Goal: Task Accomplishment & Management: Manage account settings

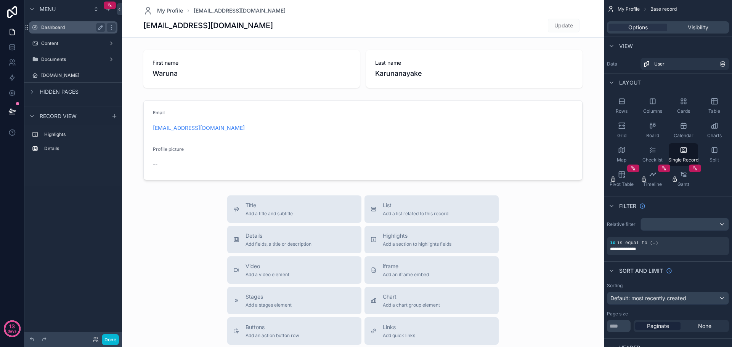
click at [74, 27] on label "Dashboard" at bounding box center [71, 27] width 61 height 6
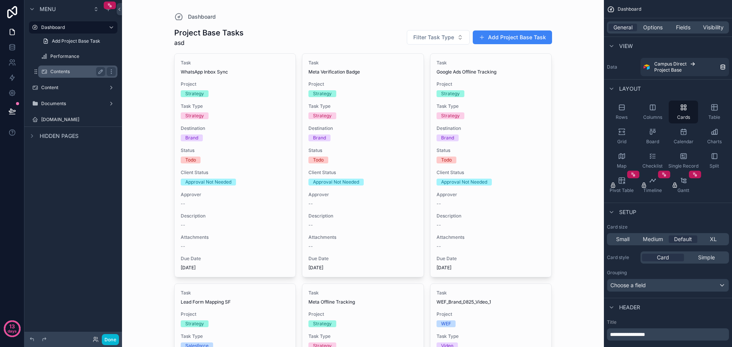
click at [75, 73] on label "Contents" at bounding box center [76, 72] width 52 height 6
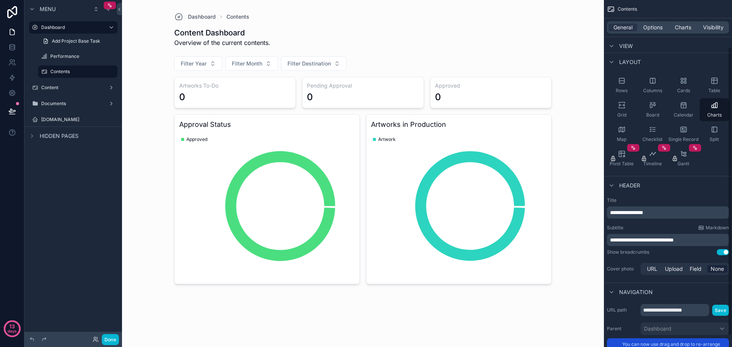
scroll to position [70, 0]
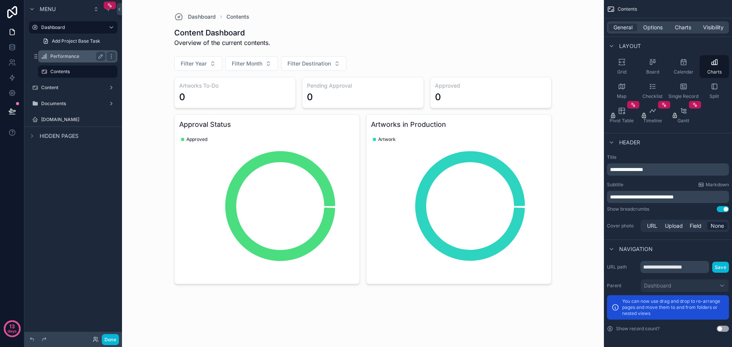
click at [80, 59] on label "Performance" at bounding box center [76, 56] width 52 height 6
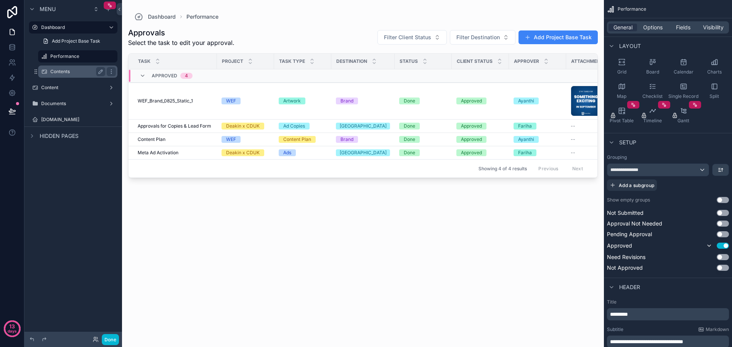
click at [74, 69] on label "Contents" at bounding box center [76, 72] width 52 height 6
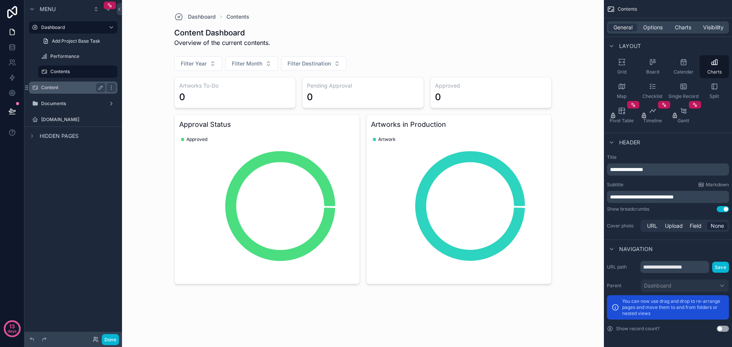
click at [66, 91] on div "Content" at bounding box center [73, 87] width 64 height 9
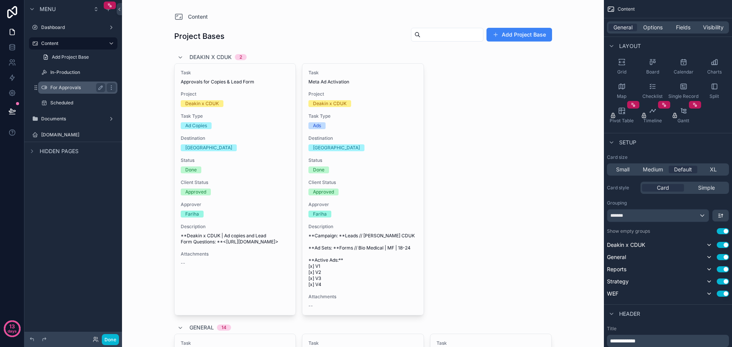
click at [74, 84] on div "For Approvals" at bounding box center [77, 87] width 55 height 9
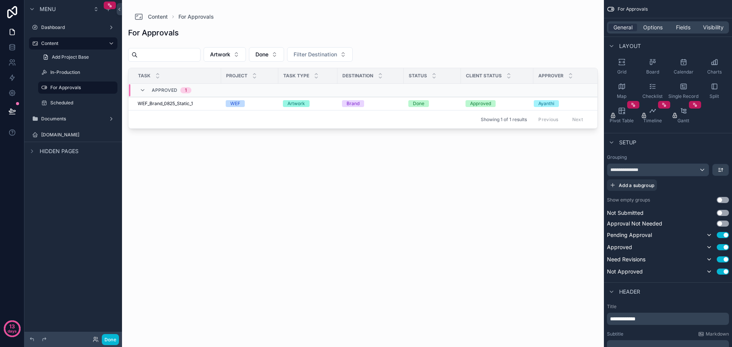
drag, startPoint x: 478, startPoint y: 131, endPoint x: 505, endPoint y: 132, distance: 26.7
click at [505, 132] on div "scrollable content" at bounding box center [363, 169] width 482 height 338
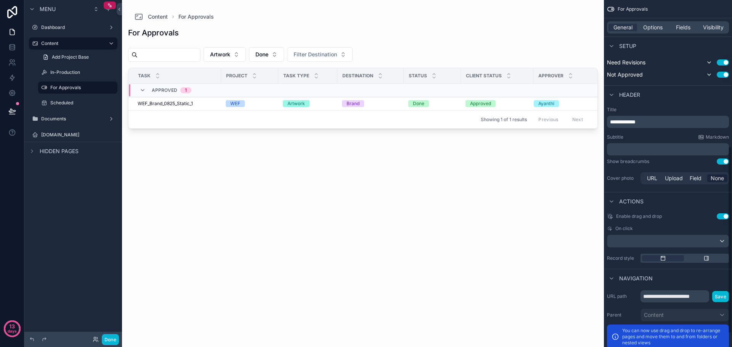
scroll to position [296, 0]
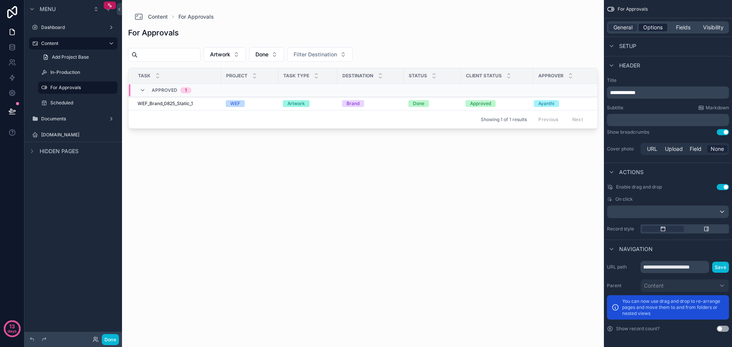
click at [658, 26] on span "Options" at bounding box center [652, 28] width 19 height 8
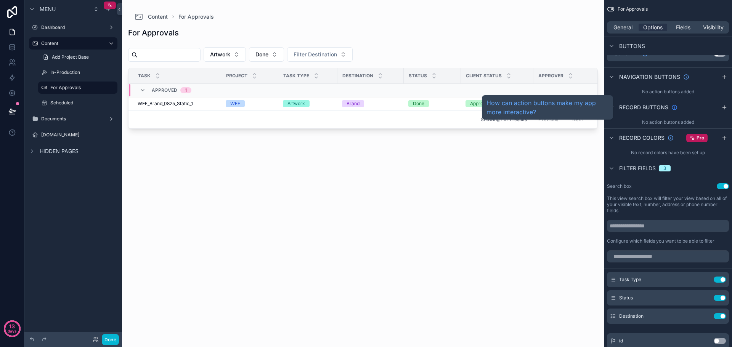
click at [675, 105] on icon "scrollable content" at bounding box center [674, 107] width 5 height 5
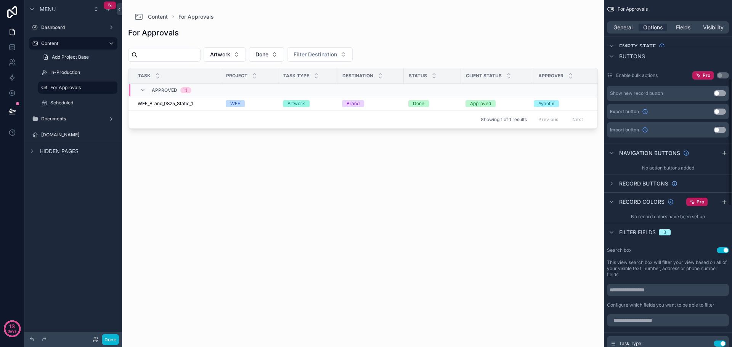
scroll to position [182, 0]
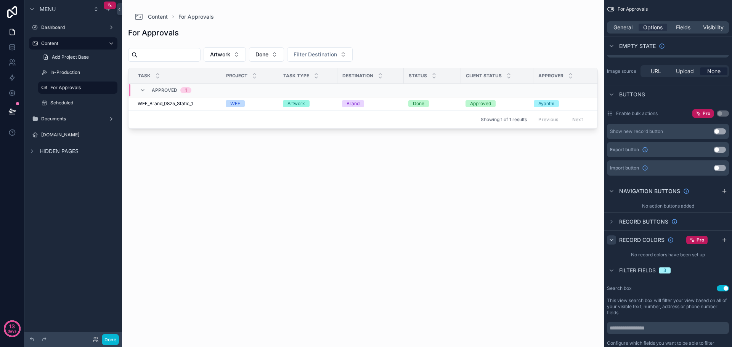
click at [611, 240] on icon "scrollable content" at bounding box center [611, 240] width 3 height 2
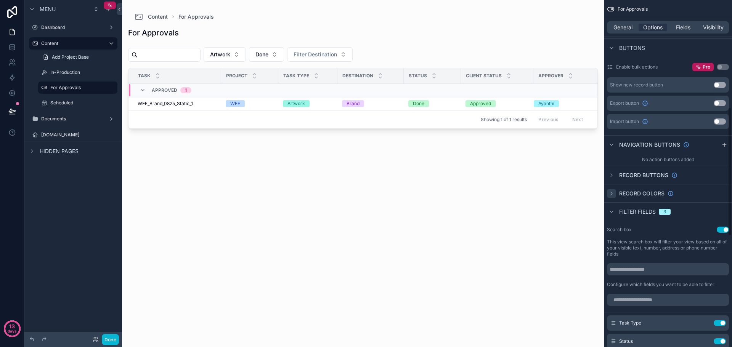
scroll to position [130, 0]
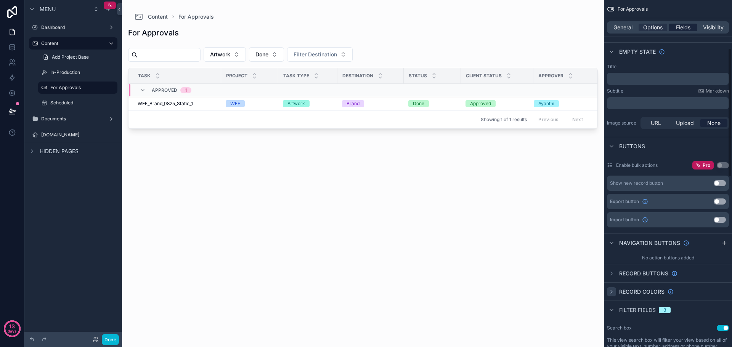
click at [682, 31] on span "Fields" at bounding box center [683, 28] width 14 height 8
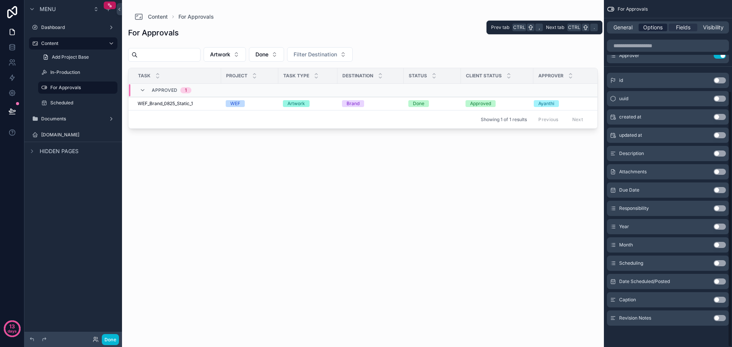
click at [652, 28] on span "Options" at bounding box center [652, 28] width 19 height 8
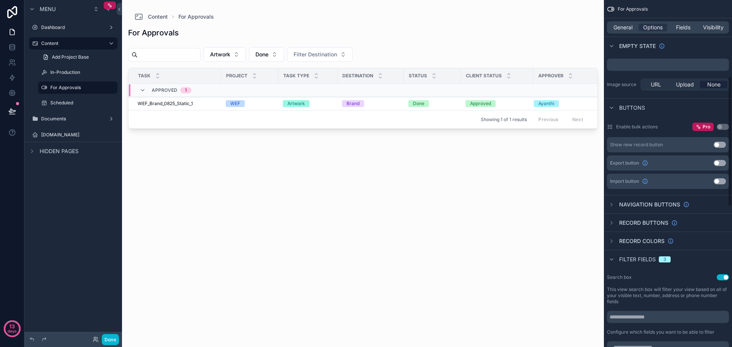
scroll to position [206, 0]
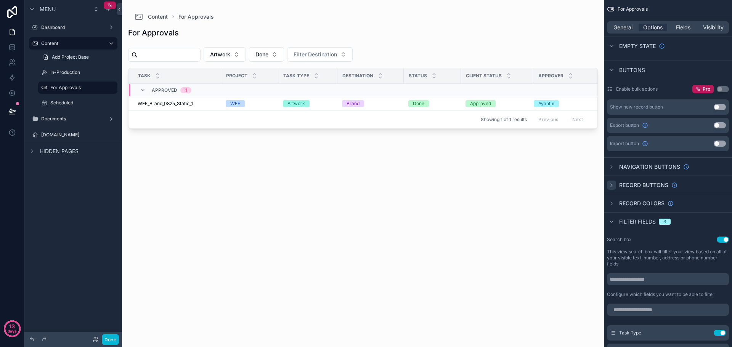
click at [613, 186] on icon "scrollable content" at bounding box center [611, 185] width 6 height 6
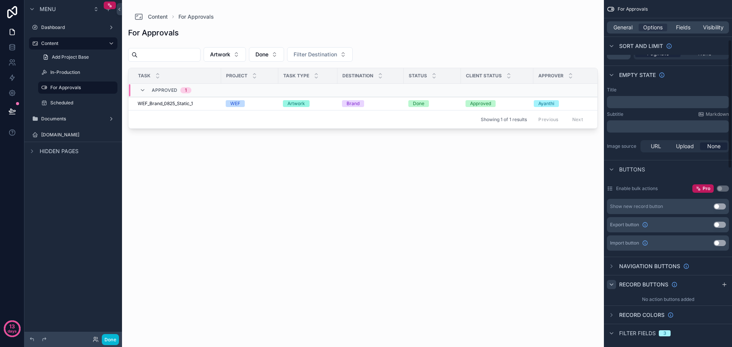
scroll to position [218, 0]
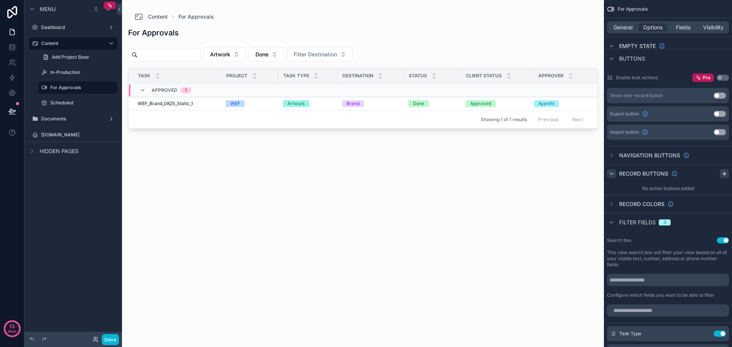
click at [724, 171] on icon "scrollable content" at bounding box center [724, 174] width 6 height 6
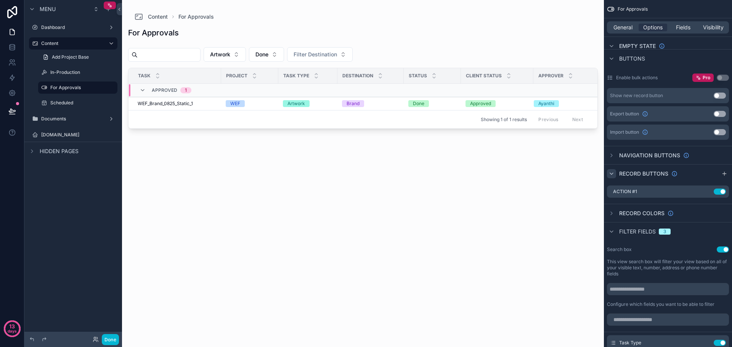
click at [720, 94] on button "Use setting" at bounding box center [720, 96] width 12 height 6
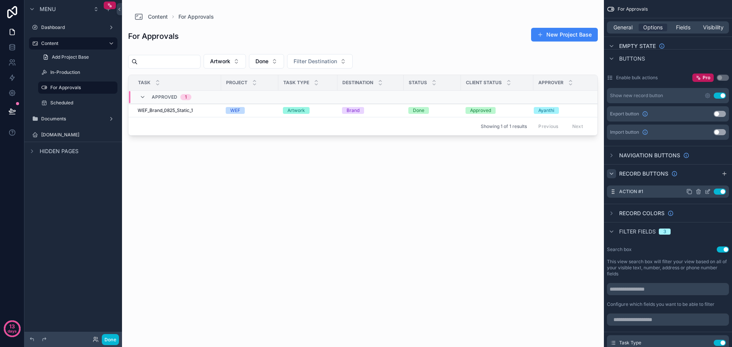
click at [709, 190] on icon "scrollable content" at bounding box center [709, 190] width 1 height 1
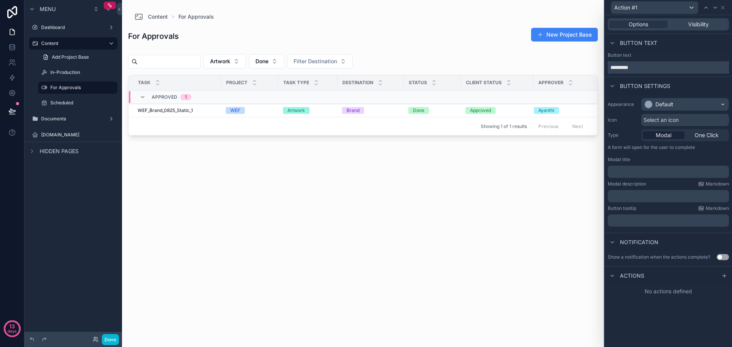
drag, startPoint x: 647, startPoint y: 71, endPoint x: 601, endPoint y: 74, distance: 46.6
click at [601, 74] on div "Action #1 Options Visibility Button text Button text ********* Button settings …" at bounding box center [366, 173] width 732 height 347
type input "*******"
click at [725, 7] on icon at bounding box center [723, 8] width 6 height 6
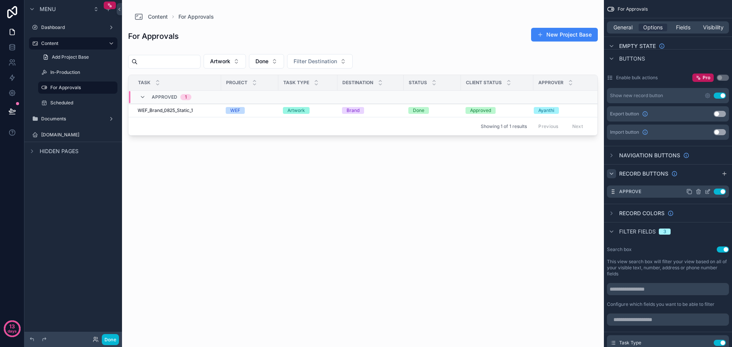
click at [698, 191] on icon "scrollable content" at bounding box center [698, 192] width 0 height 2
click at [710, 180] on icon at bounding box center [711, 180] width 6 height 6
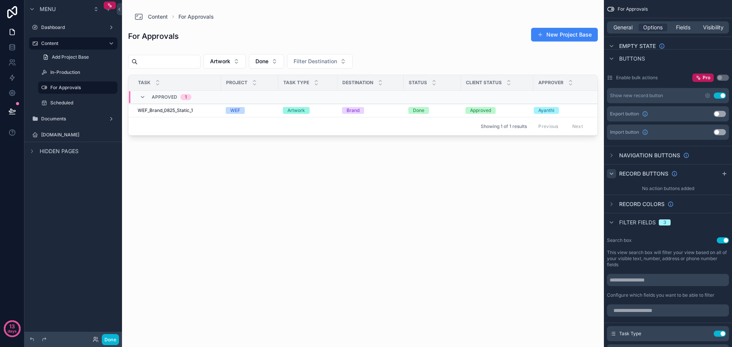
click at [718, 95] on button "Use setting" at bounding box center [720, 96] width 12 height 6
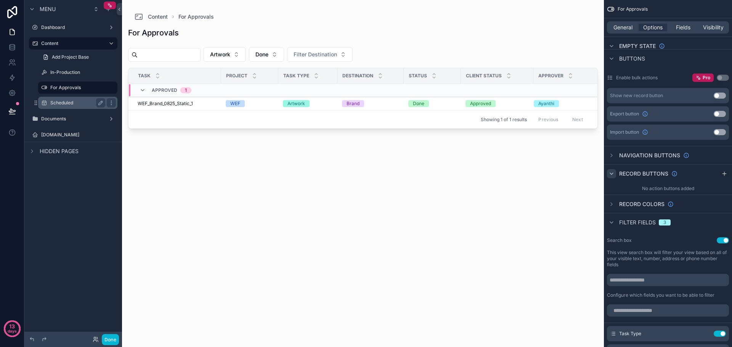
click at [70, 99] on div "Scheduled" at bounding box center [77, 102] width 55 height 9
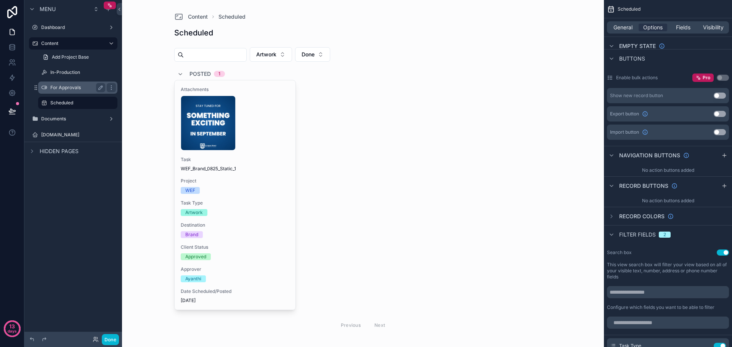
click at [71, 85] on label "For Approvals" at bounding box center [76, 88] width 52 height 6
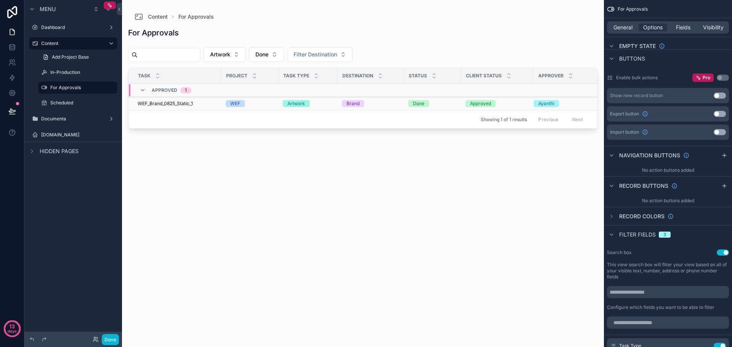
click at [177, 102] on span "WEF_Brand_0825_Static_1" at bounding box center [165, 104] width 55 height 6
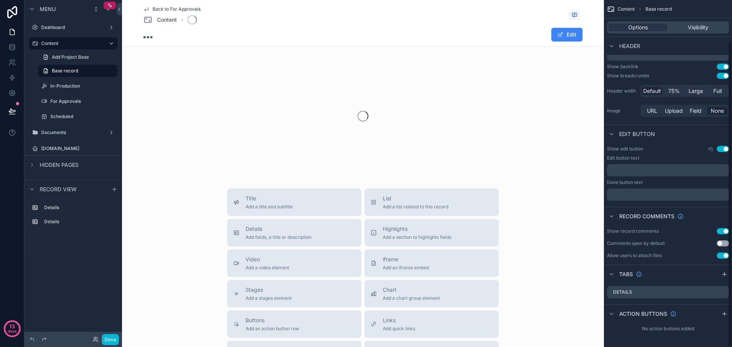
scroll to position [47, 0]
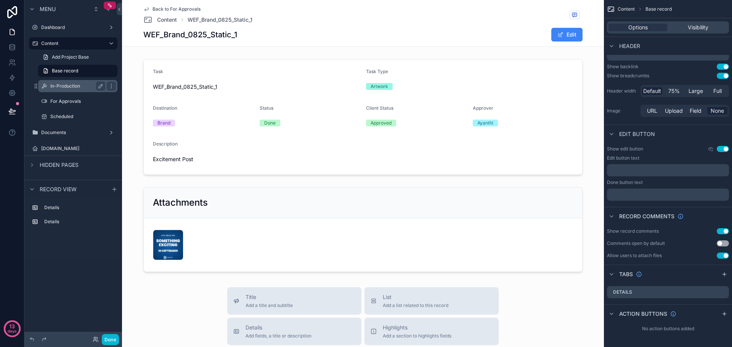
click at [74, 88] on label "In-Production" at bounding box center [76, 86] width 52 height 6
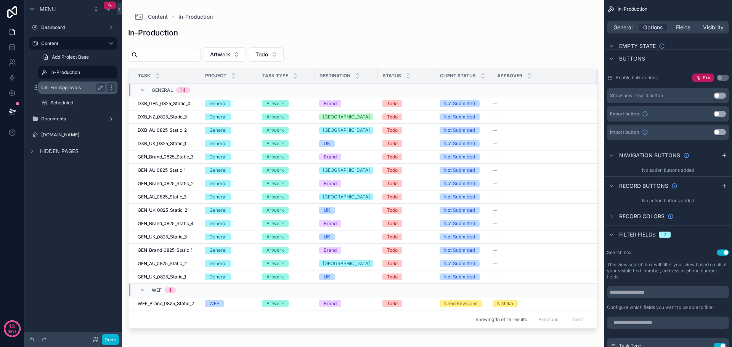
click at [71, 88] on label "For Approvals" at bounding box center [76, 88] width 52 height 6
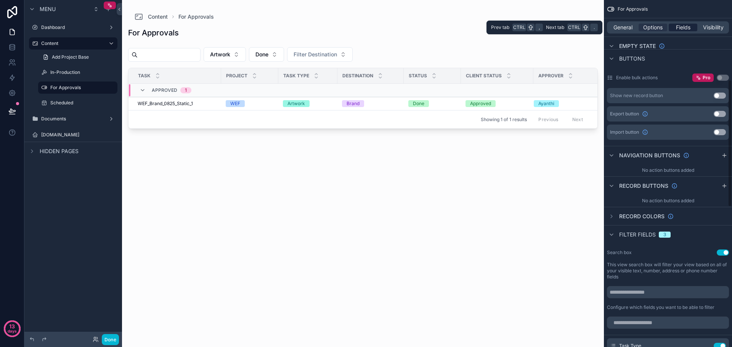
click at [680, 24] on span "Fields" at bounding box center [683, 28] width 14 height 8
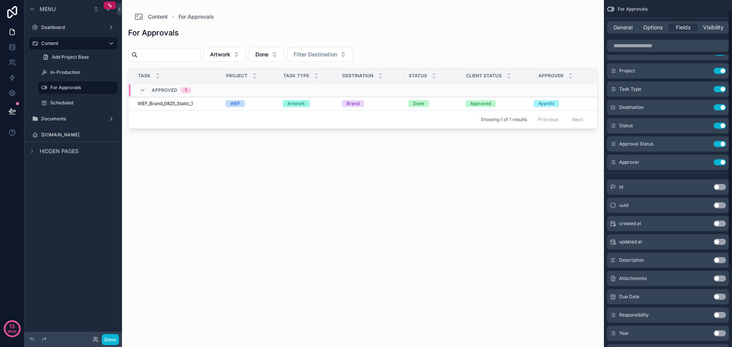
scroll to position [9, 0]
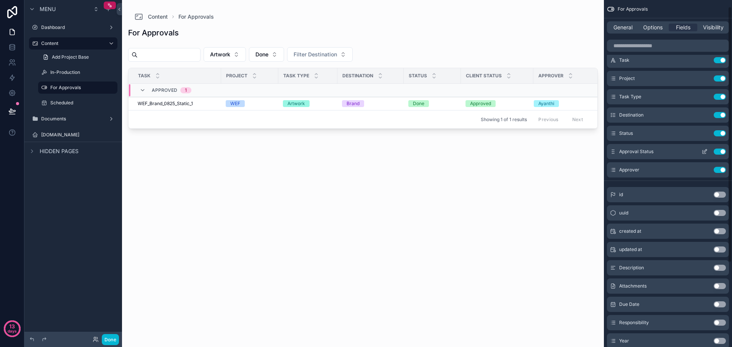
click at [702, 152] on icon "scrollable content" at bounding box center [705, 152] width 6 height 6
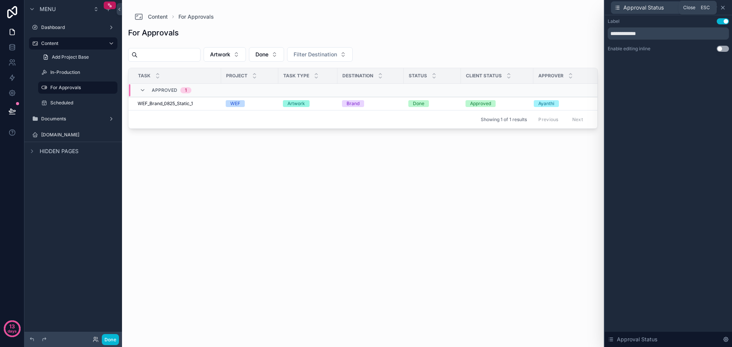
click at [724, 6] on icon at bounding box center [722, 7] width 3 height 3
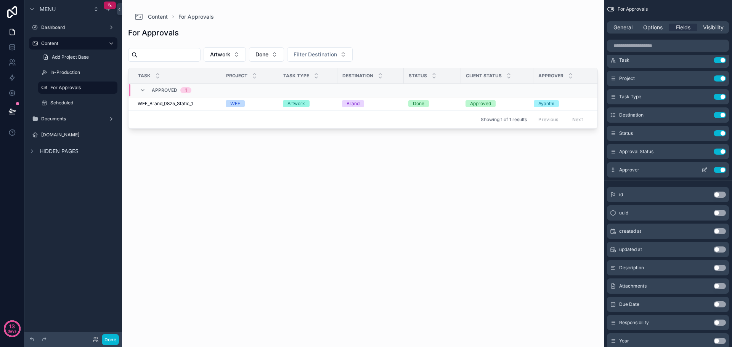
click at [703, 169] on icon "scrollable content" at bounding box center [704, 170] width 3 height 3
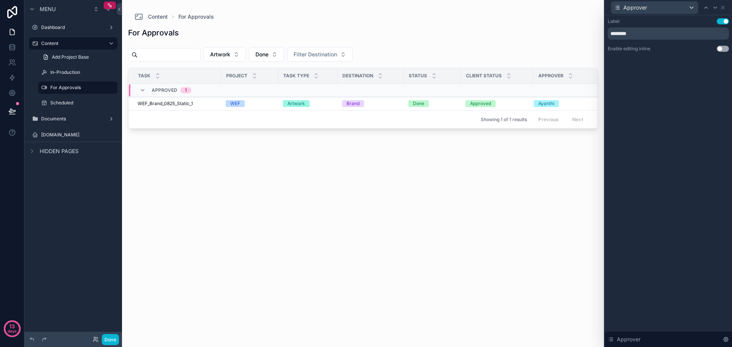
click at [724, 22] on button "Use setting" at bounding box center [723, 21] width 12 height 6
click at [724, 51] on button "Use setting" at bounding box center [723, 49] width 12 height 6
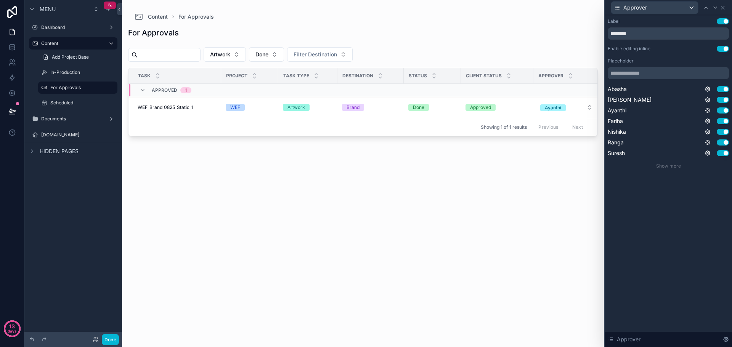
click at [724, 51] on button "Use setting" at bounding box center [723, 49] width 12 height 6
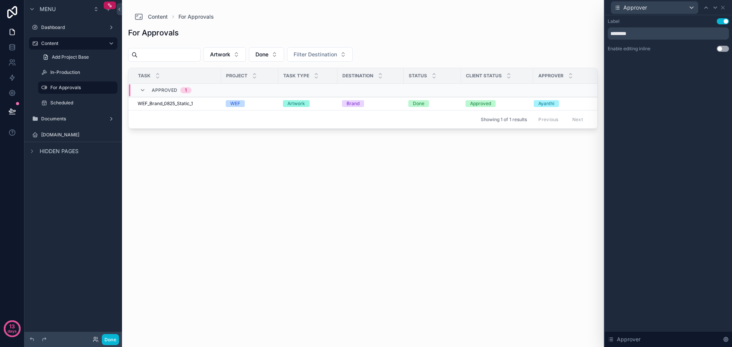
click at [722, 48] on button "Use setting" at bounding box center [723, 49] width 12 height 6
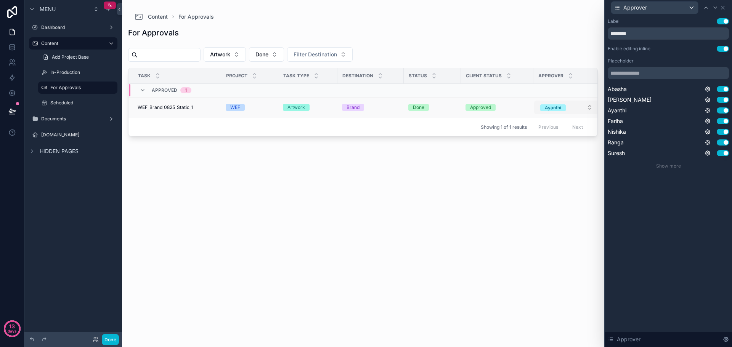
click at [561, 107] on div "Ayanthi" at bounding box center [553, 107] width 16 height 7
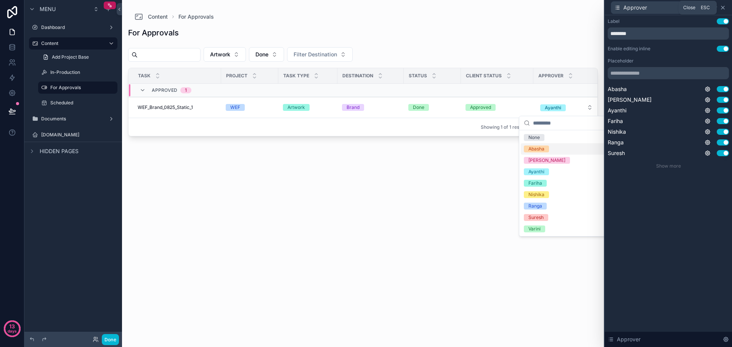
click at [722, 8] on icon at bounding box center [722, 7] width 3 height 3
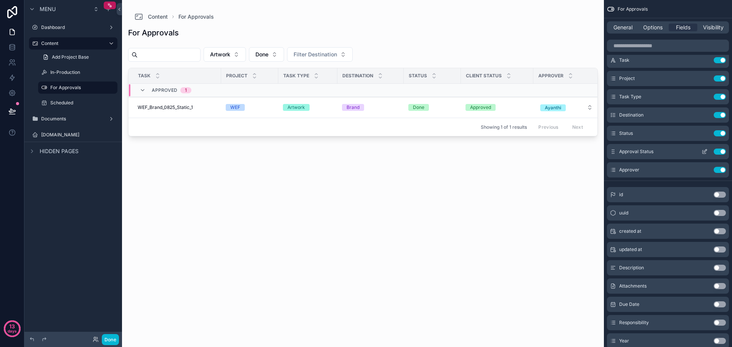
click at [704, 153] on icon "scrollable content" at bounding box center [705, 150] width 3 height 3
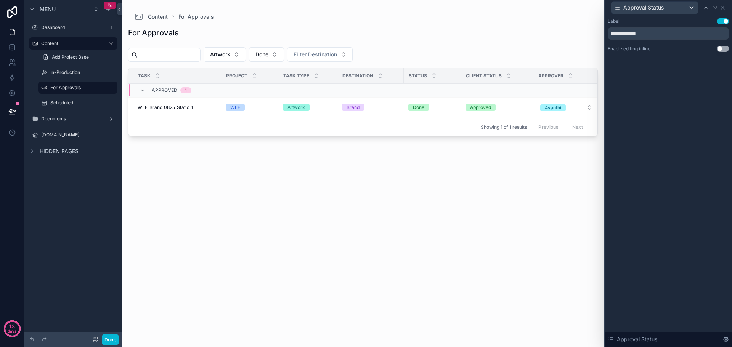
click at [725, 48] on button "Use setting" at bounding box center [723, 49] width 12 height 6
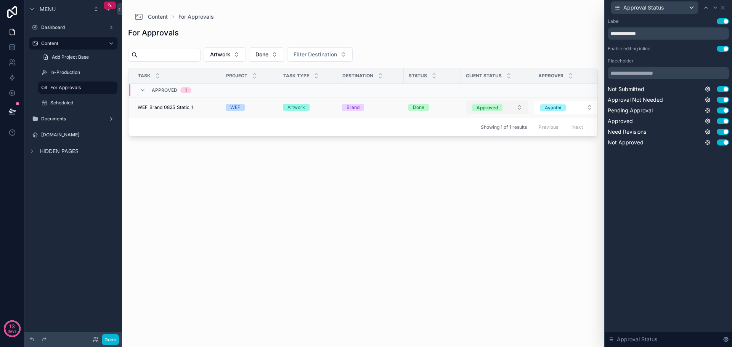
click at [505, 106] on button "Approved" at bounding box center [497, 108] width 63 height 14
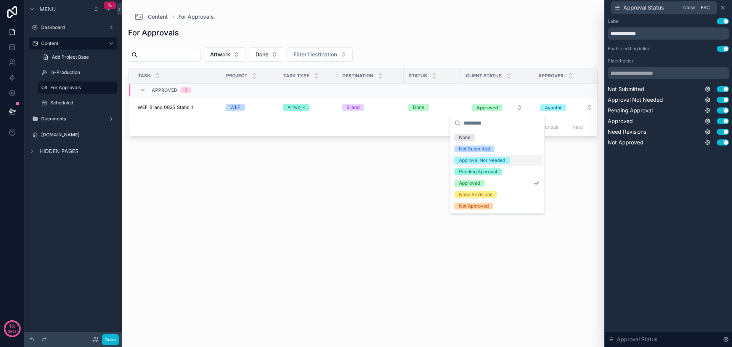
click at [722, 8] on icon at bounding box center [723, 8] width 6 height 6
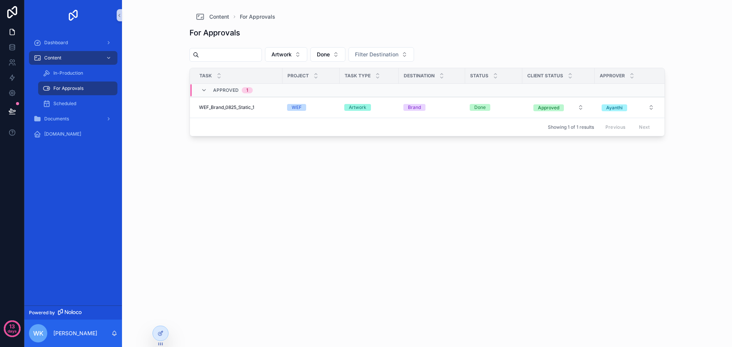
click at [510, 185] on div "For Approvals Artwork Done Filter Destination Task Project Task Type Destinatio…" at bounding box center [426, 179] width 475 height 317
click at [557, 108] on div "Approved" at bounding box center [548, 107] width 21 height 7
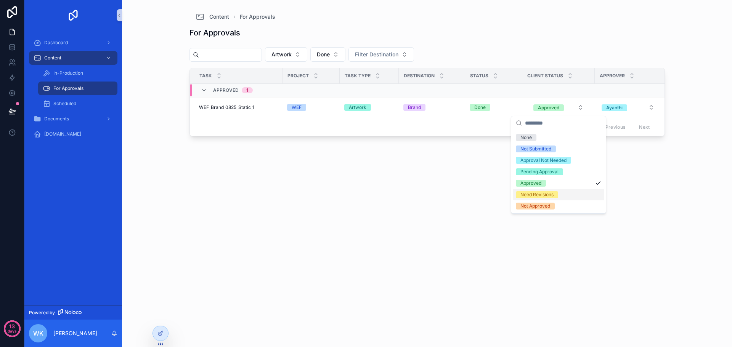
click at [552, 193] on div "Need Revisions" at bounding box center [536, 194] width 33 height 7
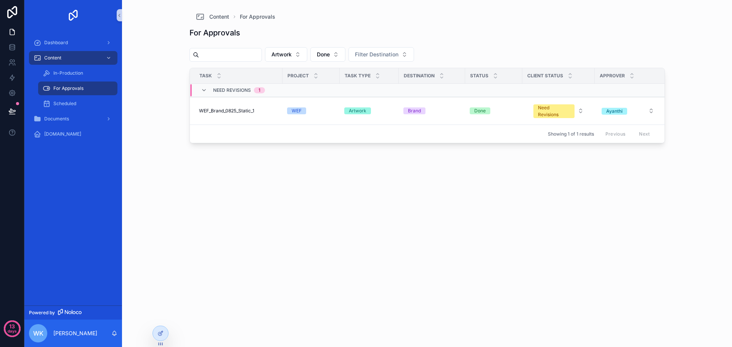
click at [582, 163] on div "For Approvals Artwork Done Filter Destination Task Project Task Type Destinatio…" at bounding box center [426, 179] width 475 height 317
drag, startPoint x: 593, startPoint y: 71, endPoint x: 602, endPoint y: 73, distance: 8.5
click at [602, 73] on div "scrollable content" at bounding box center [603, 75] width 3 height 15
drag, startPoint x: 521, startPoint y: 77, endPoint x: 511, endPoint y: 77, distance: 10.7
click at [511, 77] on div "scrollable content" at bounding box center [511, 75] width 3 height 15
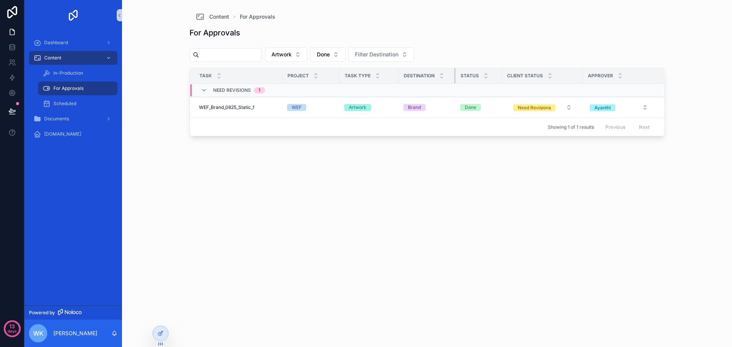
drag, startPoint x: 464, startPoint y: 75, endPoint x: 454, endPoint y: 75, distance: 9.5
click at [454, 75] on div "scrollable content" at bounding box center [455, 75] width 3 height 15
click at [395, 75] on div "scrollable content" at bounding box center [395, 75] width 3 height 15
click at [374, 106] on div "Artwork" at bounding box center [367, 107] width 47 height 7
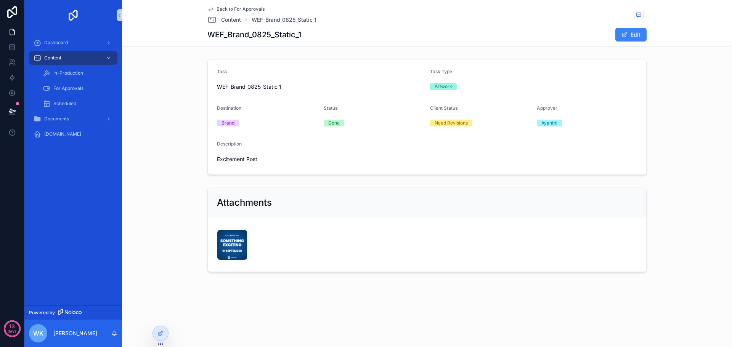
click at [242, 8] on span "Back to For Approvals" at bounding box center [241, 9] width 48 height 6
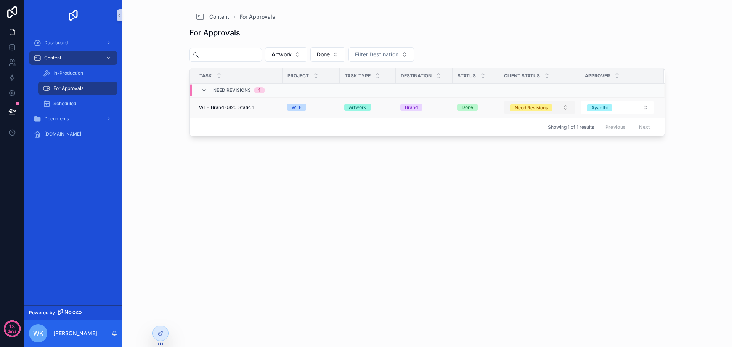
click at [551, 111] on span "Need Revisions" at bounding box center [531, 107] width 42 height 7
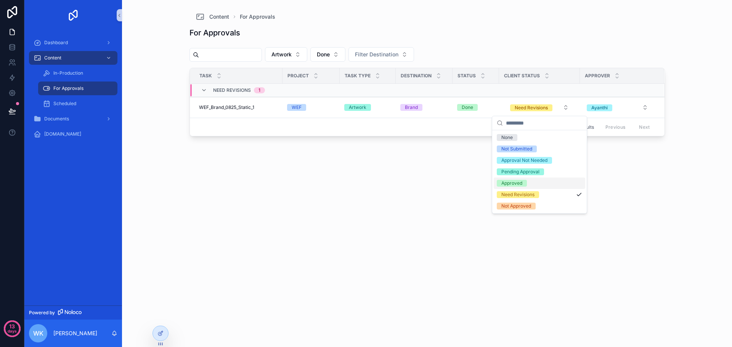
click at [544, 184] on div "Approved" at bounding box center [540, 183] width 92 height 11
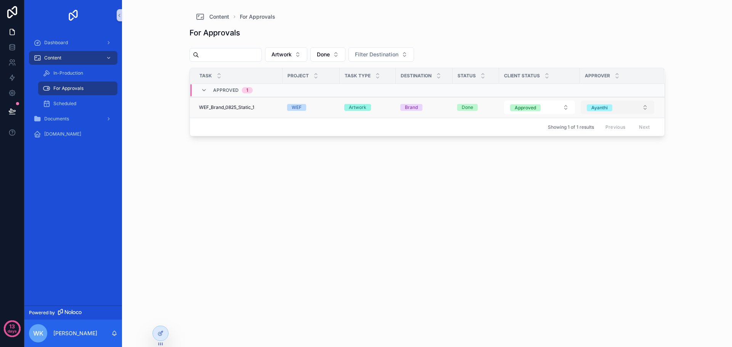
click at [605, 108] on div "Ayanthi" at bounding box center [599, 107] width 16 height 7
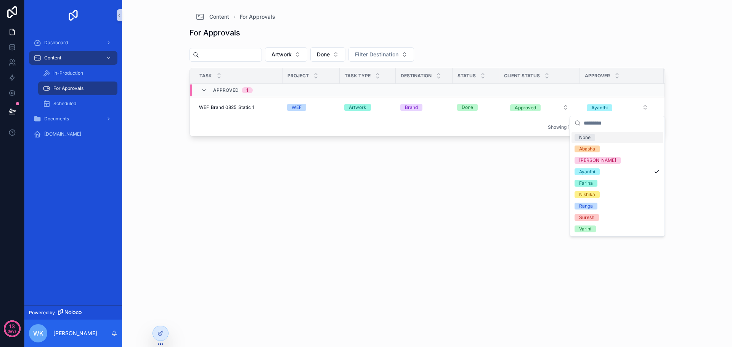
click at [685, 111] on div "Content For Approvals For Approvals Artwork Done Filter Destination Task Projec…" at bounding box center [427, 173] width 610 height 347
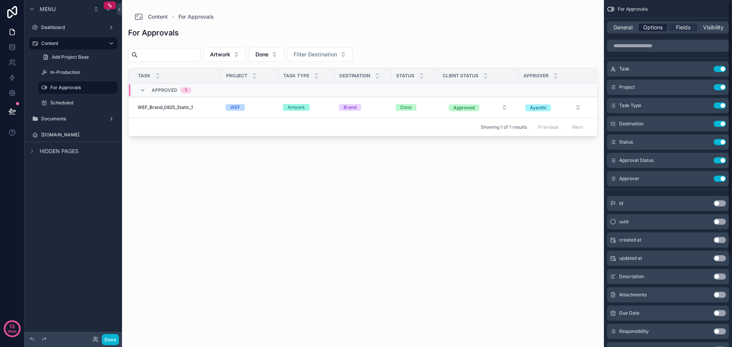
click at [650, 28] on span "Options" at bounding box center [652, 28] width 19 height 8
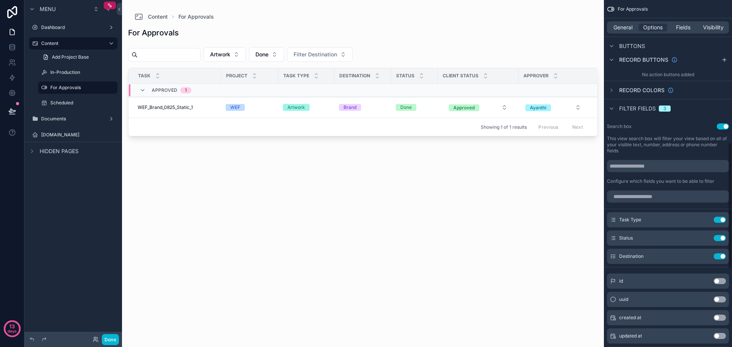
scroll to position [419, 0]
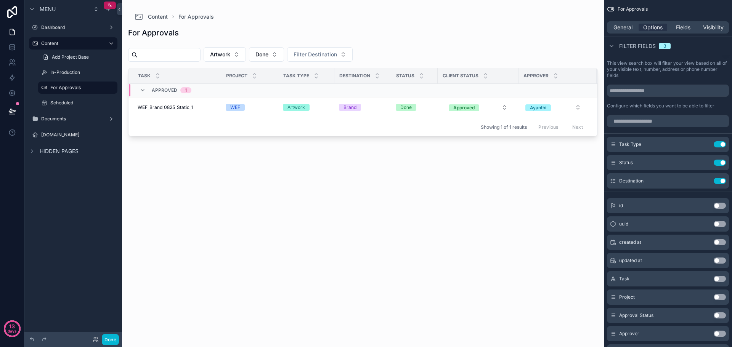
click at [294, 54] on div "scrollable content" at bounding box center [363, 169] width 482 height 338
click at [284, 54] on button "Done" at bounding box center [266, 54] width 35 height 14
click at [379, 166] on div "For Approvals Artwork Done Filter Destination Task Project Task Type Destinatio…" at bounding box center [363, 179] width 470 height 317
click at [627, 26] on span "General" at bounding box center [622, 28] width 19 height 8
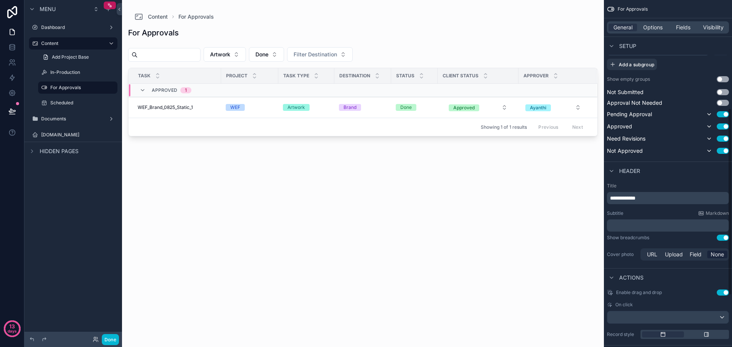
scroll to position [296, 0]
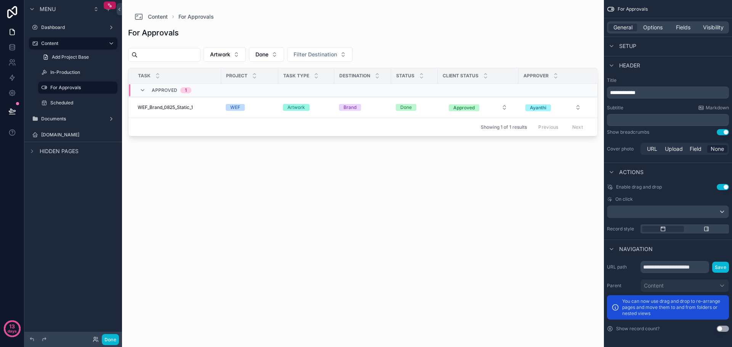
click at [656, 22] on div "General Options Fields Visibility" at bounding box center [668, 27] width 122 height 12
click at [655, 27] on span "Options" at bounding box center [652, 28] width 19 height 8
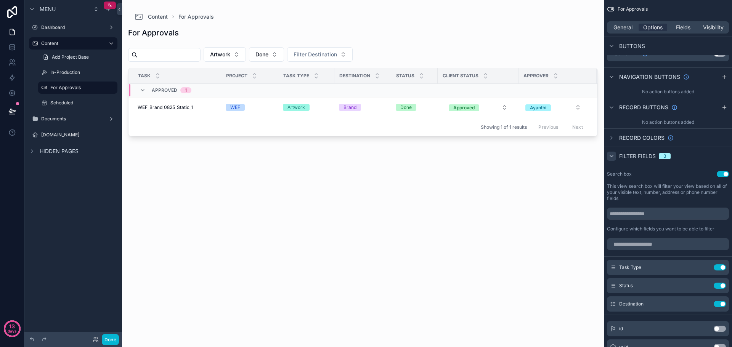
click at [611, 154] on icon "scrollable content" at bounding box center [611, 156] width 6 height 6
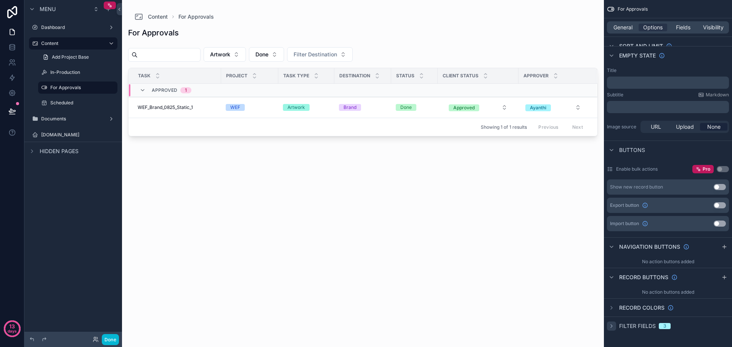
click at [610, 324] on icon "scrollable content" at bounding box center [611, 326] width 6 height 6
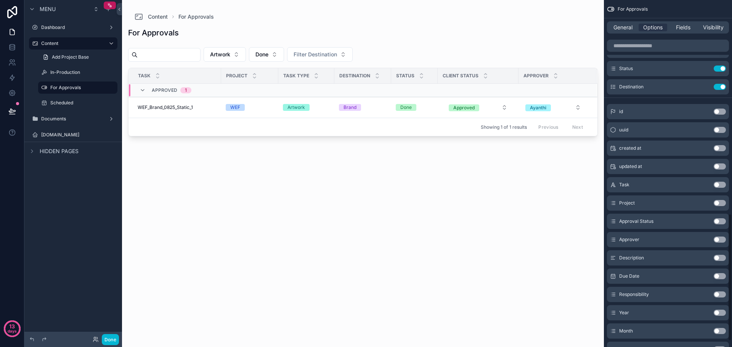
scroll to position [447, 0]
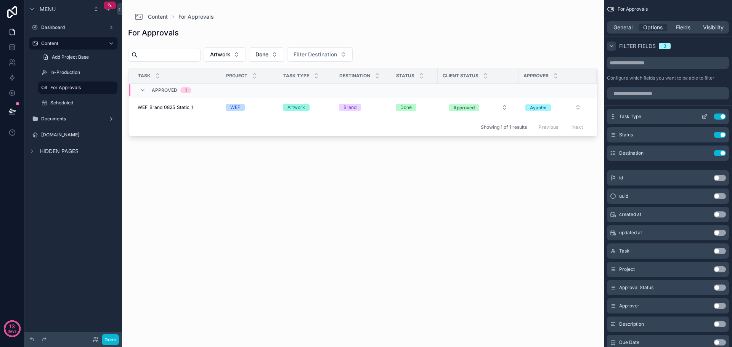
click at [705, 118] on icon "scrollable content" at bounding box center [705, 117] width 6 height 6
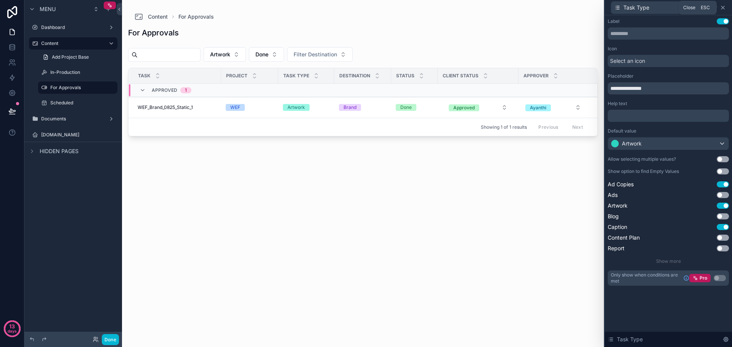
click at [725, 10] on icon at bounding box center [723, 8] width 6 height 6
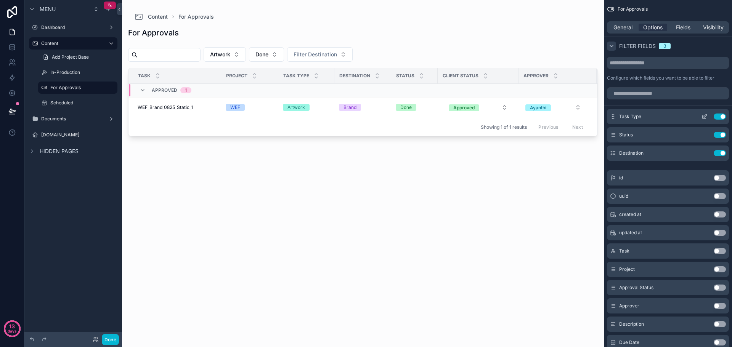
click at [704, 116] on icon "scrollable content" at bounding box center [705, 115] width 3 height 3
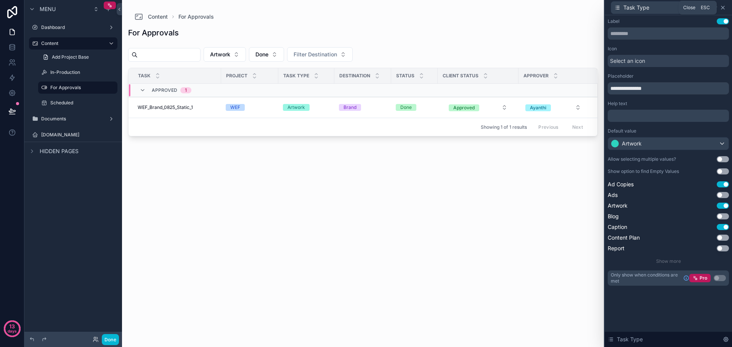
click at [722, 7] on icon at bounding box center [722, 7] width 3 height 3
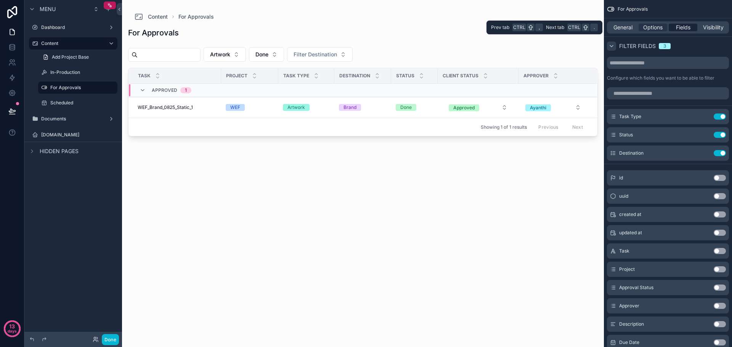
click at [678, 25] on span "Fields" at bounding box center [683, 28] width 14 height 8
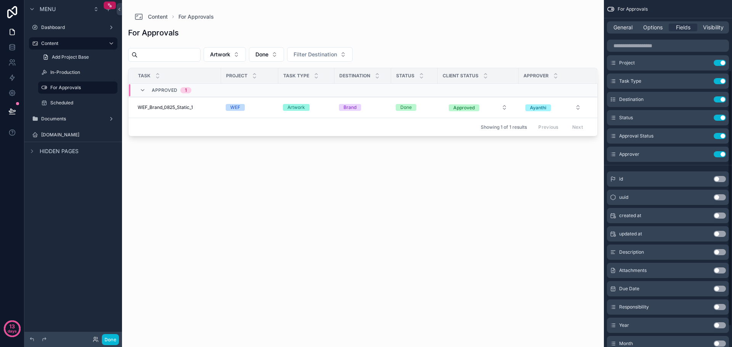
scroll to position [9, 0]
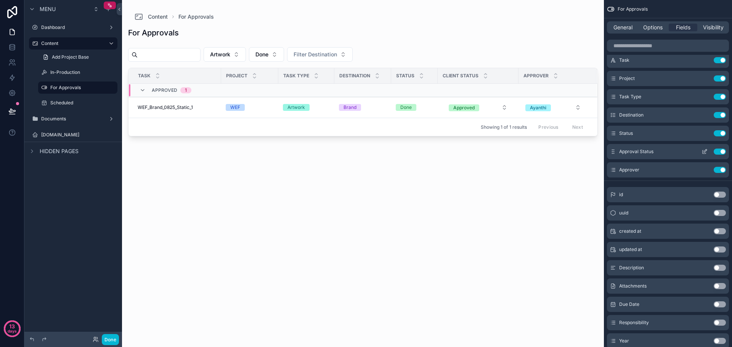
click at [703, 151] on icon "scrollable content" at bounding box center [704, 152] width 3 height 3
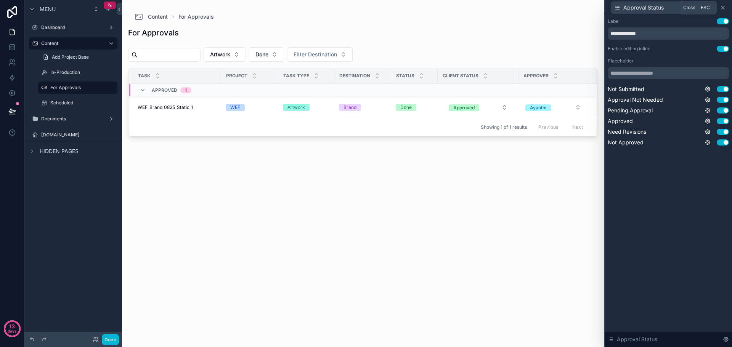
click at [721, 6] on icon at bounding box center [723, 8] width 6 height 6
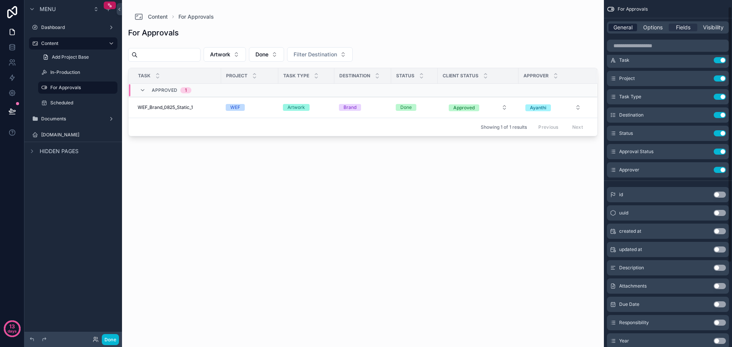
click at [623, 24] on span "General" at bounding box center [622, 28] width 19 height 8
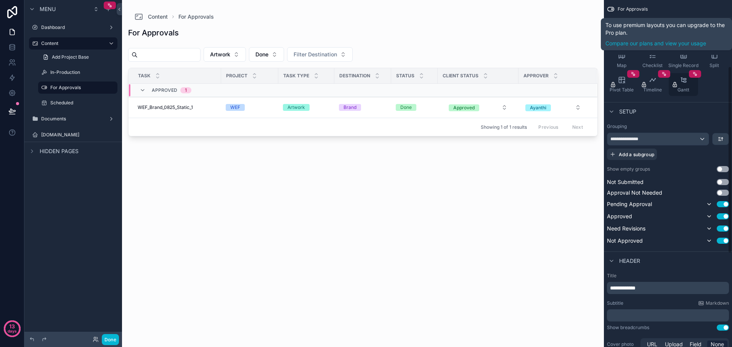
scroll to position [123, 0]
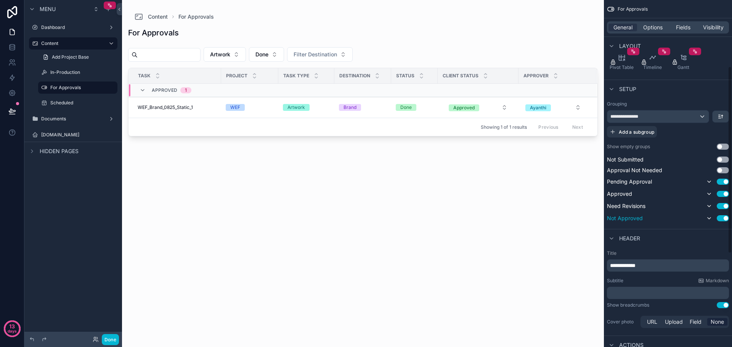
click at [725, 220] on button "Use setting" at bounding box center [723, 218] width 12 height 6
click at [724, 218] on button "Use setting" at bounding box center [723, 218] width 12 height 6
click at [710, 219] on icon "scrollable content" at bounding box center [709, 218] width 6 height 6
click at [725, 170] on button "Use setting" at bounding box center [723, 170] width 12 height 6
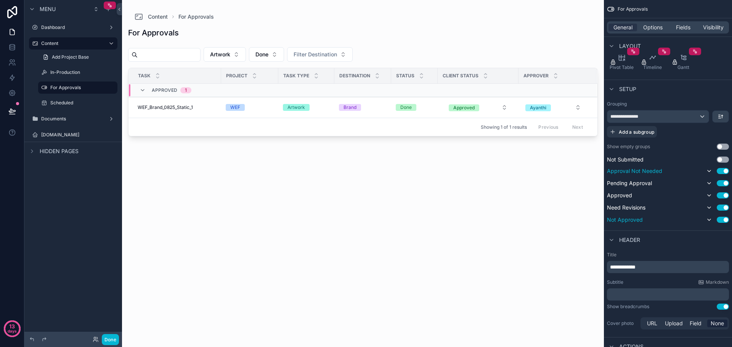
click at [725, 170] on button "Use setting" at bounding box center [723, 171] width 12 height 6
click at [726, 146] on button "Use setting" at bounding box center [723, 147] width 12 height 6
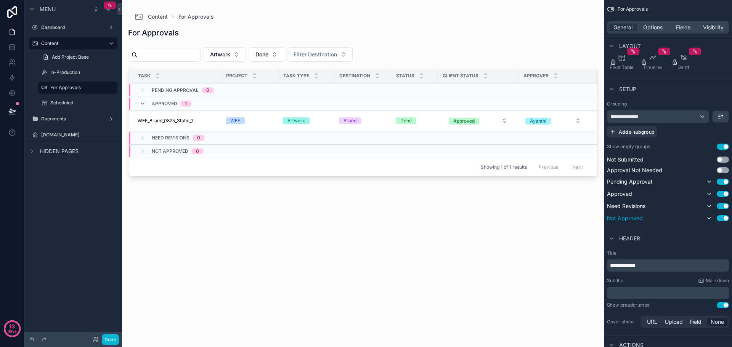
click at [726, 146] on button "Use setting" at bounding box center [723, 147] width 12 height 6
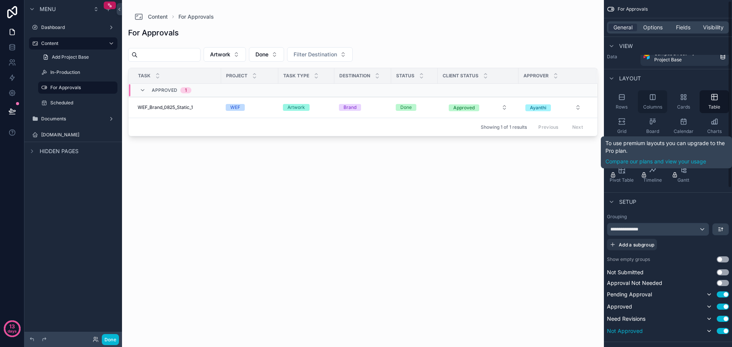
scroll to position [0, 0]
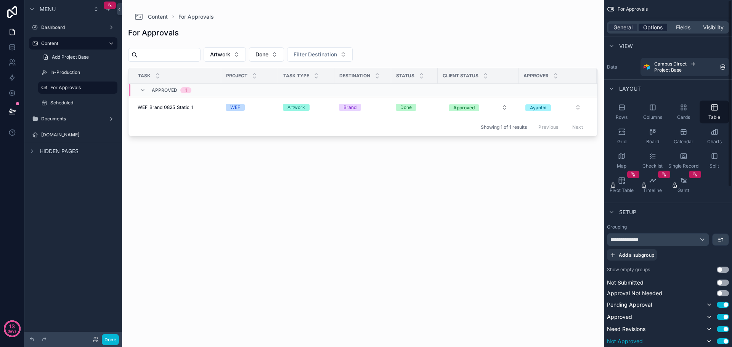
click at [649, 29] on span "Options" at bounding box center [652, 28] width 19 height 8
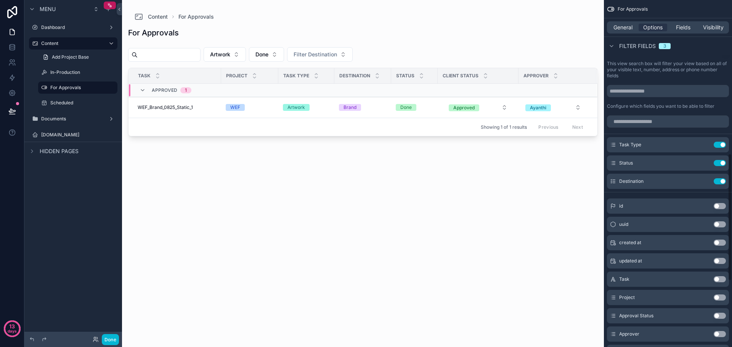
scroll to position [419, 0]
click at [246, 50] on button "Artwork" at bounding box center [225, 54] width 42 height 14
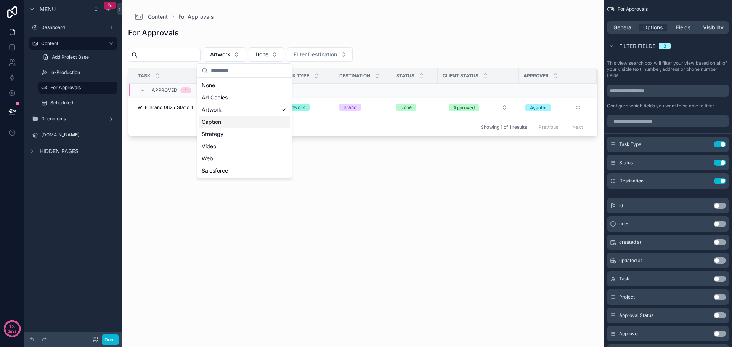
click at [246, 125] on div "Caption" at bounding box center [245, 122] width 92 height 12
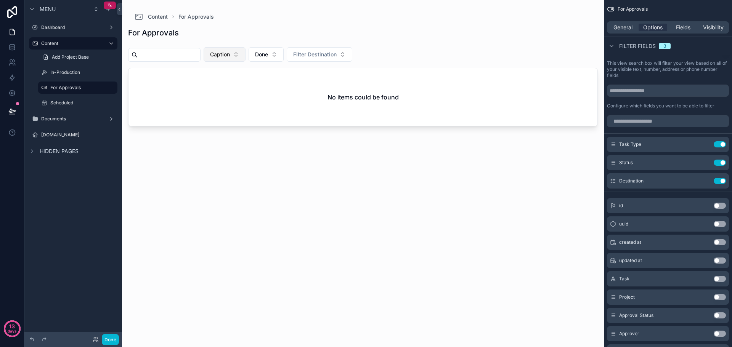
click at [246, 57] on button "Caption" at bounding box center [225, 54] width 42 height 14
click at [245, 107] on div "Artwork" at bounding box center [244, 110] width 92 height 12
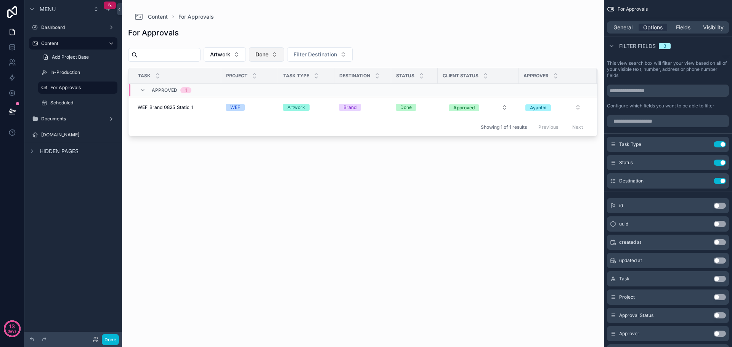
click at [284, 56] on button "Done" at bounding box center [266, 54] width 35 height 14
click at [279, 93] on div "Done" at bounding box center [287, 98] width 92 height 12
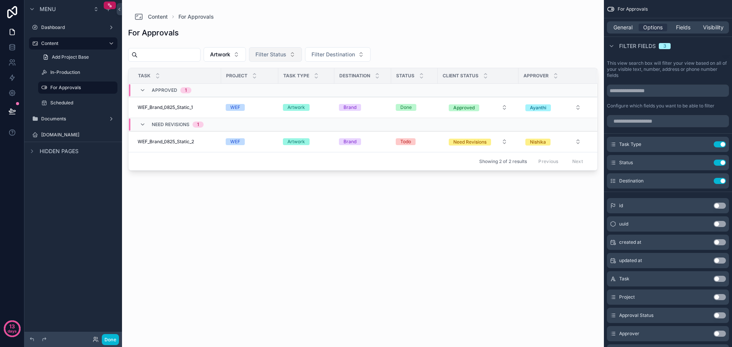
click at [286, 58] on span "Filter Status" at bounding box center [270, 55] width 31 height 8
click at [277, 85] on div "Done" at bounding box center [295, 85] width 92 height 12
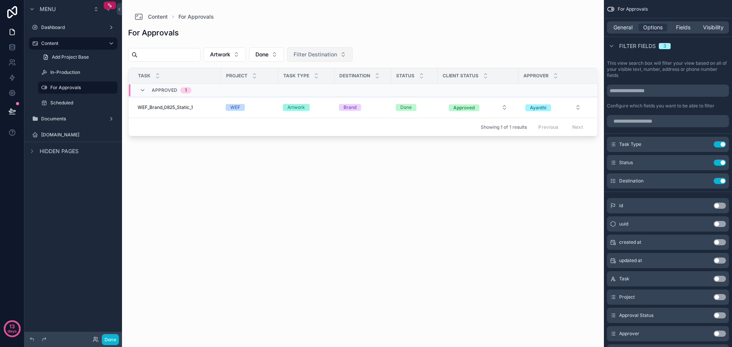
click at [335, 48] on button "Filter Destination" at bounding box center [320, 54] width 66 height 14
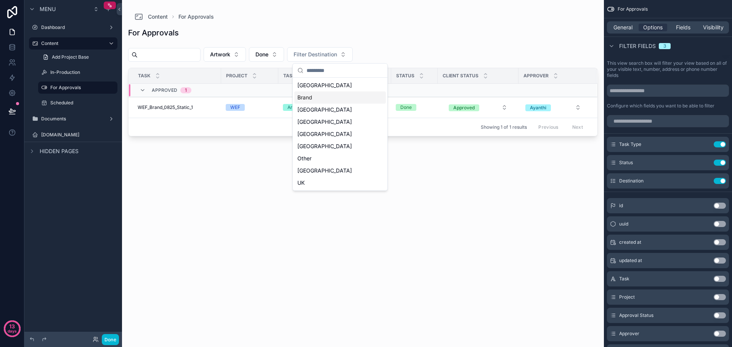
click at [493, 178] on div "For Approvals Artwork Done Filter Destination Task Project Task Type Destinatio…" at bounding box center [363, 179] width 470 height 317
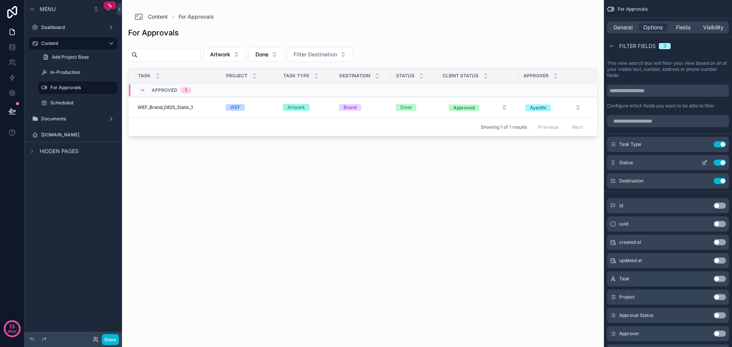
click at [707, 163] on icon "scrollable content" at bounding box center [705, 163] width 6 height 6
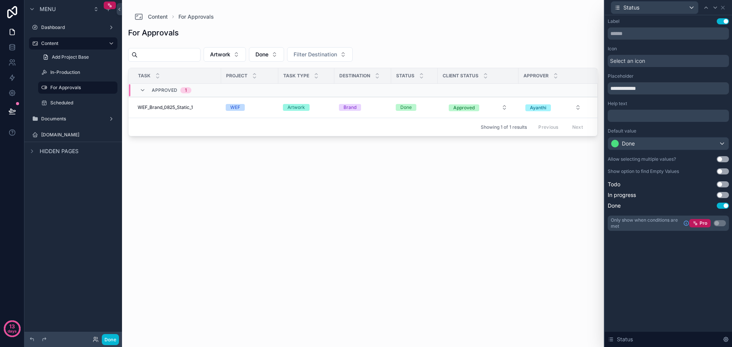
click at [716, 269] on div "**********" at bounding box center [668, 181] width 127 height 332
click at [725, 183] on button "Use setting" at bounding box center [723, 184] width 12 height 6
click at [722, 196] on button "Use setting" at bounding box center [723, 195] width 12 height 6
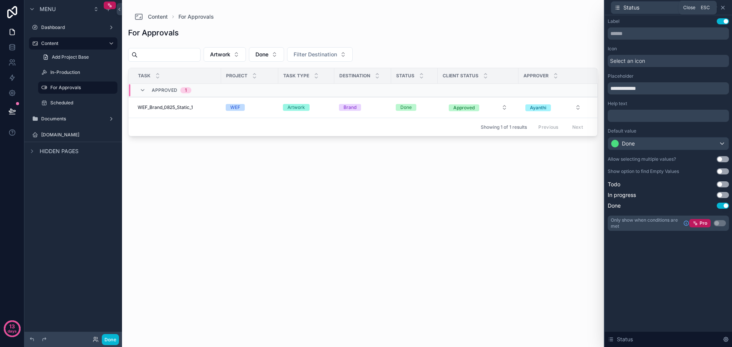
click at [725, 7] on icon at bounding box center [723, 8] width 6 height 6
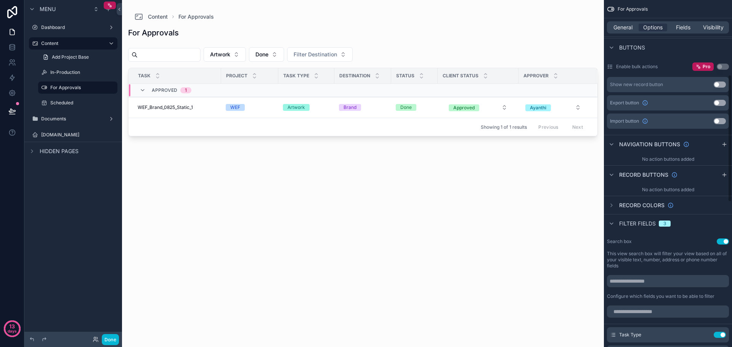
scroll to position [153, 0]
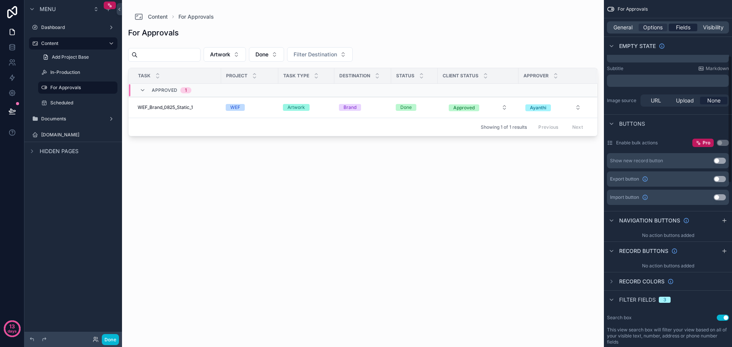
click at [688, 24] on span "Fields" at bounding box center [683, 28] width 14 height 8
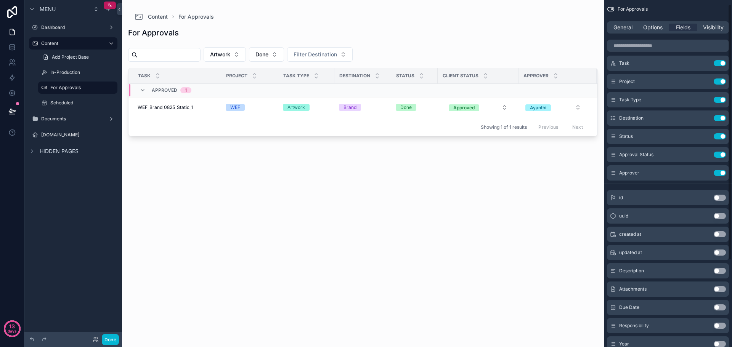
scroll to position [0, 0]
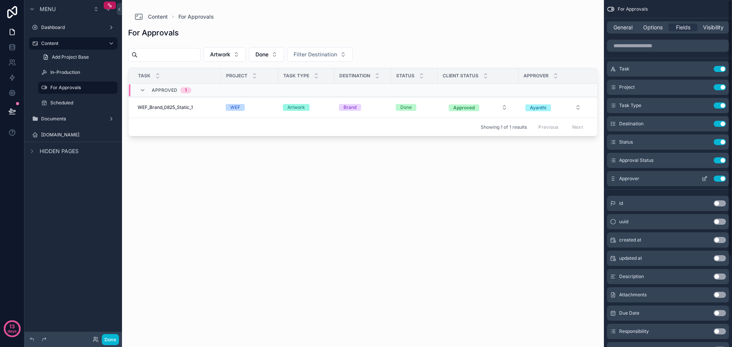
click at [721, 180] on button "Use setting" at bounding box center [720, 179] width 12 height 6
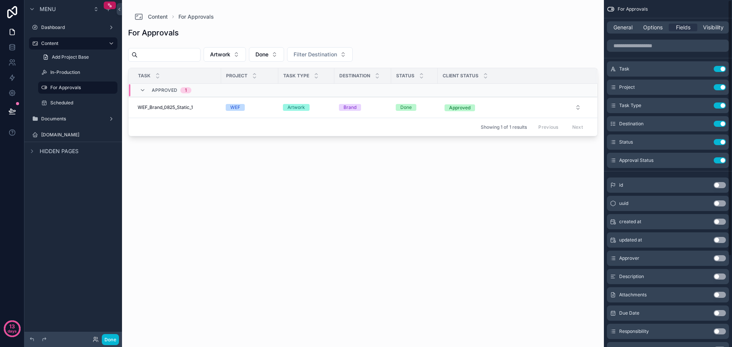
click at [721, 180] on div "id Use setting" at bounding box center [668, 185] width 122 height 15
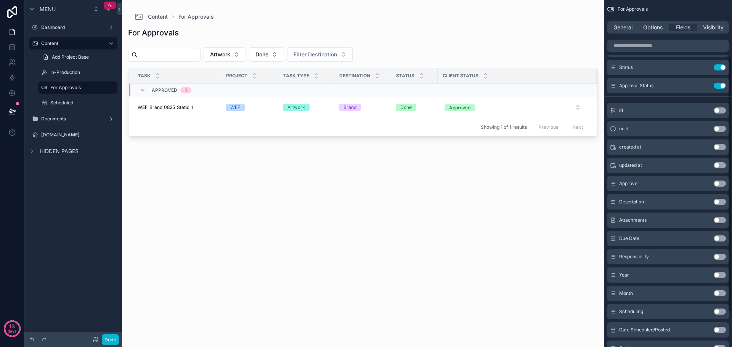
scroll to position [76, 0]
click at [724, 180] on button "Use setting" at bounding box center [720, 182] width 12 height 6
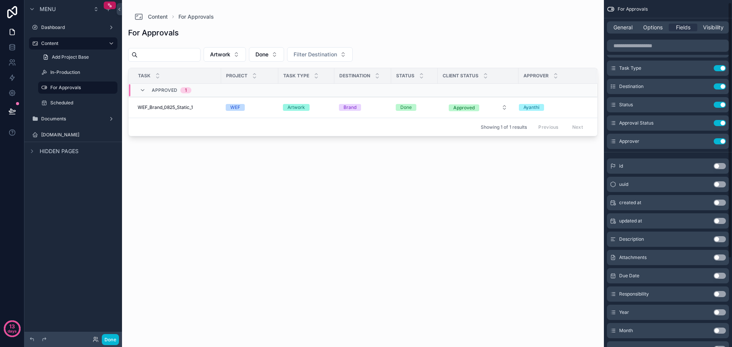
scroll to position [0, 0]
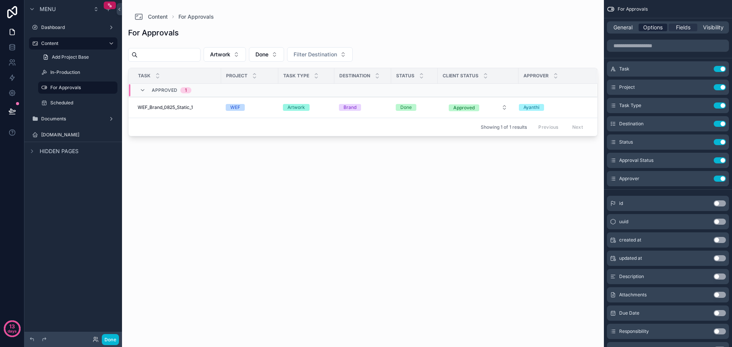
click at [654, 29] on span "Options" at bounding box center [652, 28] width 19 height 8
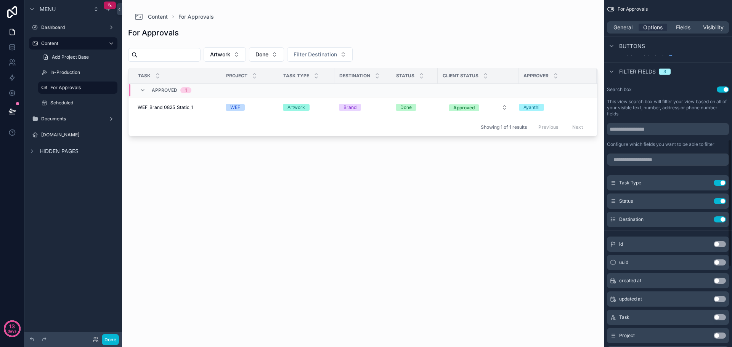
scroll to position [381, 0]
click at [704, 200] on icon "scrollable content" at bounding box center [705, 201] width 6 height 6
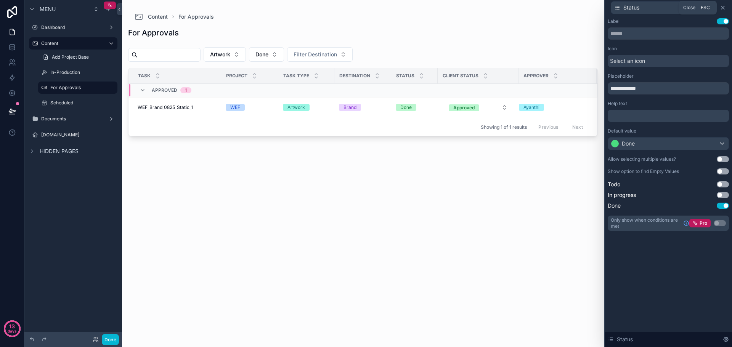
click at [723, 7] on icon at bounding box center [723, 8] width 6 height 6
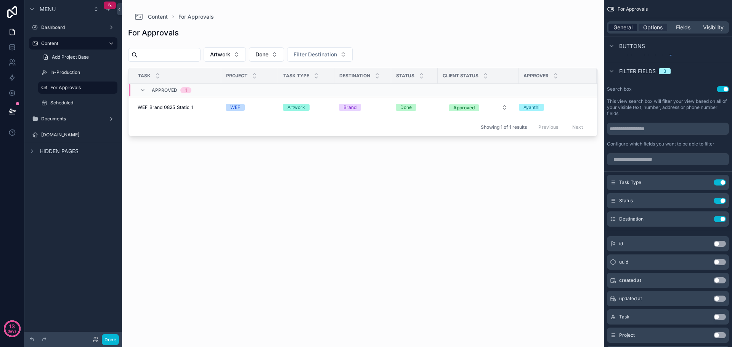
click at [629, 27] on span "General" at bounding box center [622, 28] width 19 height 8
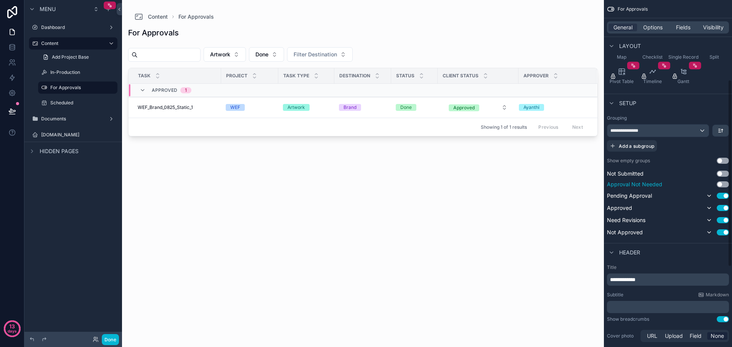
scroll to position [106, 0]
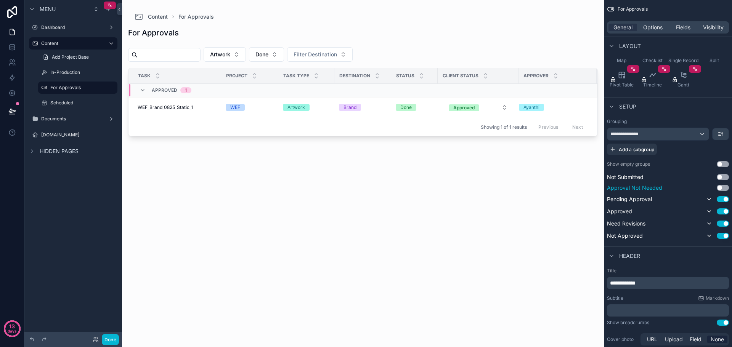
click at [725, 188] on button "Use setting" at bounding box center [723, 188] width 12 height 6
click at [725, 188] on button "Use setting" at bounding box center [723, 189] width 12 height 6
click at [726, 162] on button "Use setting" at bounding box center [723, 164] width 12 height 6
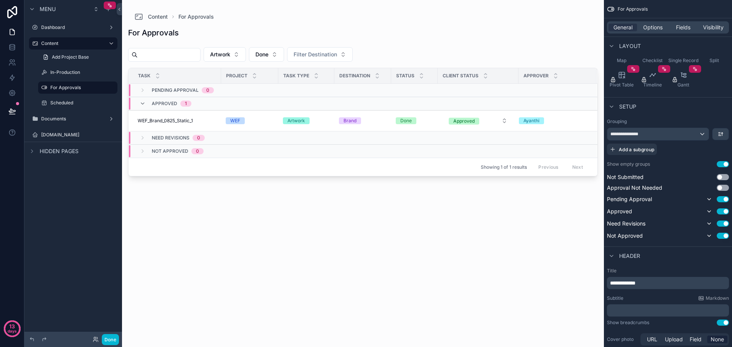
click at [726, 162] on button "Use setting" at bounding box center [723, 164] width 12 height 6
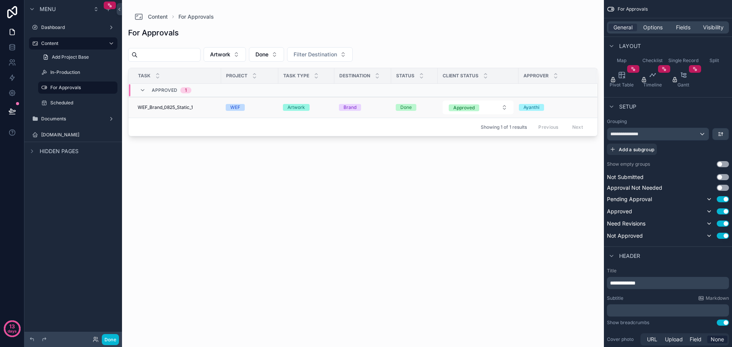
click at [543, 111] on td "Ayanthi" at bounding box center [558, 107] width 78 height 21
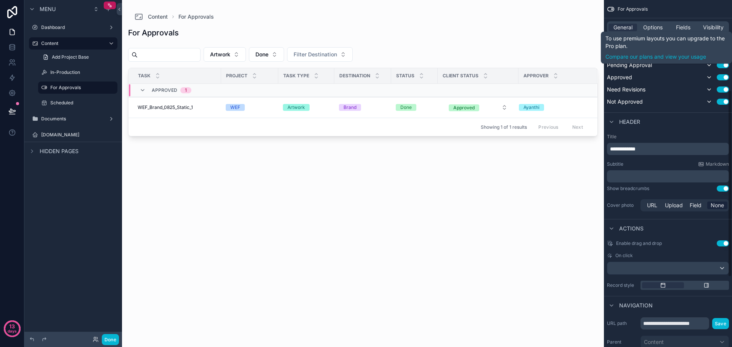
scroll to position [296, 0]
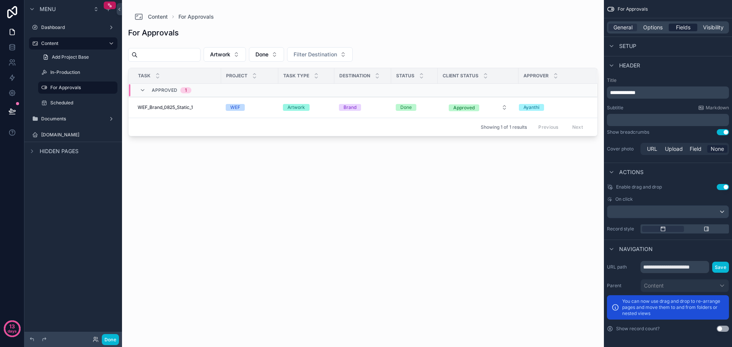
click at [682, 26] on span "Fields" at bounding box center [683, 28] width 14 height 8
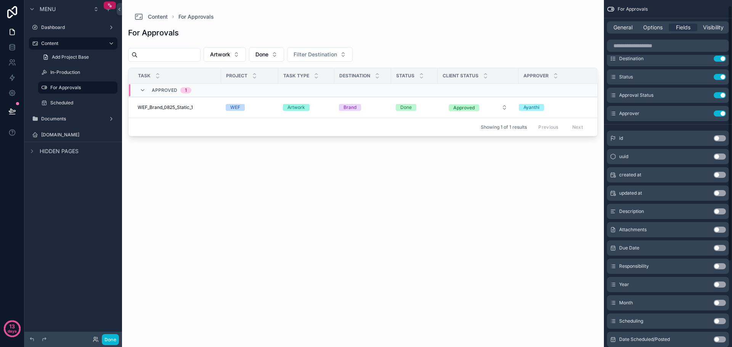
scroll to position [0, 0]
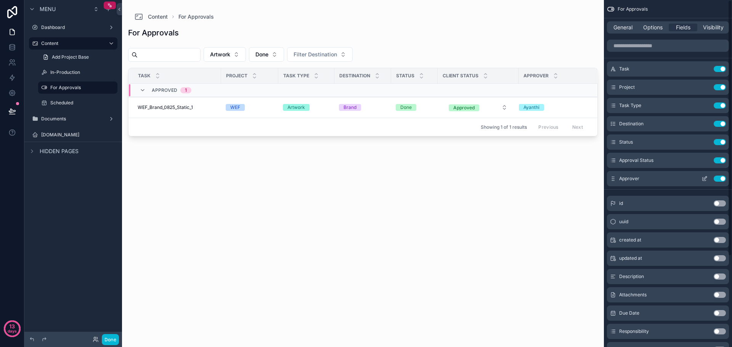
click at [705, 177] on icon "scrollable content" at bounding box center [705, 179] width 6 height 6
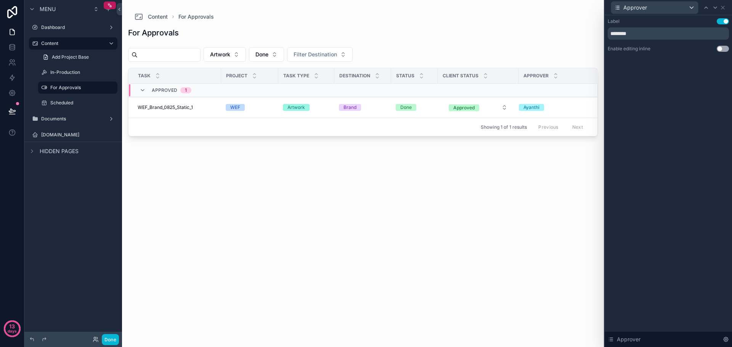
click at [724, 48] on button "Use setting" at bounding box center [723, 49] width 12 height 6
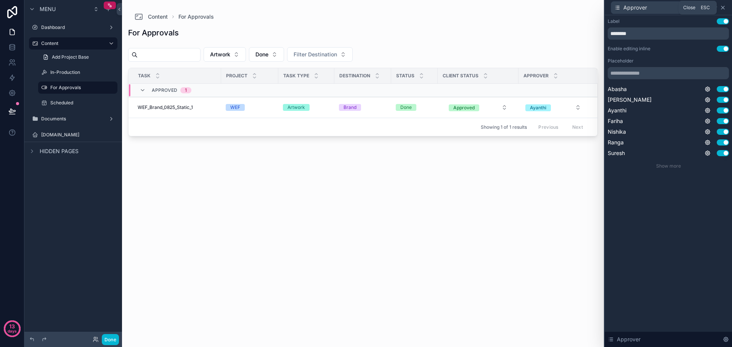
click at [723, 7] on icon at bounding box center [722, 7] width 3 height 3
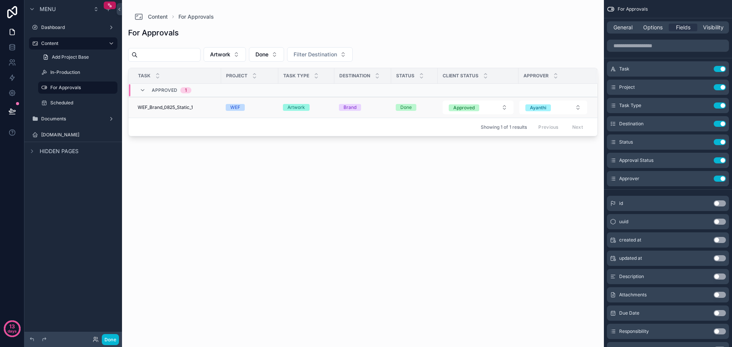
click at [171, 106] on span "WEF_Brand_0825_Static_1" at bounding box center [165, 107] width 55 height 6
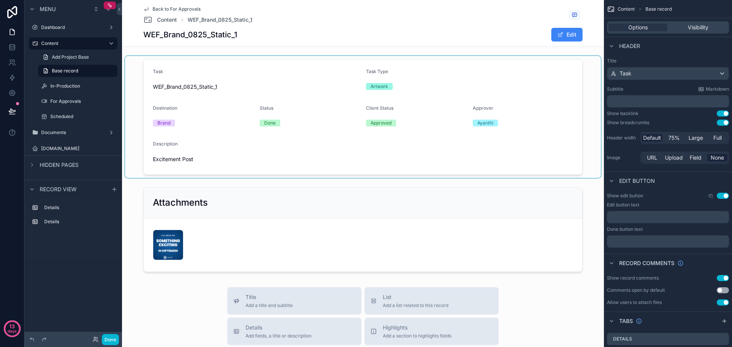
click at [393, 126] on div "scrollable content" at bounding box center [363, 117] width 476 height 122
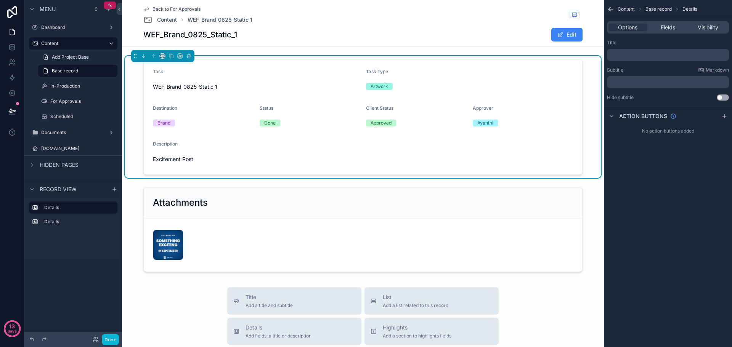
click at [488, 34] on div "WEF_Brand_0825_Static_1 Edit" at bounding box center [362, 34] width 439 height 14
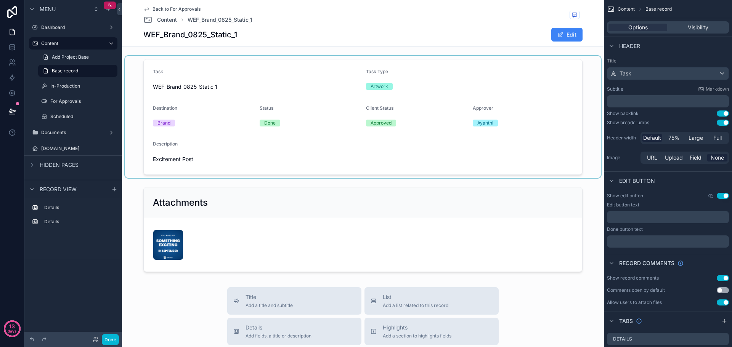
click at [412, 92] on div "scrollable content" at bounding box center [363, 117] width 476 height 122
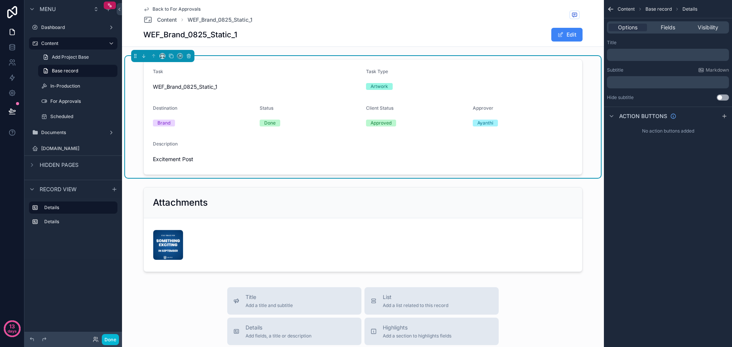
click at [194, 287] on div "Back to For Approvals Content WEF_Brand_0825_Static_1 WEF_Brand_0825_Static_1 E…" at bounding box center [363, 310] width 482 height 620
click at [278, 298] on span "Title" at bounding box center [269, 298] width 47 height 8
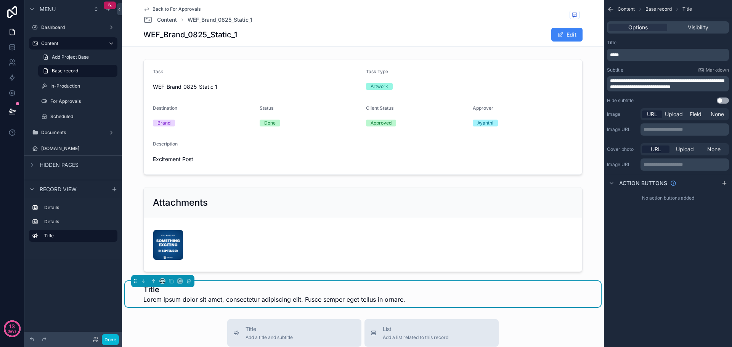
click at [199, 296] on span "Lorem ipsum dolor sit amet, consectetur adipiscing elit. Fusce semper eget tell…" at bounding box center [274, 299] width 262 height 9
click at [189, 279] on icon "scrollable content" at bounding box center [189, 279] width 2 height 1
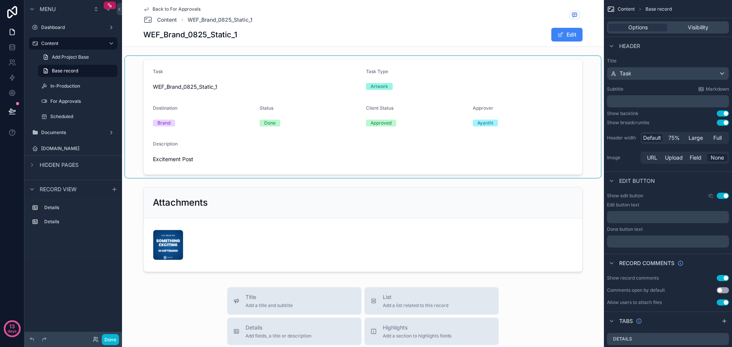
click at [380, 125] on div "scrollable content" at bounding box center [363, 117] width 476 height 122
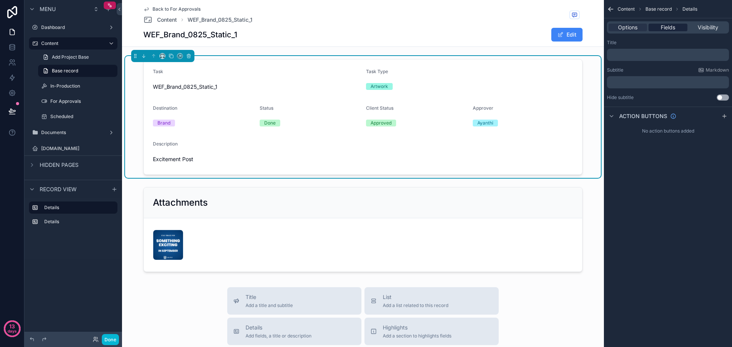
click at [670, 27] on span "Fields" at bounding box center [668, 28] width 14 height 8
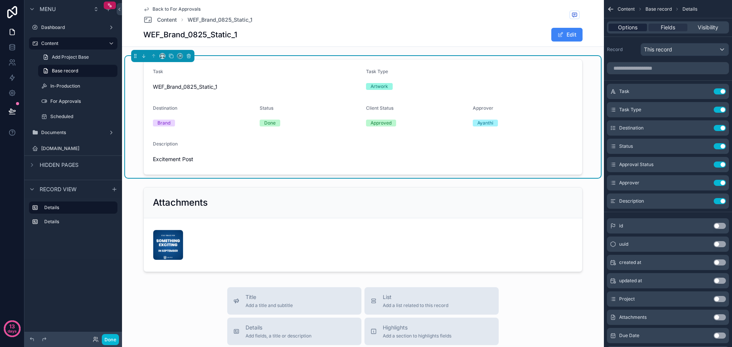
click at [638, 28] on div "Options" at bounding box center [627, 28] width 39 height 8
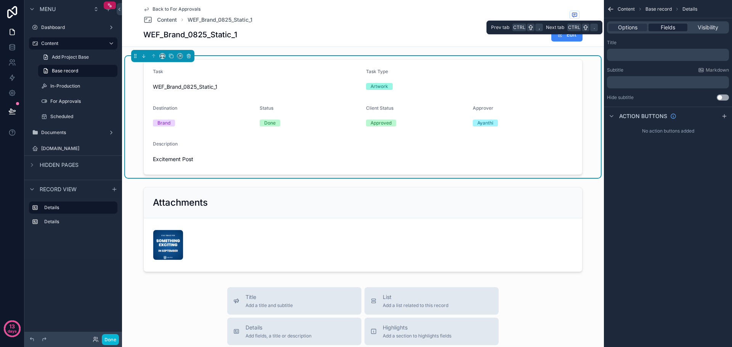
click at [670, 28] on span "Fields" at bounding box center [668, 28] width 14 height 8
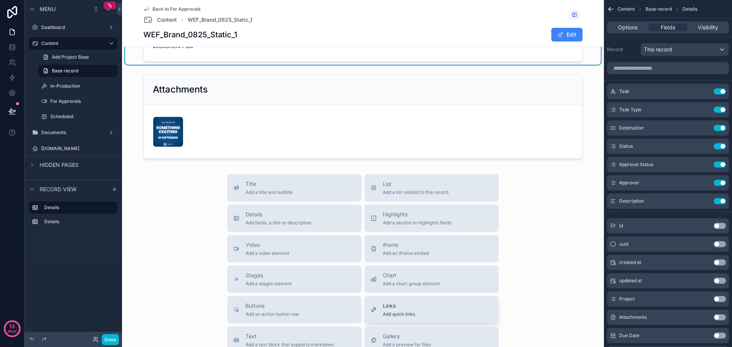
scroll to position [38, 0]
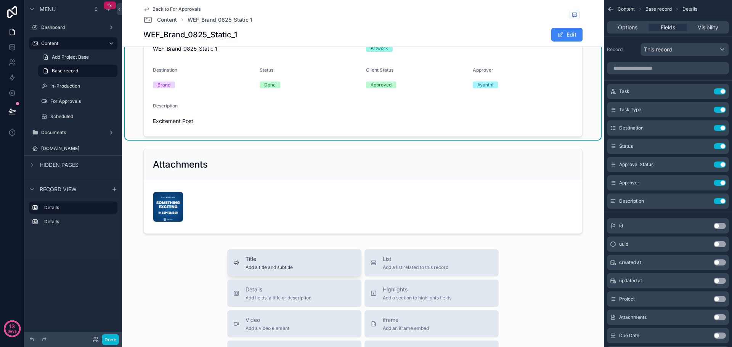
click at [264, 257] on span "Title" at bounding box center [269, 259] width 47 height 8
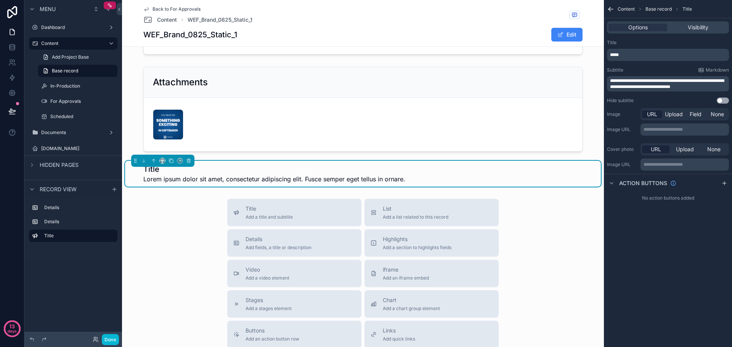
scroll to position [121, 0]
click at [685, 27] on div "Visibility" at bounding box center [698, 28] width 59 height 8
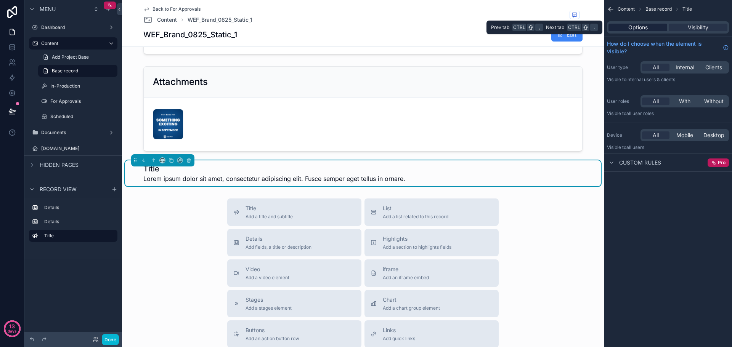
click at [642, 28] on span "Options" at bounding box center [637, 28] width 19 height 8
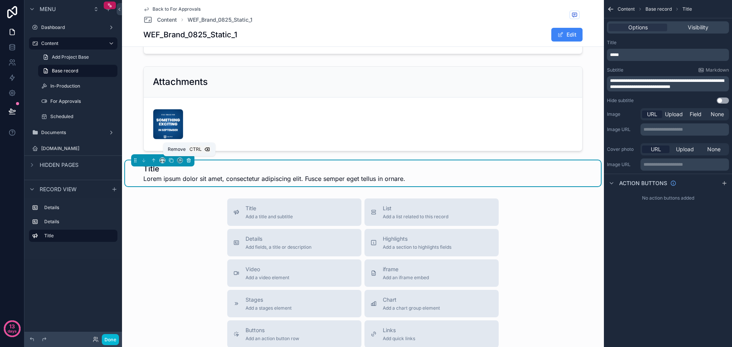
click at [189, 163] on icon "scrollable content" at bounding box center [188, 160] width 5 height 5
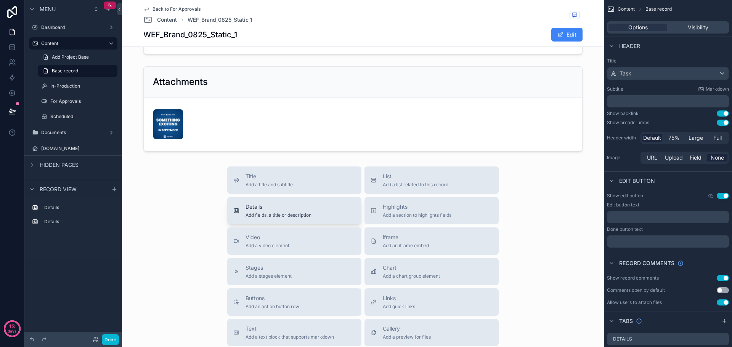
click at [267, 213] on span "Add fields, a title or description" at bounding box center [279, 215] width 66 height 6
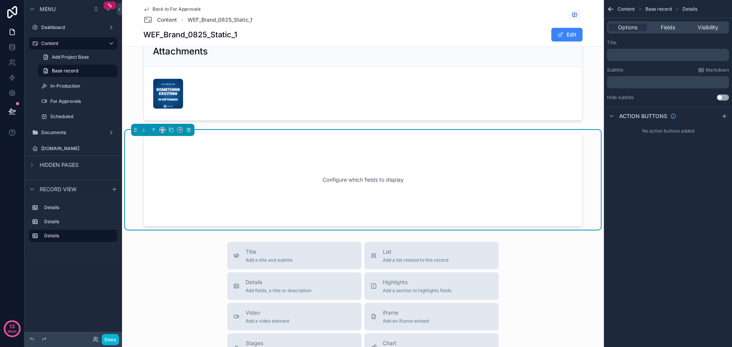
scroll to position [158, 0]
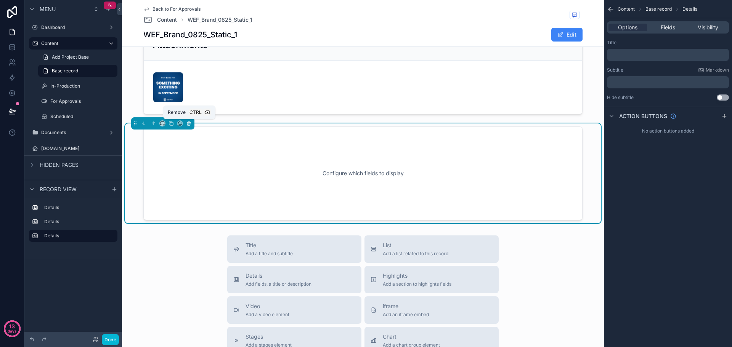
click at [190, 124] on icon "scrollable content" at bounding box center [188, 123] width 3 height 3
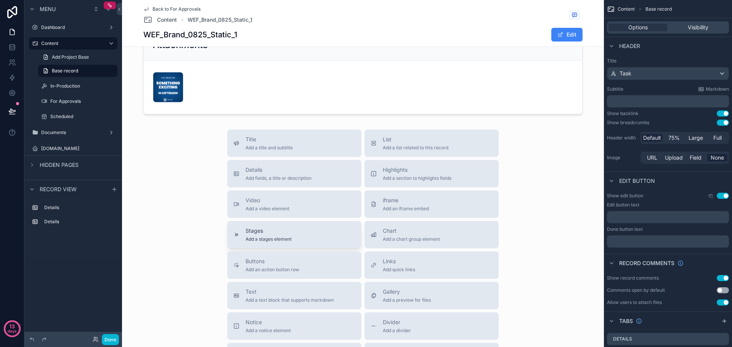
click at [310, 240] on div "Stages Add a stages element" at bounding box center [294, 234] width 122 height 15
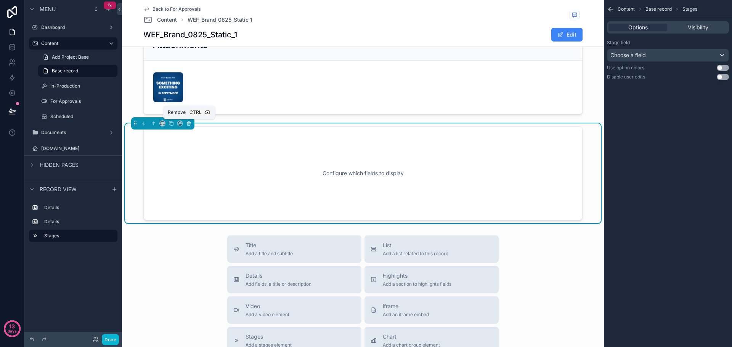
click at [187, 122] on icon "scrollable content" at bounding box center [188, 123] width 5 height 5
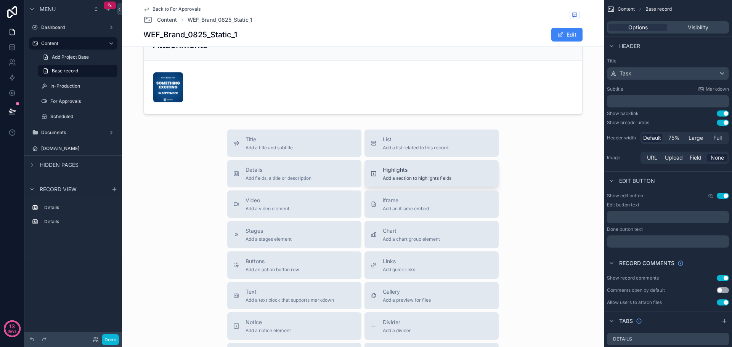
click at [415, 176] on span "Add a section to highlights fields" at bounding box center [417, 178] width 69 height 6
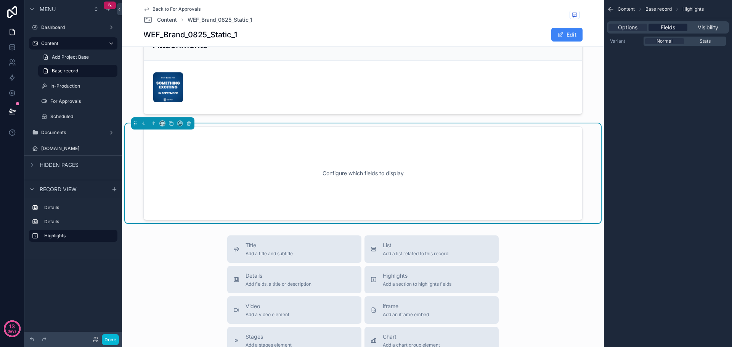
click at [673, 27] on span "Fields" at bounding box center [668, 28] width 14 height 8
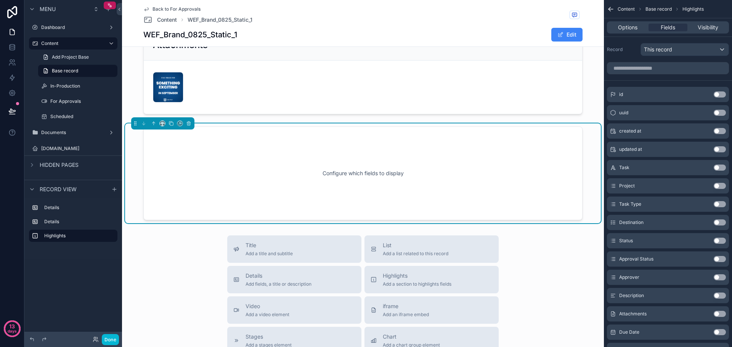
click at [722, 168] on button "Use setting" at bounding box center [720, 168] width 12 height 6
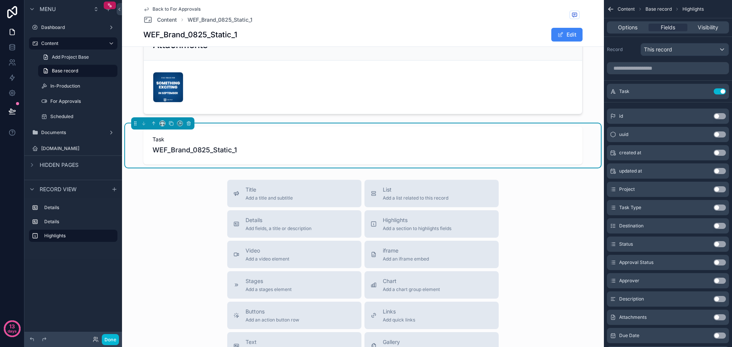
click at [724, 207] on button "Use setting" at bounding box center [720, 208] width 12 height 6
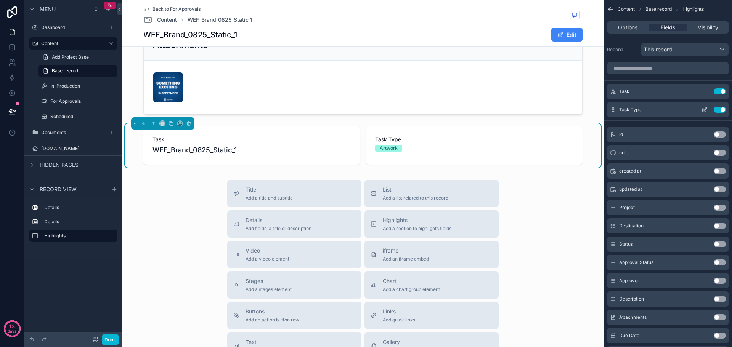
click at [721, 111] on button "Use setting" at bounding box center [720, 110] width 12 height 6
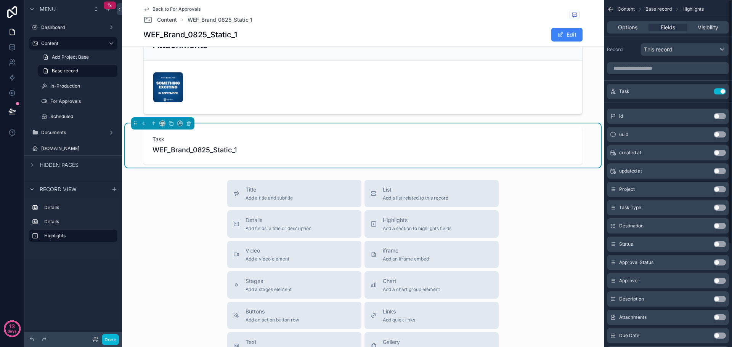
click at [721, 261] on button "Use setting" at bounding box center [720, 263] width 12 height 6
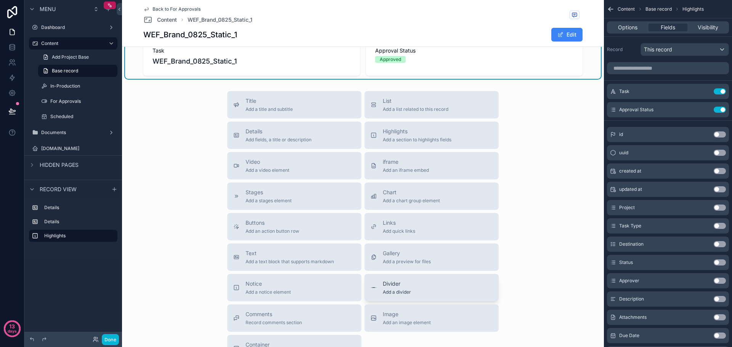
scroll to position [234, 0]
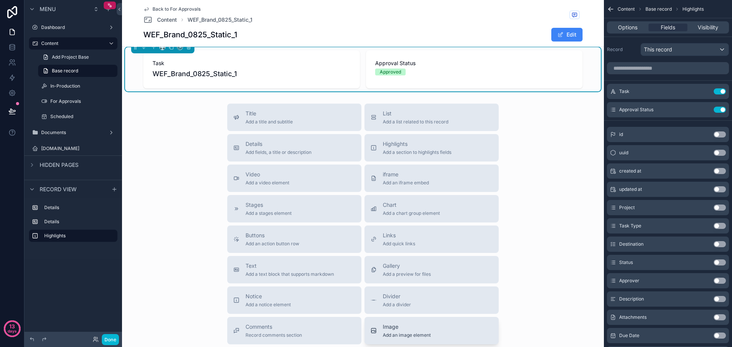
click at [410, 331] on div "Image Add an image element" at bounding box center [407, 330] width 48 height 15
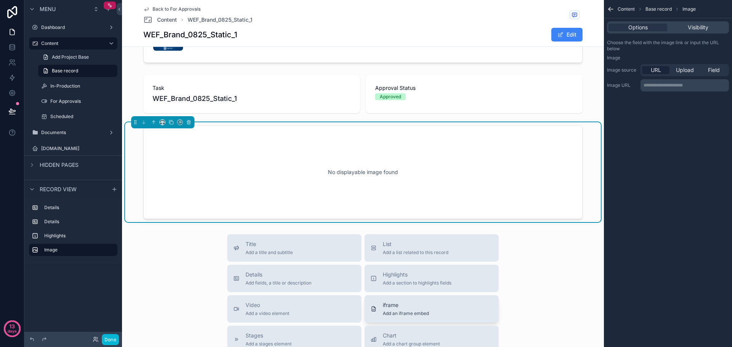
scroll to position [208, 0]
click at [717, 70] on span "Field" at bounding box center [714, 70] width 12 height 8
click at [718, 86] on div "scrollable content" at bounding box center [685, 86] width 88 height 12
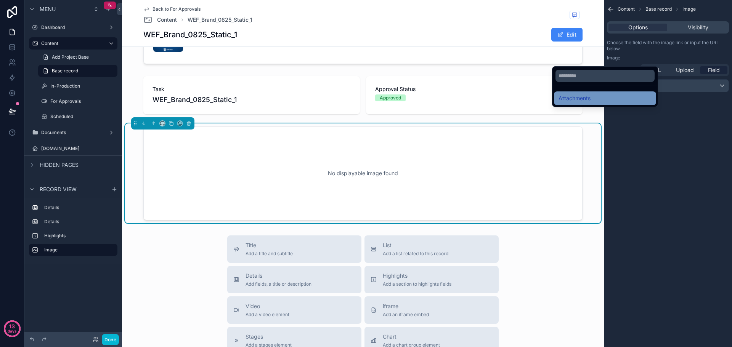
click at [580, 99] on span "Attachments" at bounding box center [575, 98] width 32 height 9
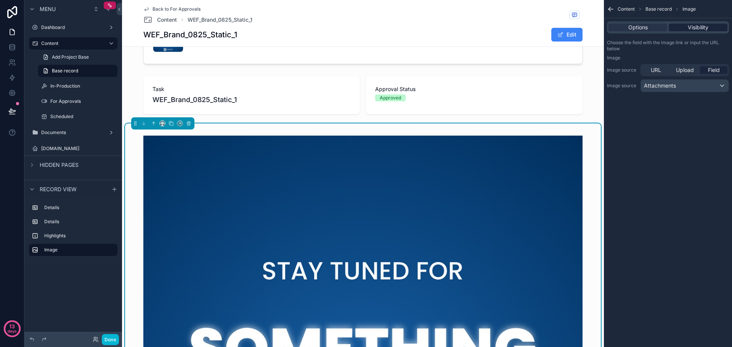
click at [703, 27] on span "Visibility" at bounding box center [698, 28] width 21 height 8
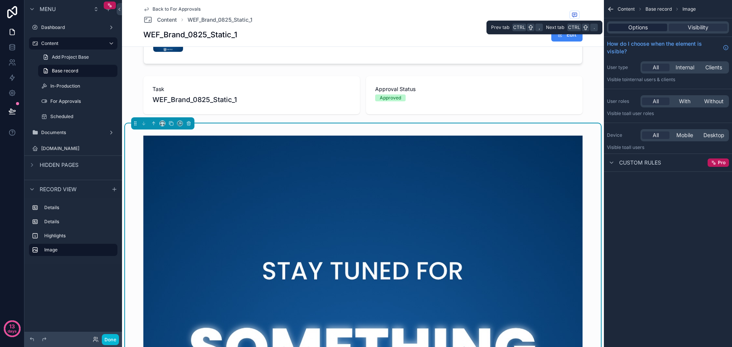
click at [650, 30] on div "Options" at bounding box center [637, 28] width 59 height 8
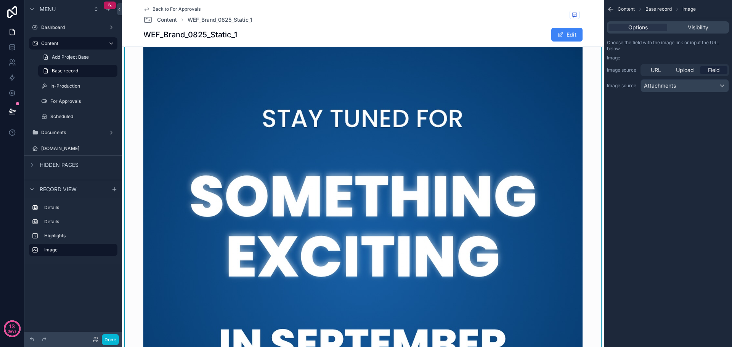
scroll to position [132, 0]
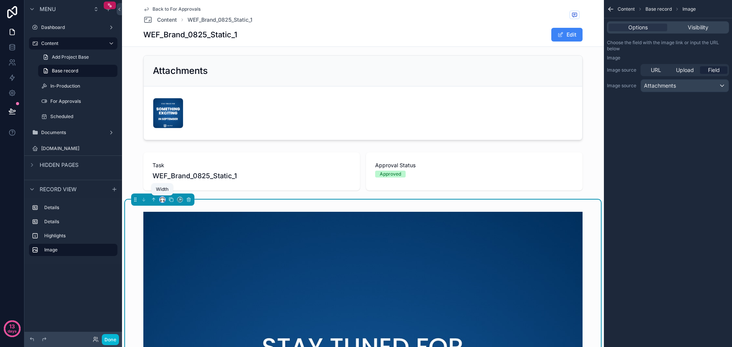
click at [161, 200] on icon "scrollable content" at bounding box center [162, 199] width 3 height 2
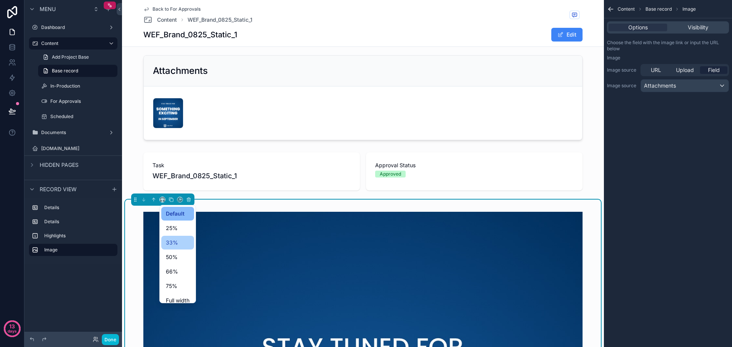
click at [179, 245] on div "33%" at bounding box center [178, 242] width 24 height 9
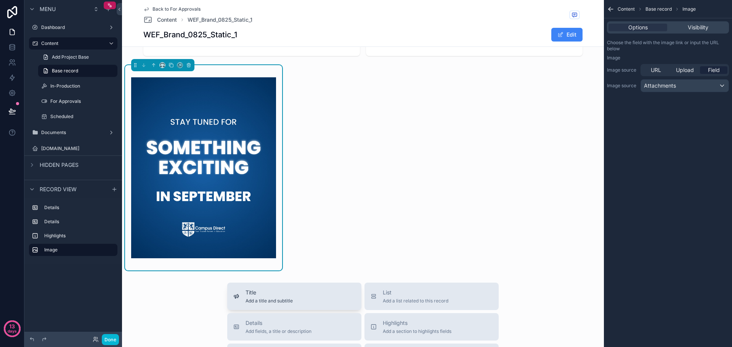
scroll to position [246, 0]
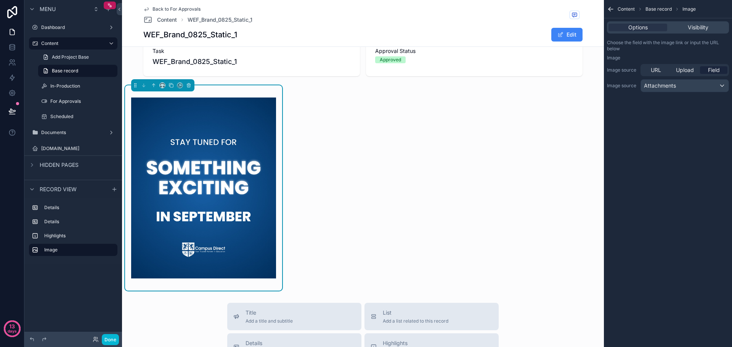
click at [359, 212] on div "Task WEF_Brand_0825_Static_1 Task Type Artwork Destination Brand Status Done Cl…" at bounding box center [363, 50] width 482 height 481
click at [341, 193] on div "Task WEF_Brand_0825_Static_1 Task Type Artwork Destination Brand Status Done Cl…" at bounding box center [363, 50] width 482 height 481
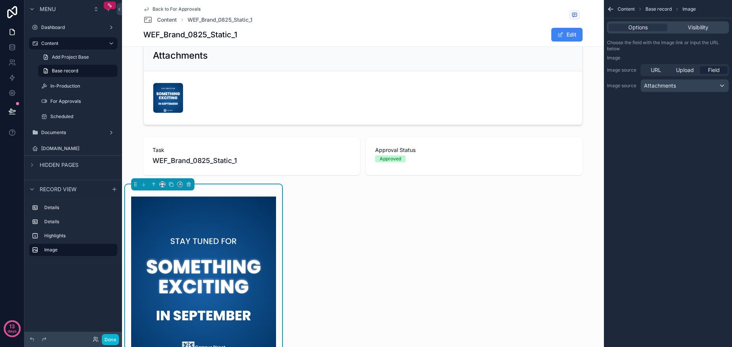
scroll to position [132, 0]
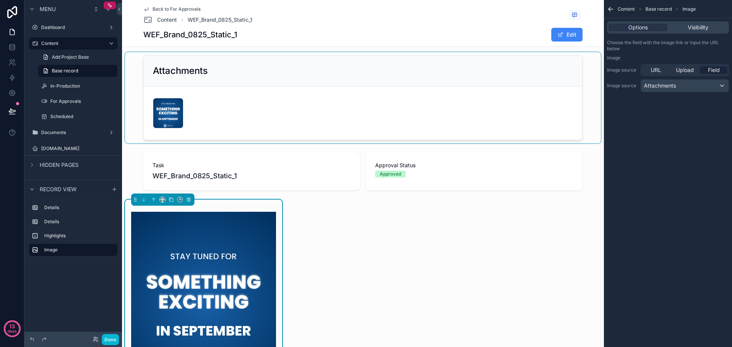
click at [524, 90] on div "scrollable content" at bounding box center [363, 97] width 476 height 91
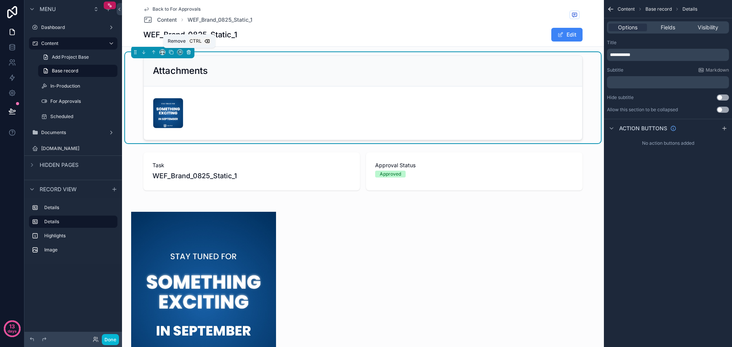
click at [189, 53] on icon "scrollable content" at bounding box center [189, 53] width 0 height 2
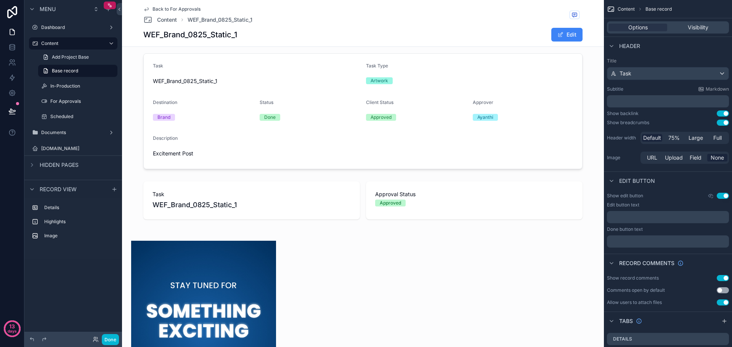
scroll to position [0, 0]
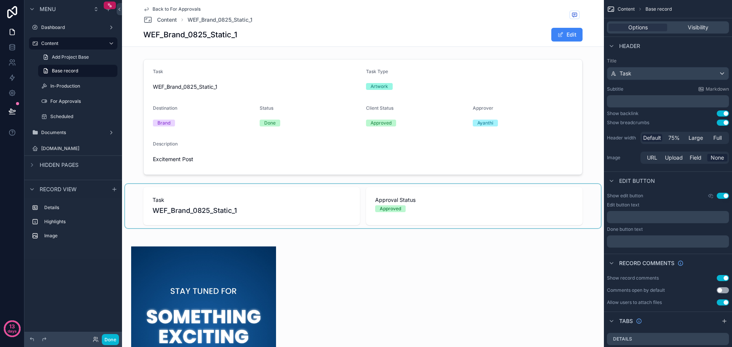
click at [434, 217] on div "scrollable content" at bounding box center [363, 206] width 476 height 44
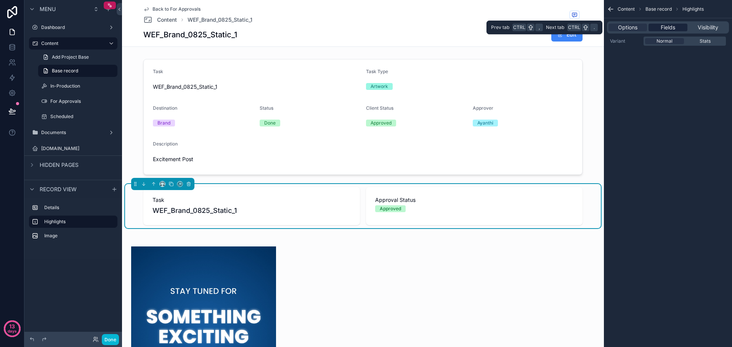
click at [676, 28] on div "Fields" at bounding box center [668, 28] width 39 height 8
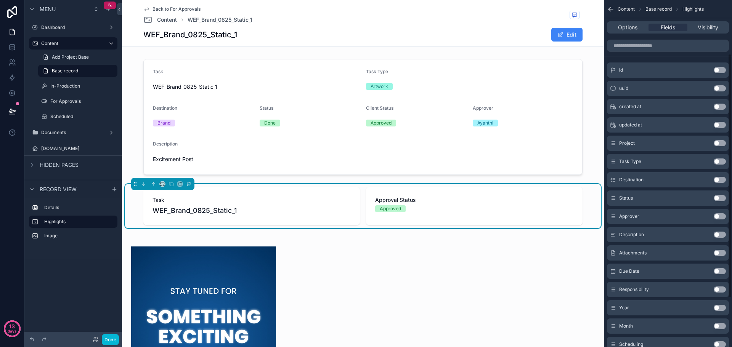
scroll to position [76, 0]
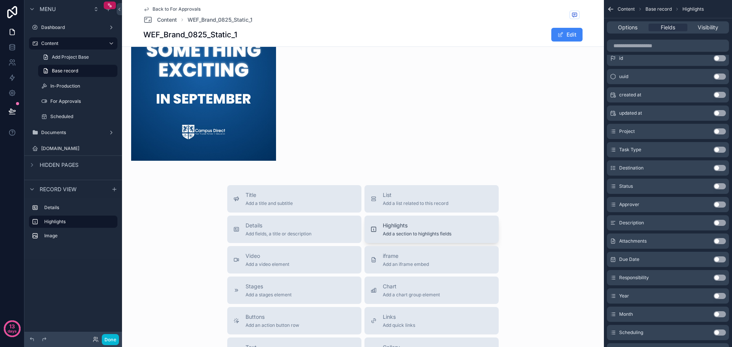
click at [405, 236] on button "Highlights Add a section to highlights fields" at bounding box center [431, 229] width 134 height 27
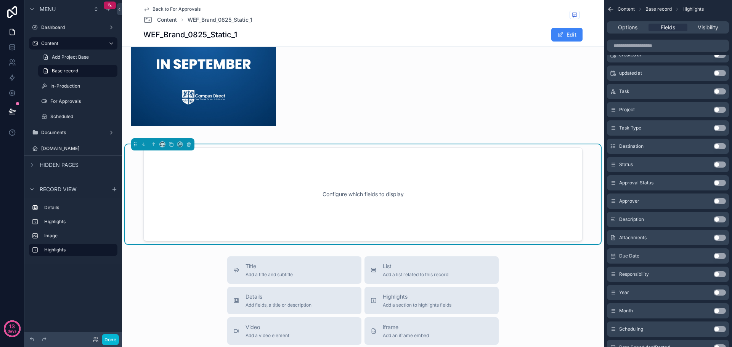
scroll to position [320, 0]
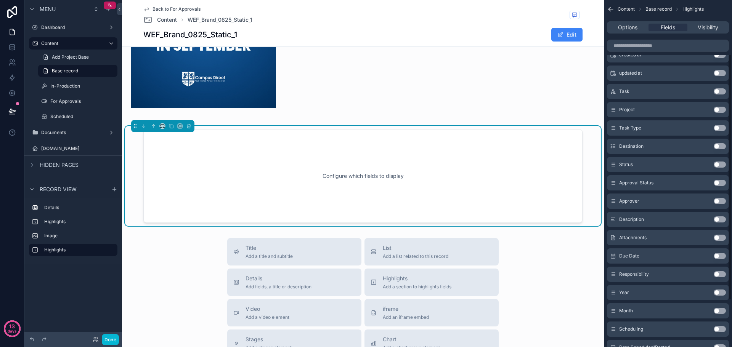
click at [722, 202] on button "Use setting" at bounding box center [720, 201] width 12 height 6
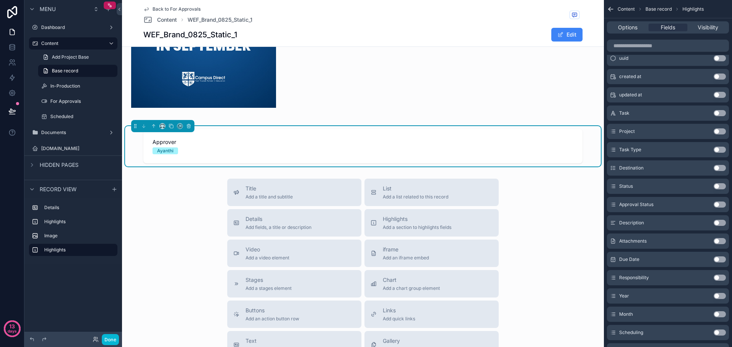
click at [722, 202] on button "Use setting" at bounding box center [720, 205] width 12 height 6
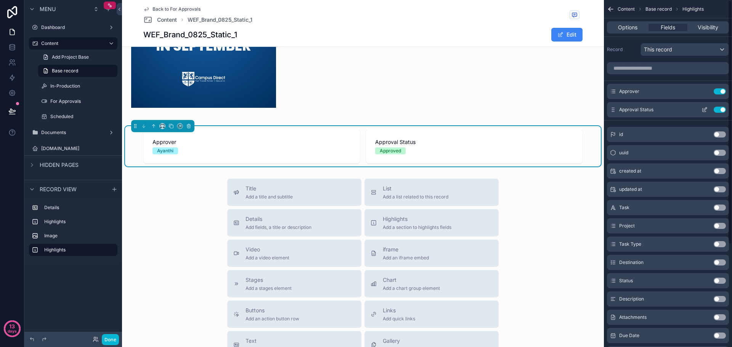
click at [724, 109] on button "Use setting" at bounding box center [720, 110] width 12 height 6
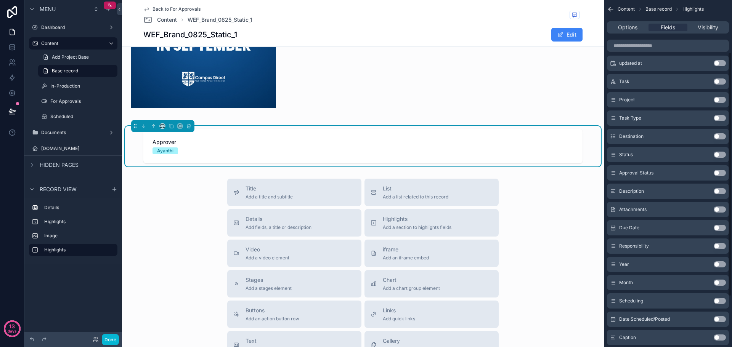
scroll to position [114, 0]
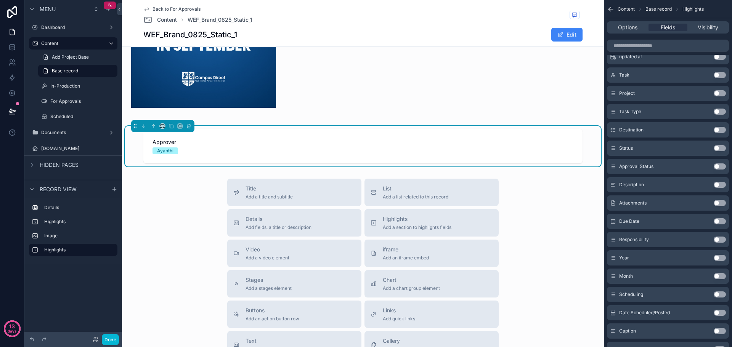
click at [721, 206] on div "Attachments Use setting" at bounding box center [668, 203] width 122 height 15
click at [721, 203] on button "Use setting" at bounding box center [720, 203] width 12 height 6
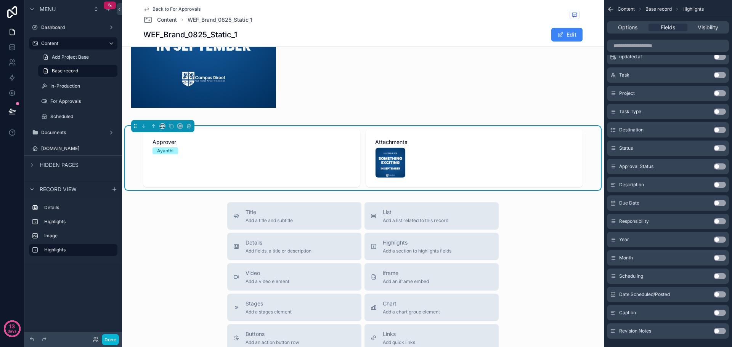
click at [417, 148] on div "WEF_Brand_0825_Static_1 .jpg" at bounding box center [474, 163] width 198 height 31
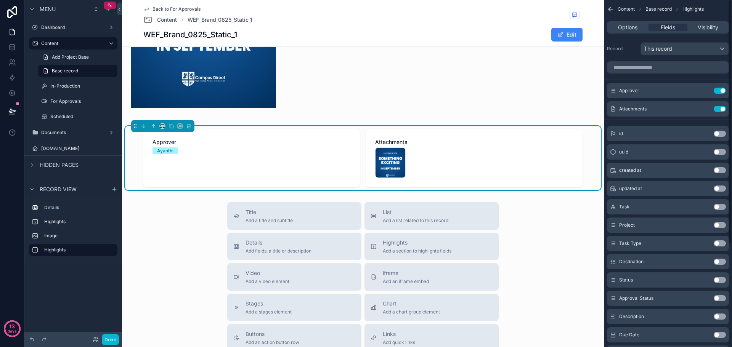
scroll to position [0, 0]
click at [706, 112] on icon "scrollable content" at bounding box center [704, 110] width 3 height 3
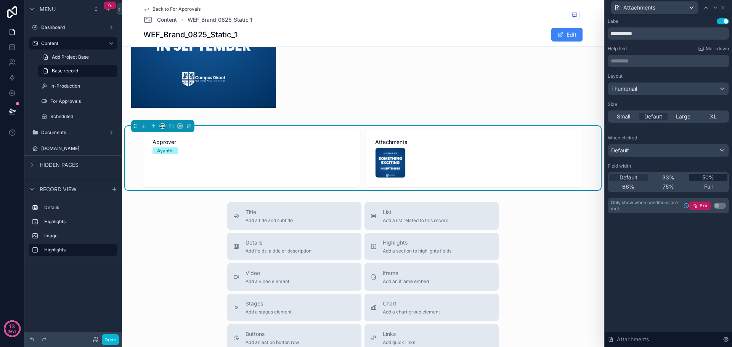
click at [702, 178] on div "50%" at bounding box center [708, 178] width 39 height 8
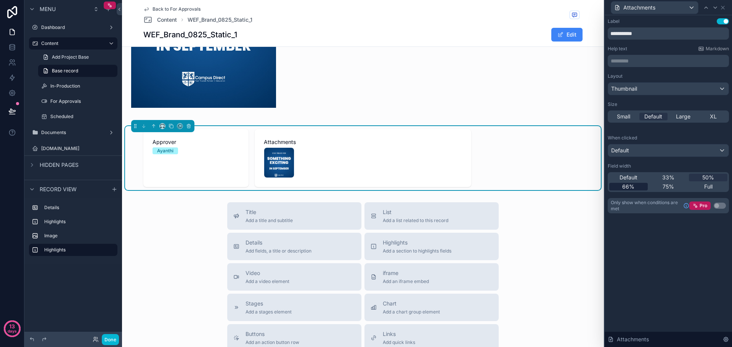
click at [643, 185] on div "66%" at bounding box center [628, 187] width 39 height 8
click at [674, 186] on span "75%" at bounding box center [668, 187] width 11 height 8
click at [704, 186] on span "Full" at bounding box center [708, 187] width 8 height 8
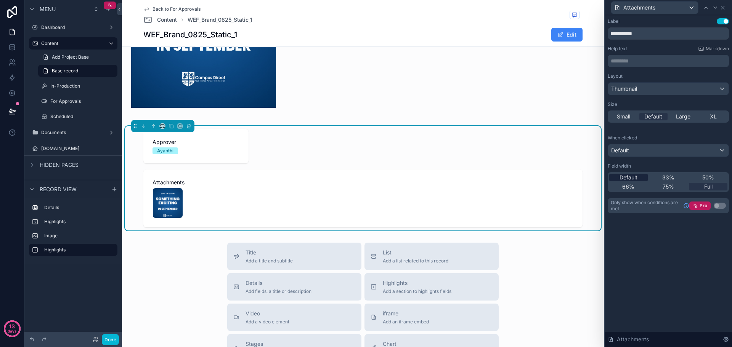
click at [640, 177] on div "Default" at bounding box center [628, 178] width 39 height 8
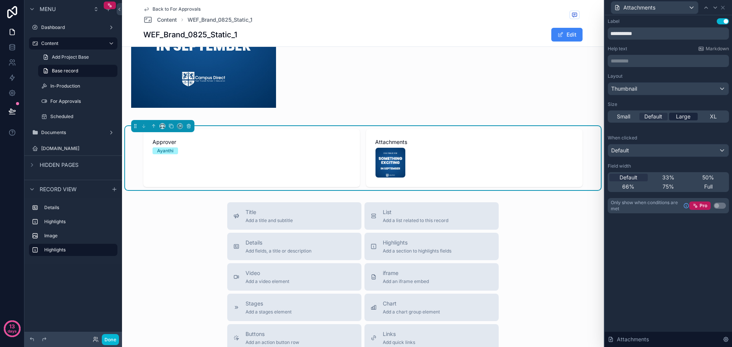
click at [685, 117] on span "Large" at bounding box center [683, 117] width 14 height 8
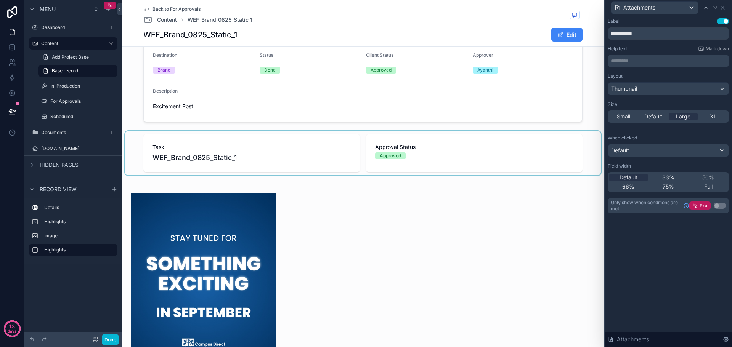
scroll to position [244, 0]
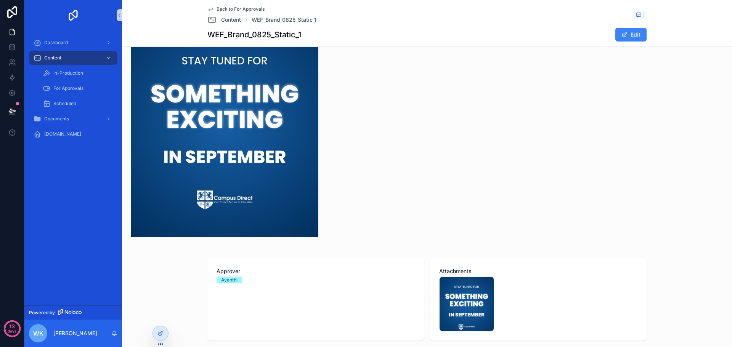
click at [580, 155] on div "Task WEF_Brand_0825_Static_1 Task Type Artwork Destination Brand Status Done Cl…" at bounding box center [427, 77] width 610 height 531
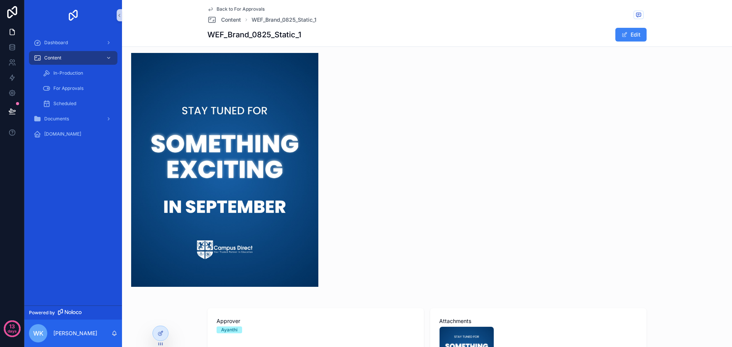
scroll to position [229, 0]
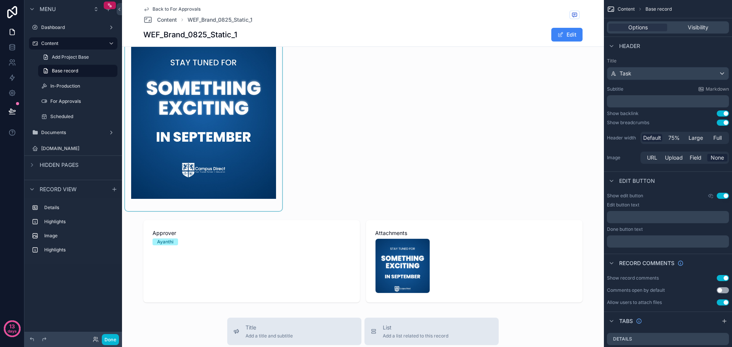
click at [234, 138] on div "scrollable content" at bounding box center [203, 108] width 157 height 205
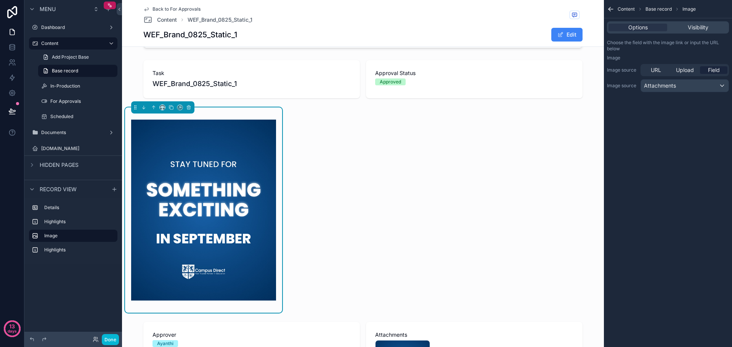
scroll to position [114, 0]
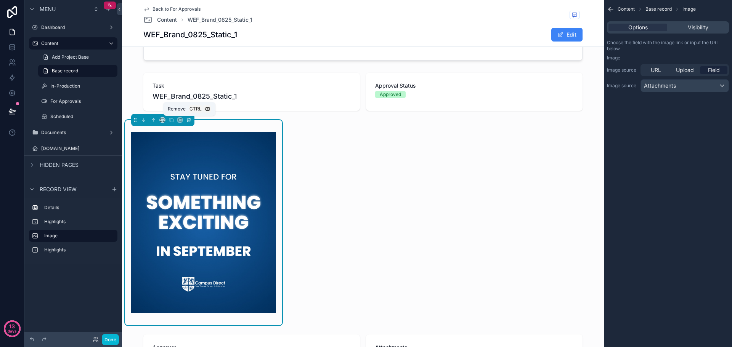
click at [189, 120] on icon "scrollable content" at bounding box center [189, 121] width 0 height 2
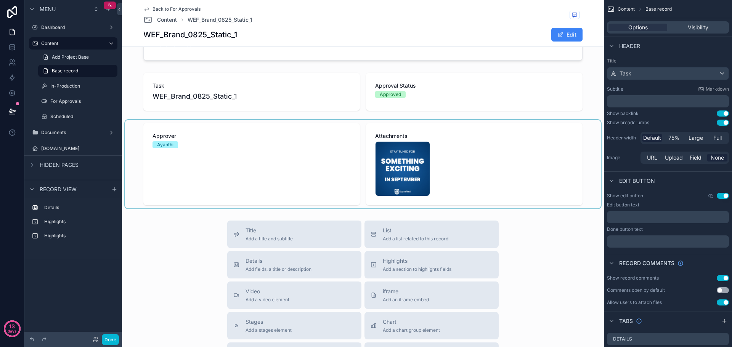
click at [493, 159] on div "scrollable content" at bounding box center [363, 164] width 476 height 88
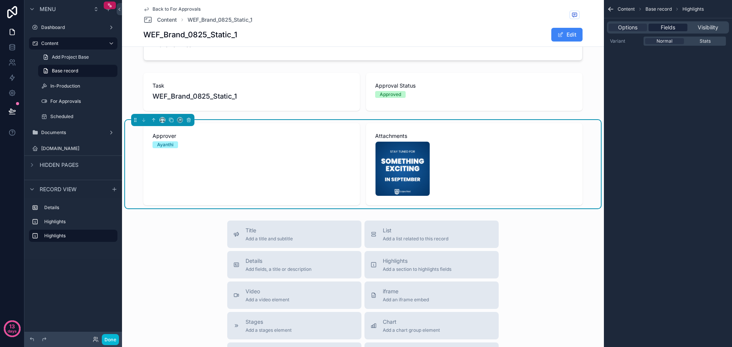
click at [668, 26] on span "Fields" at bounding box center [668, 28] width 14 height 8
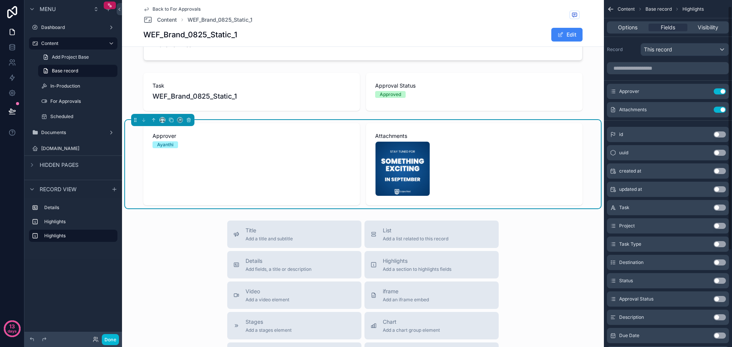
scroll to position [38, 0]
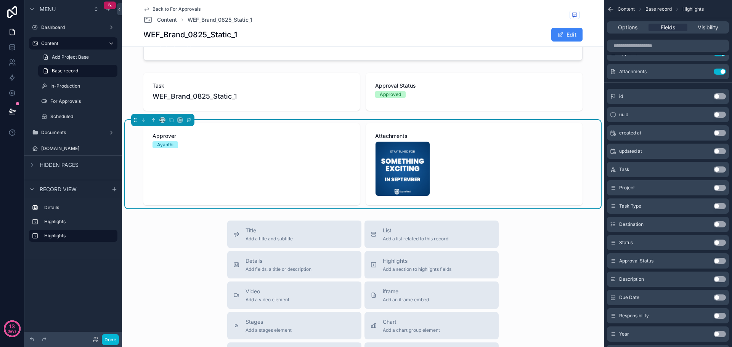
click at [720, 189] on button "Use setting" at bounding box center [720, 188] width 12 height 6
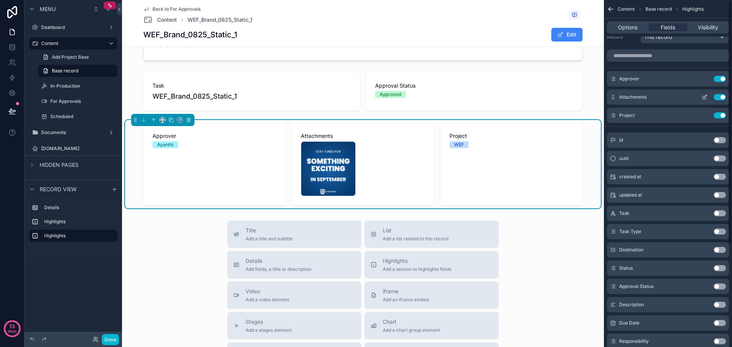
scroll to position [0, 0]
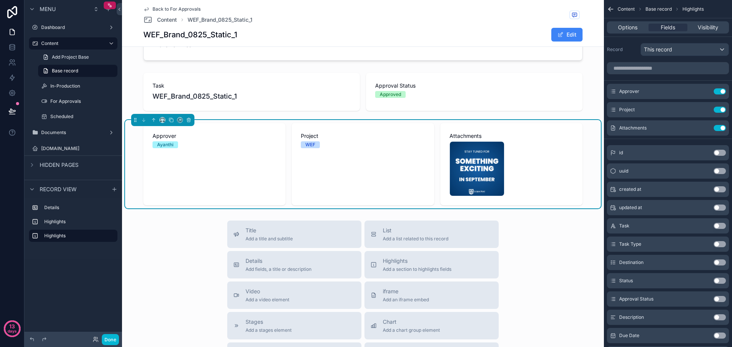
click at [230, 159] on div "Approver Ayanthi" at bounding box center [214, 164] width 142 height 82
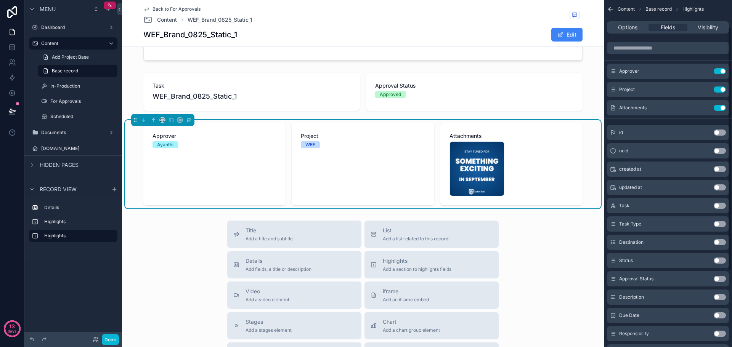
scroll to position [38, 0]
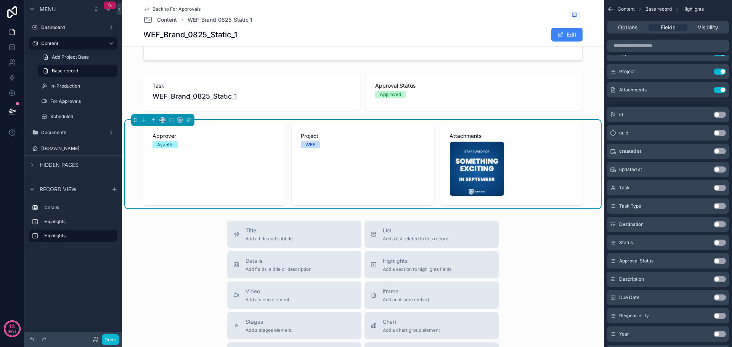
click at [722, 316] on button "Use setting" at bounding box center [720, 316] width 12 height 6
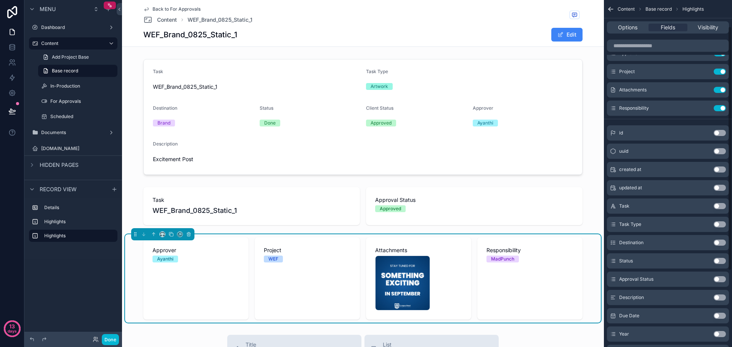
scroll to position [0, 0]
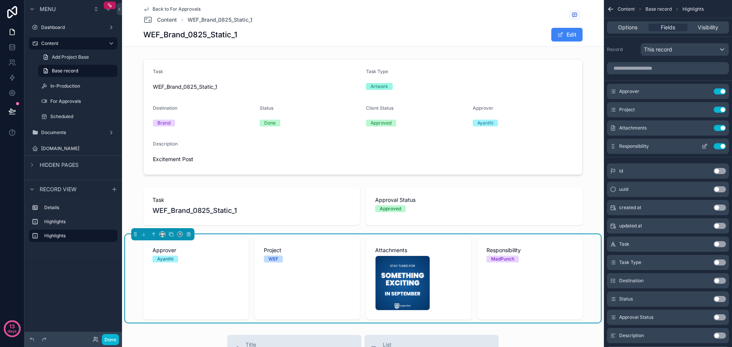
click at [719, 146] on button "Use setting" at bounding box center [720, 146] width 12 height 6
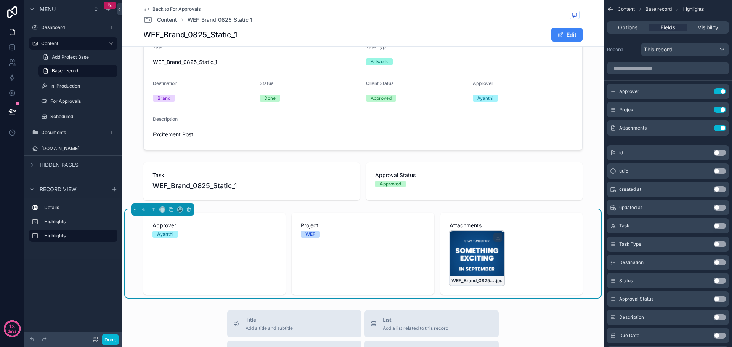
scroll to position [38, 0]
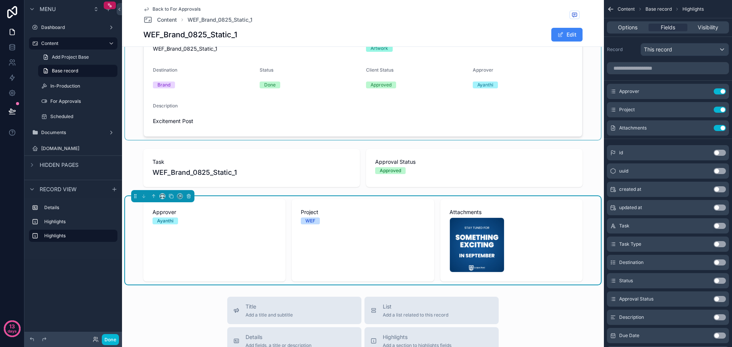
click at [539, 103] on div "scrollable content" at bounding box center [363, 79] width 476 height 122
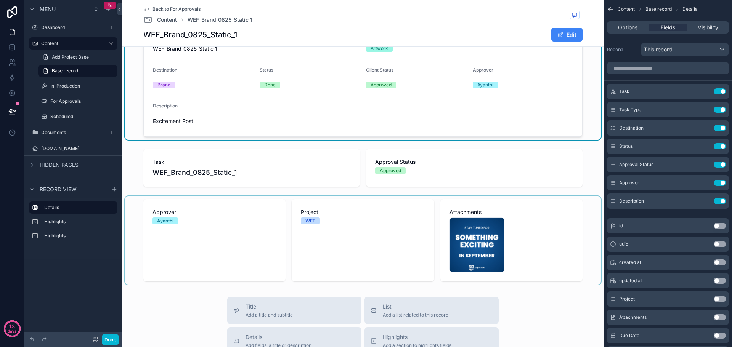
click at [526, 243] on div "scrollable content" at bounding box center [363, 240] width 476 height 88
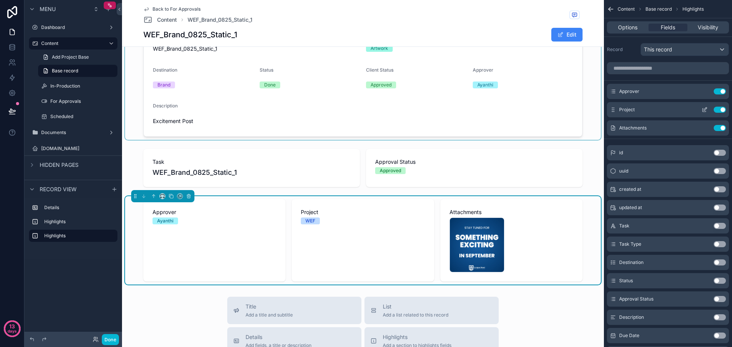
click at [719, 110] on button "Use setting" at bounding box center [720, 110] width 12 height 6
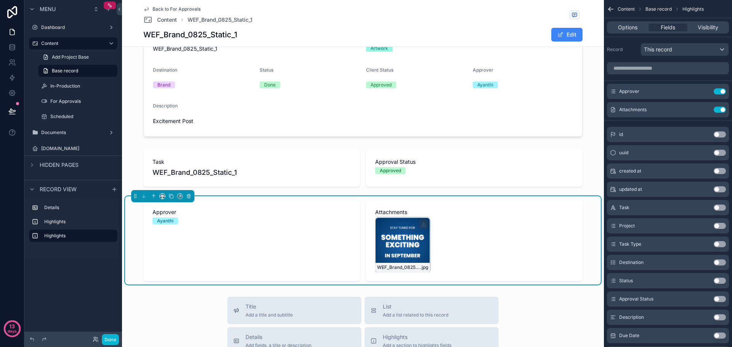
click at [414, 250] on div "WEF_Brand_0825_Static_1 .jpg" at bounding box center [402, 245] width 55 height 55
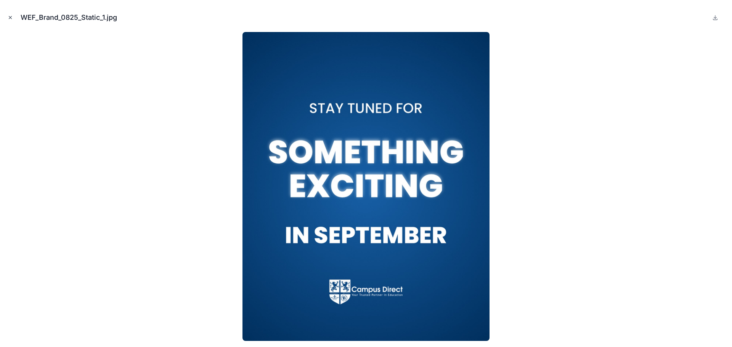
click at [9, 16] on icon "Close modal" at bounding box center [10, 17] width 5 height 5
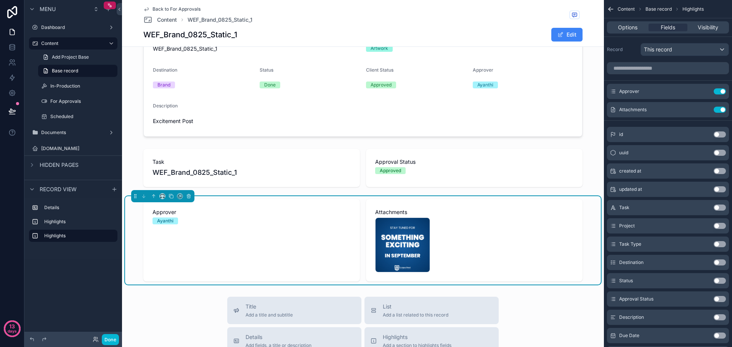
click at [493, 247] on div "WEF_Brand_0825_Static_1 .jpg" at bounding box center [474, 245] width 198 height 55
click at [704, 109] on icon "scrollable content" at bounding box center [705, 110] width 6 height 6
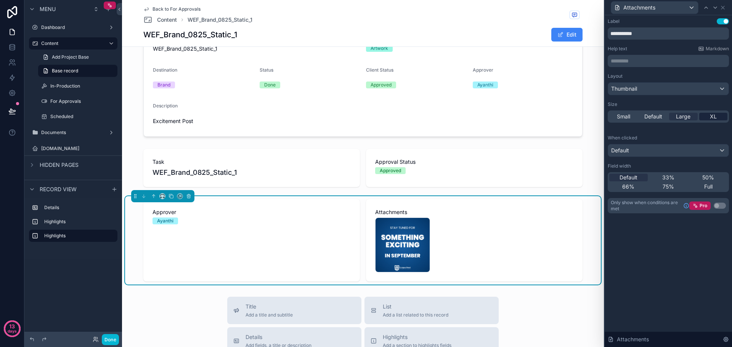
click at [716, 118] on span "XL" at bounding box center [713, 117] width 7 height 8
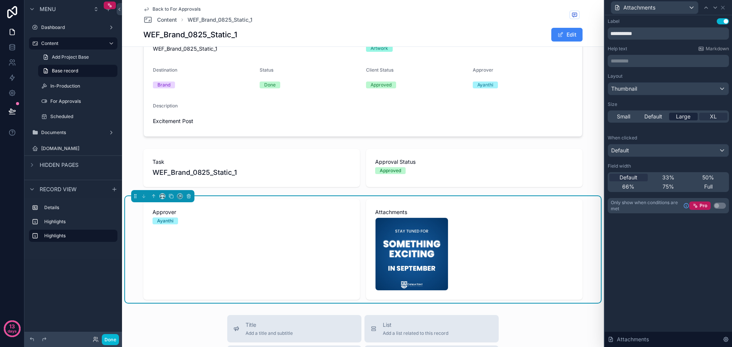
click at [687, 116] on span "Large" at bounding box center [683, 117] width 14 height 8
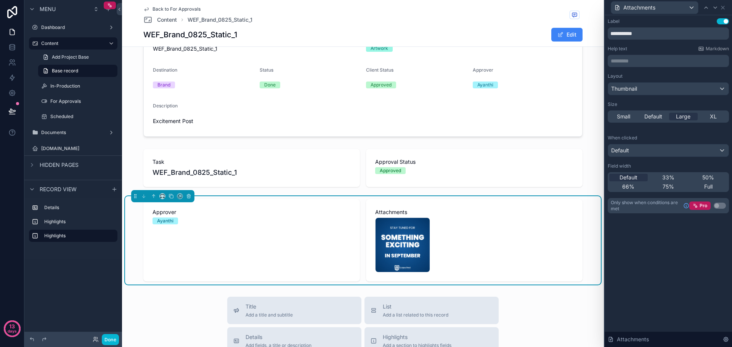
click at [519, 254] on div "WEF_Brand_0825_Static_1 .jpg" at bounding box center [474, 245] width 198 height 55
click at [724, 10] on icon at bounding box center [723, 8] width 6 height 6
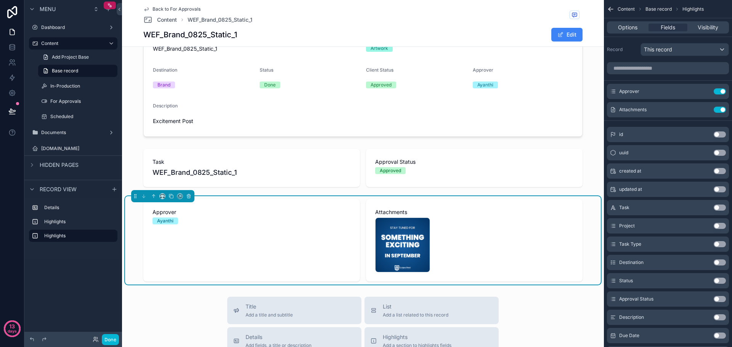
click at [721, 172] on button "Use setting" at bounding box center [720, 171] width 12 height 6
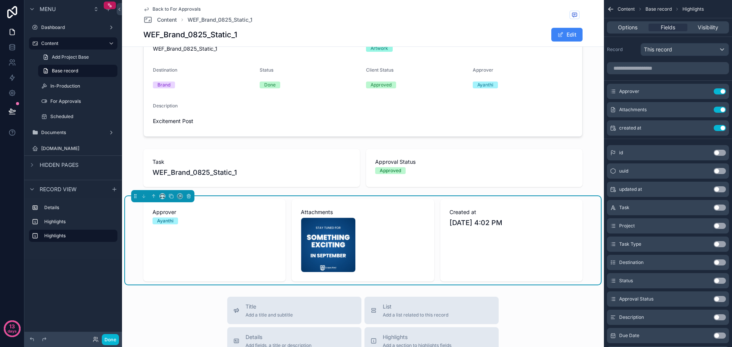
click at [500, 224] on span "[DATE] 4:02 PM" at bounding box center [512, 223] width 124 height 11
click at [722, 130] on button "Use setting" at bounding box center [720, 128] width 12 height 6
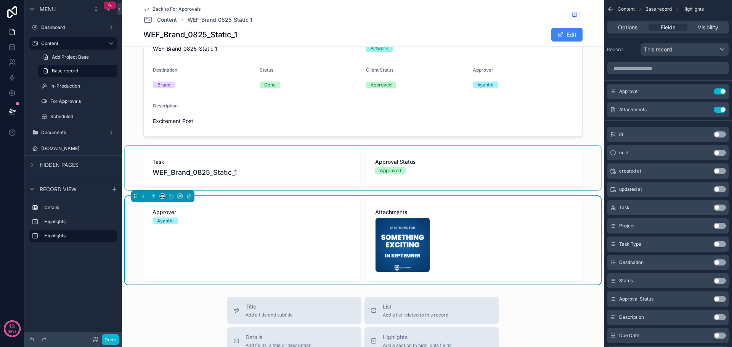
click at [490, 168] on div "scrollable content" at bounding box center [363, 168] width 476 height 44
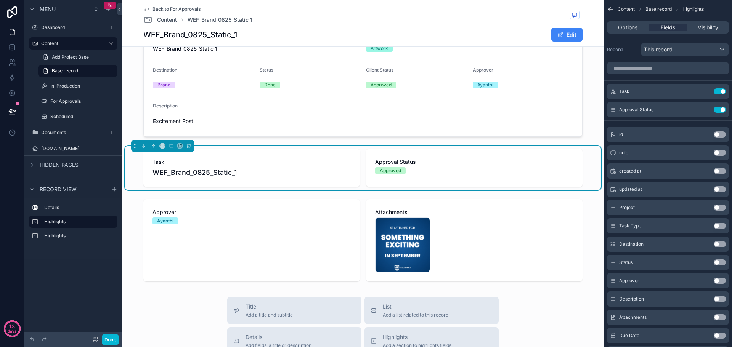
click at [722, 281] on button "Use setting" at bounding box center [720, 281] width 12 height 6
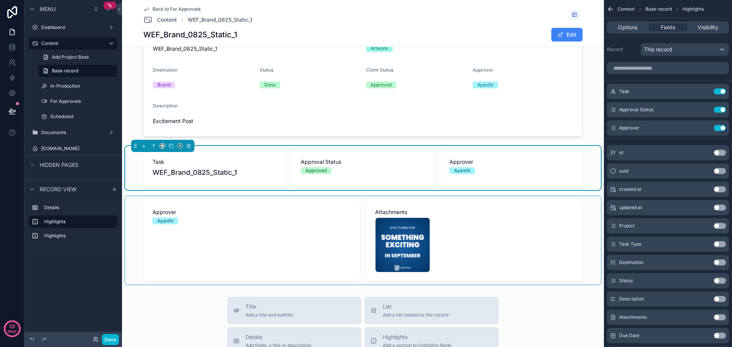
click at [311, 217] on div "scrollable content" at bounding box center [363, 240] width 476 height 88
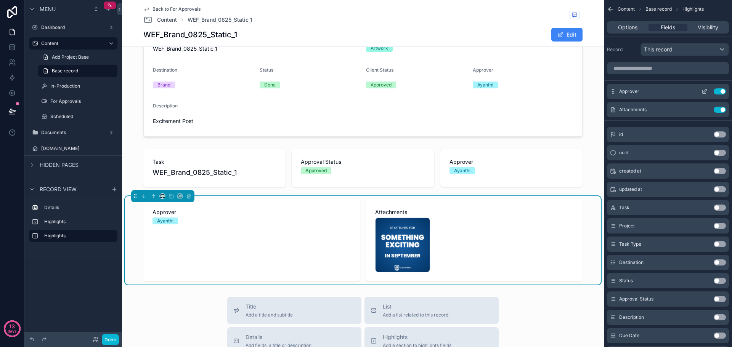
click at [723, 92] on button "Use setting" at bounding box center [720, 91] width 12 height 6
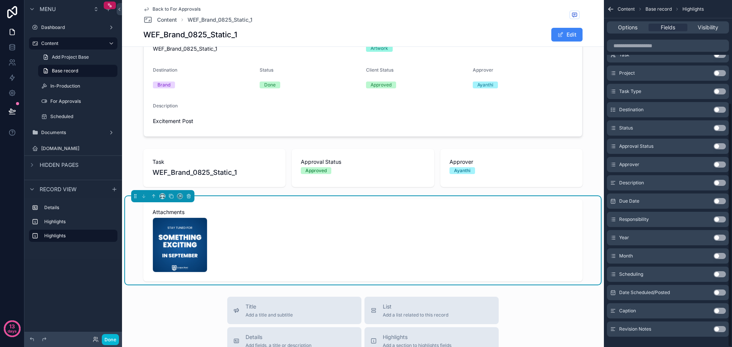
scroll to position [146, 0]
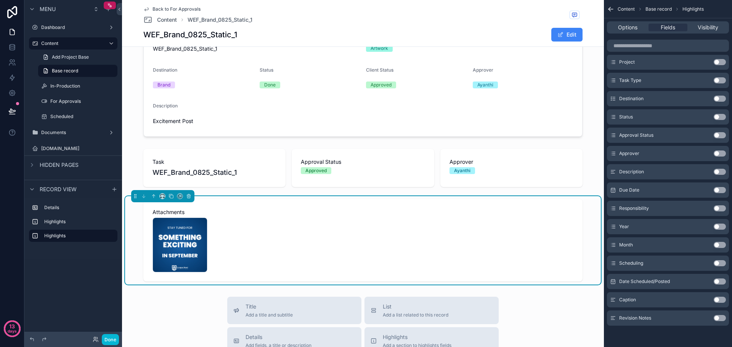
click at [720, 301] on button "Use setting" at bounding box center [720, 300] width 12 height 6
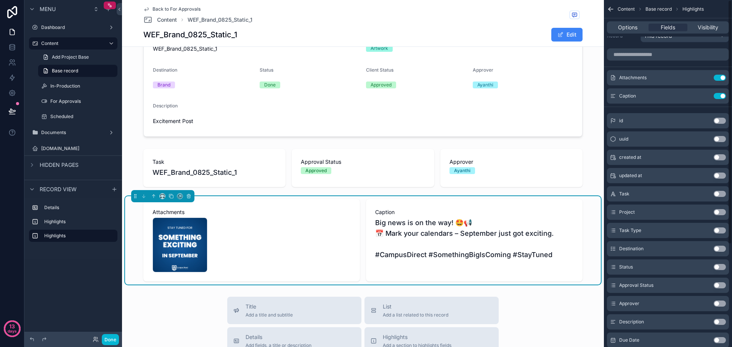
scroll to position [0, 0]
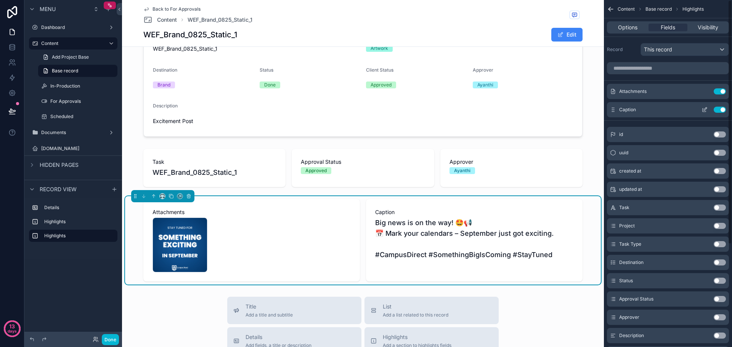
click at [705, 110] on icon "scrollable content" at bounding box center [705, 110] width 6 height 6
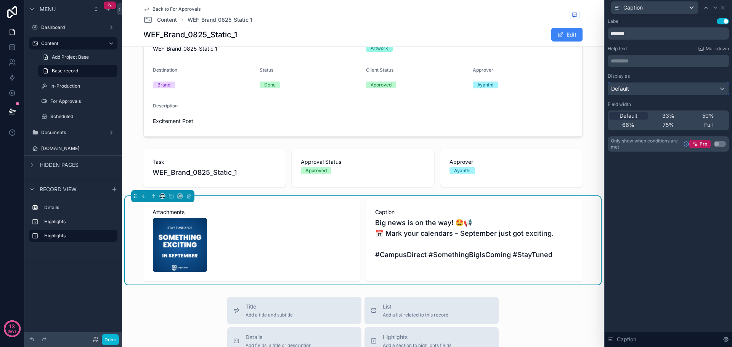
click at [707, 90] on div "Default" at bounding box center [668, 89] width 120 height 12
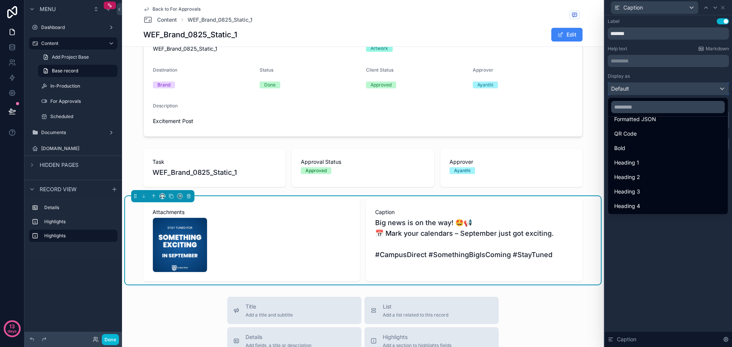
scroll to position [83, 0]
click at [653, 205] on div "Heading 4" at bounding box center [668, 205] width 108 height 9
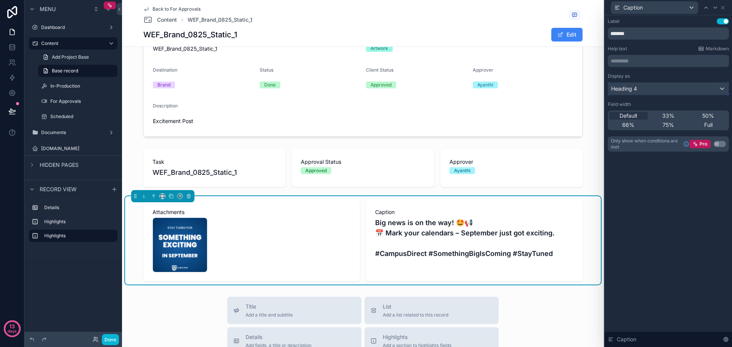
click at [673, 89] on div "Heading 4" at bounding box center [668, 89] width 120 height 12
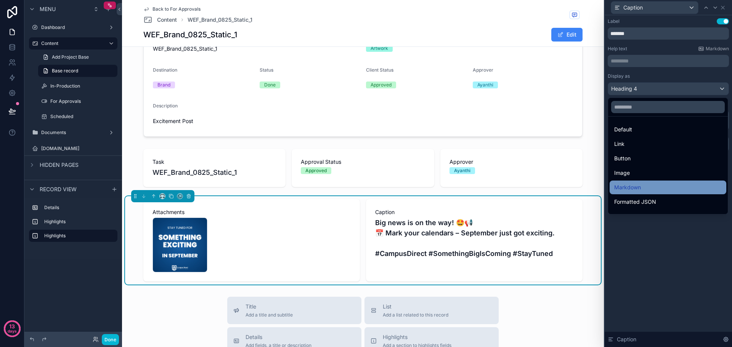
click at [649, 184] on div "Markdown" at bounding box center [668, 187] width 108 height 9
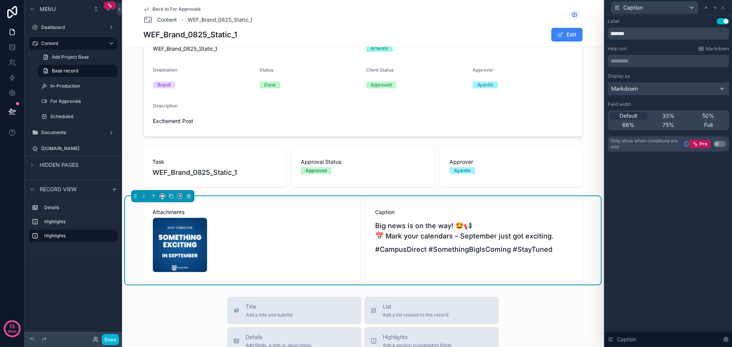
click at [677, 90] on div "Markdown" at bounding box center [668, 89] width 120 height 12
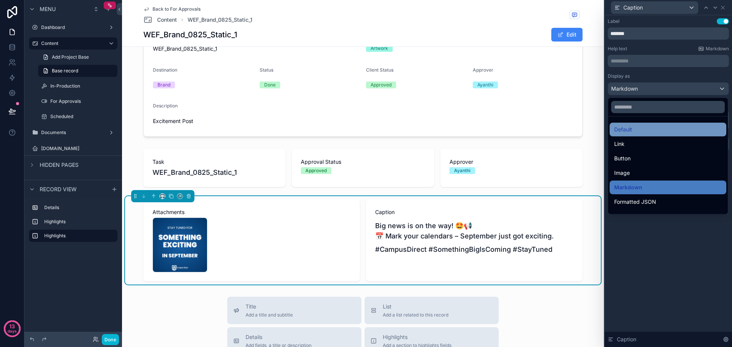
click at [660, 130] on div "Default" at bounding box center [668, 129] width 108 height 9
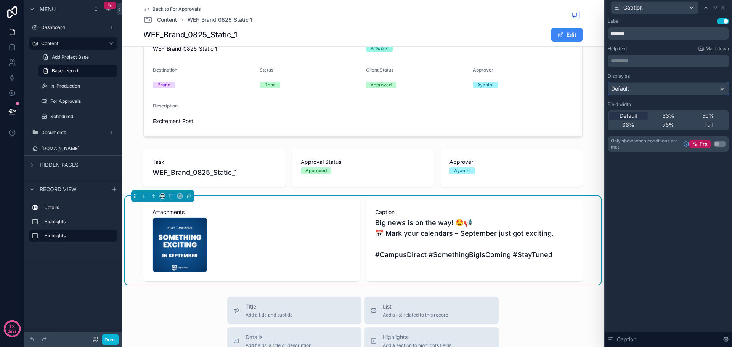
click at [663, 88] on div "Default" at bounding box center [668, 89] width 120 height 12
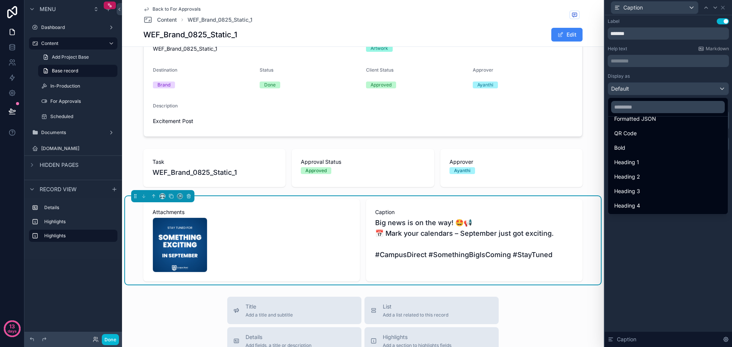
click at [654, 243] on div at bounding box center [668, 173] width 127 height 347
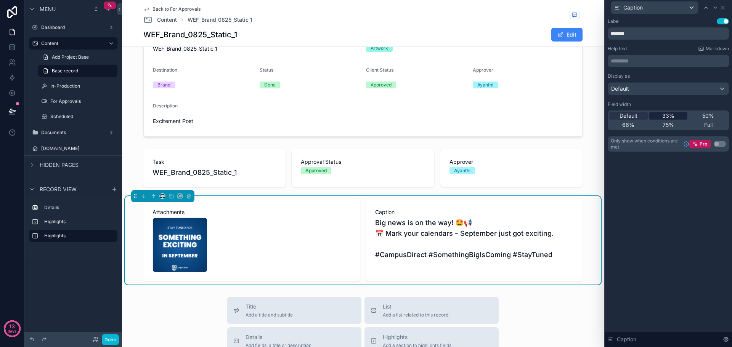
click at [674, 113] on span "33%" at bounding box center [668, 116] width 12 height 8
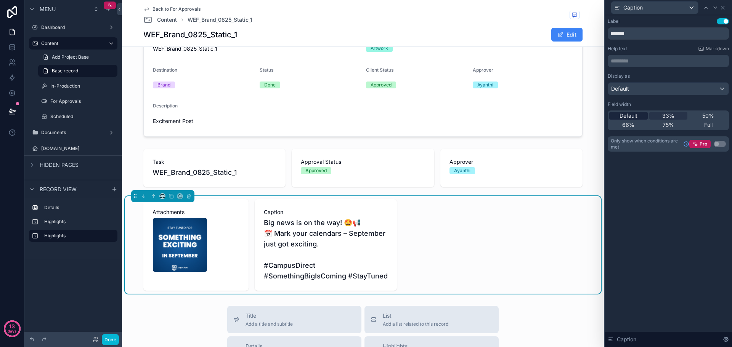
click at [633, 116] on span "Default" at bounding box center [629, 116] width 18 height 8
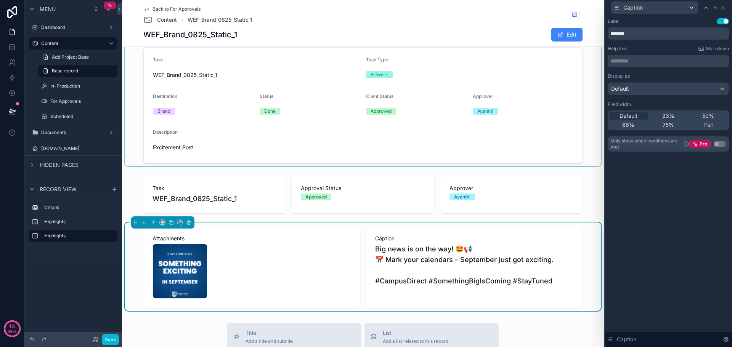
scroll to position [0, 0]
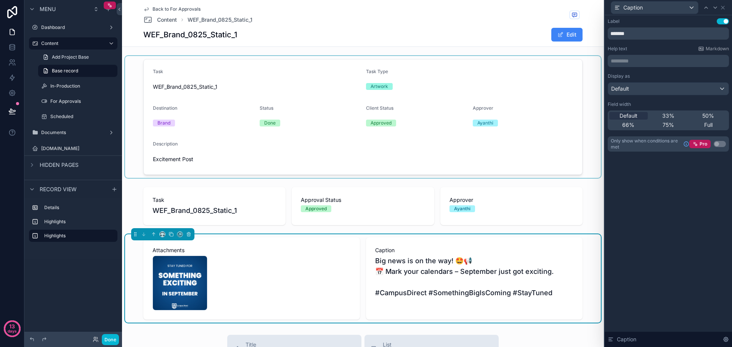
click at [512, 125] on div "scrollable content" at bounding box center [363, 117] width 476 height 122
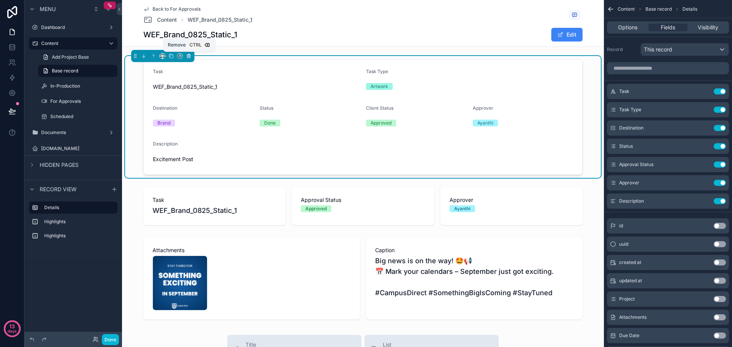
click at [191, 57] on icon "scrollable content" at bounding box center [188, 55] width 5 height 5
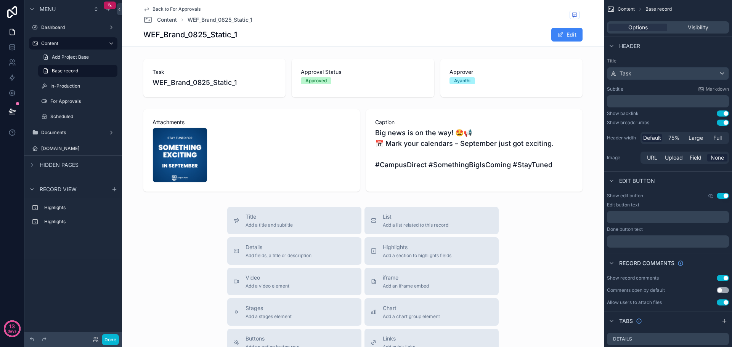
click at [531, 226] on div "Title Add a title and subtitle List Add a list related to this record Details A…" at bounding box center [363, 342] width 482 height 271
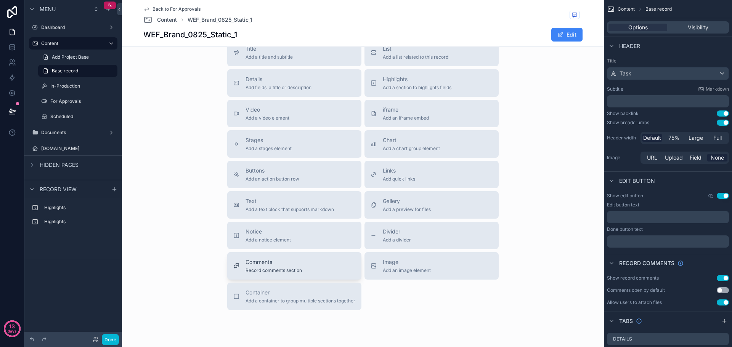
scroll to position [191, 0]
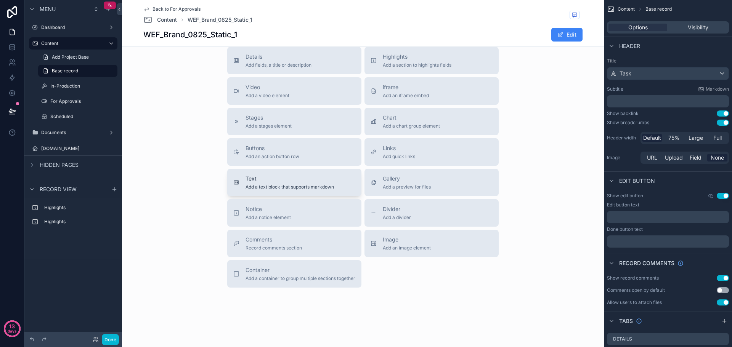
click at [311, 174] on button "Text Add a text block that supports markdown" at bounding box center [294, 182] width 134 height 27
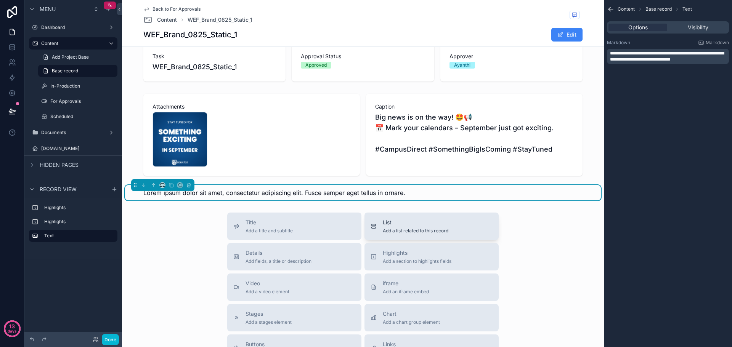
scroll to position [0, 0]
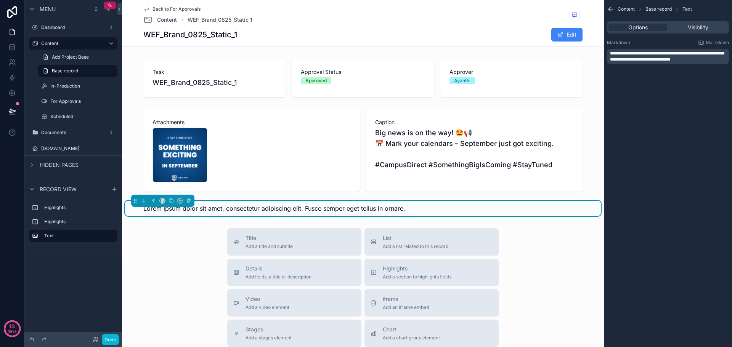
click at [189, 202] on icon "scrollable content" at bounding box center [189, 202] width 0 height 2
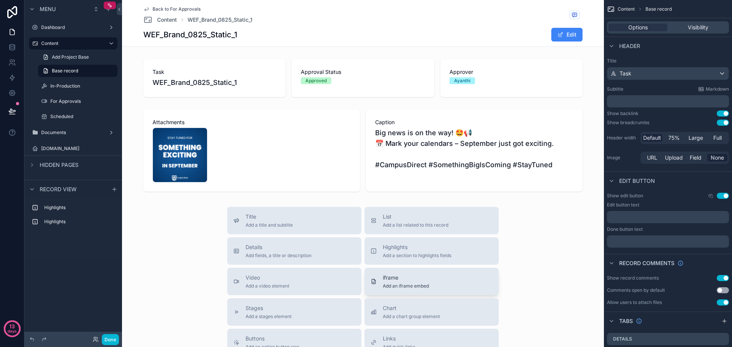
scroll to position [192, 0]
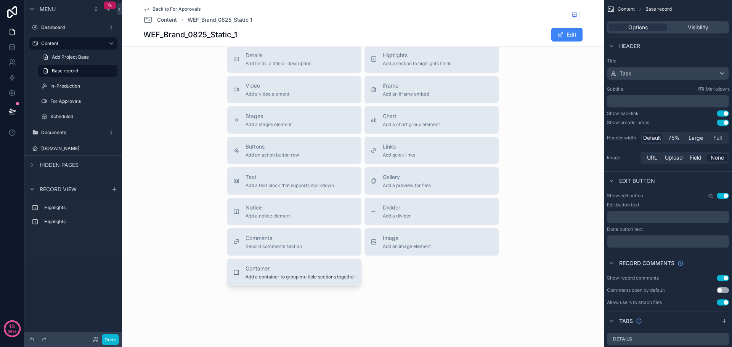
click at [309, 280] on button "Container Add a container to group multiple sections together" at bounding box center [294, 272] width 134 height 27
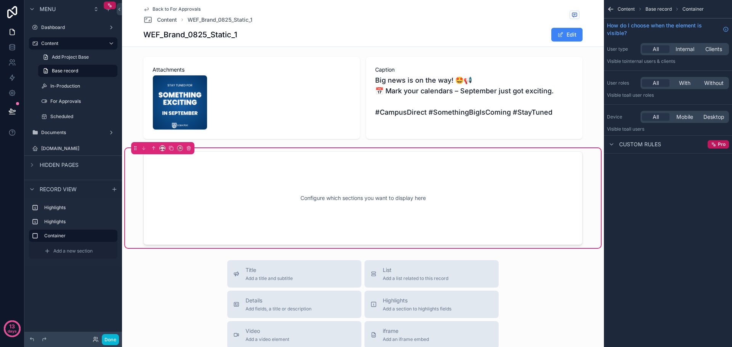
scroll to position [39, 0]
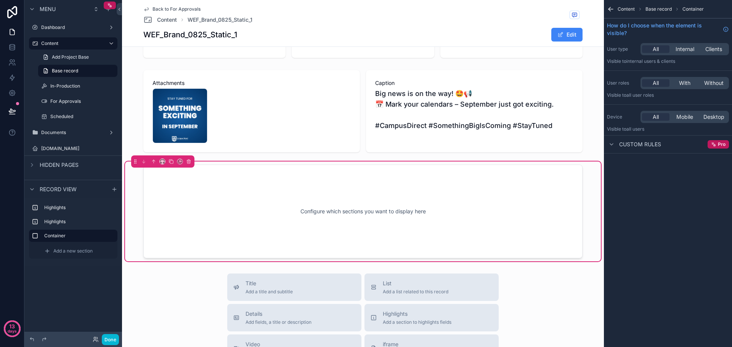
click at [341, 205] on div "Configure which sections you want to display here" at bounding box center [363, 211] width 414 height 69
click at [190, 161] on icon "scrollable content" at bounding box center [188, 161] width 3 height 0
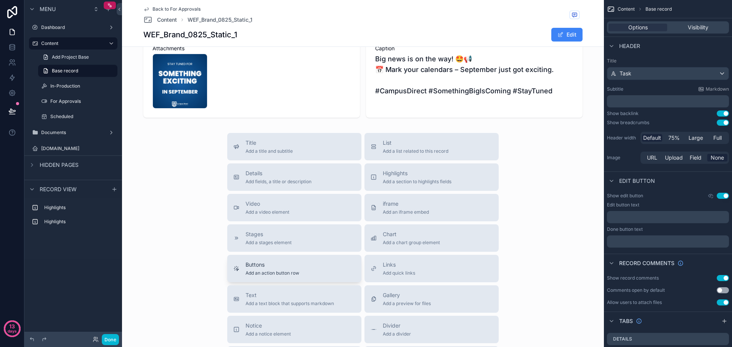
scroll to position [76, 0]
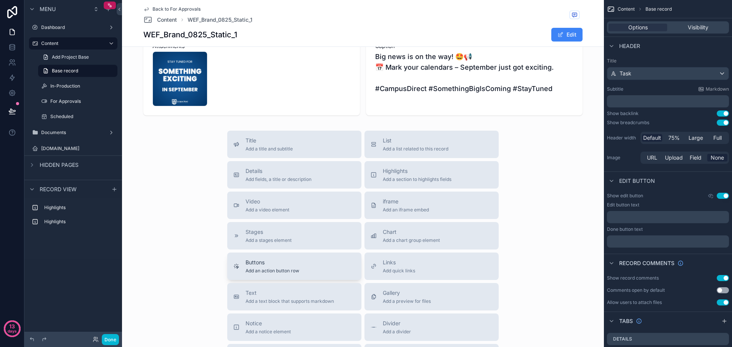
click at [294, 268] on span "Add an action button row" at bounding box center [273, 271] width 54 height 6
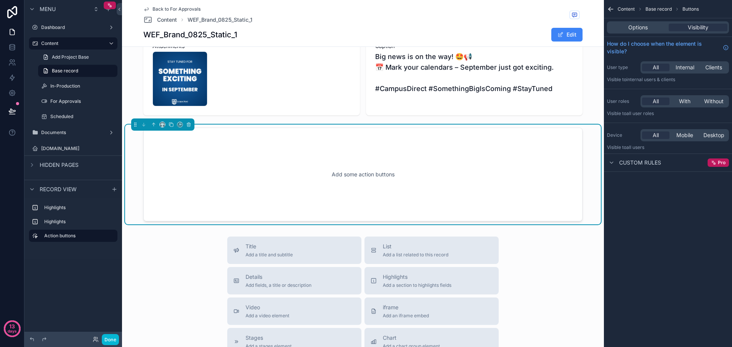
scroll to position [77, 0]
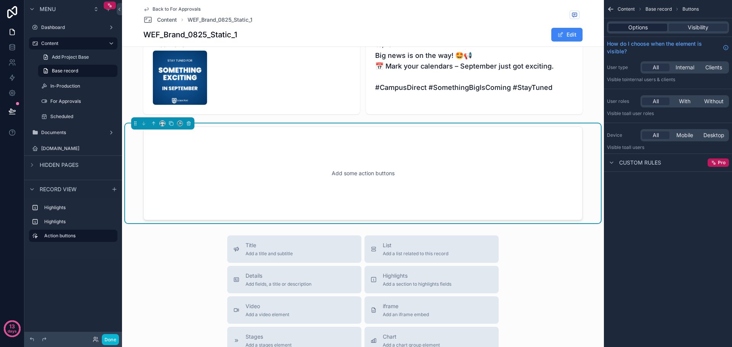
click at [651, 28] on div "Options" at bounding box center [637, 28] width 59 height 8
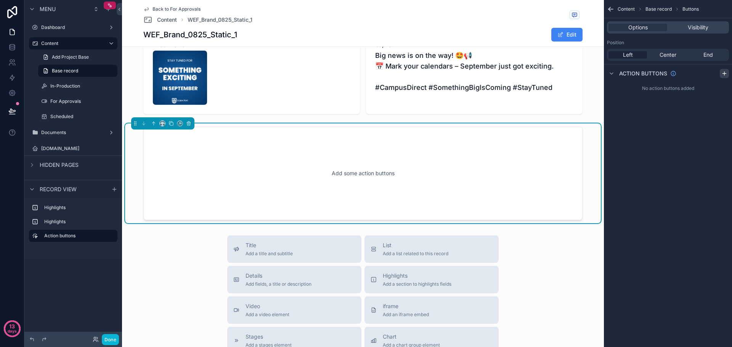
click at [724, 72] on icon "scrollable content" at bounding box center [724, 74] width 6 height 6
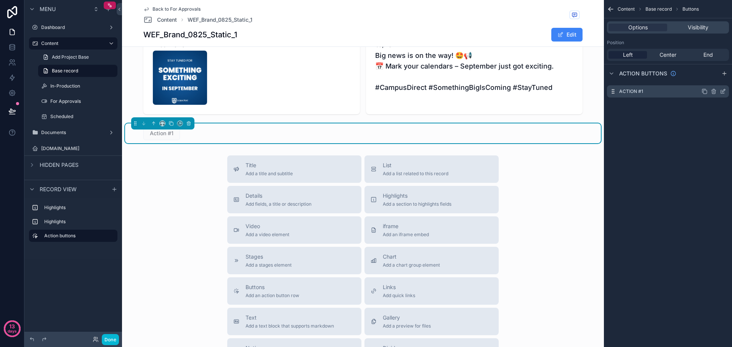
click at [703, 92] on icon "scrollable content" at bounding box center [704, 91] width 3 height 3
click at [705, 94] on icon "scrollable content" at bounding box center [704, 91] width 3 height 3
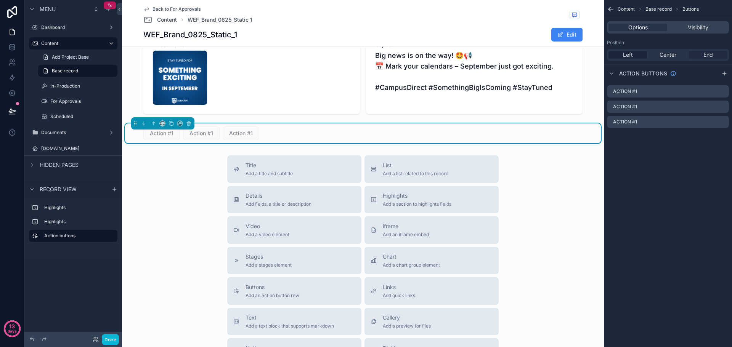
click at [702, 55] on div "End" at bounding box center [708, 55] width 39 height 8
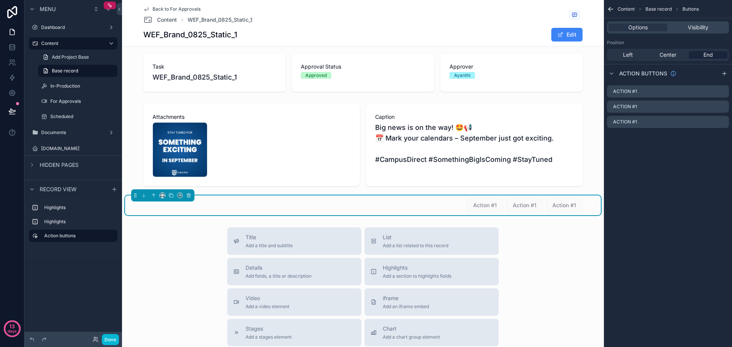
scroll to position [0, 0]
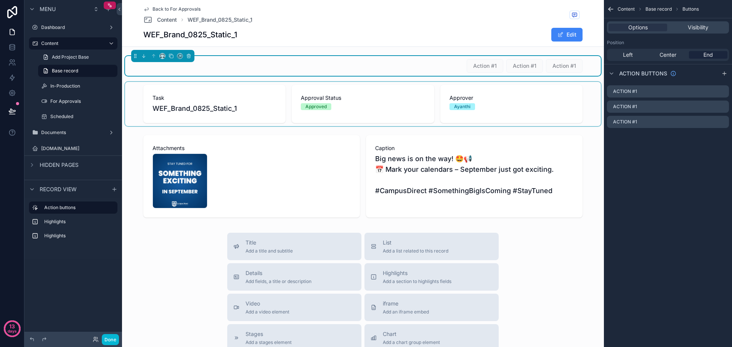
click at [336, 104] on div "scrollable content" at bounding box center [363, 104] width 476 height 44
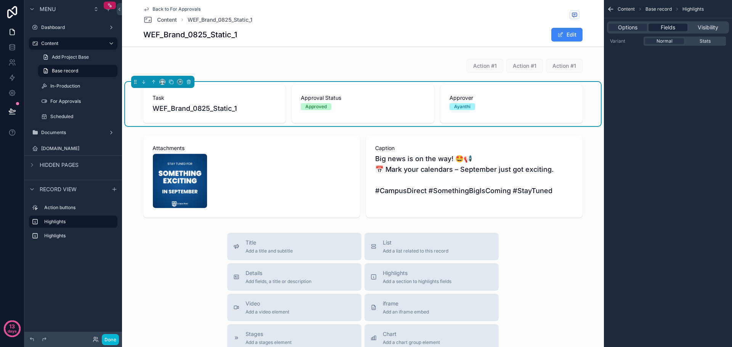
click at [674, 24] on span "Fields" at bounding box center [668, 28] width 14 height 8
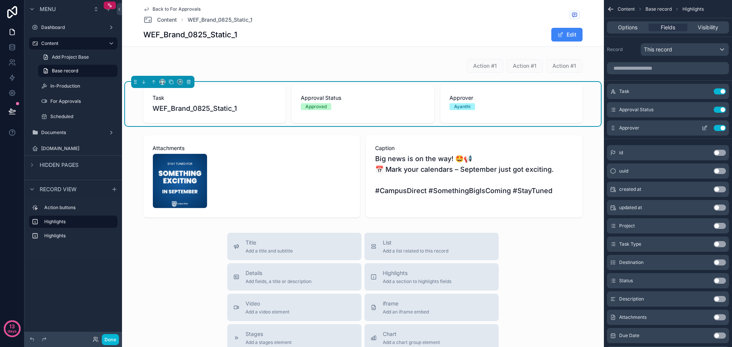
click at [706, 127] on icon "scrollable content" at bounding box center [706, 126] width 1 height 1
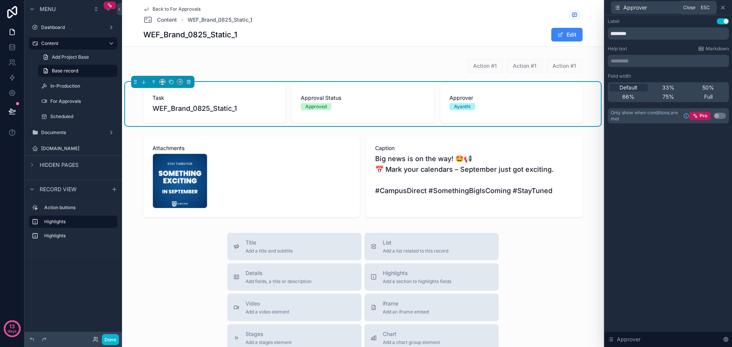
click at [724, 7] on icon at bounding box center [723, 8] width 6 height 6
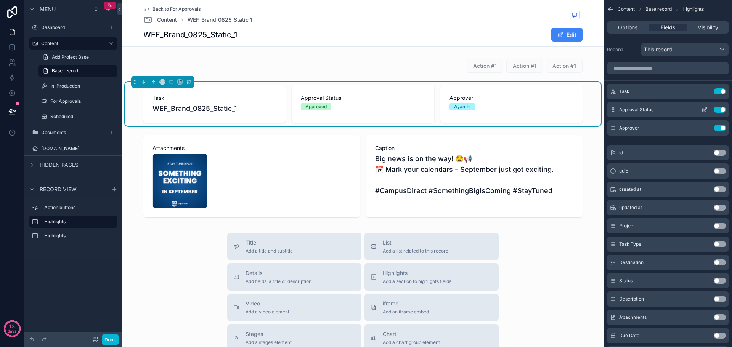
click at [703, 109] on icon "scrollable content" at bounding box center [705, 110] width 6 height 6
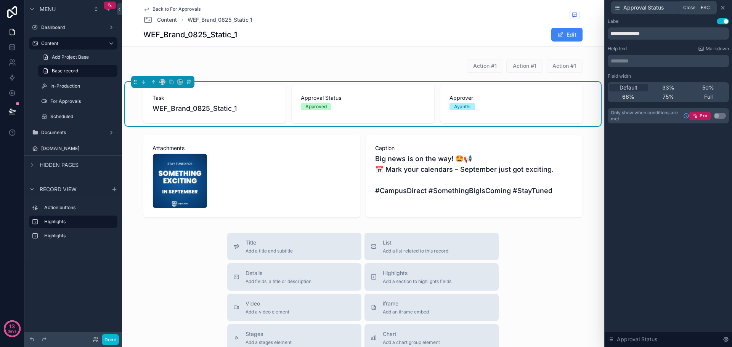
click at [724, 6] on icon at bounding box center [722, 7] width 3 height 3
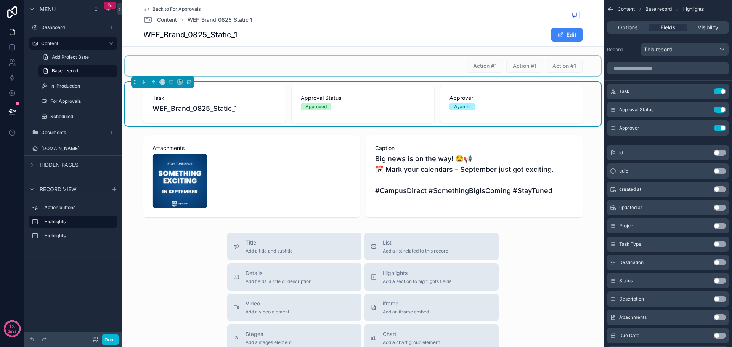
click at [543, 71] on div "scrollable content" at bounding box center [363, 66] width 476 height 20
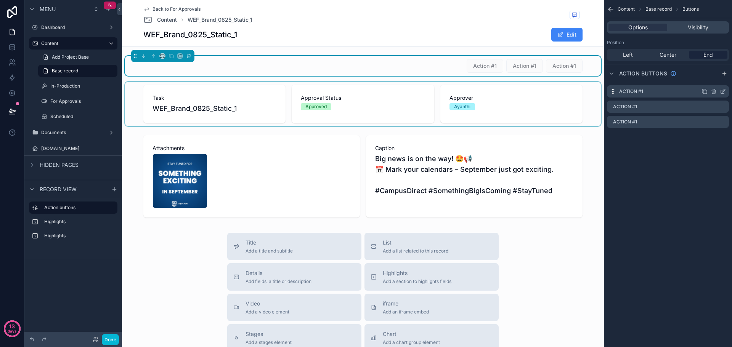
click at [721, 92] on icon "scrollable content" at bounding box center [723, 91] width 6 height 6
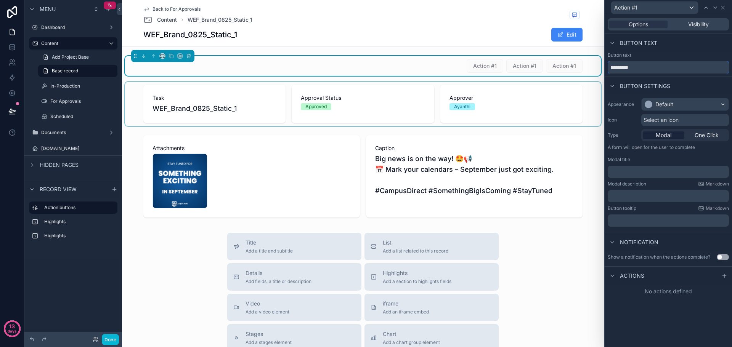
click at [660, 67] on input "*********" at bounding box center [668, 67] width 121 height 12
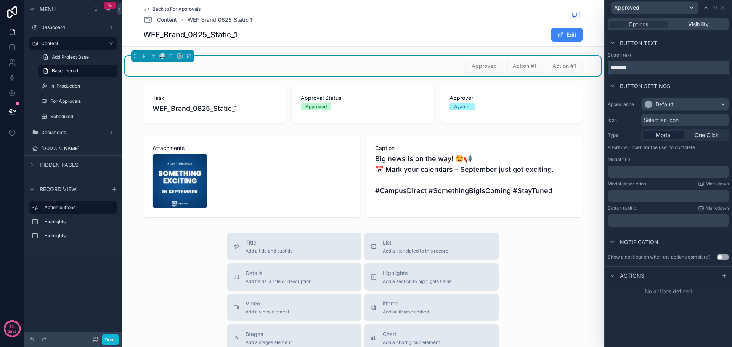
type input "********"
click at [710, 102] on div "Default" at bounding box center [685, 104] width 87 height 12
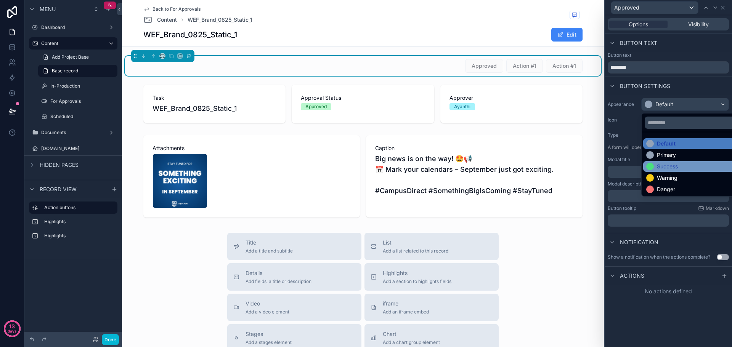
click at [681, 162] on div "Success" at bounding box center [693, 166] width 101 height 11
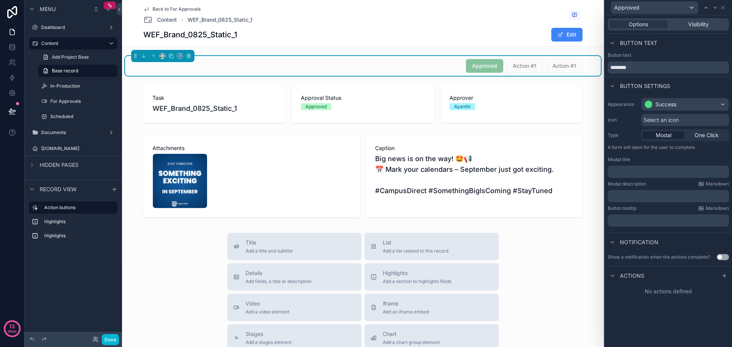
click at [678, 120] on span "Select an icon" at bounding box center [661, 120] width 35 height 8
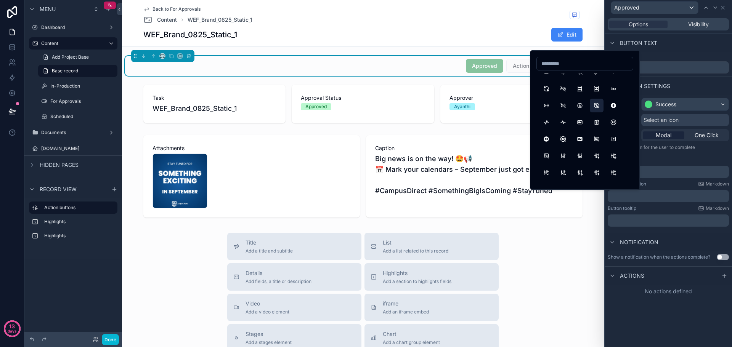
scroll to position [38, 0]
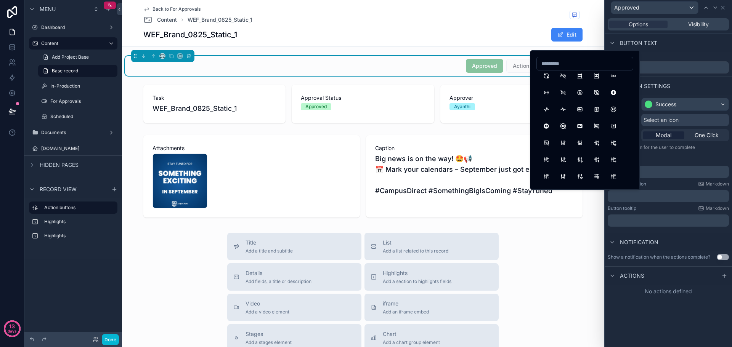
click at [682, 158] on div "Modal title" at bounding box center [668, 160] width 121 height 6
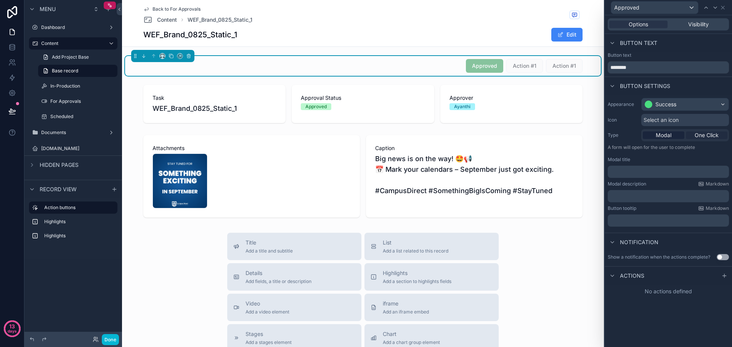
click at [698, 138] on span "One Click" at bounding box center [707, 136] width 24 height 8
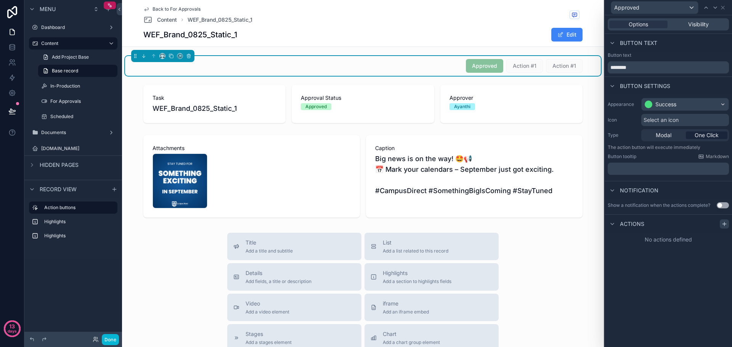
click at [726, 224] on icon at bounding box center [723, 224] width 3 height 0
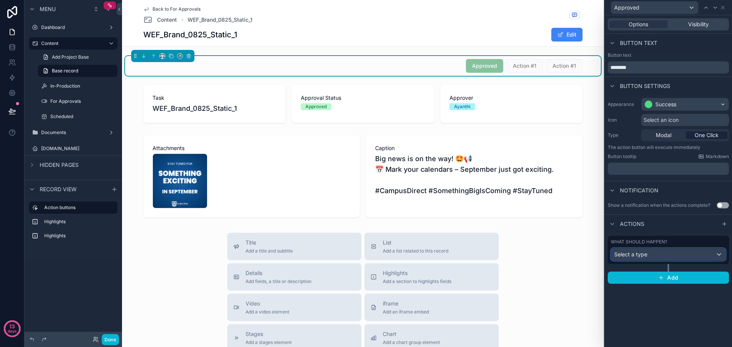
click at [678, 255] on div "Select a type" at bounding box center [668, 255] width 114 height 12
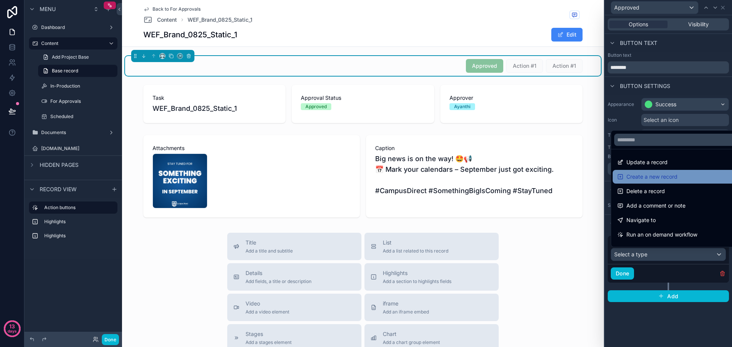
click at [670, 170] on div "Create a new record" at bounding box center [677, 177] width 129 height 14
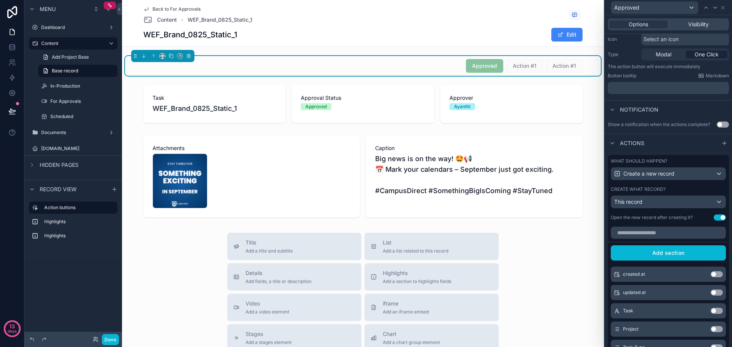
scroll to position [114, 0]
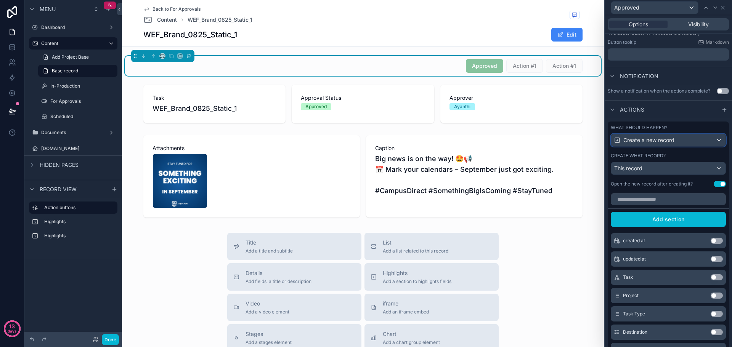
click at [688, 142] on div "Create a new record" at bounding box center [668, 140] width 114 height 12
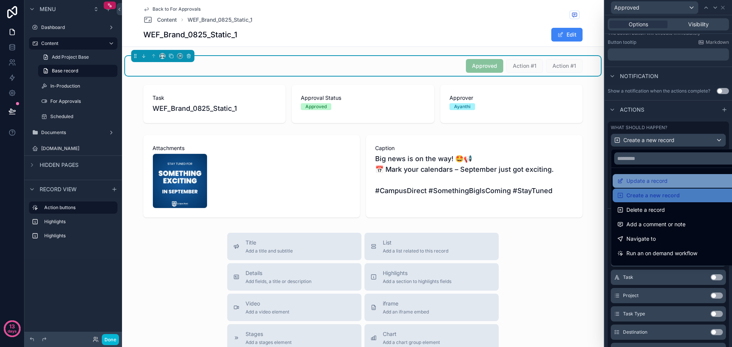
click at [664, 183] on span "Update a record" at bounding box center [646, 181] width 41 height 9
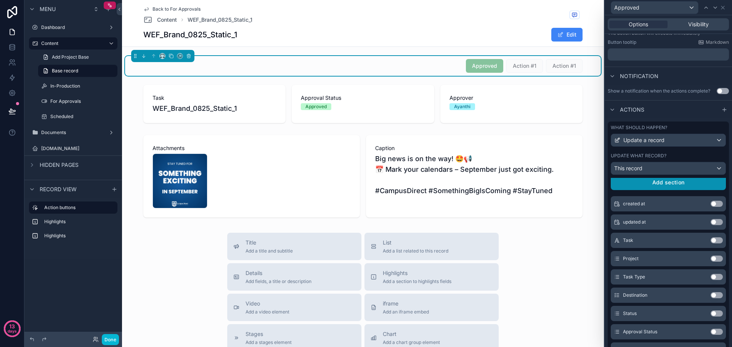
scroll to position [38, 0]
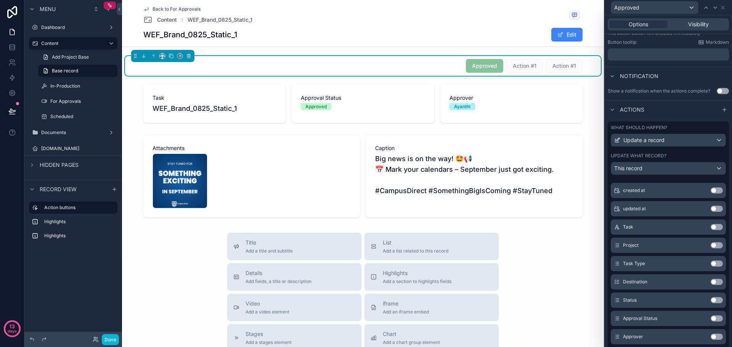
click at [682, 320] on div "Approval Status Use setting" at bounding box center [668, 318] width 115 height 15
click at [711, 321] on button "Use setting" at bounding box center [717, 319] width 12 height 6
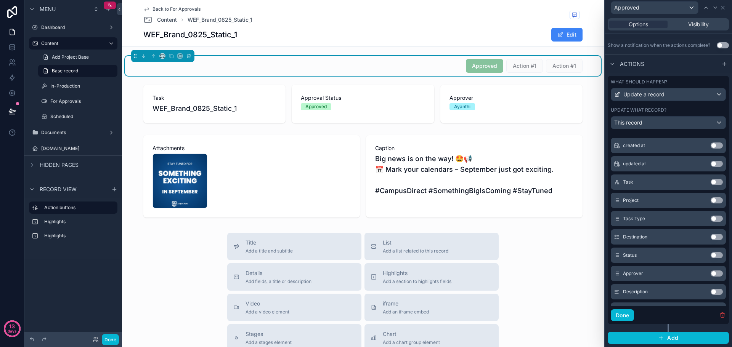
scroll to position [18, 0]
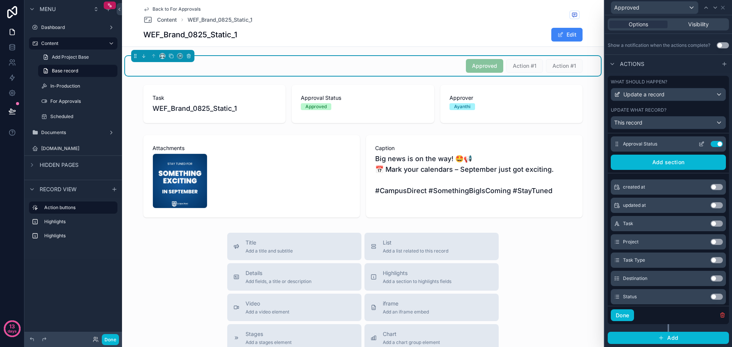
click at [698, 143] on icon at bounding box center [701, 144] width 6 height 6
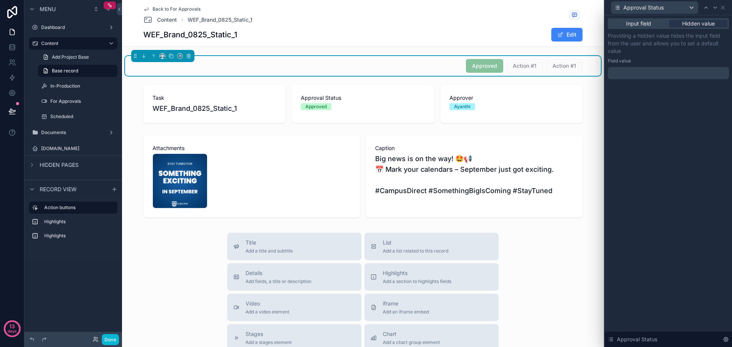
click at [665, 72] on div at bounding box center [668, 73] width 121 height 12
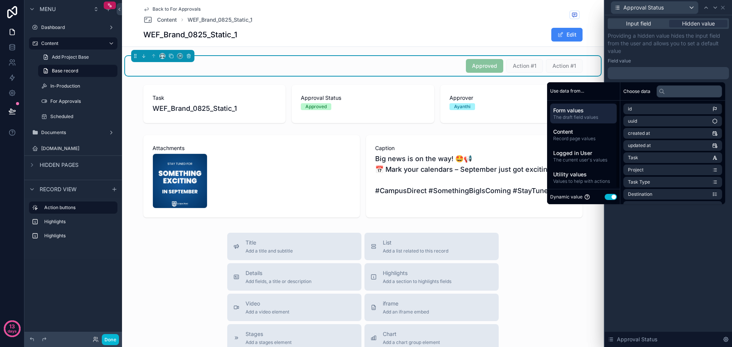
click at [607, 196] on button "Use setting" at bounding box center [611, 197] width 12 height 6
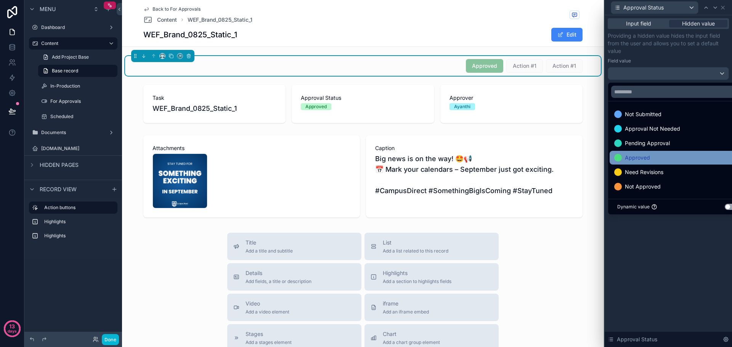
click at [657, 156] on div "Approved" at bounding box center [677, 157] width 126 height 9
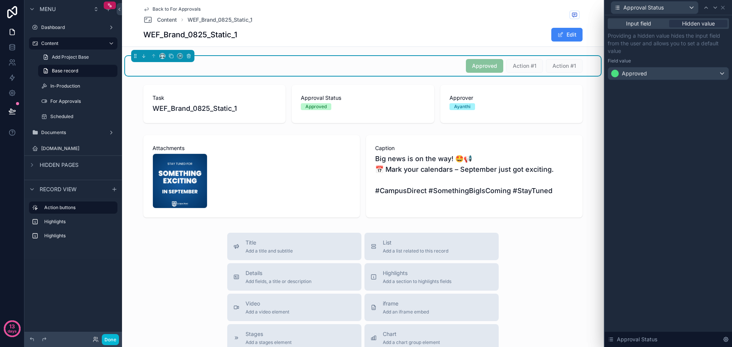
click at [671, 236] on div "Input field Hidden value Providing a hidden value hides the input field from th…" at bounding box center [668, 181] width 127 height 332
click at [656, 26] on div "Input field" at bounding box center [638, 24] width 58 height 8
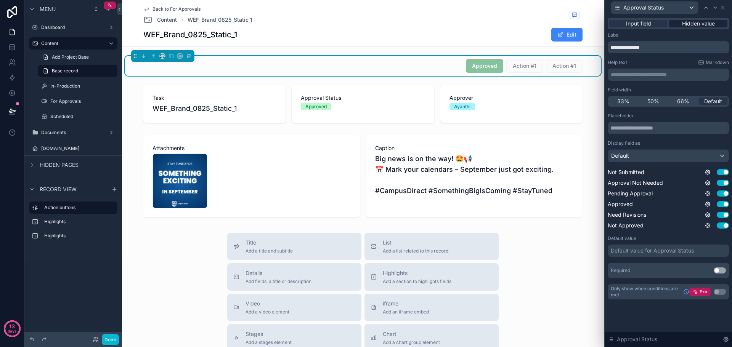
click at [701, 24] on span "Hidden value" at bounding box center [698, 24] width 33 height 8
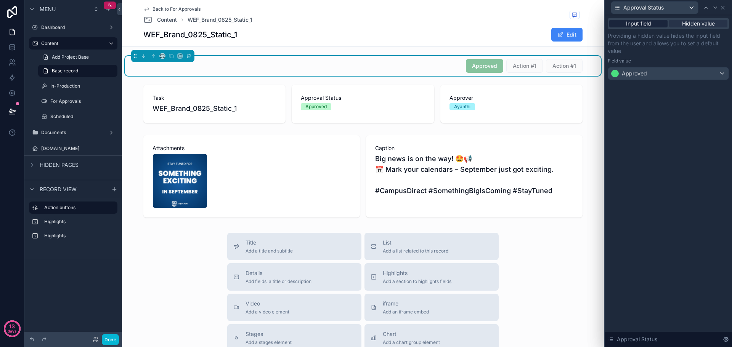
click at [650, 20] on span "Input field" at bounding box center [638, 24] width 25 height 8
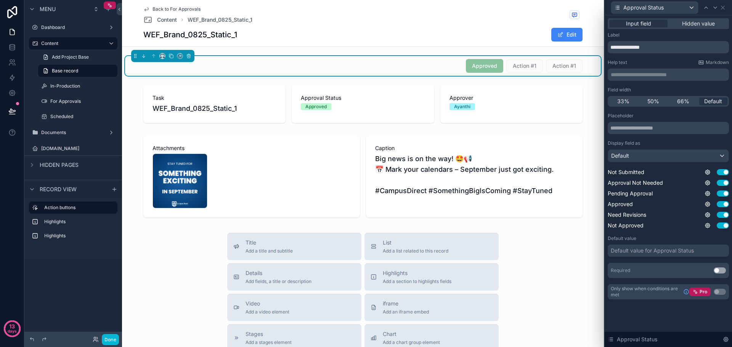
click at [479, 66] on span "Approved" at bounding box center [484, 66] width 37 height 8
click at [520, 68] on span "Action #1" at bounding box center [524, 66] width 37 height 8
click at [724, 7] on icon at bounding box center [723, 8] width 6 height 6
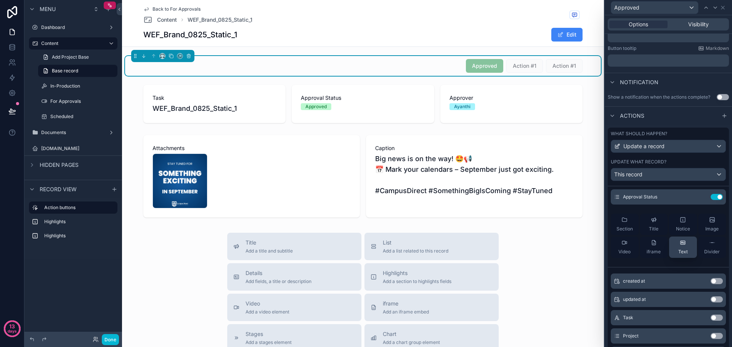
scroll to position [0, 0]
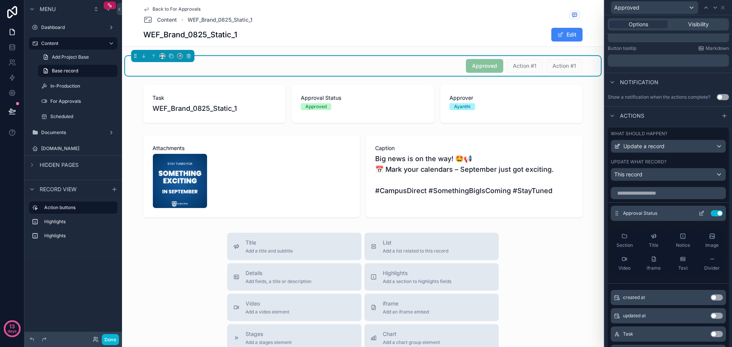
click at [698, 213] on icon at bounding box center [701, 213] width 6 height 6
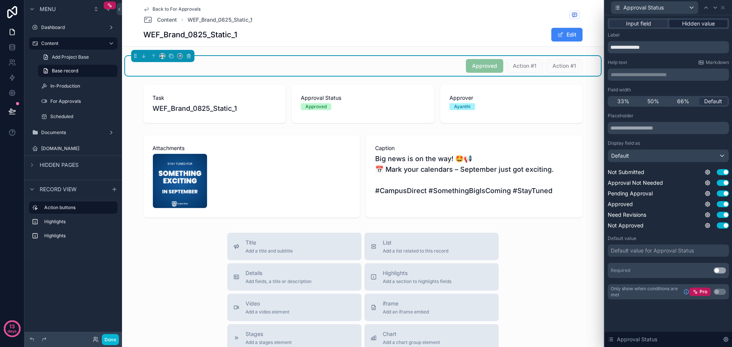
click at [704, 23] on span "Hidden value" at bounding box center [698, 24] width 33 height 8
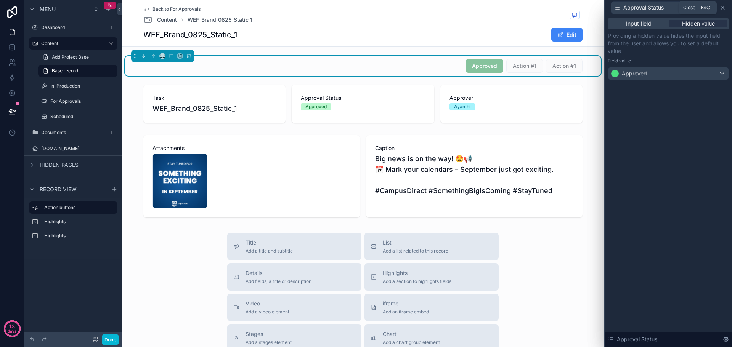
click at [723, 9] on icon at bounding box center [723, 8] width 6 height 6
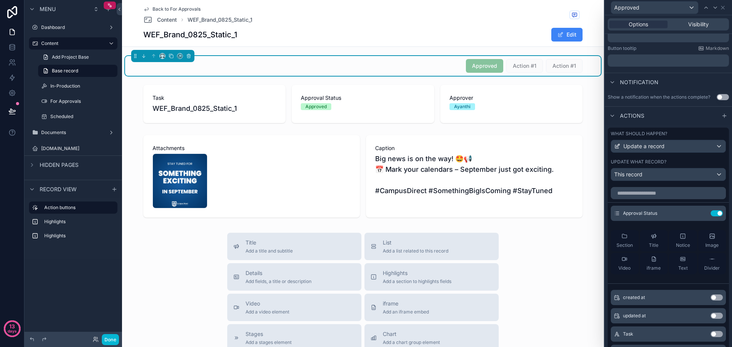
click at [532, 58] on div "Approved Action #1 Action #1" at bounding box center [363, 66] width 476 height 20
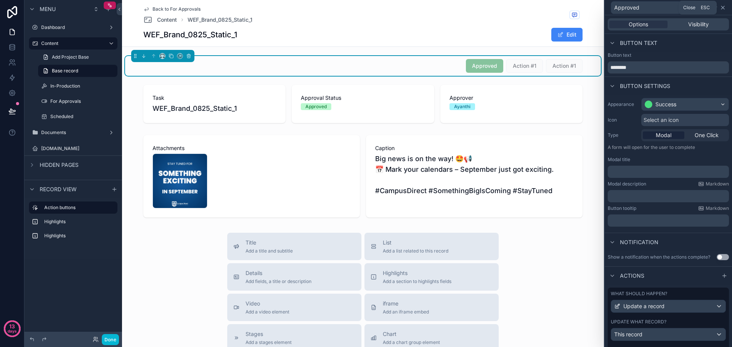
click at [723, 9] on icon at bounding box center [723, 8] width 6 height 6
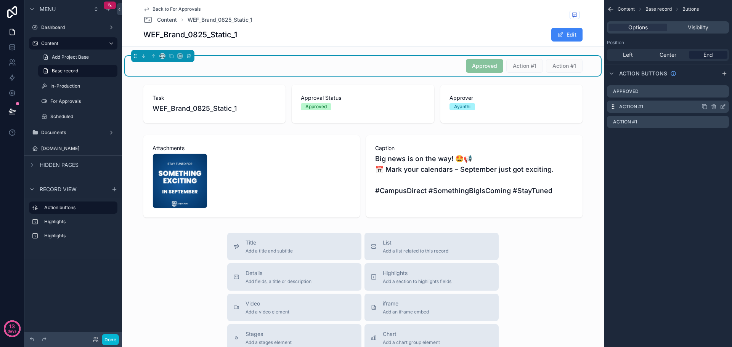
click at [722, 105] on icon "scrollable content" at bounding box center [723, 107] width 6 height 6
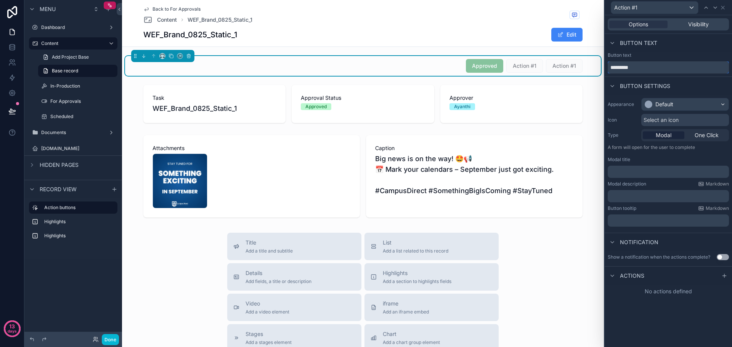
drag, startPoint x: 652, startPoint y: 67, endPoint x: 567, endPoint y: 67, distance: 84.6
click at [567, 67] on div "Action #1 Options Visibility Button text Button text ********* Button settings …" at bounding box center [366, 173] width 732 height 347
type input "**********"
click at [705, 105] on div "Default" at bounding box center [685, 104] width 87 height 12
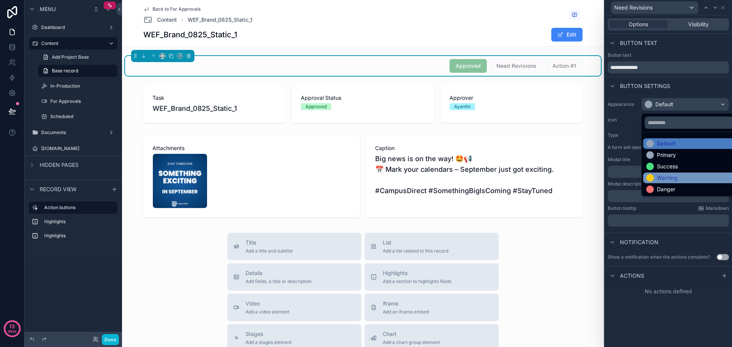
click at [691, 177] on div "Warning" at bounding box center [693, 178] width 95 height 8
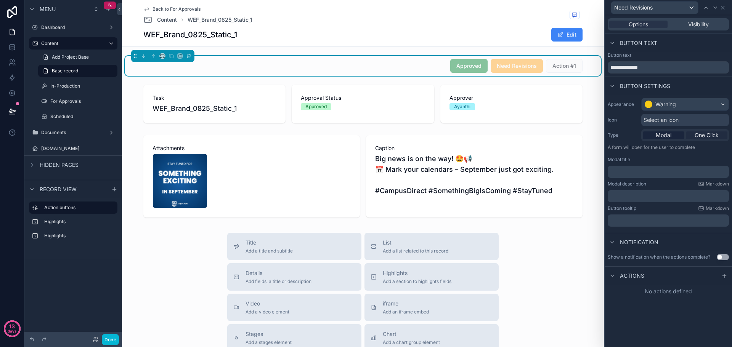
click at [704, 136] on span "One Click" at bounding box center [707, 136] width 24 height 8
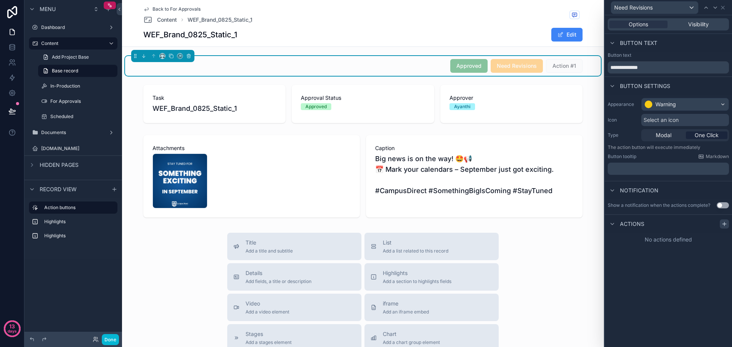
click at [728, 224] on div at bounding box center [724, 224] width 9 height 9
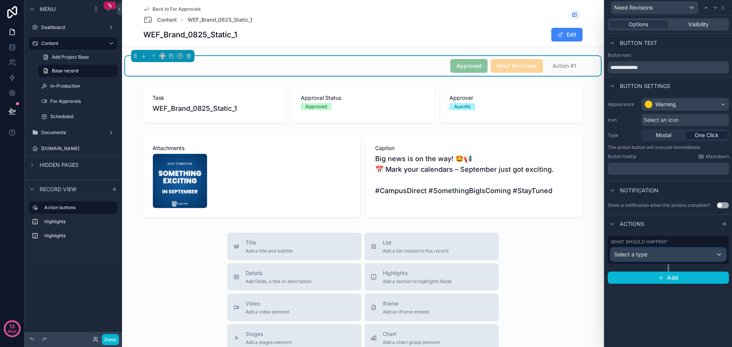
click at [678, 253] on div "Select a type" at bounding box center [668, 255] width 114 height 12
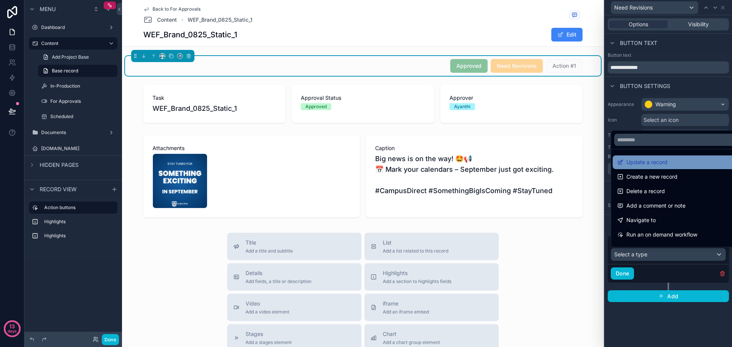
click at [668, 163] on div "Update a record" at bounding box center [677, 162] width 120 height 9
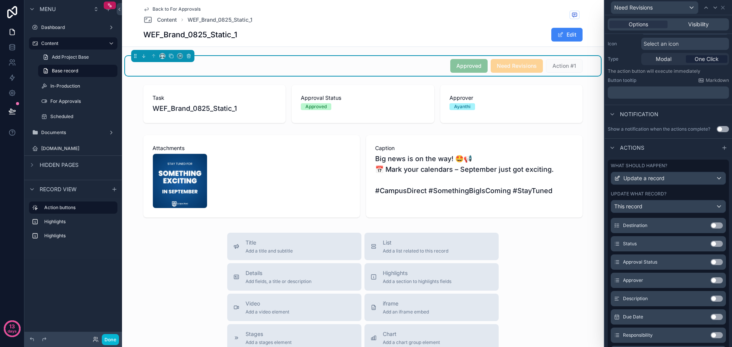
scroll to position [153, 0]
click at [711, 242] on button "Use setting" at bounding box center [717, 242] width 12 height 6
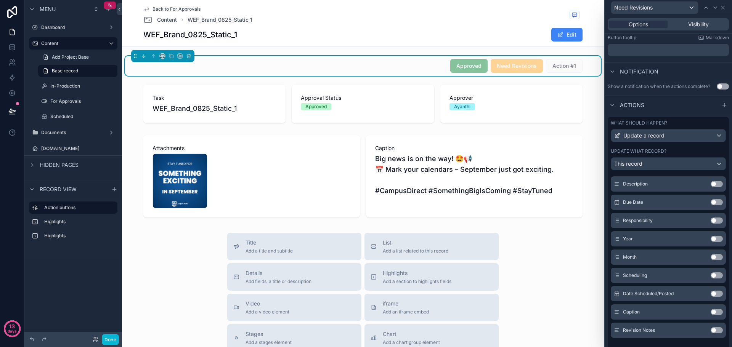
scroll to position [160, 0]
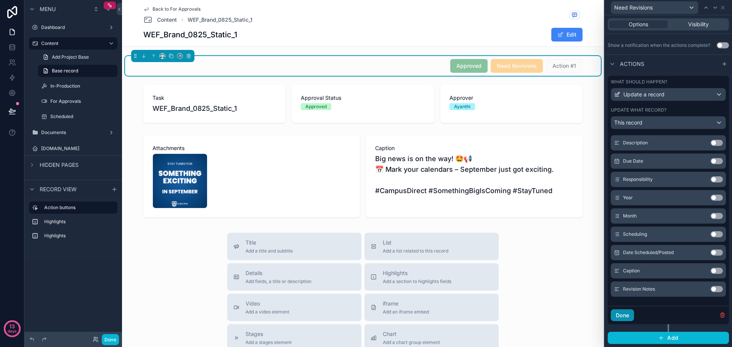
click at [619, 316] on button "Done" at bounding box center [622, 316] width 23 height 12
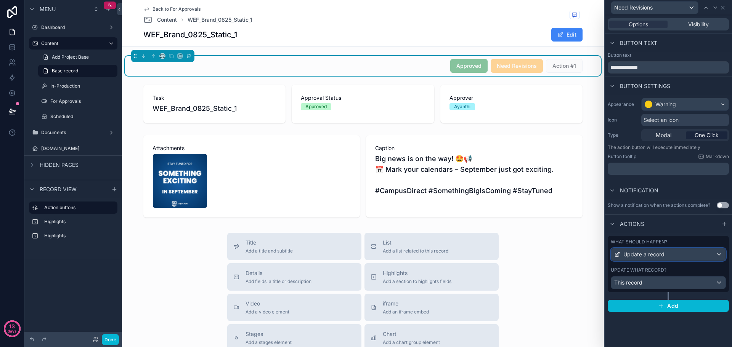
click at [718, 256] on div "Update a record" at bounding box center [668, 255] width 114 height 12
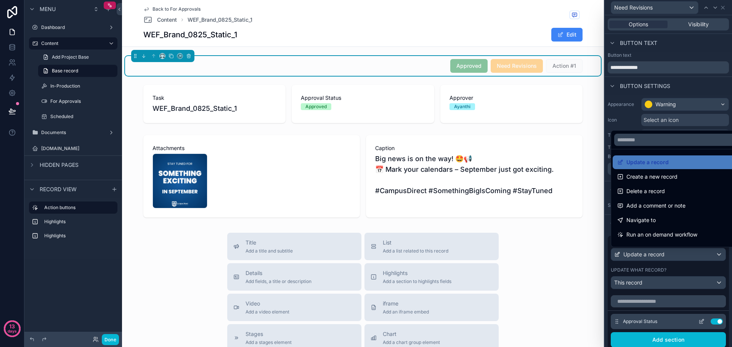
click at [681, 323] on div at bounding box center [668, 173] width 127 height 347
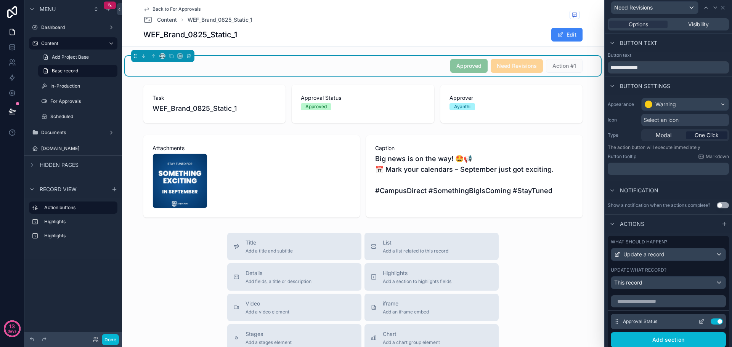
click at [701, 323] on icon at bounding box center [702, 320] width 3 height 3
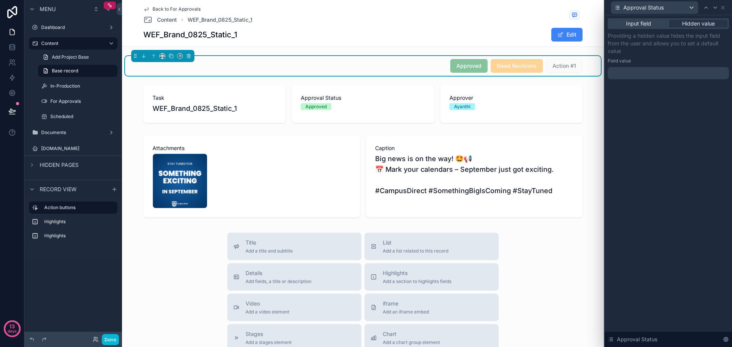
click at [659, 74] on div at bounding box center [668, 73] width 121 height 12
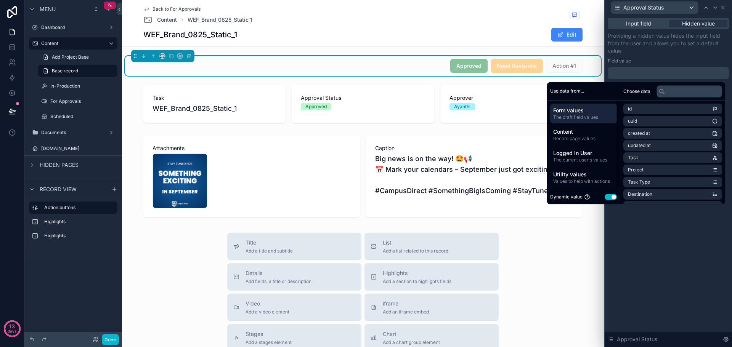
click at [607, 200] on div "Dynamic value Use setting" at bounding box center [583, 197] width 67 height 9
click at [606, 198] on button "Use setting" at bounding box center [611, 197] width 12 height 6
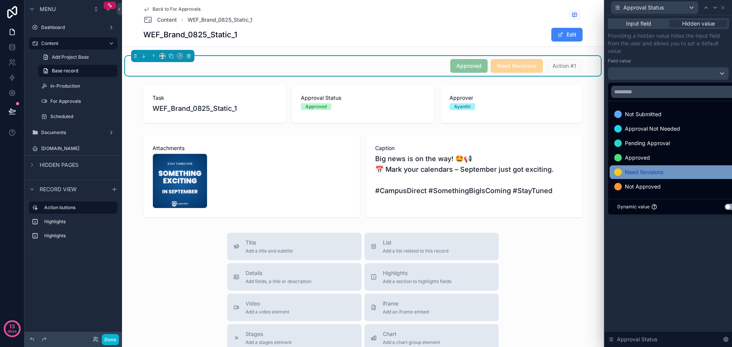
click at [660, 174] on span "Need Revisions" at bounding box center [644, 172] width 39 height 9
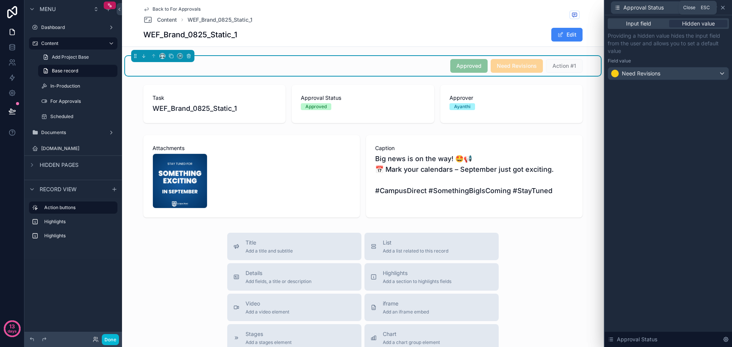
click at [724, 10] on icon at bounding box center [723, 8] width 6 height 6
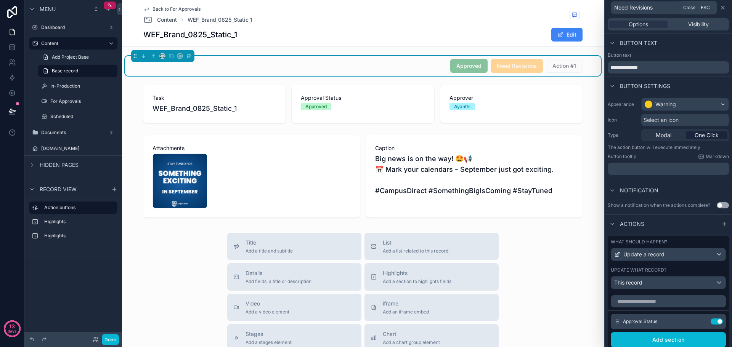
click at [724, 8] on icon at bounding box center [723, 8] width 6 height 6
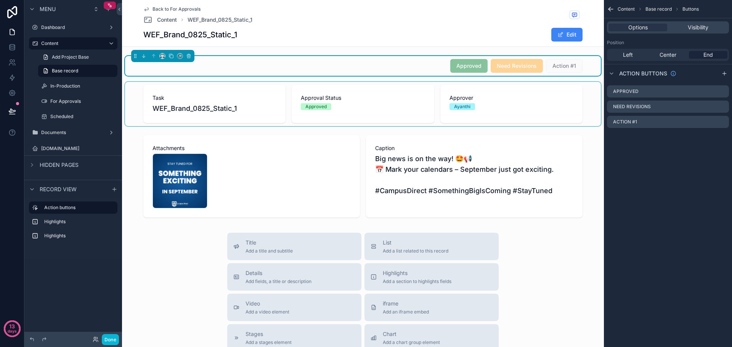
click at [387, 108] on div "scrollable content" at bounding box center [363, 104] width 476 height 44
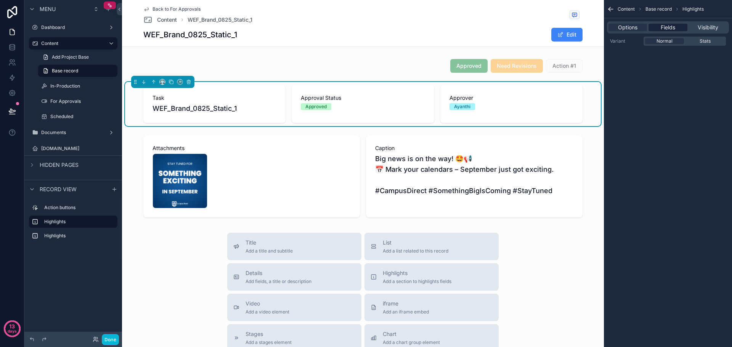
click at [673, 29] on span "Fields" at bounding box center [668, 28] width 14 height 8
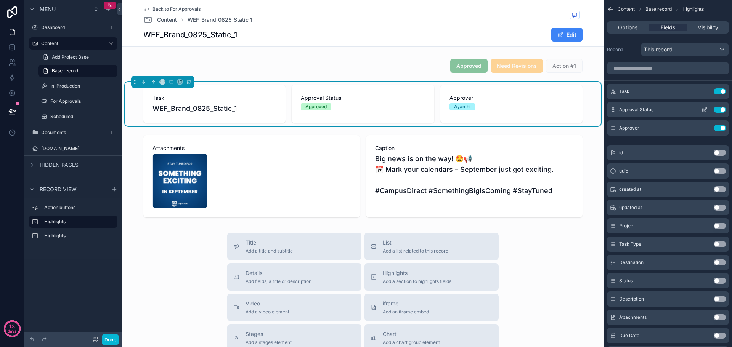
click at [705, 109] on icon "scrollable content" at bounding box center [705, 110] width 6 height 6
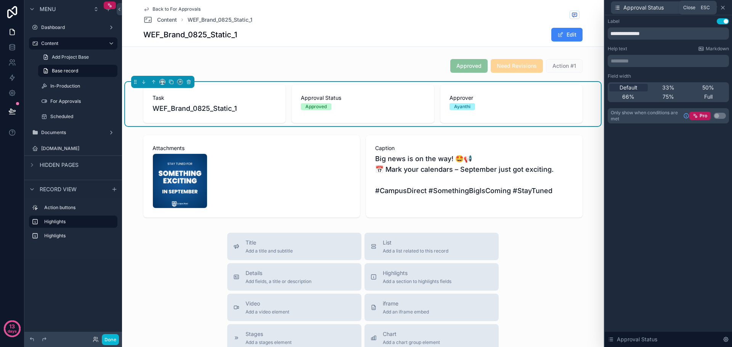
click at [722, 7] on icon at bounding box center [723, 8] width 6 height 6
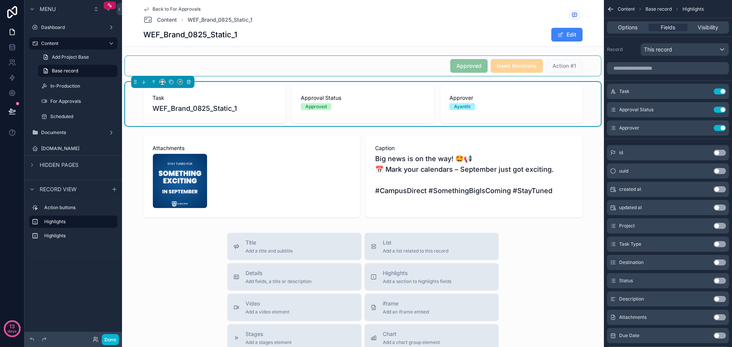
click at [474, 65] on div "scrollable content" at bounding box center [363, 66] width 476 height 20
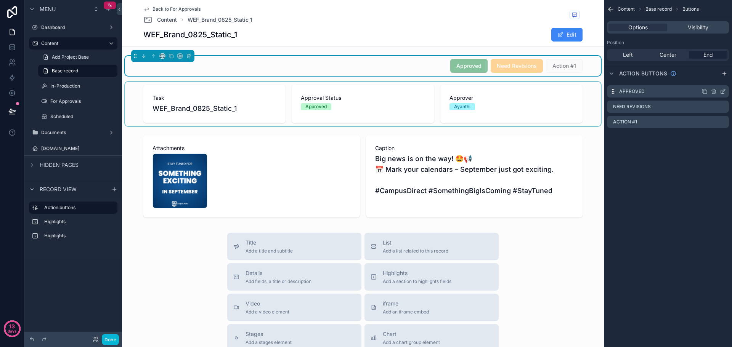
click at [724, 91] on icon "scrollable content" at bounding box center [723, 91] width 6 height 6
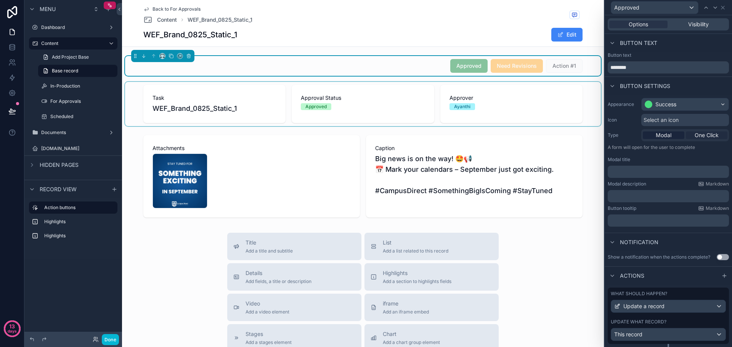
click at [698, 133] on span "One Click" at bounding box center [707, 136] width 24 height 8
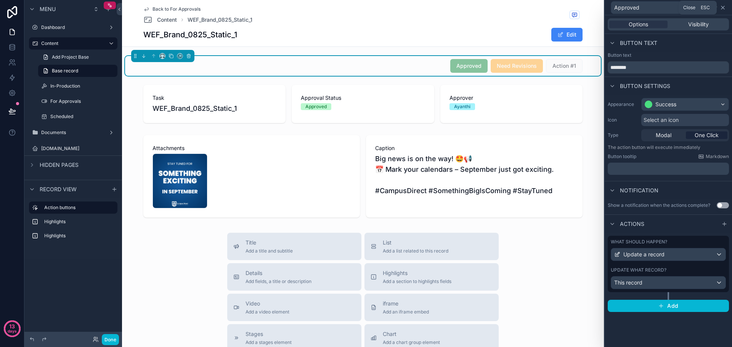
click at [723, 7] on icon at bounding box center [722, 7] width 3 height 3
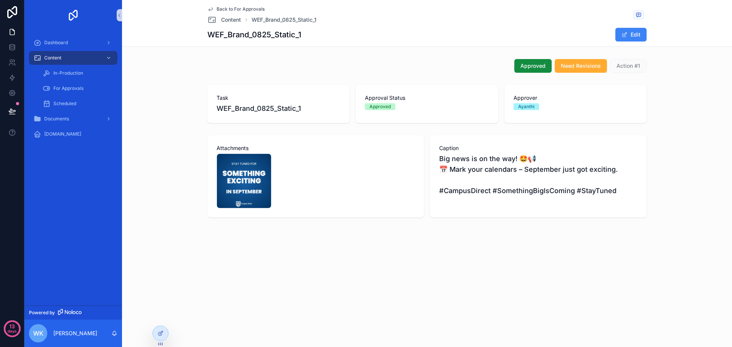
click at [700, 141] on div "Attachments WEF_Brand_0825_Static_1 .jpg Caption Big news is on the way! 🤩📢 📅 M…" at bounding box center [427, 176] width 604 height 88
click at [587, 63] on span "Need Revisions" at bounding box center [581, 66] width 40 height 8
click at [536, 60] on button "Approved" at bounding box center [532, 66] width 37 height 14
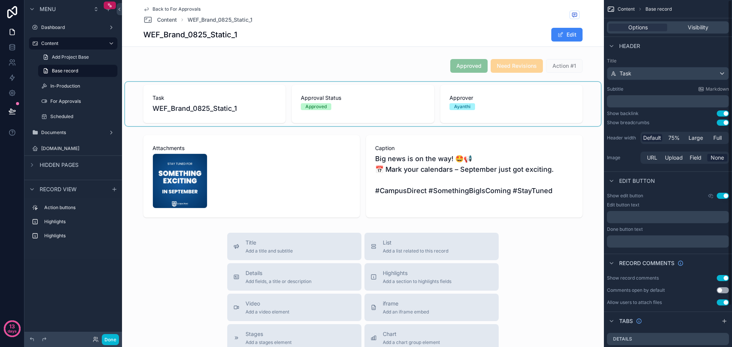
click at [522, 104] on div "scrollable content" at bounding box center [363, 104] width 476 height 44
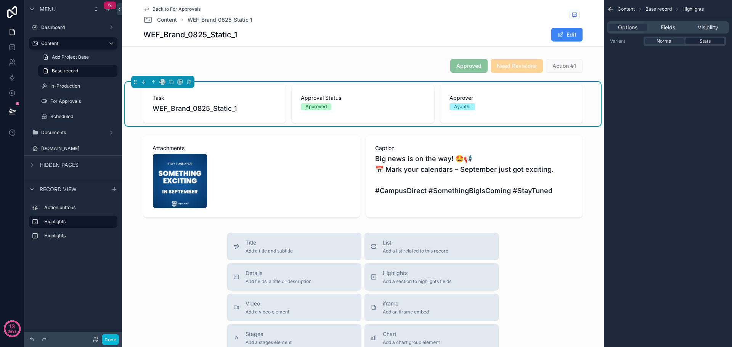
click at [705, 39] on span "Stats" at bounding box center [705, 41] width 11 height 6
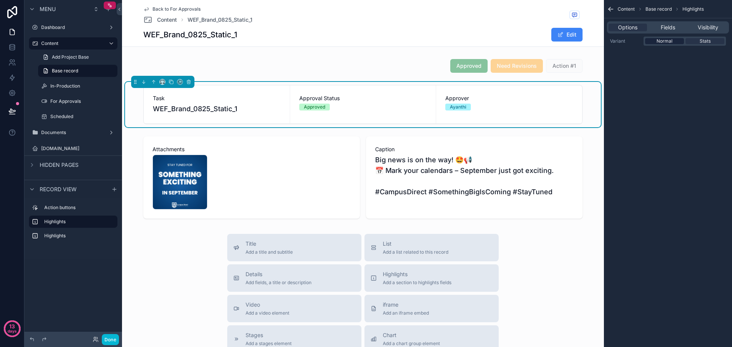
click at [677, 44] on div "Normal" at bounding box center [664, 41] width 39 height 6
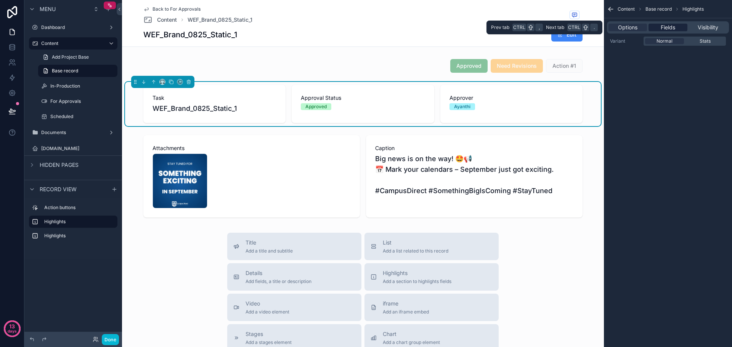
click at [668, 29] on span "Fields" at bounding box center [668, 28] width 14 height 8
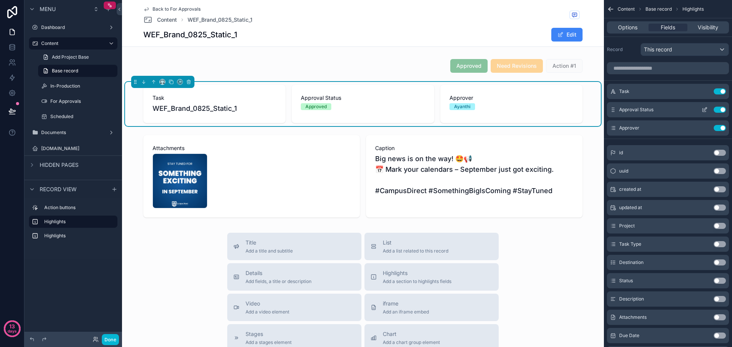
click at [706, 111] on icon "scrollable content" at bounding box center [704, 110] width 3 height 3
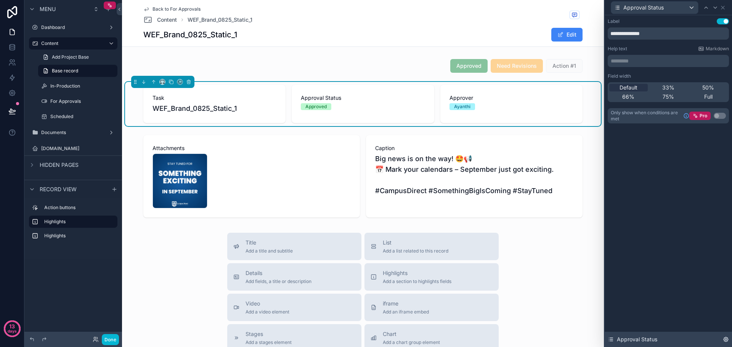
click at [726, 340] on icon at bounding box center [726, 340] width 2 height 2
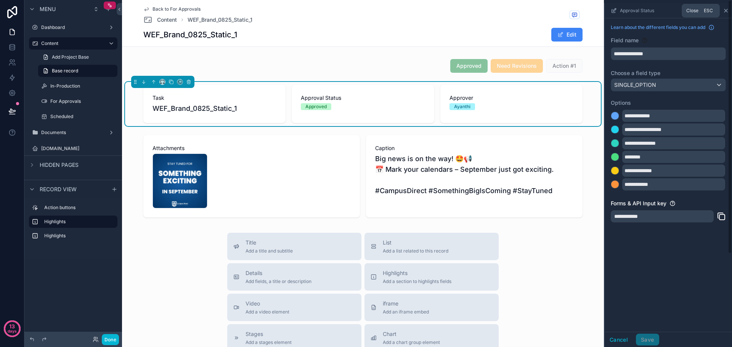
click at [728, 10] on div "**********" at bounding box center [668, 173] width 128 height 347
click at [725, 10] on icon "scrollable content" at bounding box center [725, 10] width 3 height 3
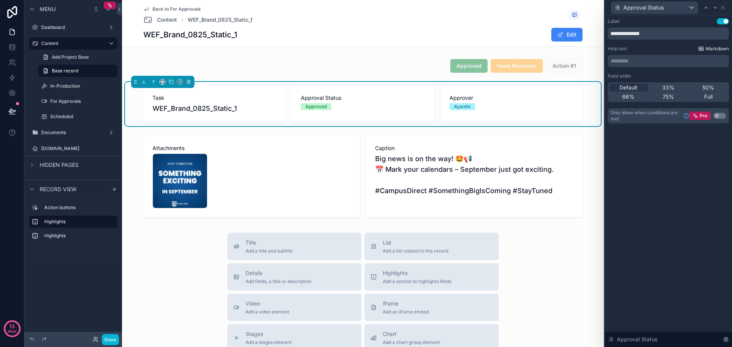
click at [718, 47] on span "Markdown" at bounding box center [717, 49] width 23 height 6
click at [724, 20] on button "Use setting" at bounding box center [723, 21] width 12 height 6
click at [724, 6] on icon at bounding box center [723, 8] width 6 height 6
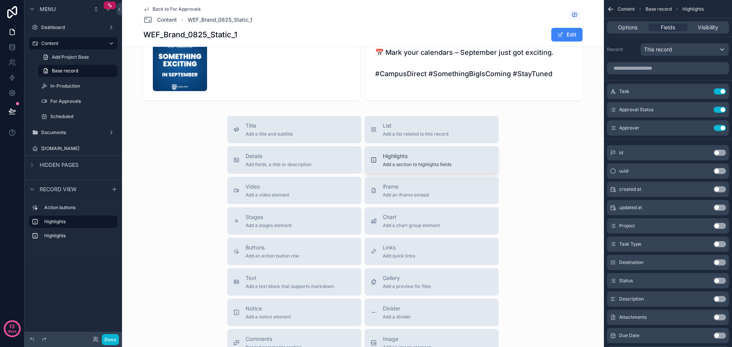
scroll to position [104, 0]
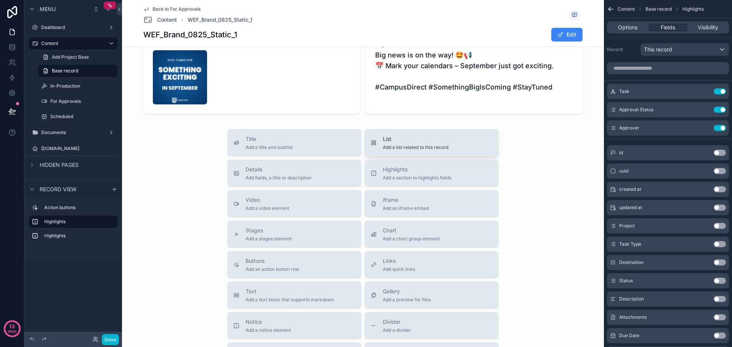
click at [454, 141] on div "List Add a list related to this record" at bounding box center [432, 142] width 122 height 15
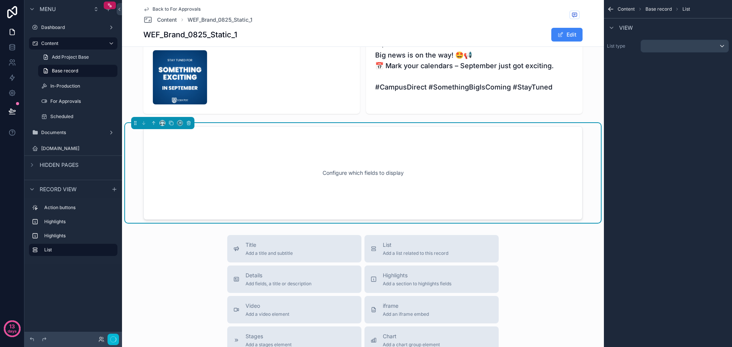
scroll to position [103, 0]
click at [671, 48] on div "scrollable content" at bounding box center [685, 46] width 88 height 12
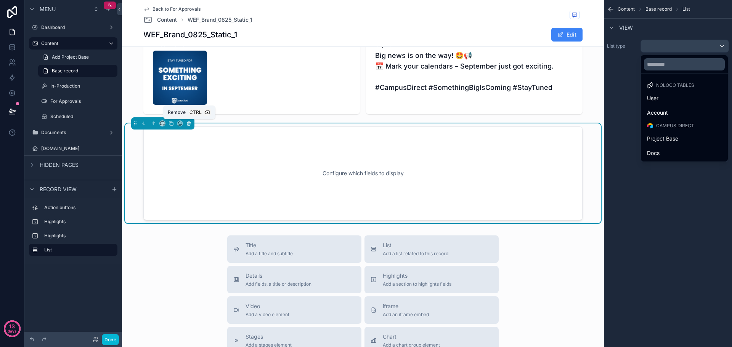
click at [192, 122] on button "scrollable content" at bounding box center [189, 123] width 8 height 8
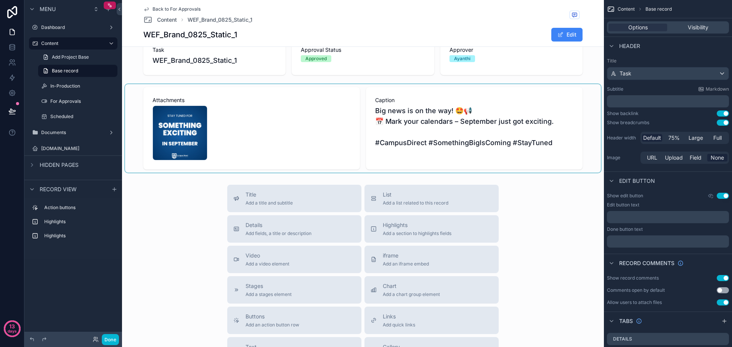
scroll to position [0, 0]
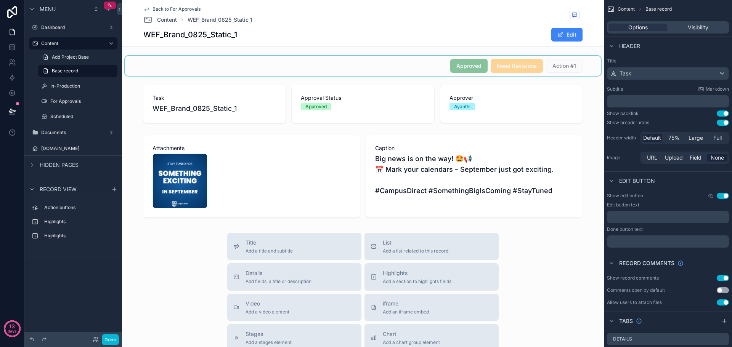
click at [582, 63] on div "scrollable content" at bounding box center [363, 66] width 476 height 20
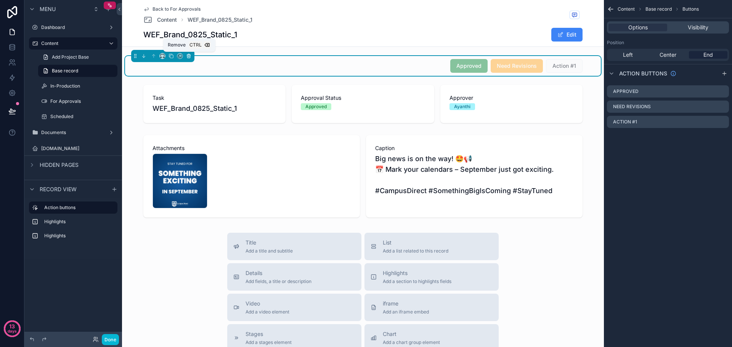
click at [191, 54] on icon "scrollable content" at bounding box center [188, 55] width 5 height 5
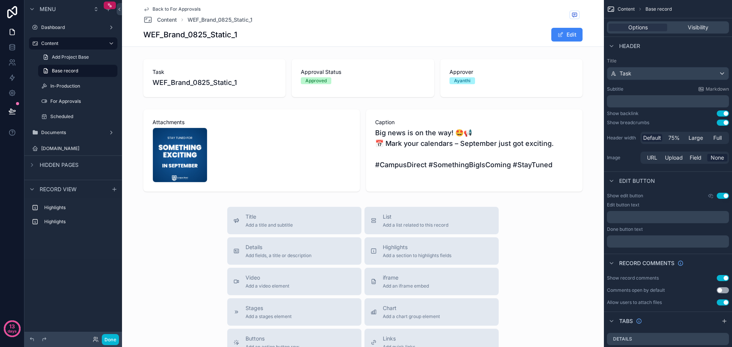
click at [552, 237] on div "Title Add a title and subtitle List Add a list related to this record Details A…" at bounding box center [363, 342] width 482 height 271
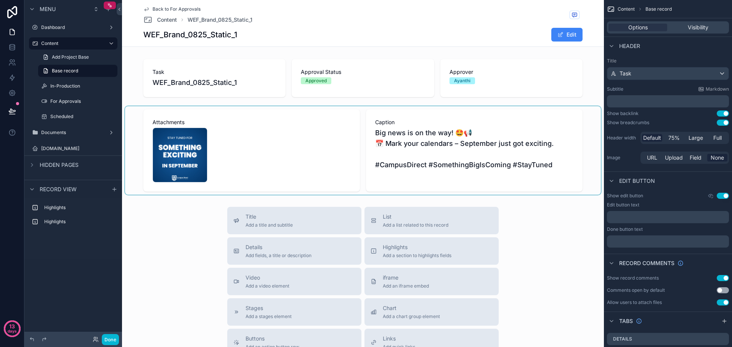
click at [523, 192] on div "scrollable content" at bounding box center [363, 150] width 476 height 88
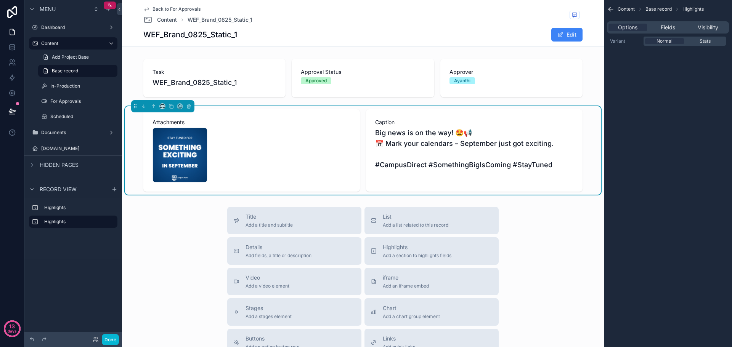
click at [281, 146] on div "WEF_Brand_0825_Static_1 .jpg" at bounding box center [252, 155] width 198 height 55
click at [668, 26] on span "Fields" at bounding box center [668, 28] width 14 height 8
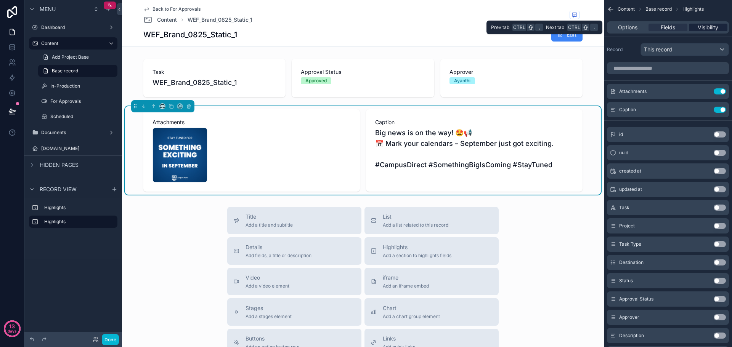
click at [701, 24] on span "Visibility" at bounding box center [708, 28] width 21 height 8
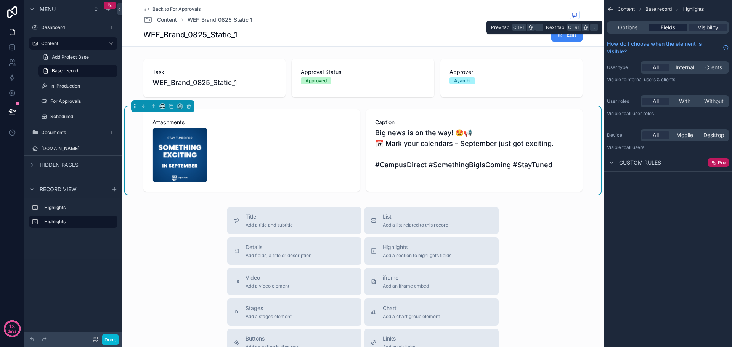
click at [671, 26] on span "Fields" at bounding box center [668, 28] width 14 height 8
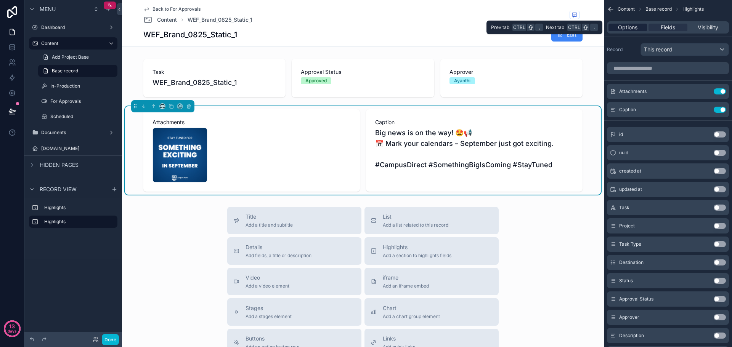
click at [631, 27] on span "Options" at bounding box center [627, 28] width 19 height 8
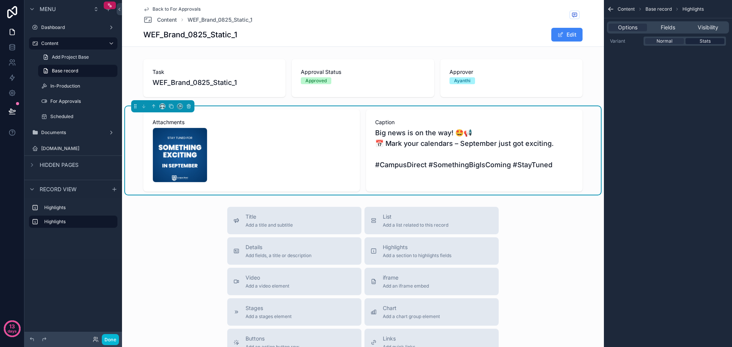
click at [696, 41] on div "Stats" at bounding box center [705, 41] width 39 height 6
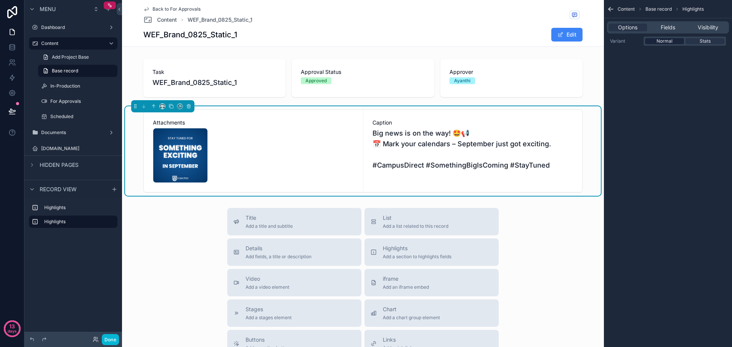
click at [670, 40] on span "Normal" at bounding box center [665, 41] width 16 height 6
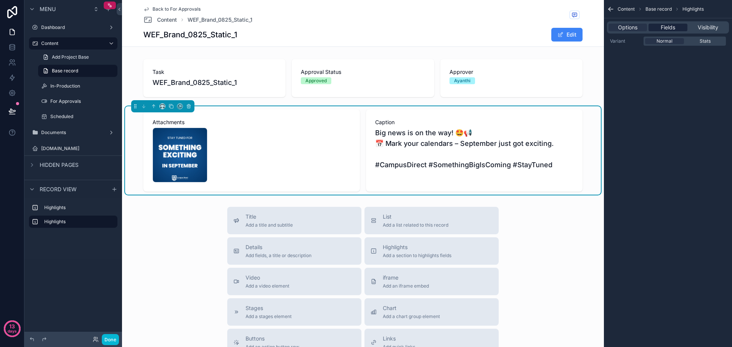
click at [668, 26] on span "Fields" at bounding box center [668, 28] width 14 height 8
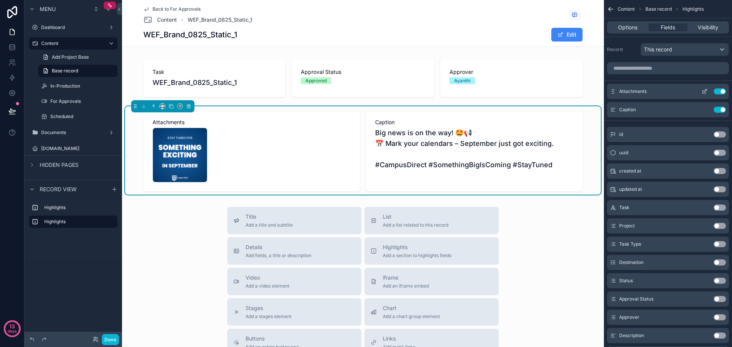
click at [703, 93] on icon "scrollable content" at bounding box center [704, 91] width 3 height 3
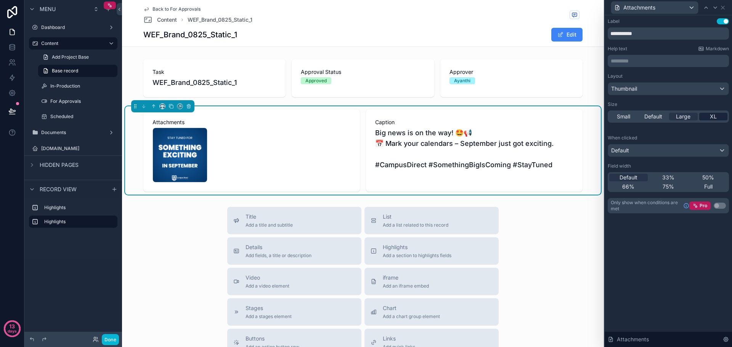
click at [713, 118] on span "XL" at bounding box center [713, 117] width 7 height 8
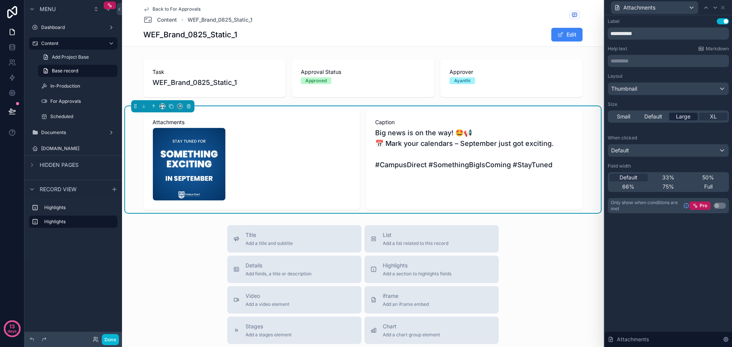
click at [689, 117] on span "Large" at bounding box center [683, 117] width 14 height 8
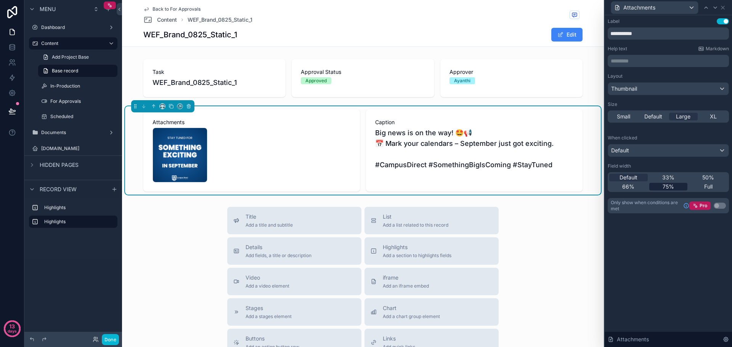
click at [675, 185] on div "75%" at bounding box center [668, 187] width 39 height 8
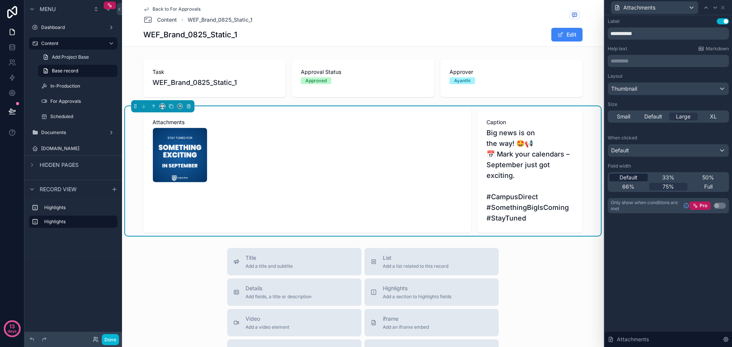
click at [634, 179] on span "Default" at bounding box center [629, 178] width 18 height 8
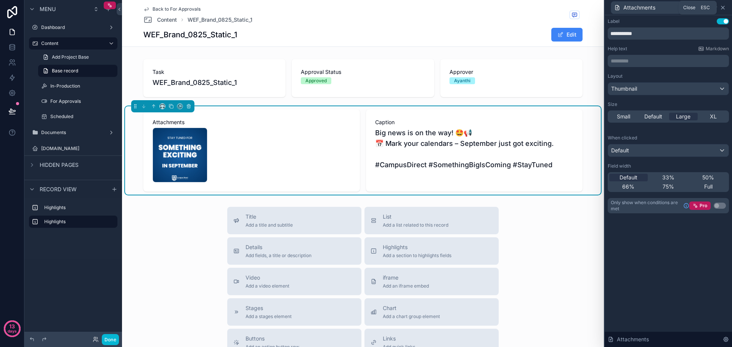
click at [722, 7] on icon at bounding box center [723, 8] width 6 height 6
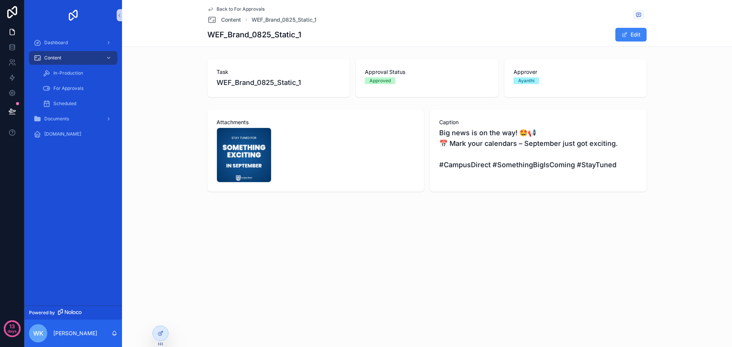
click at [628, 227] on div "Back to For Approvals Content WEF_Brand_0825_Static_1 WEF_Brand_0825_Static_1 E…" at bounding box center [427, 122] width 610 height 244
click at [236, 19] on span "Content" at bounding box center [231, 20] width 20 height 8
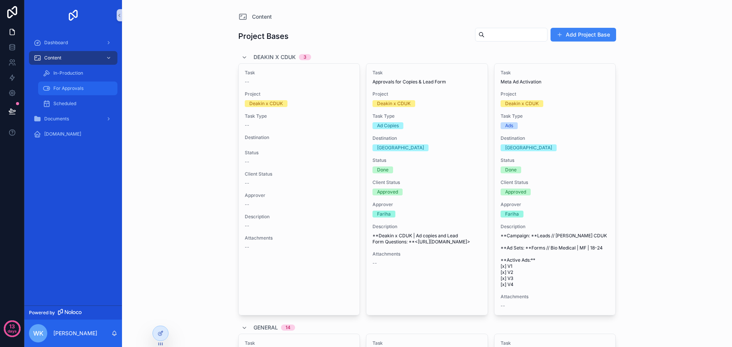
click at [77, 89] on span "For Approvals" at bounding box center [68, 88] width 30 height 6
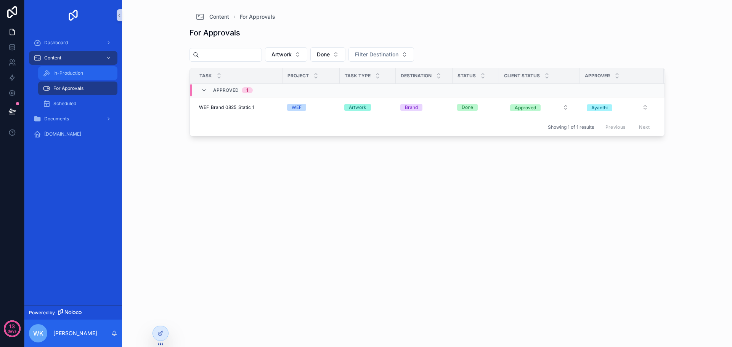
click at [88, 76] on div "In-Production" at bounding box center [78, 73] width 70 height 12
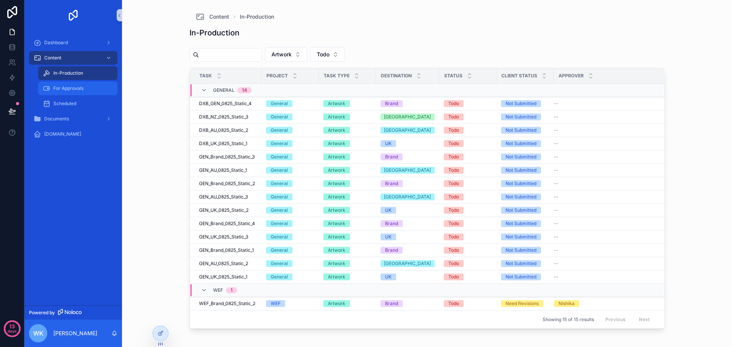
click at [87, 86] on div "For Approvals" at bounding box center [78, 88] width 70 height 12
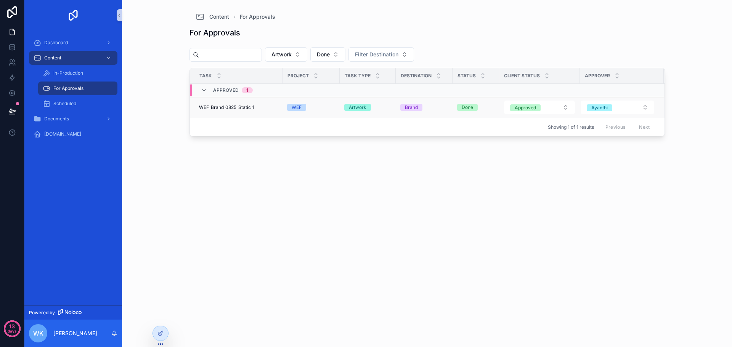
click at [238, 108] on span "WEF_Brand_0825_Static_1" at bounding box center [226, 107] width 55 height 6
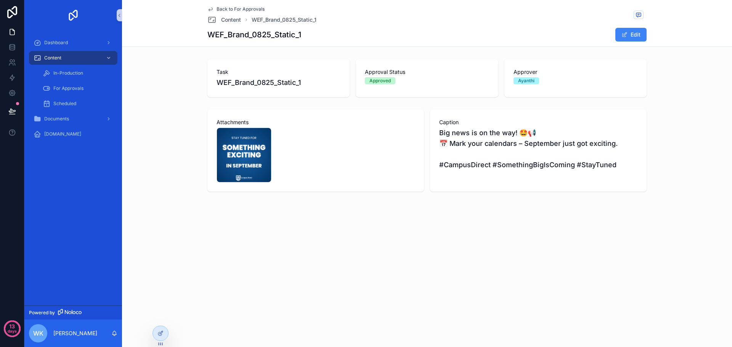
click at [253, 8] on span "Back to For Approvals" at bounding box center [241, 9] width 48 height 6
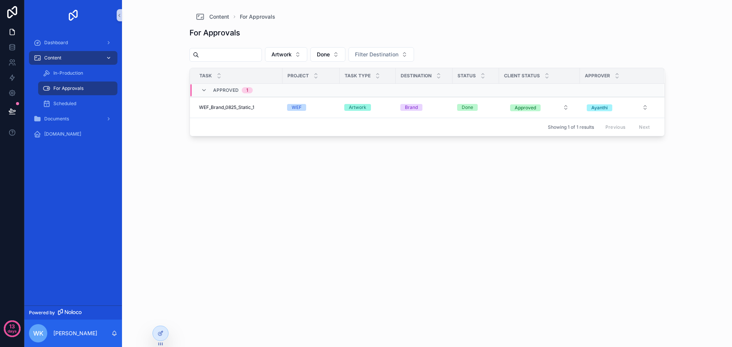
click at [80, 58] on div "Content" at bounding box center [73, 58] width 79 height 12
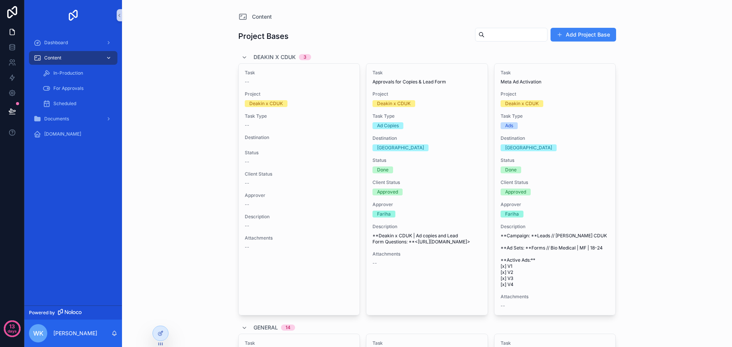
click at [108, 58] on icon "scrollable content" at bounding box center [109, 58] width 3 height 2
click at [86, 69] on div "In-Production" at bounding box center [78, 73] width 70 height 12
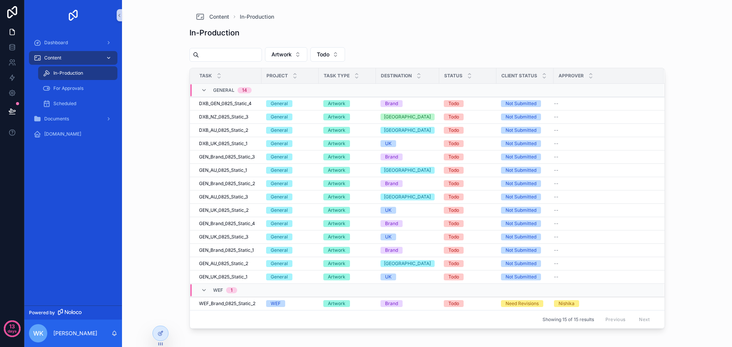
click at [74, 57] on div "Content" at bounding box center [73, 58] width 79 height 12
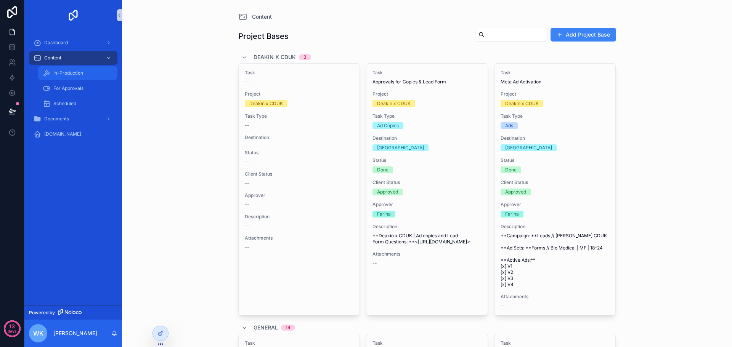
click at [67, 77] on div "In-Production" at bounding box center [78, 73] width 70 height 12
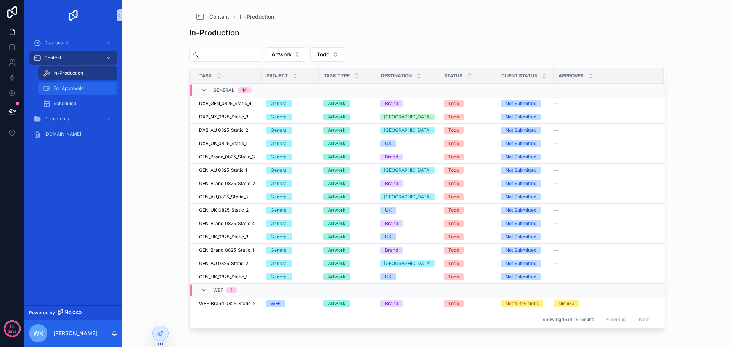
click at [72, 91] on span "For Approvals" at bounding box center [68, 88] width 30 height 6
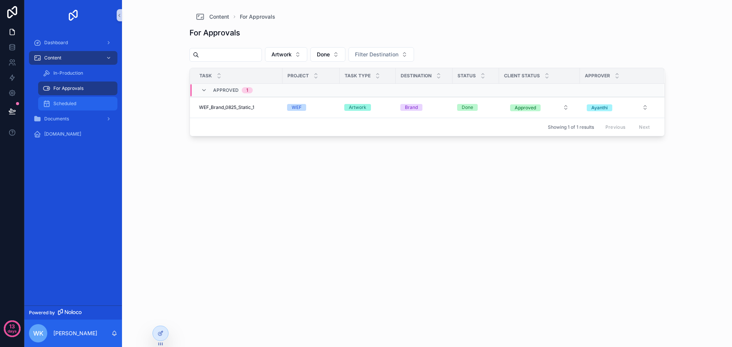
click at [81, 110] on link "Scheduled" at bounding box center [77, 104] width 79 height 14
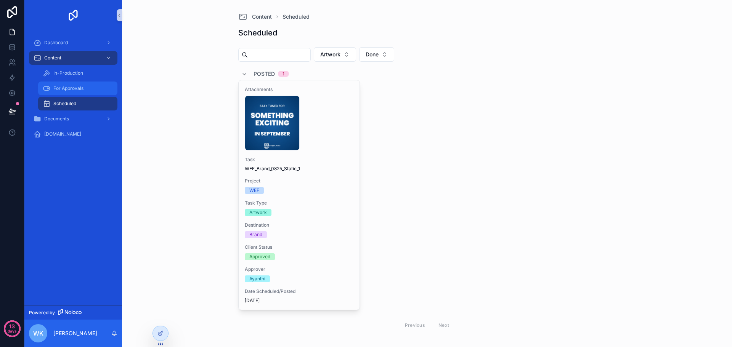
click at [91, 89] on div "For Approvals" at bounding box center [78, 88] width 70 height 12
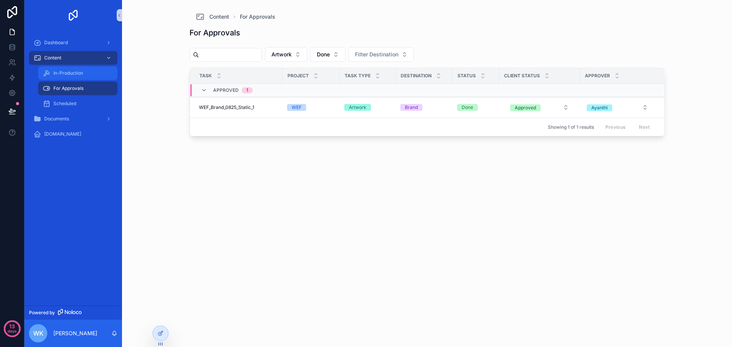
click at [72, 75] on span "In-Production" at bounding box center [68, 73] width 30 height 6
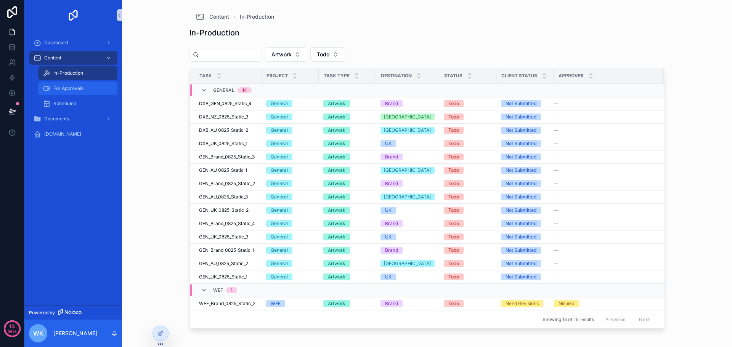
click at [82, 90] on span "For Approvals" at bounding box center [68, 88] width 30 height 6
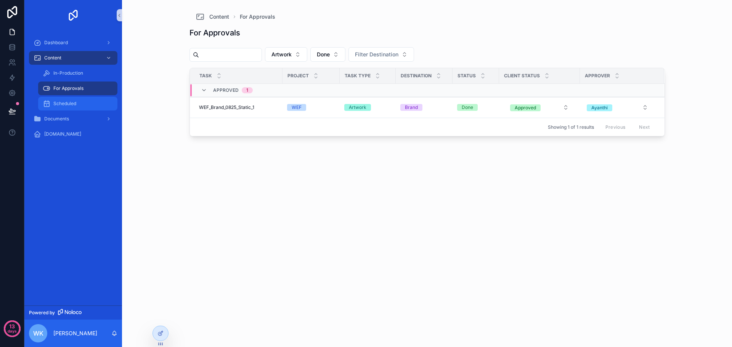
click at [78, 101] on div "Scheduled" at bounding box center [78, 104] width 70 height 12
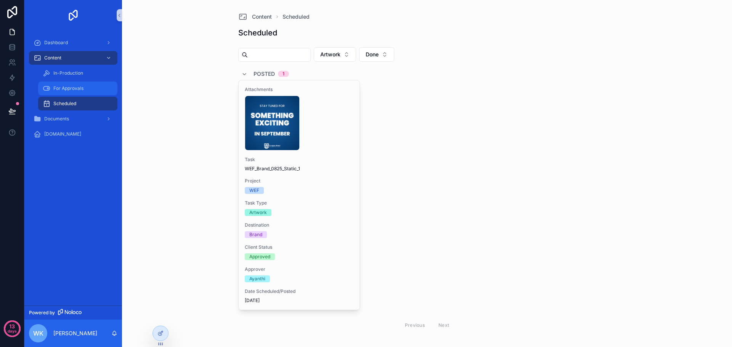
click at [80, 87] on span "For Approvals" at bounding box center [68, 88] width 30 height 6
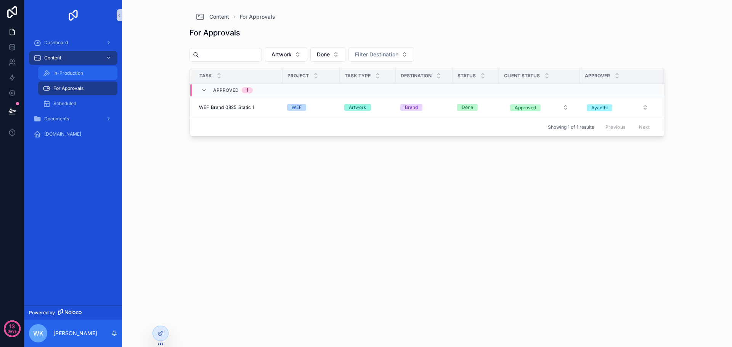
click at [82, 76] on div "In-Production" at bounding box center [78, 73] width 70 height 12
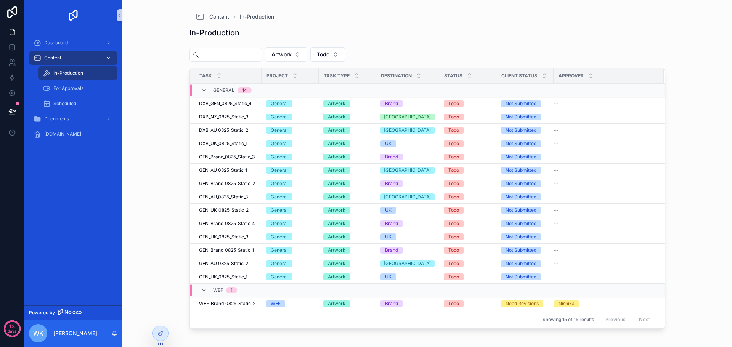
click at [79, 55] on div "Content" at bounding box center [73, 58] width 79 height 12
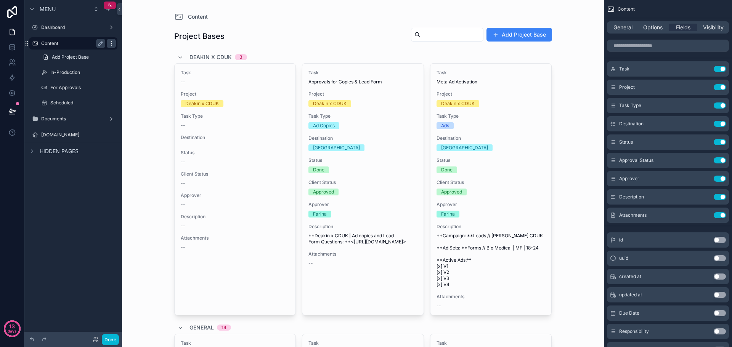
click at [114, 42] on icon "scrollable content" at bounding box center [111, 43] width 6 height 6
click at [99, 43] on icon "scrollable content" at bounding box center [101, 43] width 6 height 6
click at [99, 41] on icon "scrollable content" at bounding box center [101, 43] width 6 height 6
click at [112, 43] on icon "scrollable content" at bounding box center [111, 43] width 6 height 6
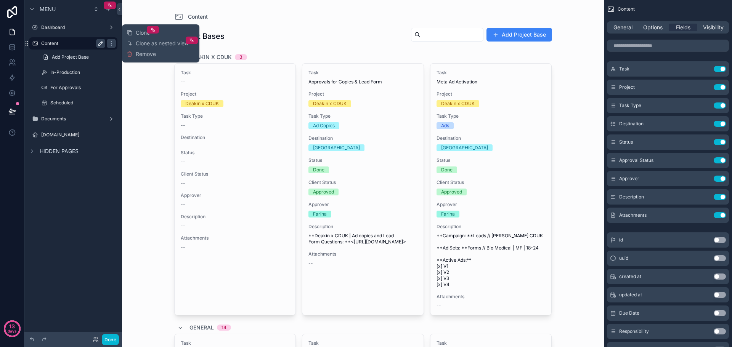
click at [157, 84] on div "Content Project Bases Add Project Base Deakin x CDUK 3 Task -- Project Deakin x…" at bounding box center [363, 173] width 482 height 347
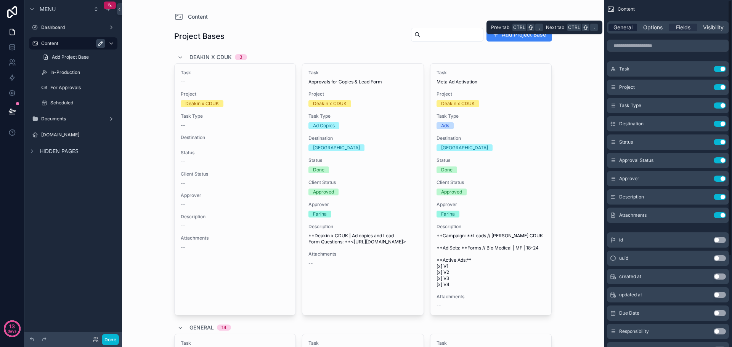
click at [627, 26] on span "General" at bounding box center [622, 28] width 19 height 8
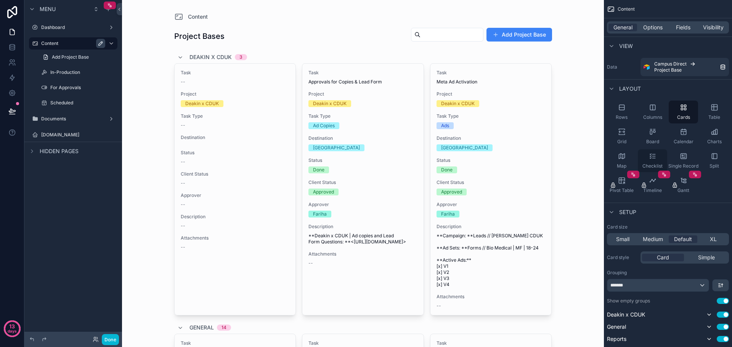
click at [657, 157] on div "Checklist" at bounding box center [652, 160] width 29 height 23
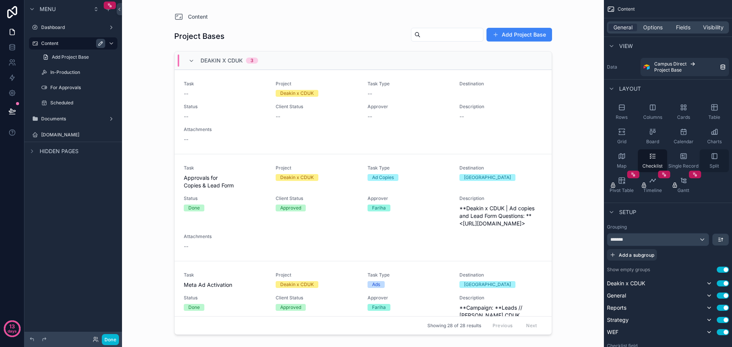
click at [716, 151] on div "Split" at bounding box center [714, 160] width 29 height 23
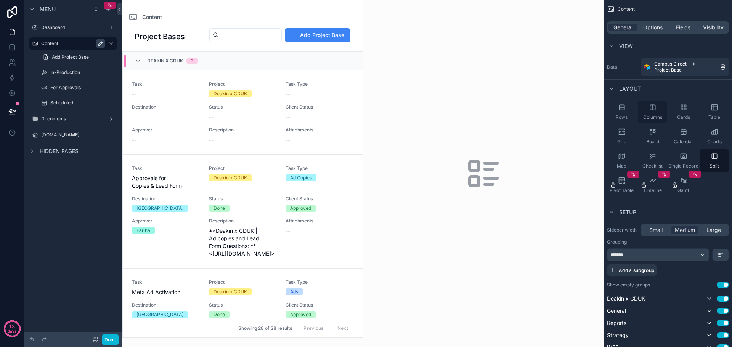
click at [662, 112] on div "Columns" at bounding box center [652, 112] width 29 height 23
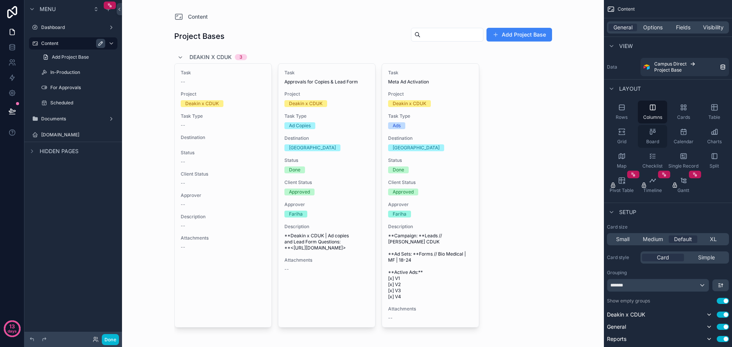
click at [653, 130] on icon "scrollable content" at bounding box center [653, 132] width 8 height 8
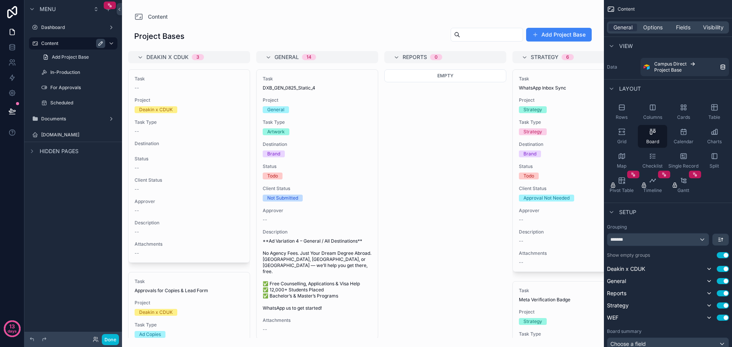
drag, startPoint x: 249, startPoint y: 161, endPoint x: 246, endPoint y: 188, distance: 27.2
click at [246, 188] on div "scrollable content" at bounding box center [363, 173] width 482 height 347
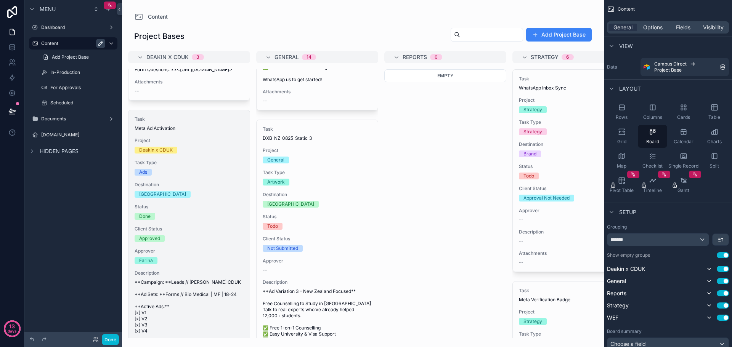
scroll to position [191, 0]
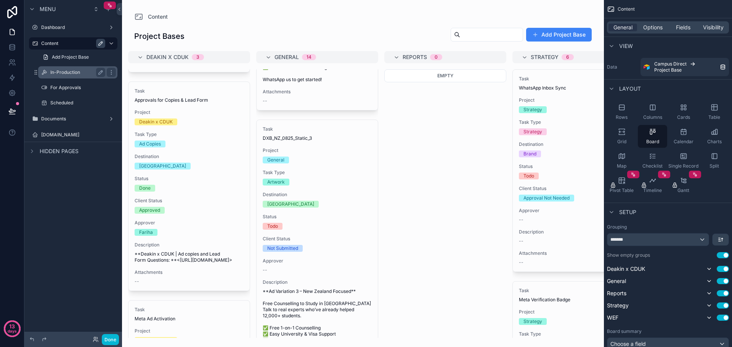
click at [87, 72] on label "In-Production" at bounding box center [76, 72] width 52 height 6
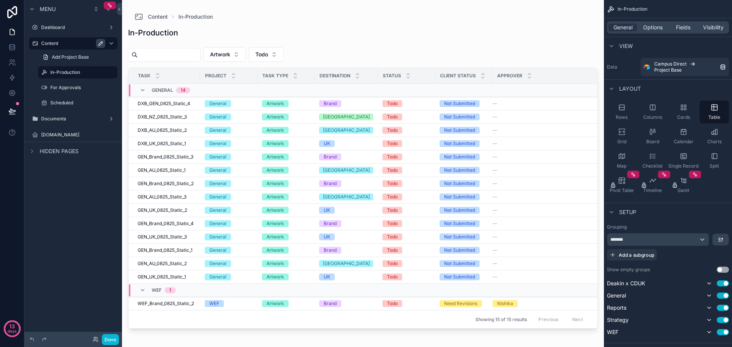
click at [72, 45] on label "Content" at bounding box center [71, 43] width 61 height 6
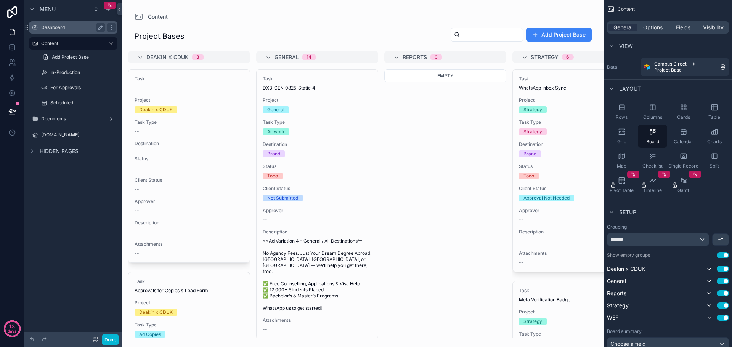
click at [69, 29] on label "Dashboard" at bounding box center [71, 27] width 61 height 6
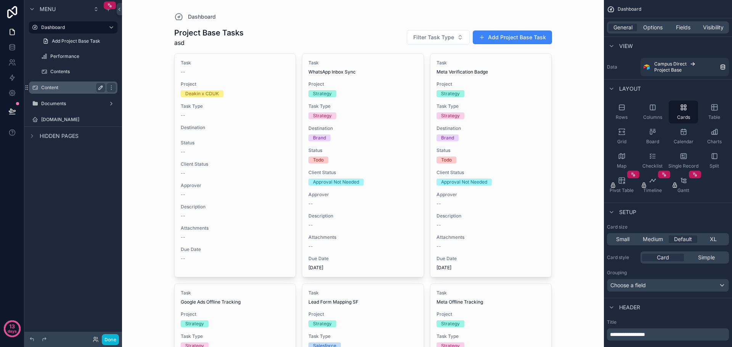
click at [67, 88] on label "Content" at bounding box center [71, 88] width 61 height 6
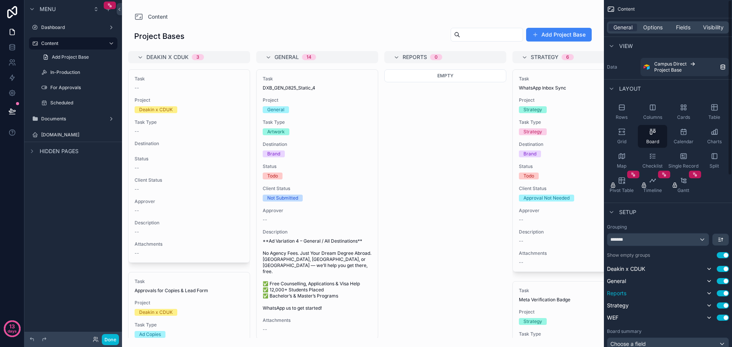
click at [722, 292] on button "Use setting" at bounding box center [723, 294] width 12 height 6
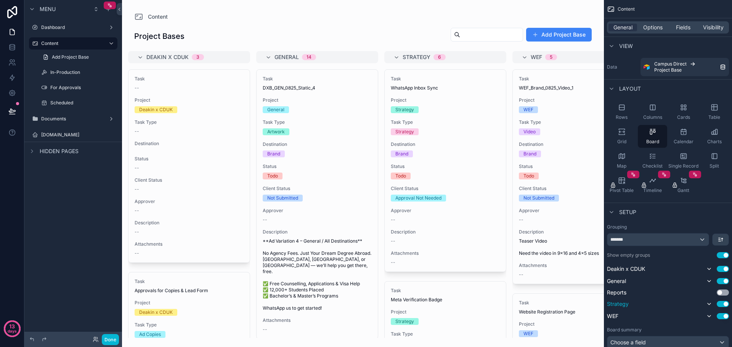
click at [726, 306] on button "Use setting" at bounding box center [723, 304] width 12 height 6
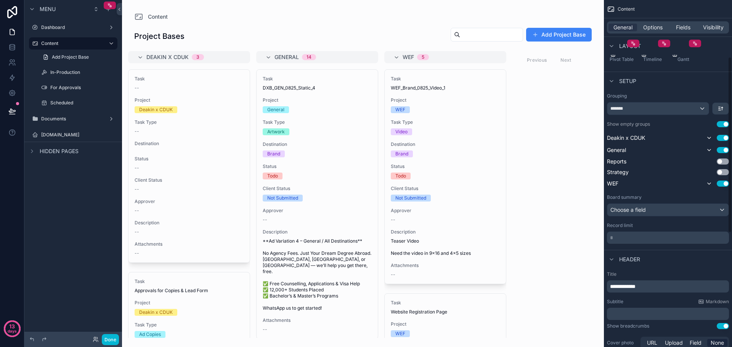
scroll to position [38, 0]
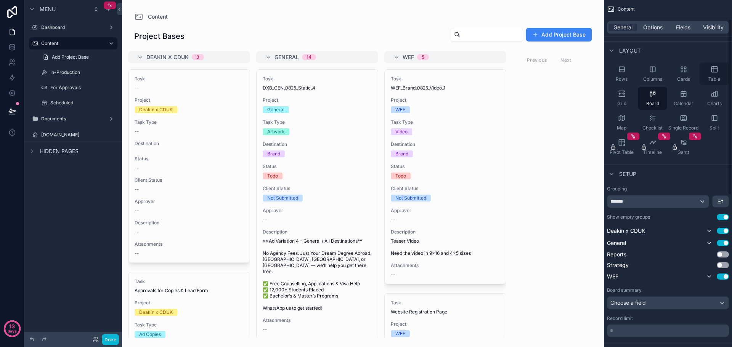
click at [717, 71] on icon "scrollable content" at bounding box center [714, 70] width 6 height 6
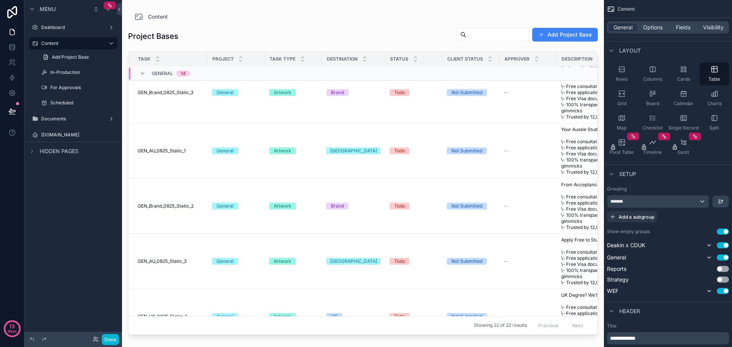
scroll to position [229, 0]
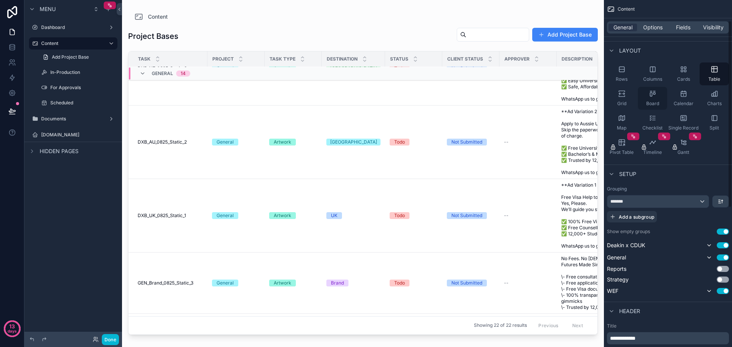
click at [655, 91] on icon "scrollable content" at bounding box center [654, 91] width 2 height 0
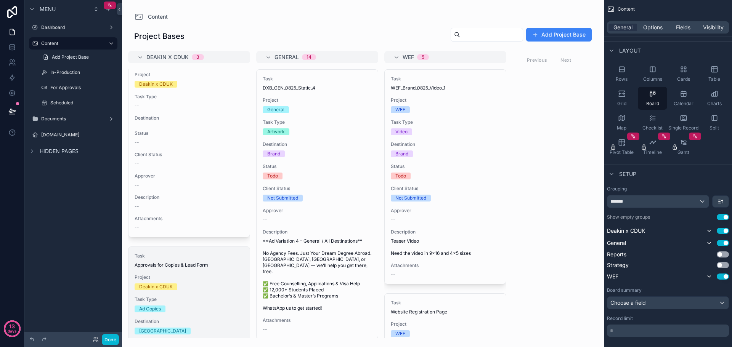
scroll to position [0, 0]
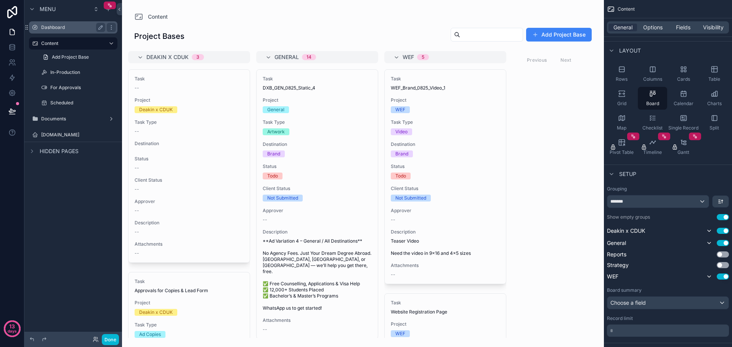
click at [74, 32] on div "Dashboard" at bounding box center [73, 27] width 85 height 12
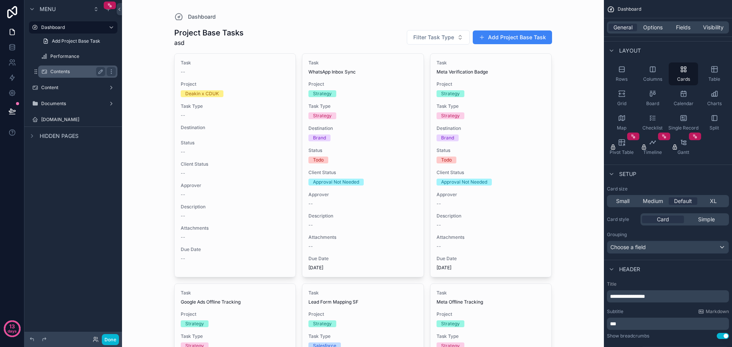
click at [84, 72] on label "Contents" at bounding box center [76, 72] width 52 height 6
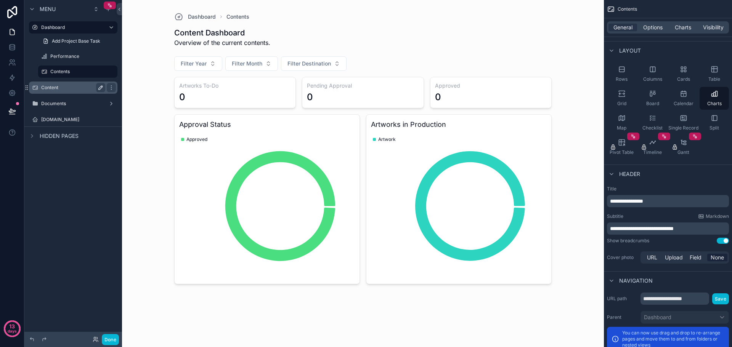
click at [65, 89] on label "Content" at bounding box center [71, 88] width 61 height 6
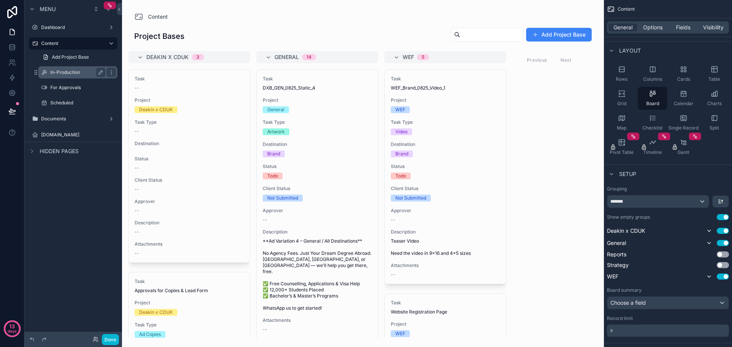
click at [80, 74] on label "In-Production" at bounding box center [76, 72] width 52 height 6
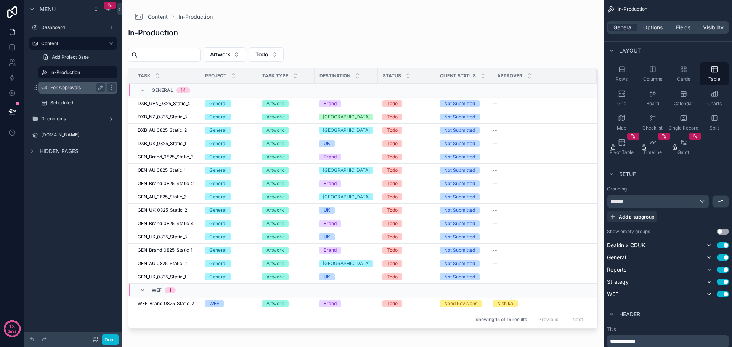
click at [77, 90] on label "For Approvals" at bounding box center [76, 88] width 52 height 6
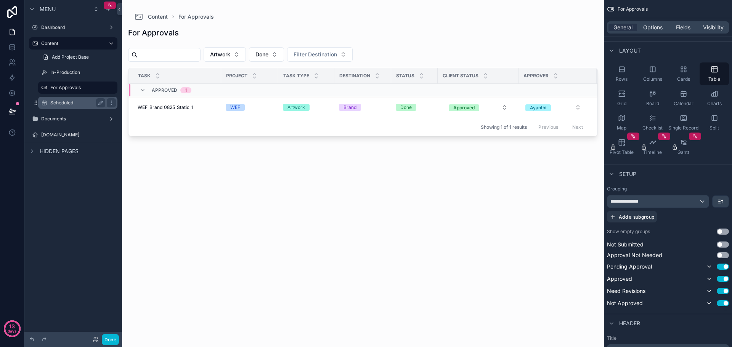
click at [73, 101] on label "Scheduled" at bounding box center [76, 103] width 52 height 6
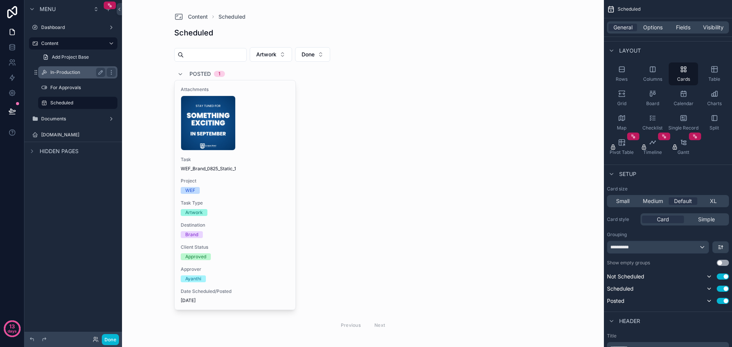
click at [74, 68] on div "In-Production" at bounding box center [77, 72] width 55 height 9
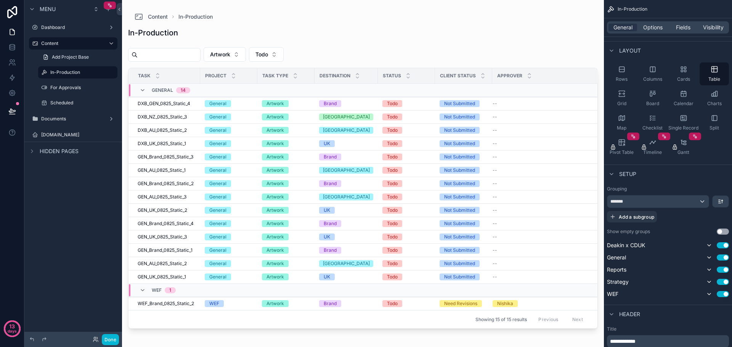
click at [163, 105] on div "scrollable content" at bounding box center [363, 169] width 482 height 338
click at [163, 105] on span "DXB_GEN_0825_Static_4" at bounding box center [164, 104] width 53 height 6
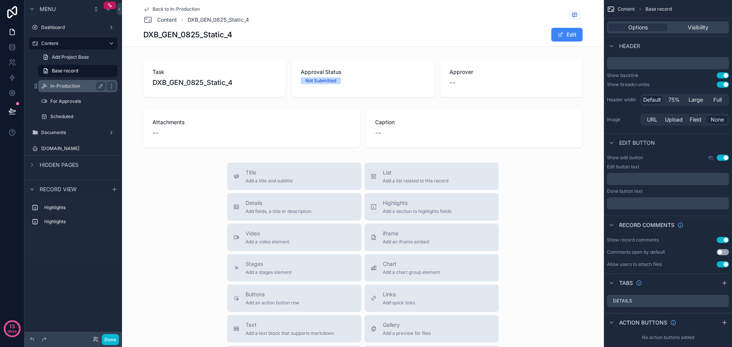
click at [65, 90] on div "In-Production" at bounding box center [77, 86] width 55 height 9
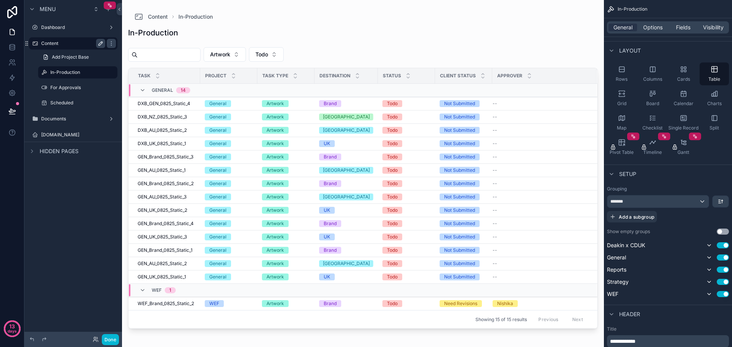
click at [71, 43] on label "Content" at bounding box center [71, 43] width 61 height 6
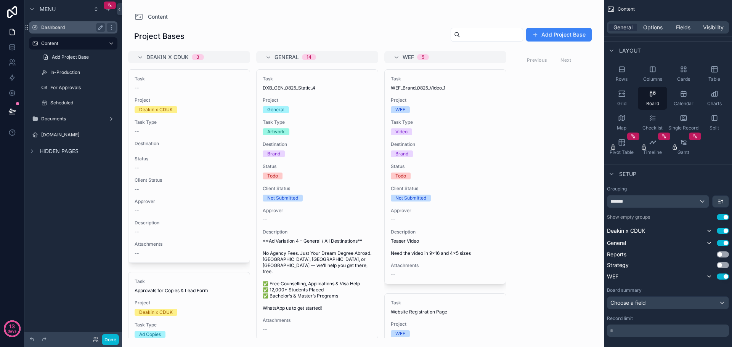
click at [77, 27] on label "Dashboard" at bounding box center [71, 27] width 61 height 6
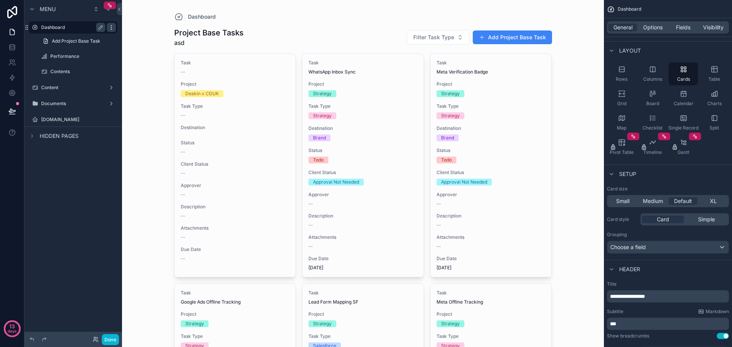
click at [112, 30] on icon "scrollable content" at bounding box center [111, 27] width 6 height 6
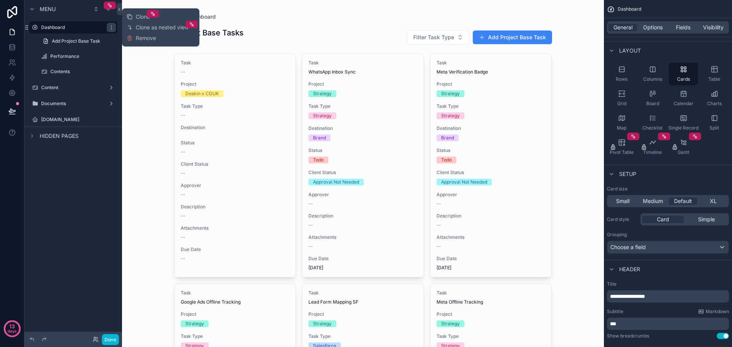
click at [90, 196] on div "Menu Dashboard Add Project Base Task Performance Contents Content Documents [DO…" at bounding box center [73, 169] width 98 height 338
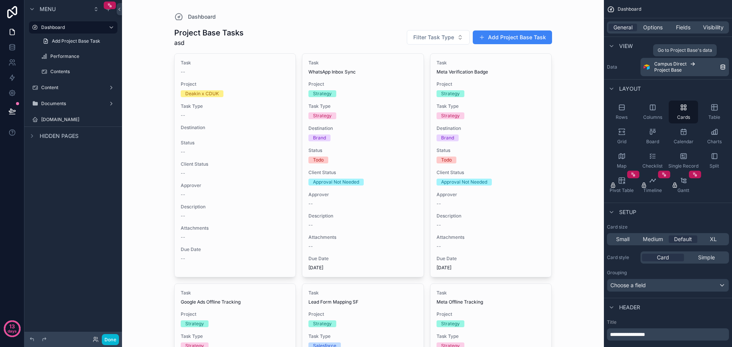
click at [697, 67] on div "Campus Direct Project Base" at bounding box center [687, 67] width 66 height 12
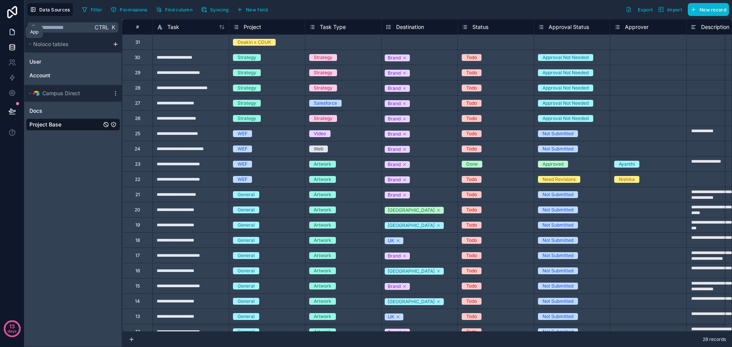
click at [9, 32] on icon at bounding box center [12, 32] width 8 height 8
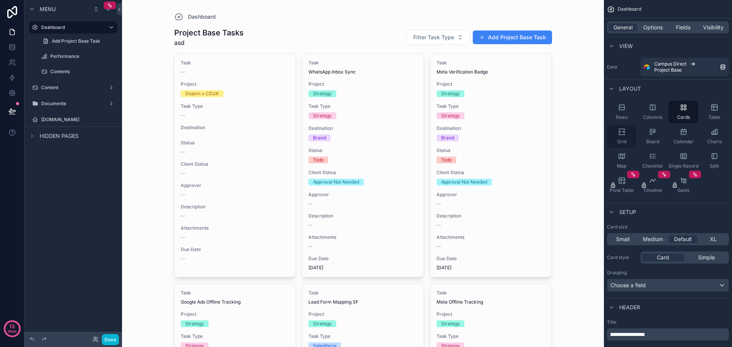
click at [626, 133] on div "Grid" at bounding box center [621, 136] width 29 height 23
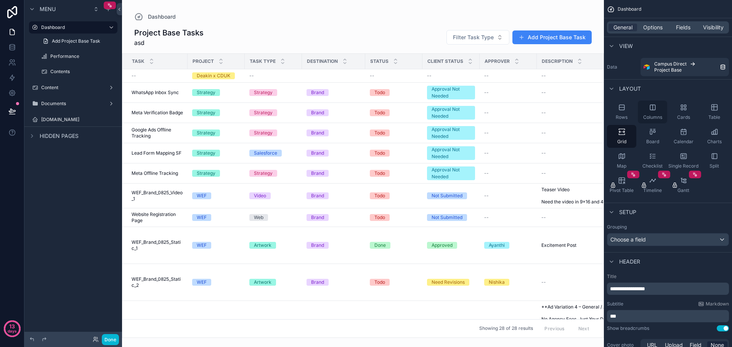
click at [650, 113] on div "Columns" at bounding box center [652, 112] width 29 height 23
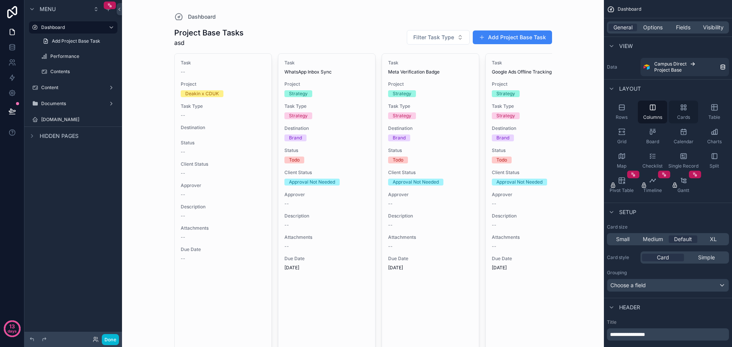
click at [684, 112] on div "Cards" at bounding box center [683, 112] width 29 height 23
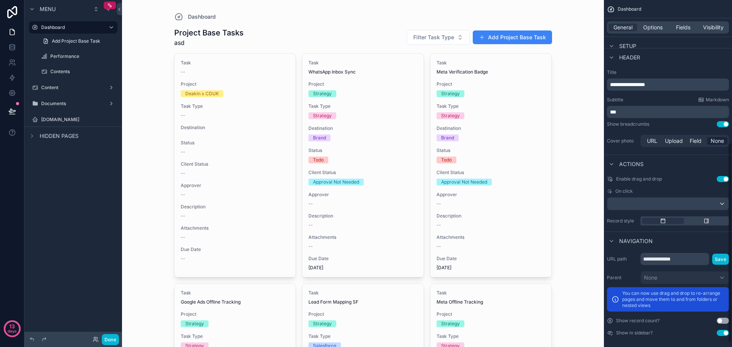
scroll to position [254, 0]
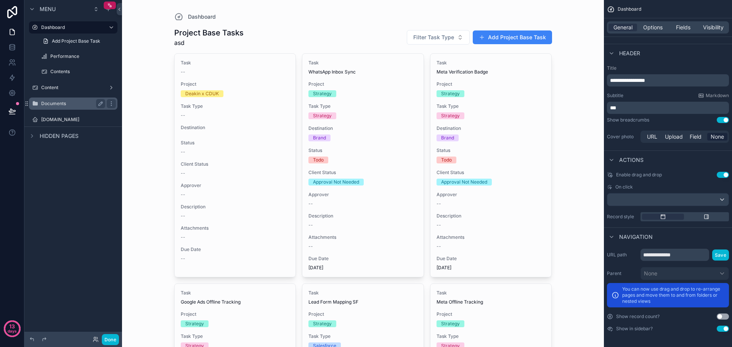
click at [50, 98] on div "Documents" at bounding box center [73, 104] width 85 height 12
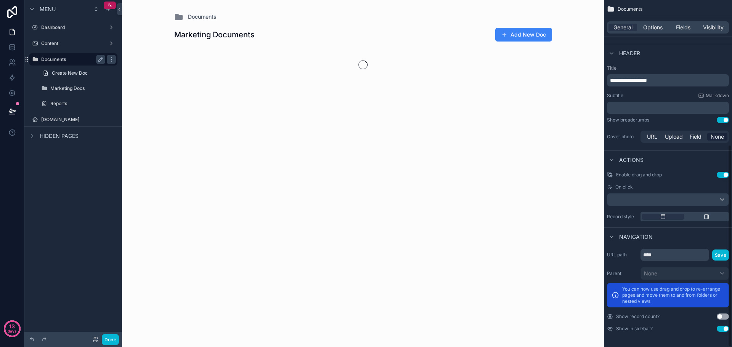
scroll to position [248, 0]
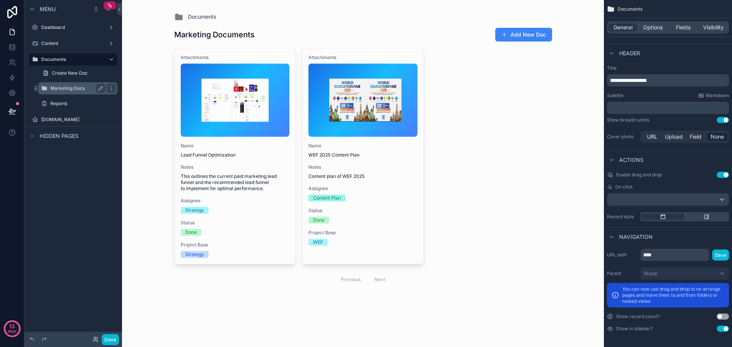
click at [79, 87] on label "Marketing Docs" at bounding box center [76, 88] width 52 height 6
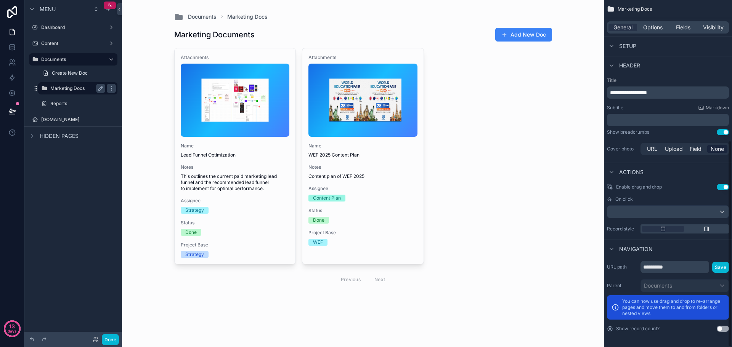
scroll to position [236, 0]
click at [79, 104] on label "Reports" at bounding box center [76, 104] width 52 height 6
click at [74, 90] on label "Marketing Docs" at bounding box center [76, 88] width 52 height 6
click at [76, 27] on label "Dashboard" at bounding box center [71, 27] width 61 height 6
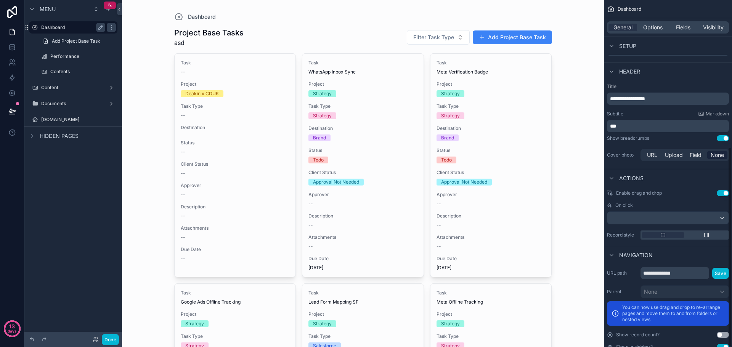
scroll to position [254, 0]
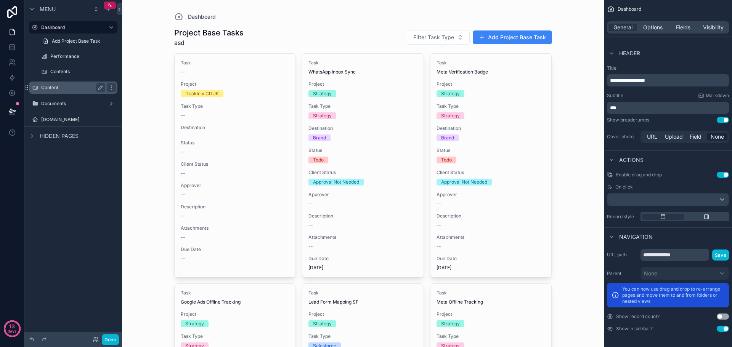
click at [68, 84] on div "Content" at bounding box center [73, 87] width 64 height 9
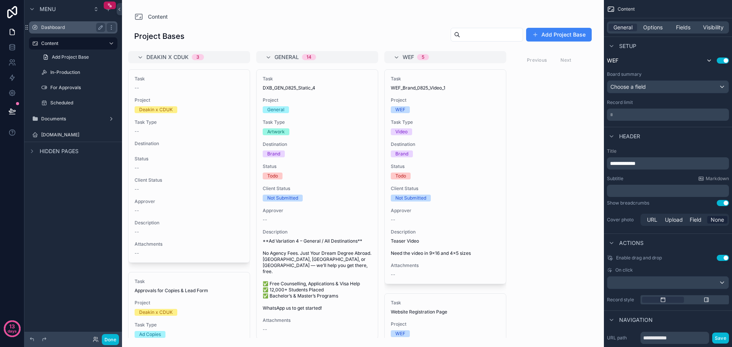
click at [68, 30] on label "Dashboard" at bounding box center [71, 27] width 61 height 6
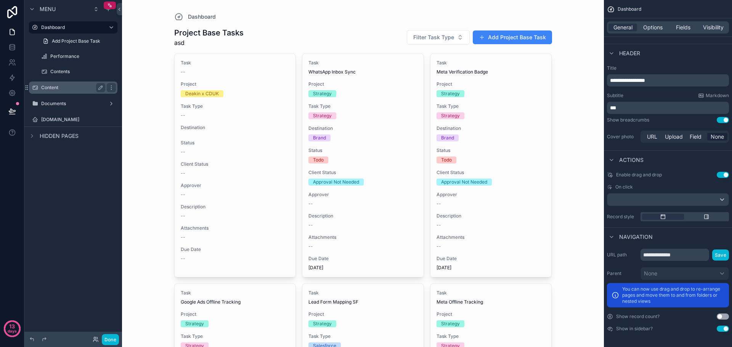
click at [66, 86] on label "Content" at bounding box center [71, 88] width 61 height 6
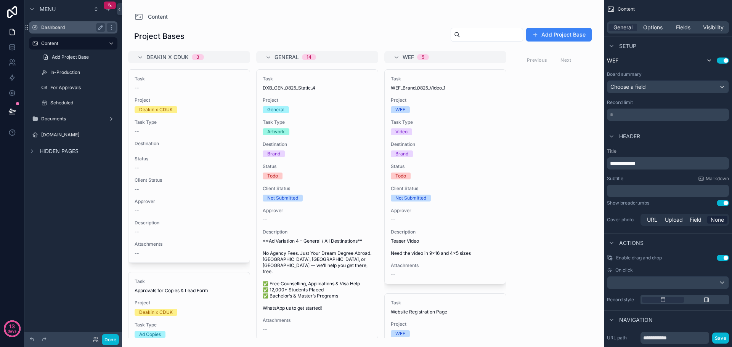
click at [64, 30] on label "Dashboard" at bounding box center [71, 27] width 61 height 6
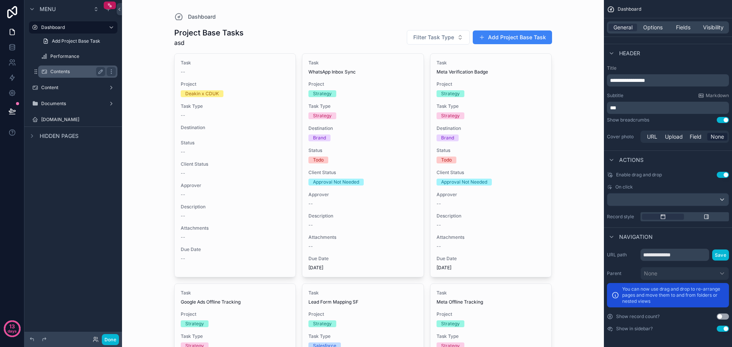
click at [69, 70] on label "Contents" at bounding box center [76, 72] width 52 height 6
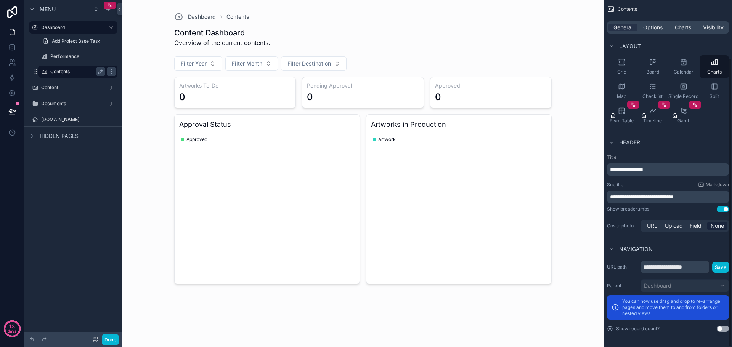
scroll to position [70, 0]
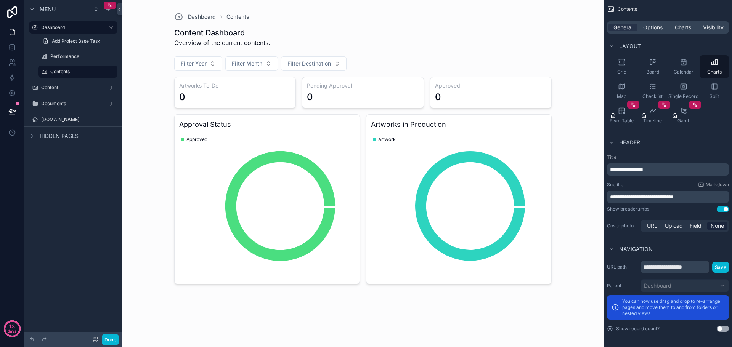
drag, startPoint x: 253, startPoint y: 29, endPoint x: 176, endPoint y: 32, distance: 77.0
click at [176, 32] on div "scrollable content" at bounding box center [363, 154] width 390 height 309
click at [53, 88] on label "Content" at bounding box center [71, 88] width 61 height 6
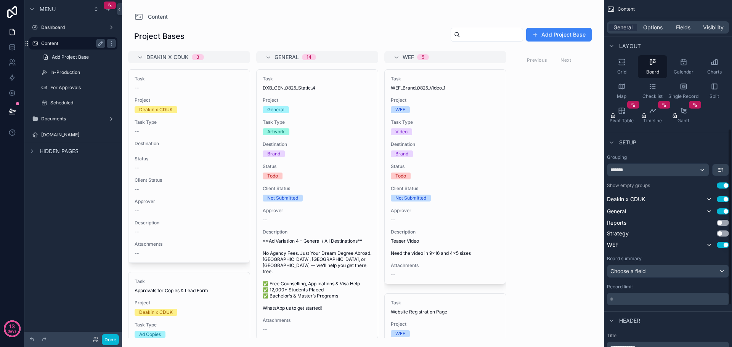
scroll to position [254, 0]
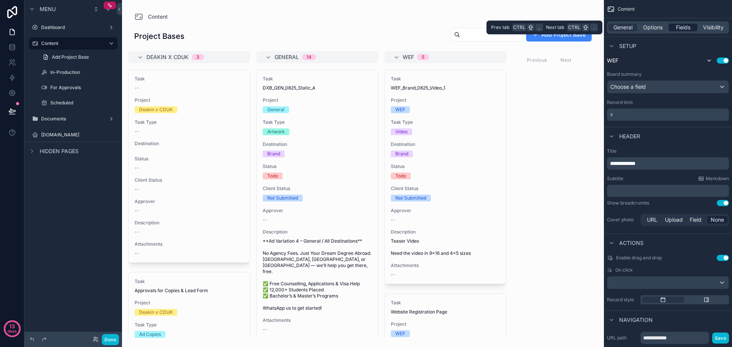
click at [691, 27] on div "Fields" at bounding box center [683, 28] width 29 height 8
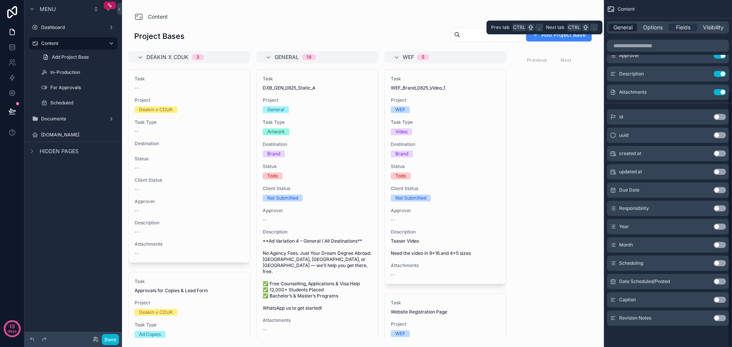
click at [620, 26] on span "General" at bounding box center [622, 28] width 19 height 8
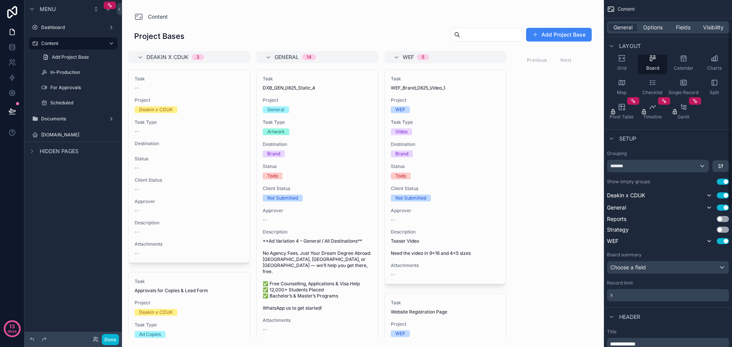
scroll to position [64, 0]
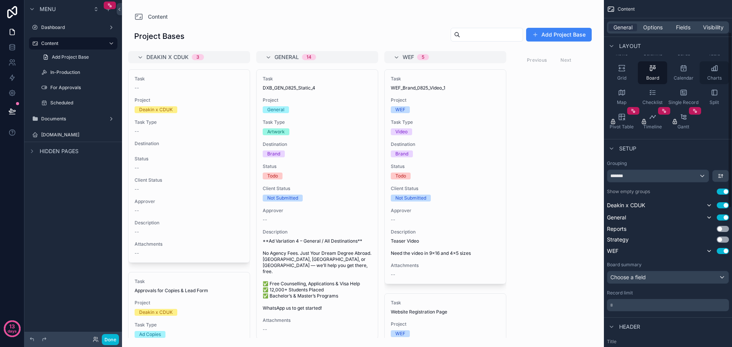
click at [717, 67] on icon "scrollable content" at bounding box center [716, 68] width 2 height 5
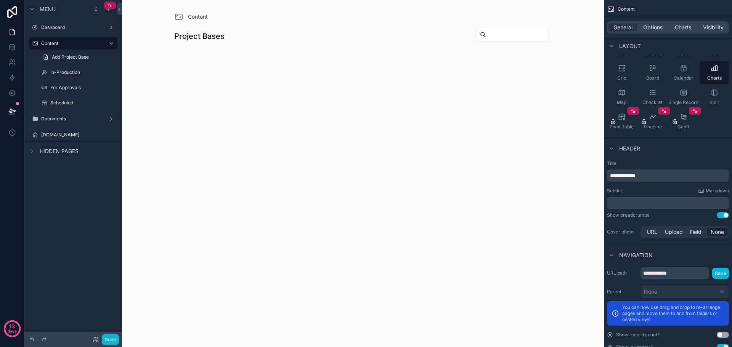
click at [213, 35] on div "scrollable content" at bounding box center [363, 37] width 390 height 75
click at [684, 30] on span "Charts" at bounding box center [683, 28] width 16 height 8
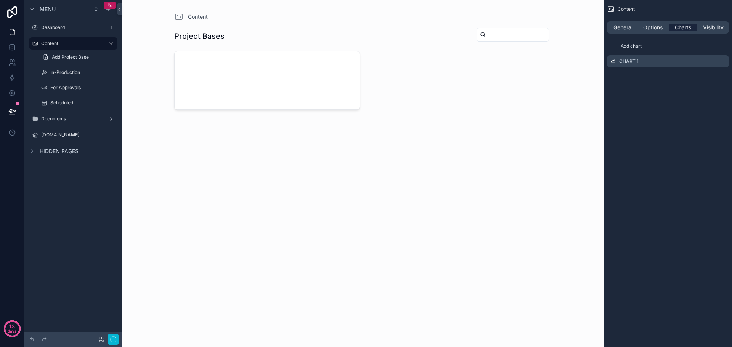
scroll to position [0, 0]
click at [722, 61] on icon "scrollable content" at bounding box center [723, 60] width 3 height 3
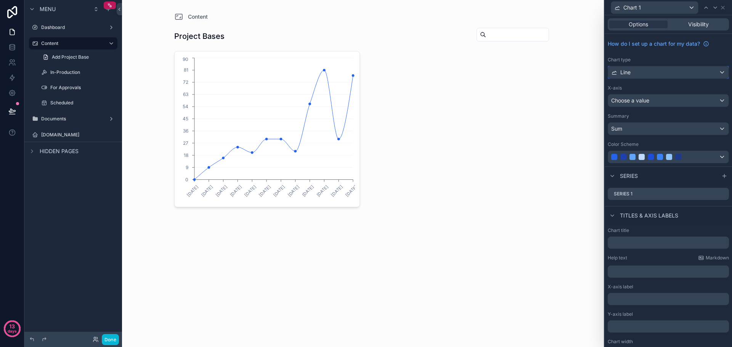
click at [676, 73] on div "Line" at bounding box center [668, 72] width 120 height 12
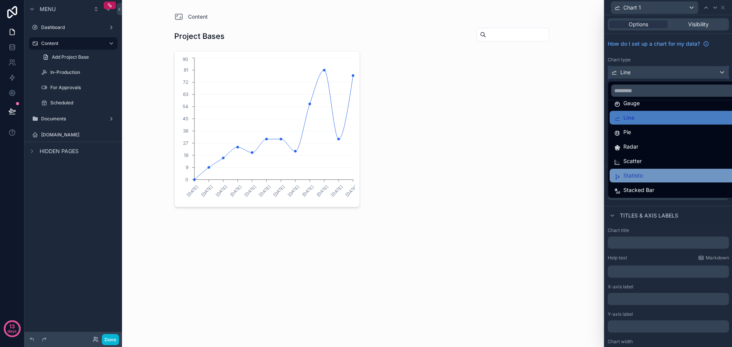
scroll to position [54, 0]
click at [640, 175] on span "Statistic" at bounding box center [633, 174] width 20 height 9
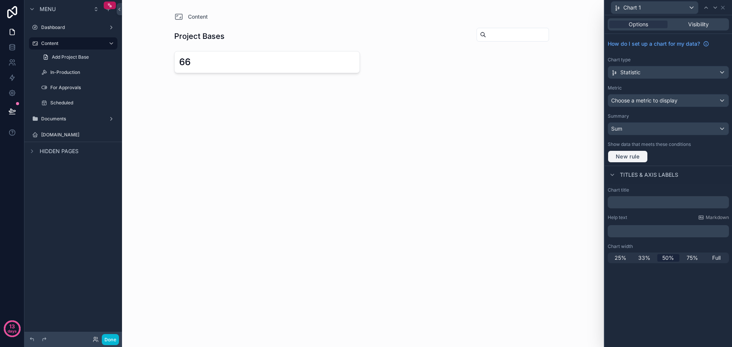
click at [640, 156] on span "New rule" at bounding box center [628, 156] width 30 height 7
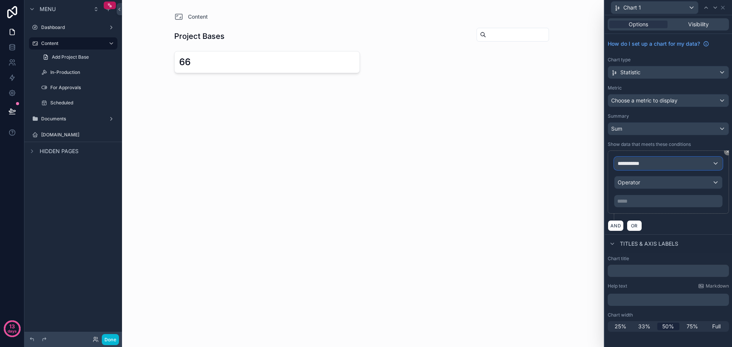
click at [655, 163] on div "**********" at bounding box center [669, 163] width 108 height 12
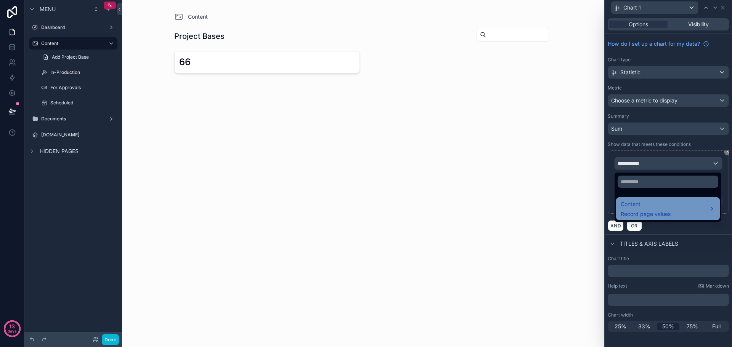
click at [649, 214] on span "Record page values" at bounding box center [646, 214] width 50 height 8
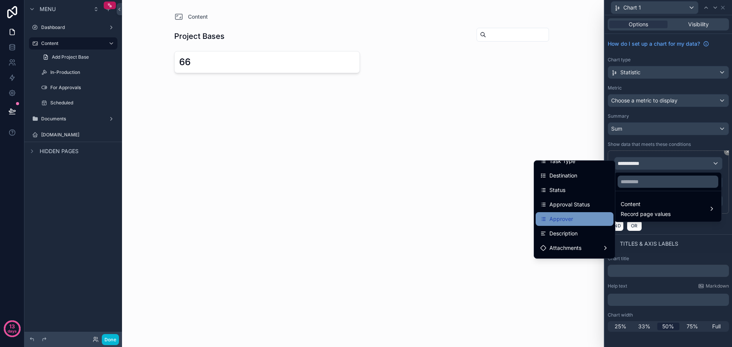
scroll to position [38, 0]
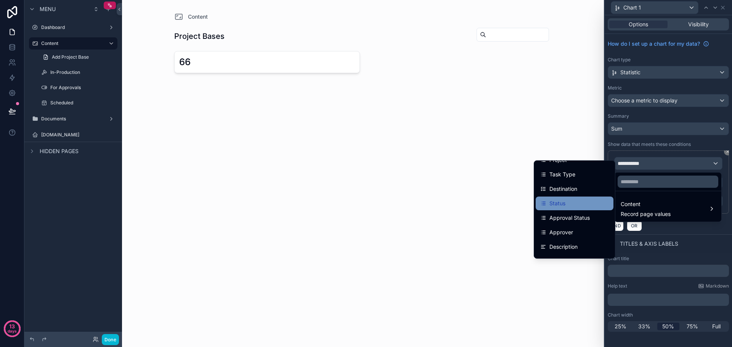
click at [565, 205] on div "Status" at bounding box center [574, 203] width 69 height 9
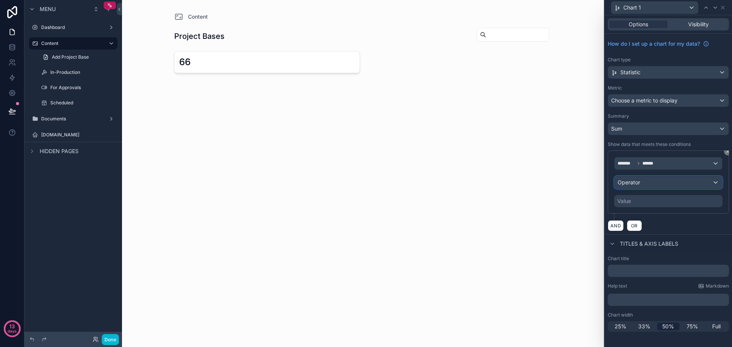
click at [662, 185] on div "Operator" at bounding box center [669, 183] width 108 height 12
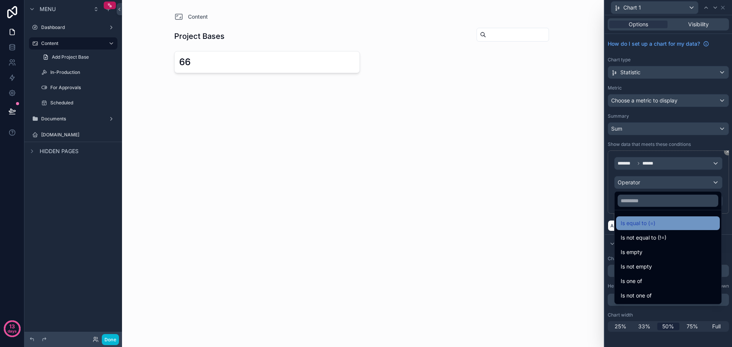
click at [657, 223] on div "Is equal to (=)" at bounding box center [668, 223] width 95 height 9
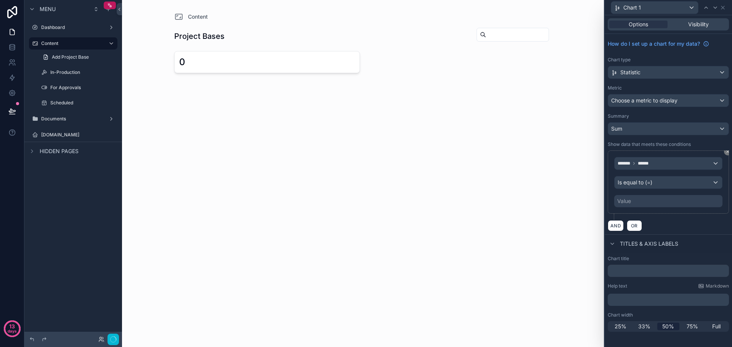
click at [652, 202] on div "Value" at bounding box center [668, 201] width 108 height 12
click at [701, 211] on div "******* ****** Is equal to (=) Value" at bounding box center [668, 182] width 121 height 63
click at [676, 164] on div "******* ******" at bounding box center [669, 163] width 108 height 12
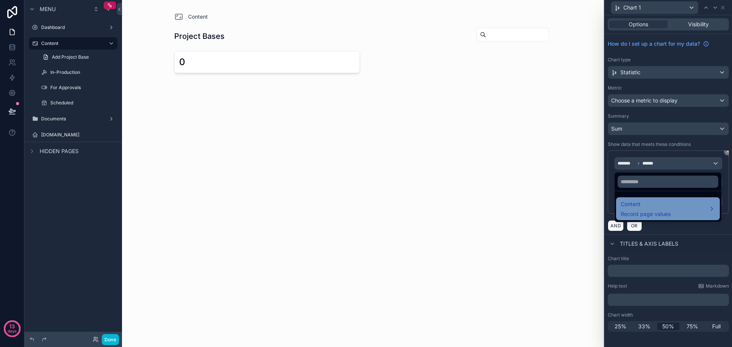
click at [663, 208] on span "Content" at bounding box center [646, 204] width 50 height 9
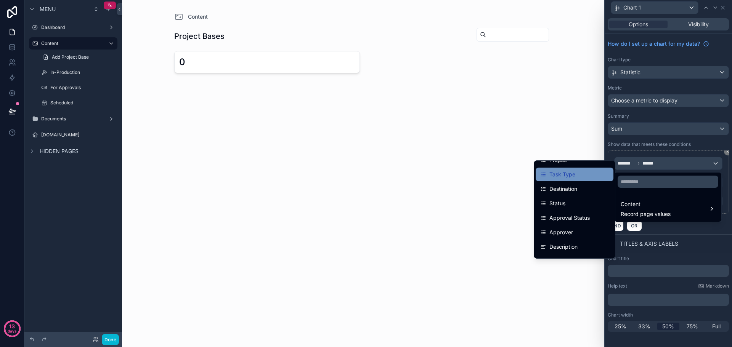
click at [580, 173] on div "Task Type" at bounding box center [574, 174] width 69 height 9
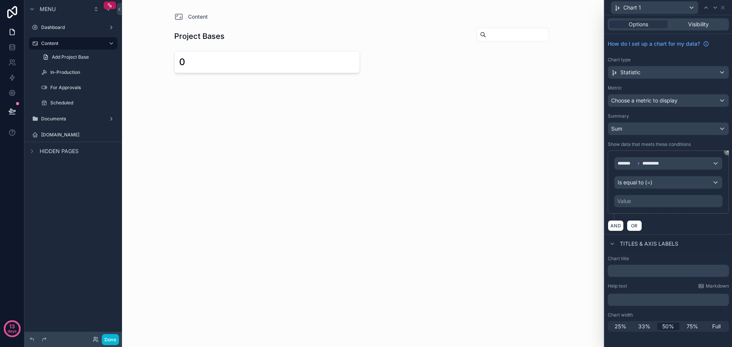
click at [662, 200] on div "Value" at bounding box center [668, 201] width 108 height 12
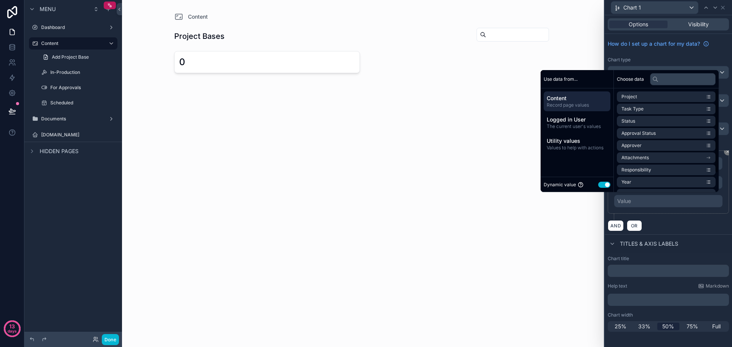
click at [600, 186] on button "Use setting" at bounding box center [604, 185] width 12 height 6
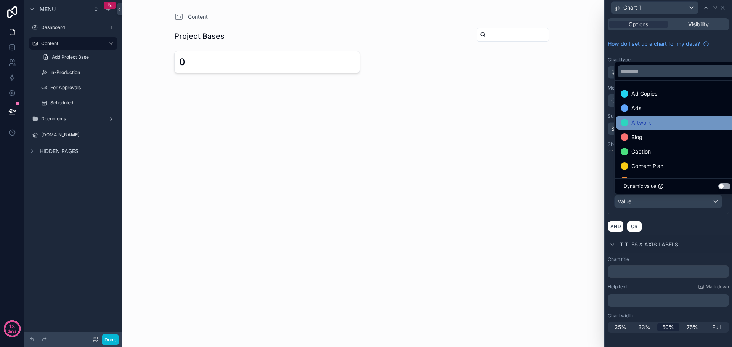
click at [668, 124] on div "Artwork" at bounding box center [677, 122] width 113 height 9
click at [700, 223] on div "AND OR" at bounding box center [668, 226] width 121 height 11
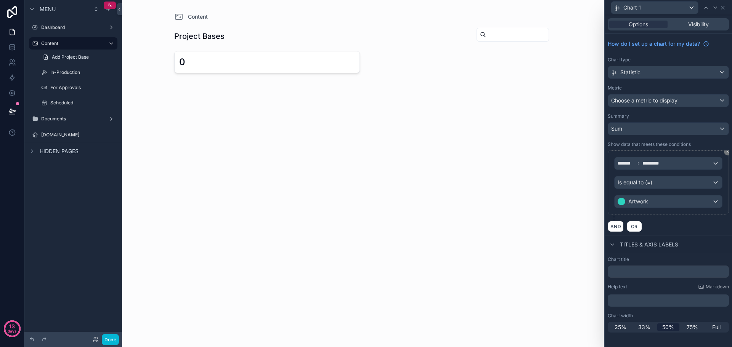
click at [614, 219] on div at bounding box center [615, 218] width 2 height 6
click at [617, 225] on button "AND" at bounding box center [616, 226] width 16 height 11
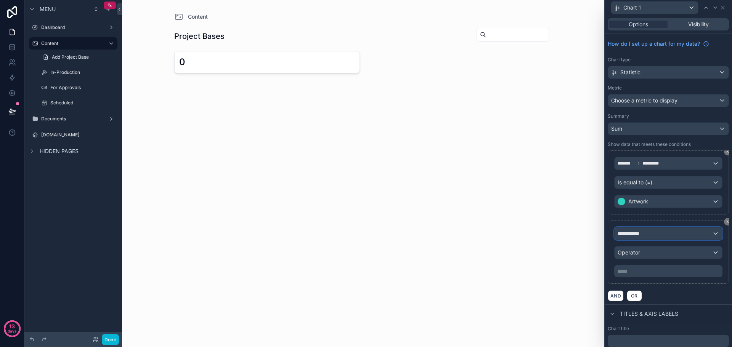
click at [667, 238] on div "**********" at bounding box center [669, 234] width 108 height 12
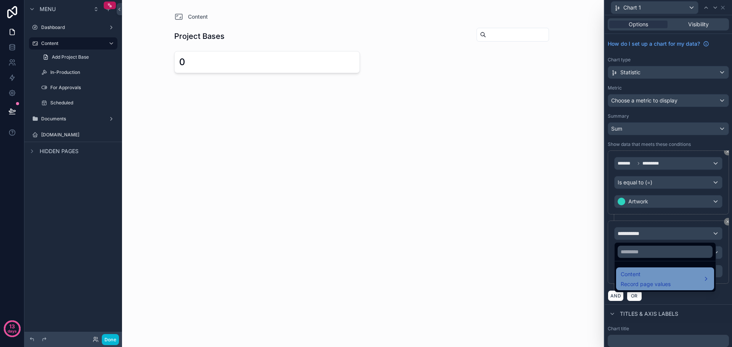
click at [658, 286] on span "Record page values" at bounding box center [646, 285] width 50 height 8
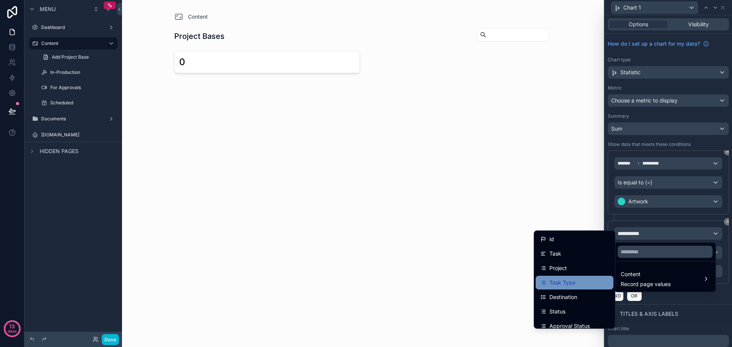
scroll to position [76, 0]
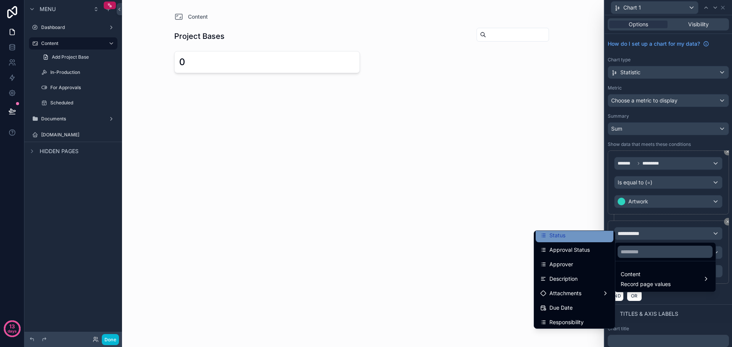
click at [574, 239] on div "Status" at bounding box center [574, 235] width 69 height 9
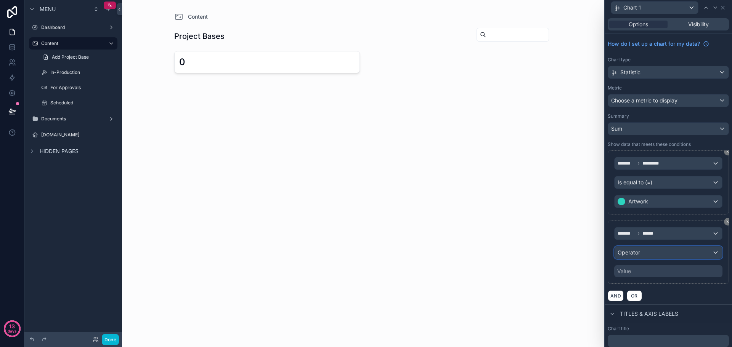
click at [651, 254] on div "Operator" at bounding box center [669, 253] width 108 height 12
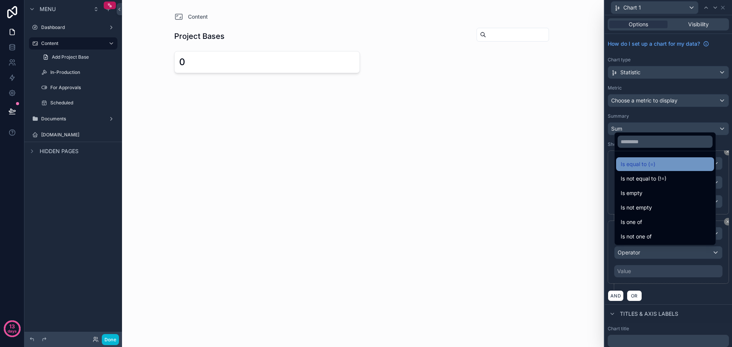
click at [657, 166] on div "Is equal to (=)" at bounding box center [665, 164] width 89 height 9
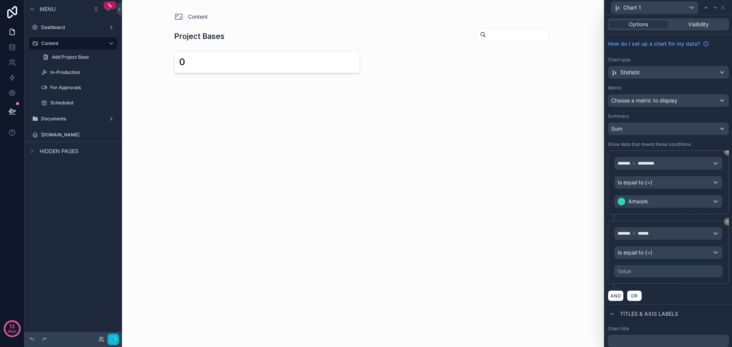
click at [648, 277] on div "Value" at bounding box center [668, 271] width 108 height 12
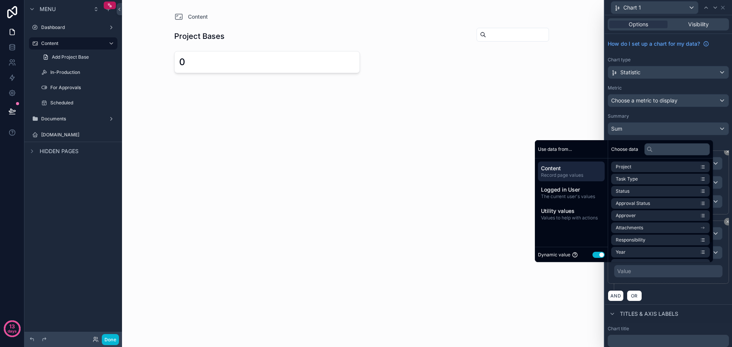
click at [592, 257] on button "Use setting" at bounding box center [598, 255] width 12 height 6
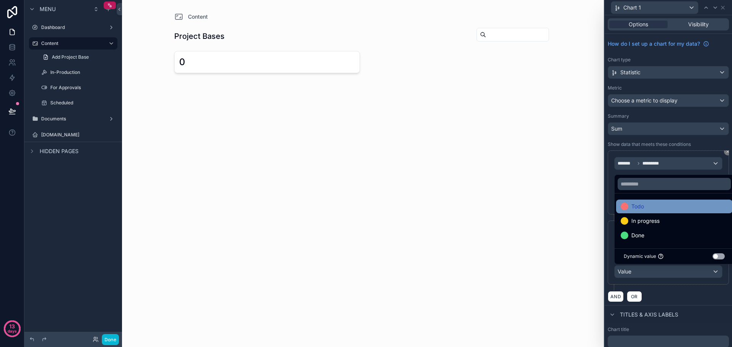
click at [653, 208] on div "Todo" at bounding box center [674, 206] width 107 height 9
click at [715, 284] on div "******* ****** Is equal to (=) Todo" at bounding box center [668, 253] width 121 height 64
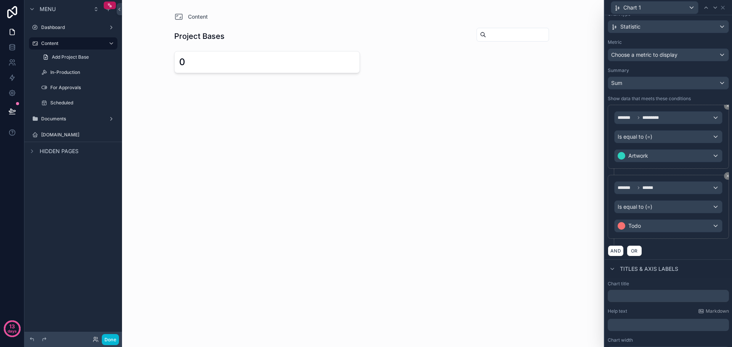
scroll to position [59, 0]
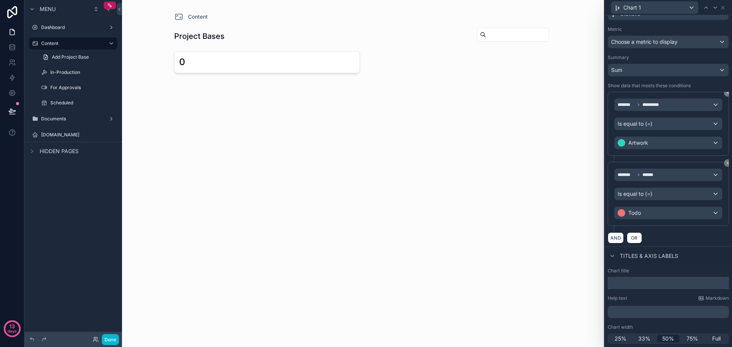
click at [650, 281] on input "text" at bounding box center [668, 283] width 121 height 12
type input "*"
paste input "**********"
type input "**********"
click at [638, 337] on span "33%" at bounding box center [644, 339] width 12 height 8
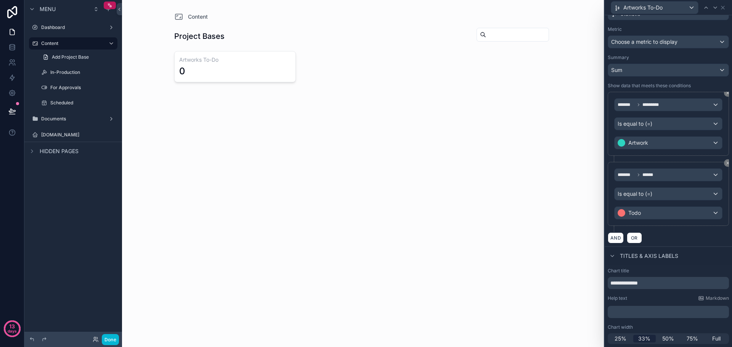
click at [688, 236] on div "AND OR" at bounding box center [668, 237] width 121 height 11
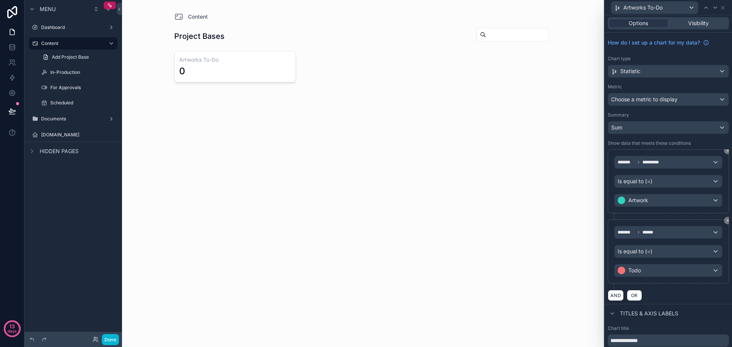
scroll to position [0, 0]
click at [682, 129] on div "Sum" at bounding box center [668, 129] width 120 height 12
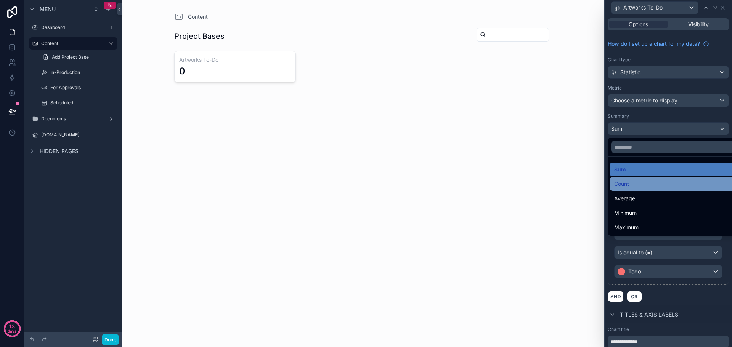
click at [637, 181] on div "Count" at bounding box center [674, 184] width 120 height 9
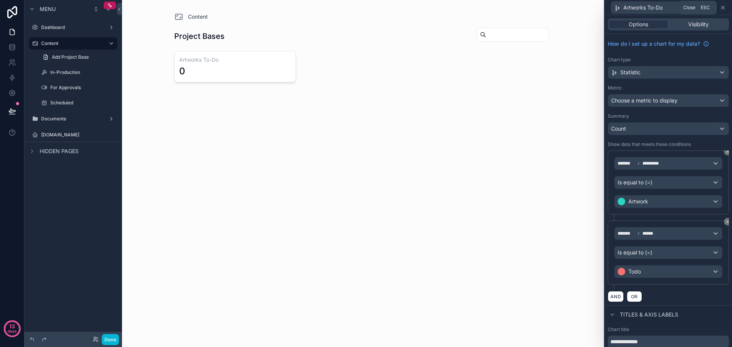
click at [724, 5] on icon at bounding box center [723, 8] width 6 height 6
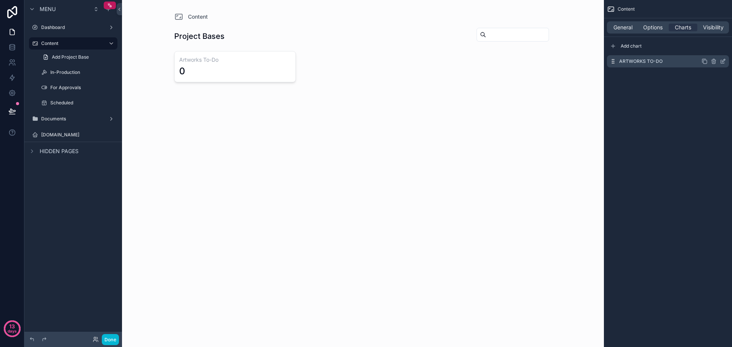
click at [707, 62] on icon "scrollable content" at bounding box center [704, 61] width 3 height 3
click at [705, 77] on icon "scrollable content" at bounding box center [705, 77] width 6 height 6
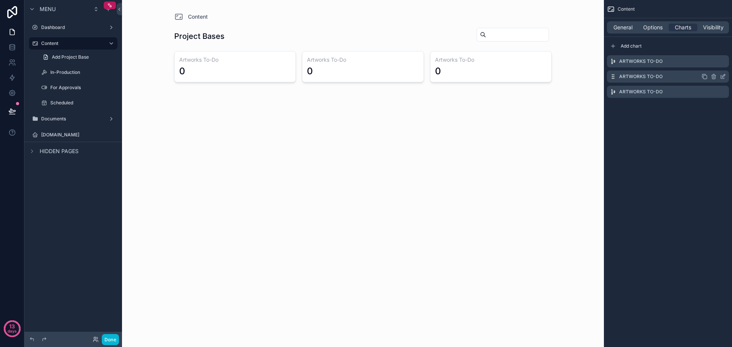
click at [724, 76] on icon "scrollable content" at bounding box center [723, 77] width 6 height 6
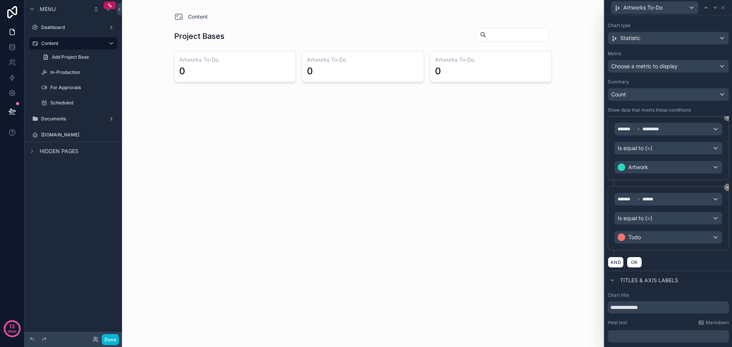
scroll to position [59, 0]
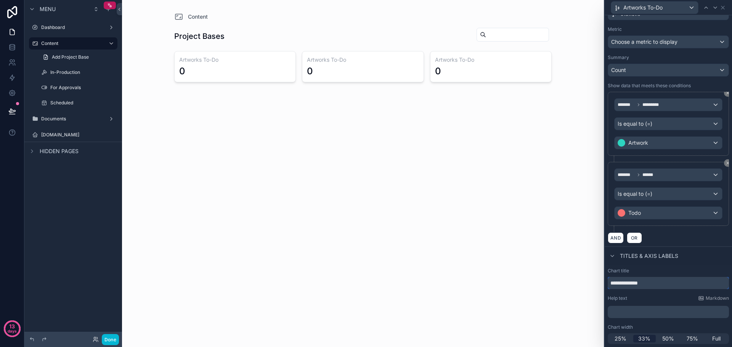
click at [666, 288] on input "**********" at bounding box center [668, 283] width 121 height 12
paste input "********"
type input "**********"
click at [698, 211] on div "Todo" at bounding box center [669, 213] width 108 height 12
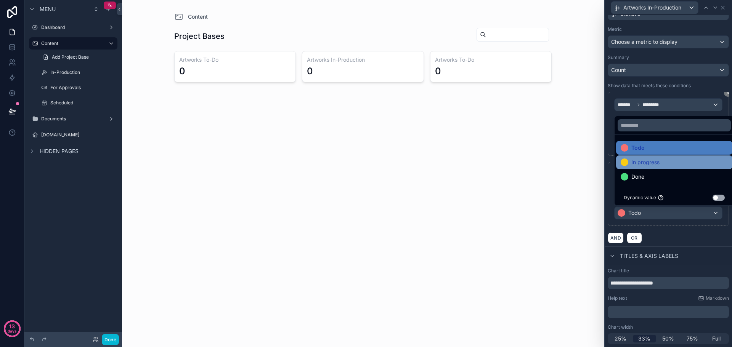
click at [666, 161] on div "In progress" at bounding box center [674, 162] width 107 height 9
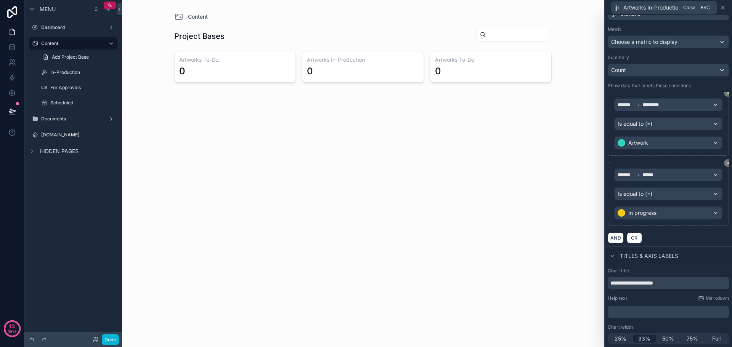
click at [724, 9] on icon at bounding box center [722, 7] width 3 height 3
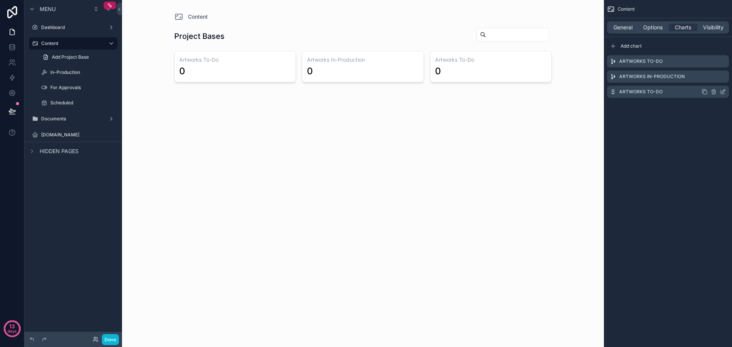
click at [723, 93] on icon "scrollable content" at bounding box center [723, 92] width 6 height 6
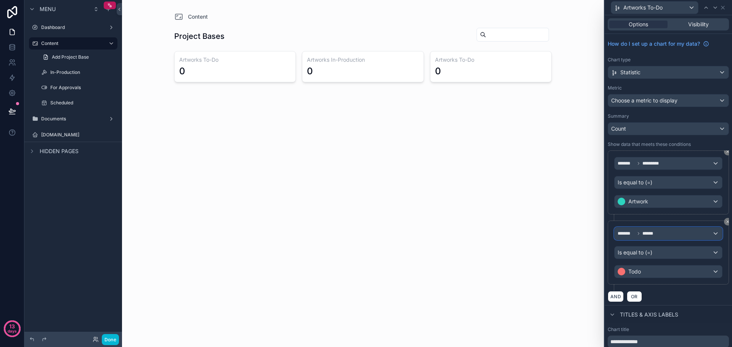
click at [711, 233] on div "******* ******" at bounding box center [669, 234] width 108 height 12
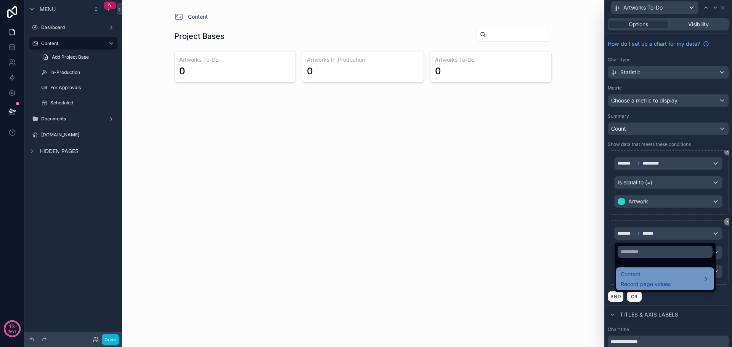
click at [676, 284] on div "Content Record page values" at bounding box center [665, 279] width 89 height 18
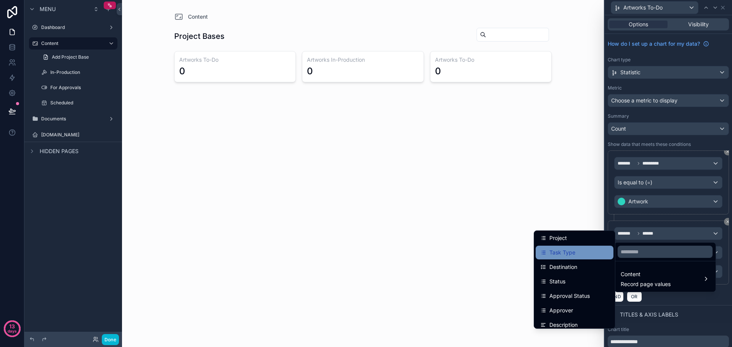
scroll to position [76, 0]
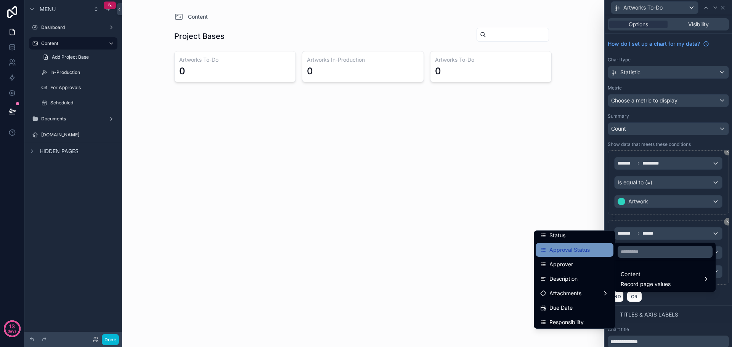
click at [582, 249] on span "Approval Status" at bounding box center [569, 250] width 40 height 9
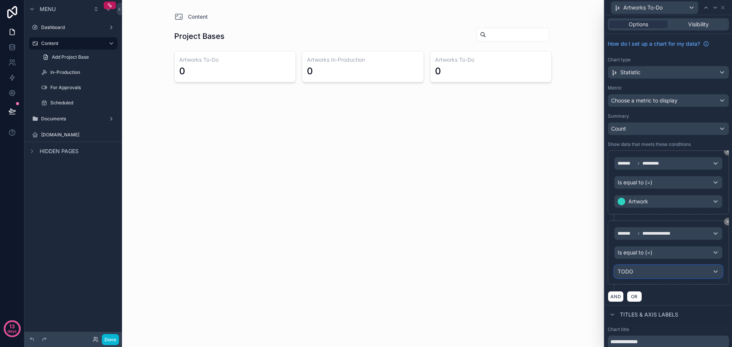
click at [660, 273] on div "TODO" at bounding box center [669, 272] width 108 height 12
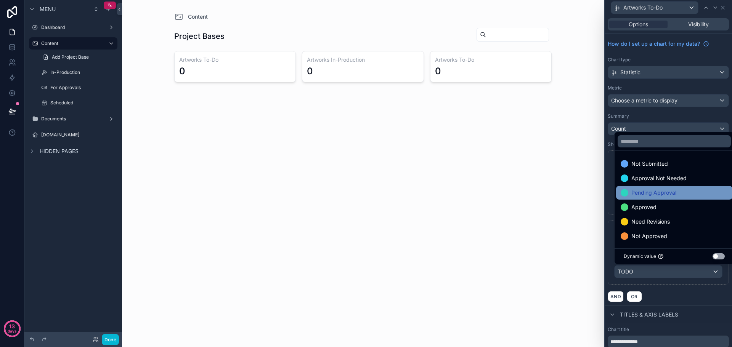
click at [670, 194] on span "Pending Approval" at bounding box center [653, 192] width 45 height 9
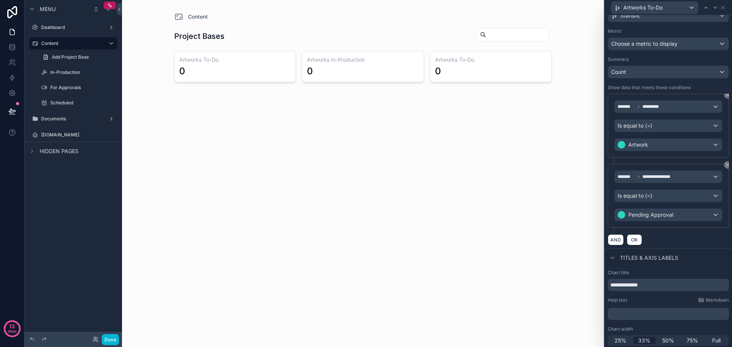
scroll to position [59, 0]
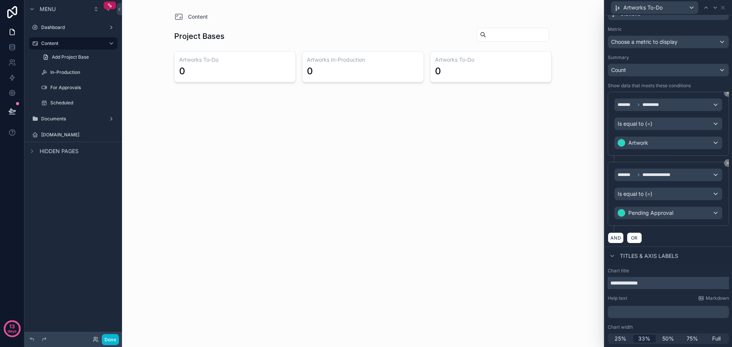
click at [667, 287] on input "**********" at bounding box center [668, 283] width 121 height 12
paste input "**"
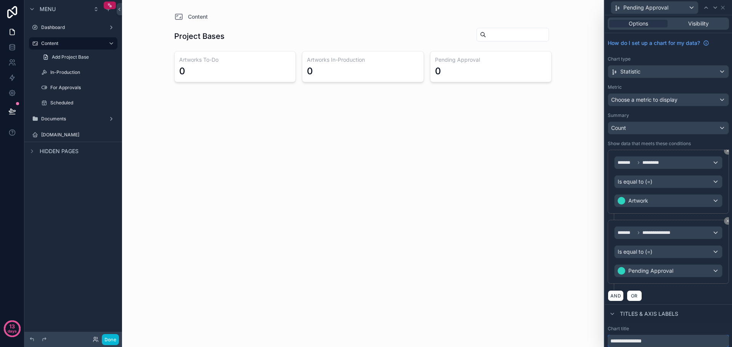
scroll to position [0, 0]
type input "**********"
click at [204, 34] on h1 "Project Bases" at bounding box center [199, 36] width 50 height 11
click at [726, 6] on div "Pending Approval" at bounding box center [668, 7] width 121 height 15
click at [725, 6] on icon at bounding box center [723, 8] width 6 height 6
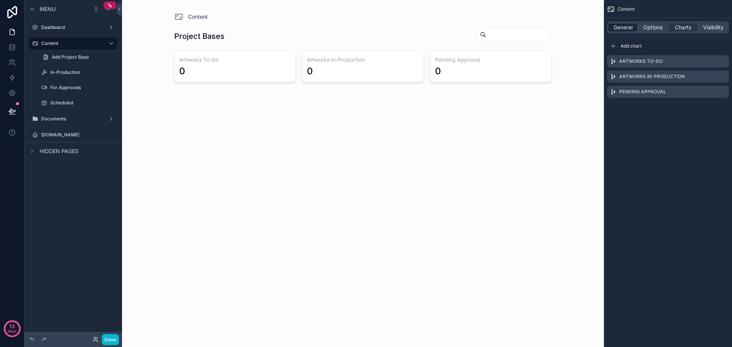
click at [617, 27] on span "General" at bounding box center [622, 28] width 19 height 8
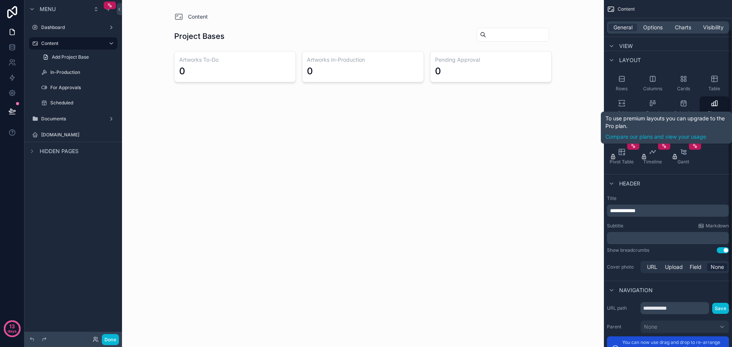
scroll to position [82, 0]
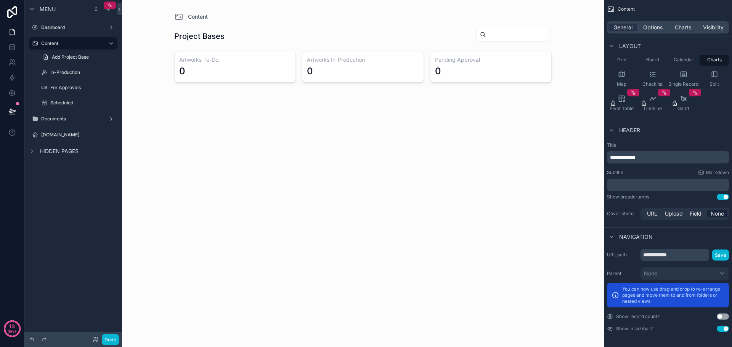
click at [656, 158] on p "**********" at bounding box center [668, 158] width 117 height 8
drag, startPoint x: 642, startPoint y: 157, endPoint x: 681, endPoint y: 157, distance: 38.5
click at [679, 157] on p "**********" at bounding box center [668, 158] width 117 height 8
click at [634, 186] on p "﻿" at bounding box center [668, 185] width 117 height 8
drag, startPoint x: 634, startPoint y: 185, endPoint x: 665, endPoint y: 187, distance: 30.9
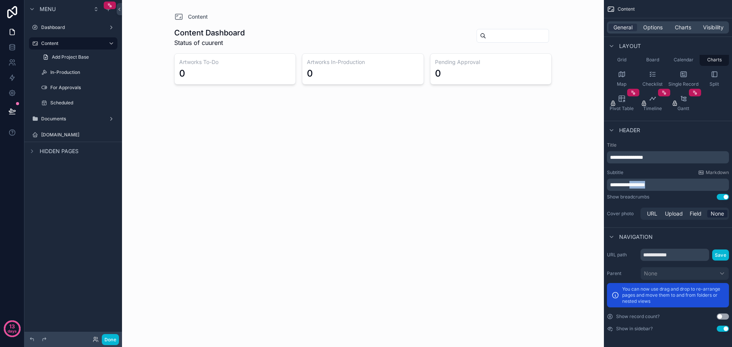
click at [665, 187] on p "**********" at bounding box center [668, 185] width 117 height 8
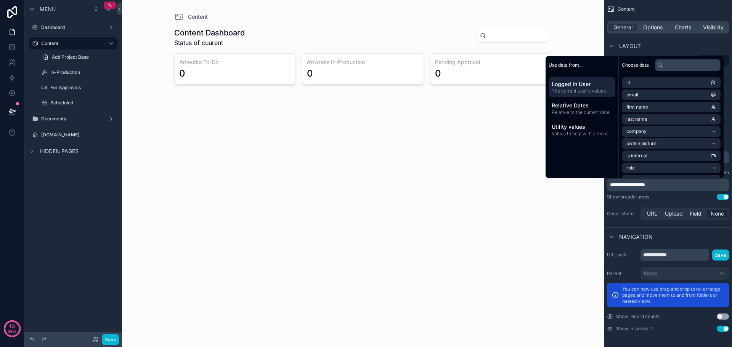
click at [627, 186] on span "**********" at bounding box center [627, 184] width 35 height 5
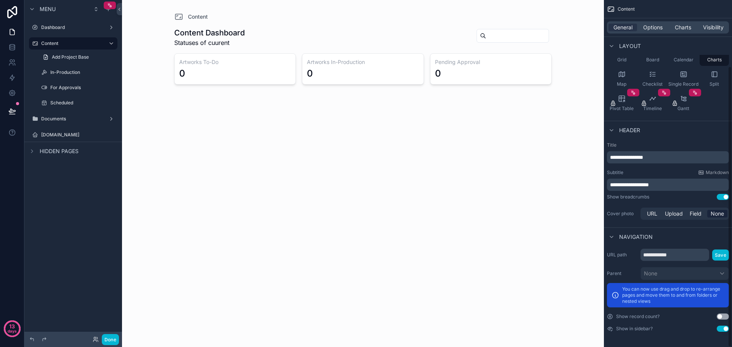
click at [649, 184] on span "**********" at bounding box center [629, 184] width 39 height 5
drag, startPoint x: 661, startPoint y: 185, endPoint x: 653, endPoint y: 185, distance: 8.0
click at [654, 185] on p "**********" at bounding box center [668, 185] width 117 height 8
drag, startPoint x: 685, startPoint y: 188, endPoint x: 612, endPoint y: 189, distance: 73.6
click at [612, 189] on div "**********" at bounding box center [668, 185] width 122 height 12
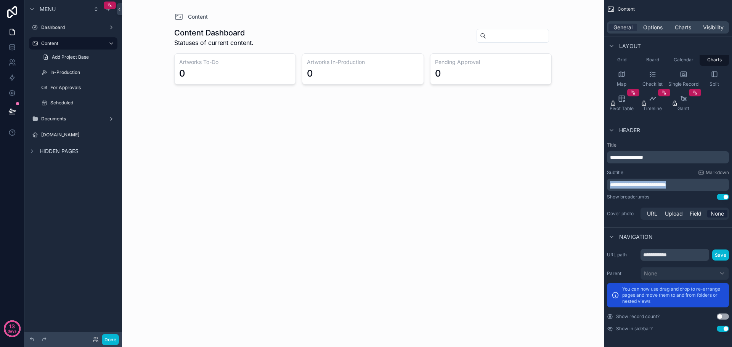
click at [636, 185] on span "**********" at bounding box center [638, 184] width 56 height 5
drag, startPoint x: 633, startPoint y: 183, endPoint x: 596, endPoint y: 186, distance: 36.7
click at [596, 186] on div "**********" at bounding box center [427, 173] width 610 height 347
click at [684, 183] on p "**********" at bounding box center [668, 185] width 117 height 8
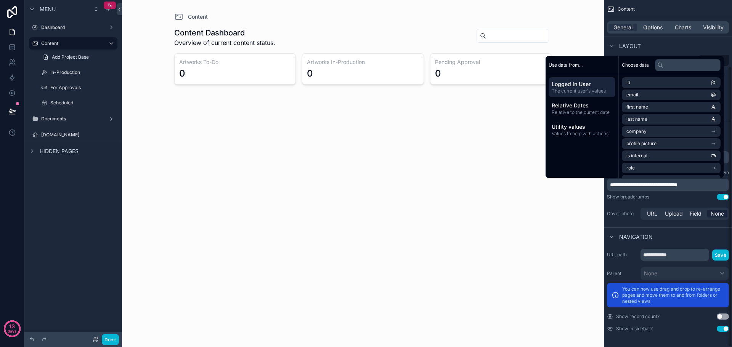
click at [677, 198] on div "Show breadcrumbs Use setting" at bounding box center [668, 197] width 122 height 6
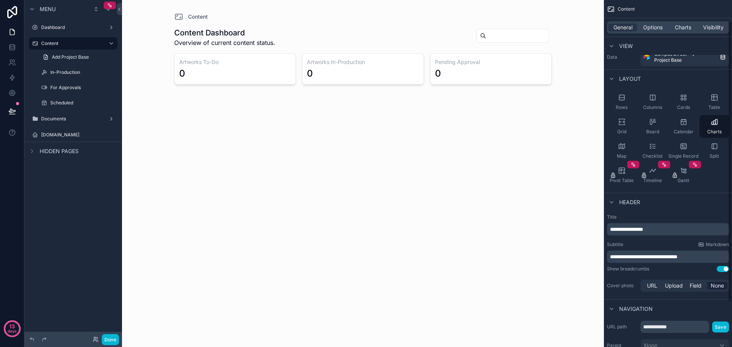
scroll to position [6, 0]
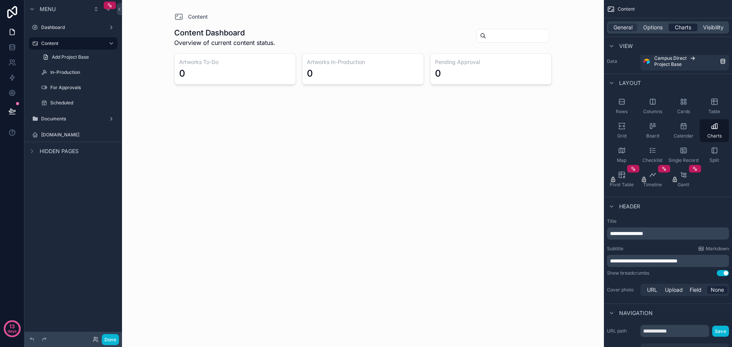
click at [685, 28] on span "Charts" at bounding box center [683, 28] width 16 height 8
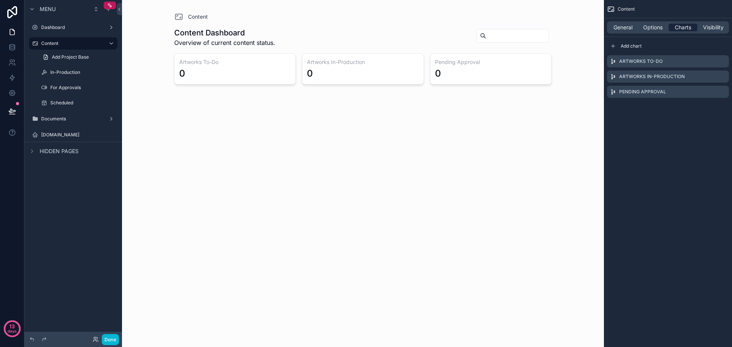
scroll to position [0, 0]
click at [702, 91] on icon "scrollable content" at bounding box center [703, 91] width 3 height 3
click at [725, 106] on icon "scrollable content" at bounding box center [724, 105] width 1 height 1
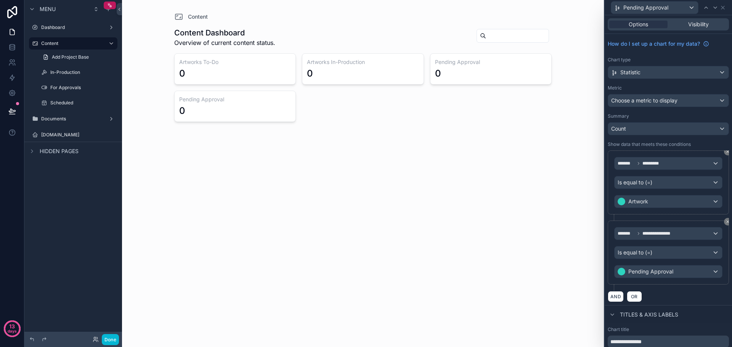
click at [684, 63] on div "Chart type Statistic" at bounding box center [668, 68] width 121 height 22
click at [682, 76] on div "Statistic" at bounding box center [668, 72] width 120 height 12
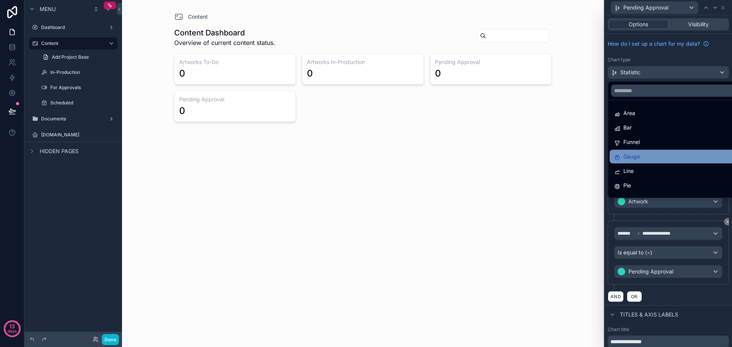
click at [660, 156] on div "Gauge" at bounding box center [674, 156] width 120 height 9
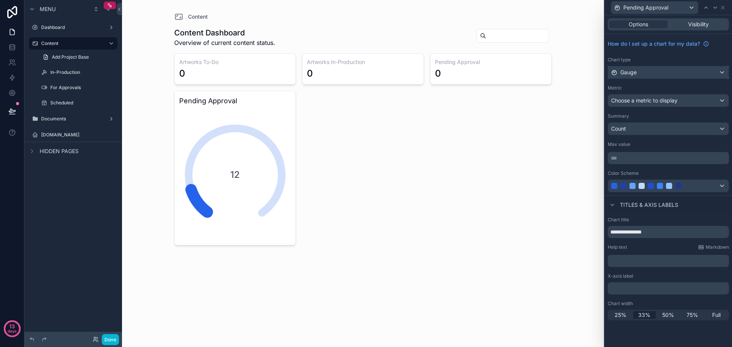
click at [681, 70] on div "Gauge" at bounding box center [668, 72] width 120 height 12
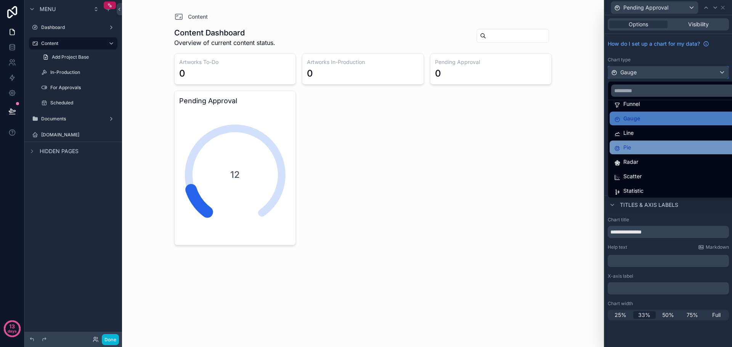
scroll to position [54, 0]
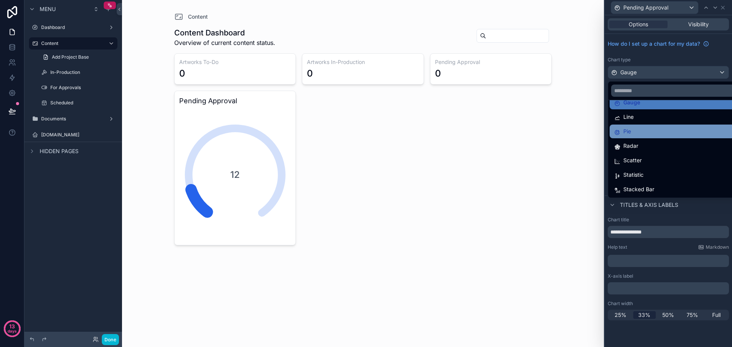
click at [641, 135] on div "Pie" at bounding box center [677, 131] width 126 height 9
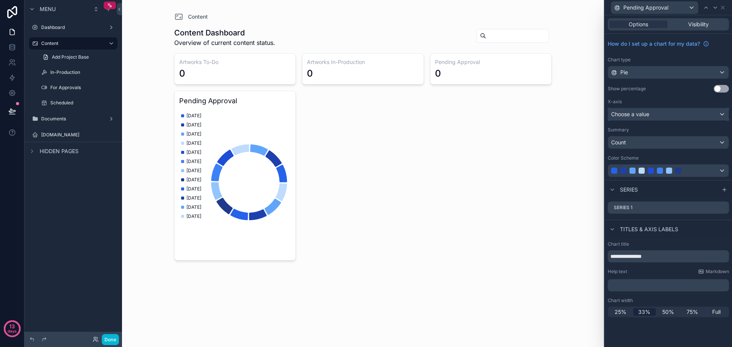
click at [711, 117] on div "Choose a value" at bounding box center [668, 114] width 120 height 12
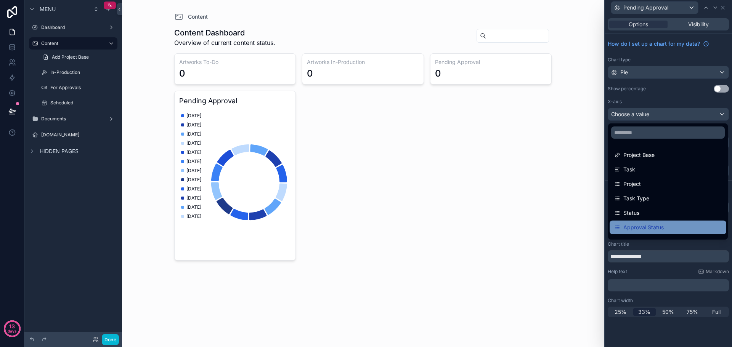
click at [673, 225] on div "Approval Status" at bounding box center [668, 227] width 108 height 9
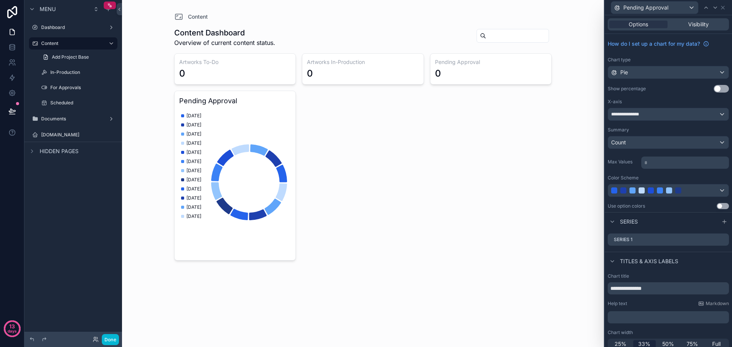
scroll to position [5, 0]
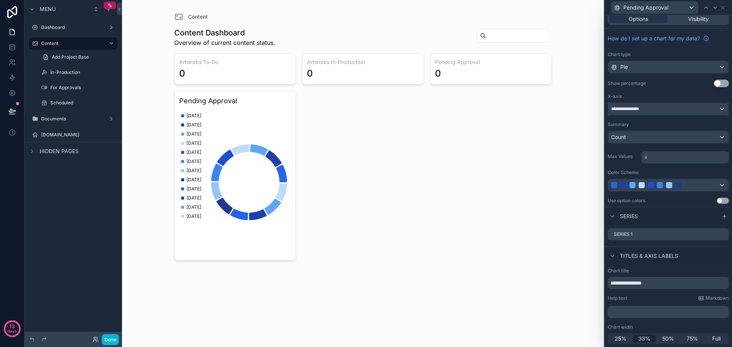
click at [685, 108] on div "**********" at bounding box center [668, 109] width 120 height 12
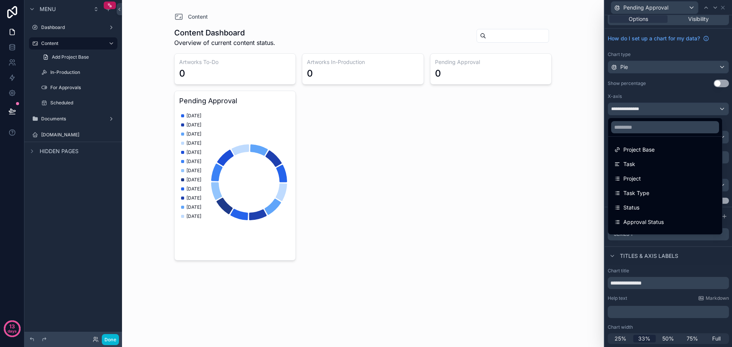
click at [676, 97] on div at bounding box center [668, 173] width 127 height 347
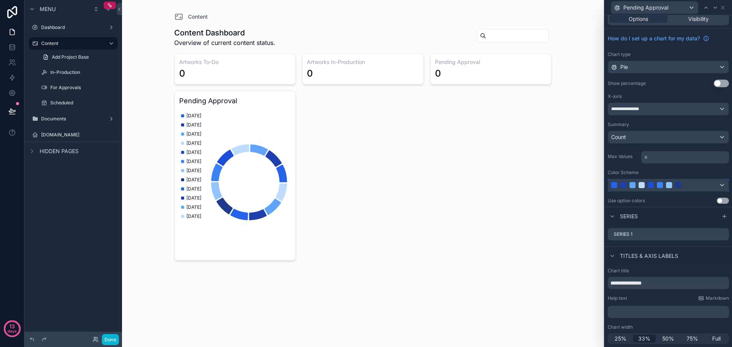
click at [718, 186] on div at bounding box center [668, 185] width 120 height 12
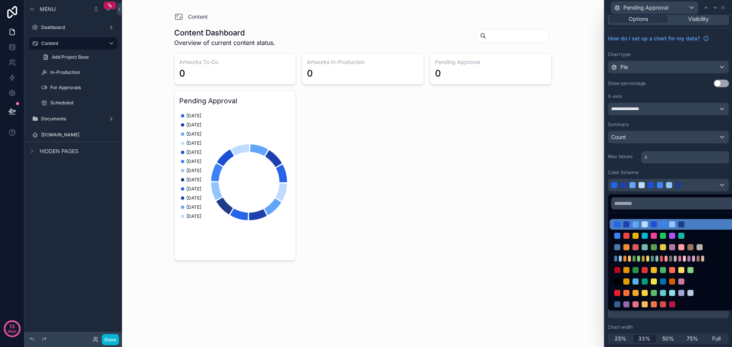
click at [716, 174] on div at bounding box center [668, 173] width 127 height 347
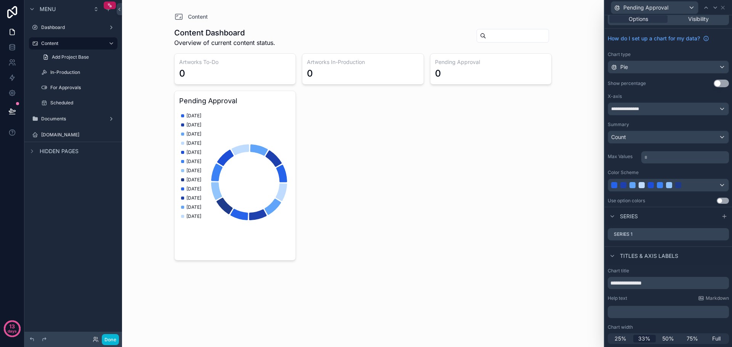
click at [717, 202] on button "Use setting" at bounding box center [723, 201] width 12 height 6
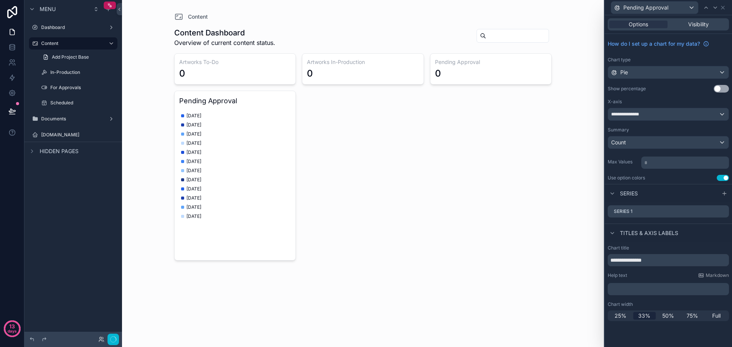
scroll to position [0, 0]
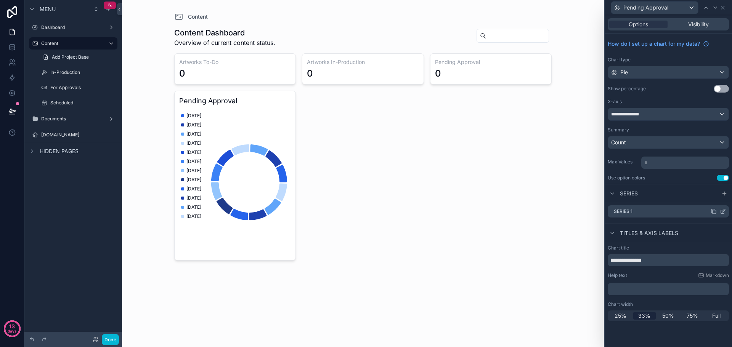
click at [724, 210] on icon at bounding box center [723, 212] width 6 height 6
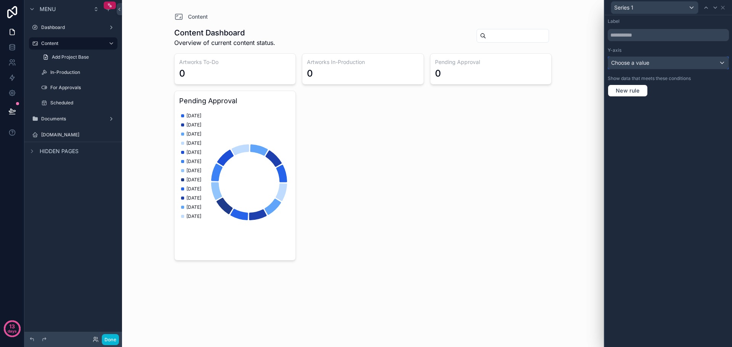
click at [650, 66] on div "Choose a value" at bounding box center [668, 63] width 120 height 12
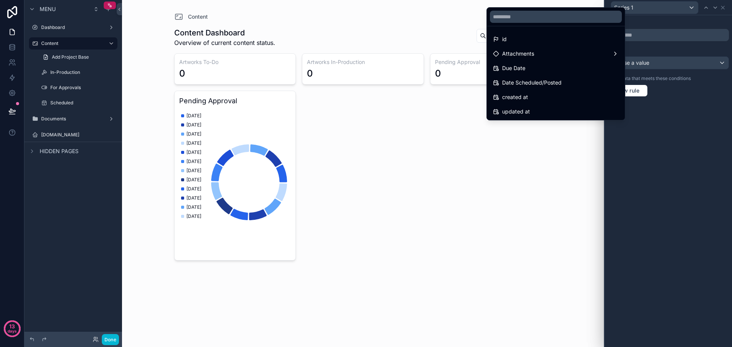
click at [672, 98] on div at bounding box center [668, 173] width 127 height 347
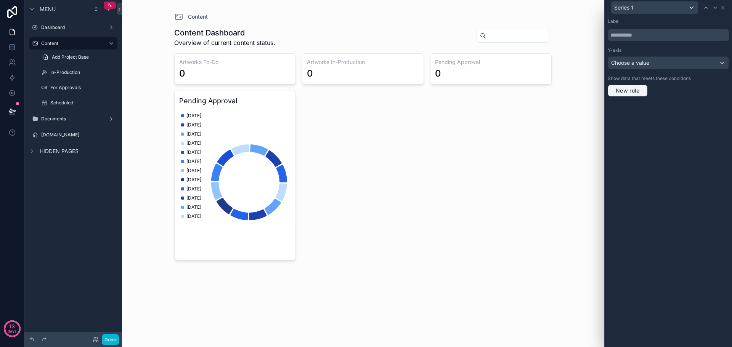
click at [642, 90] on span "New rule" at bounding box center [628, 90] width 30 height 7
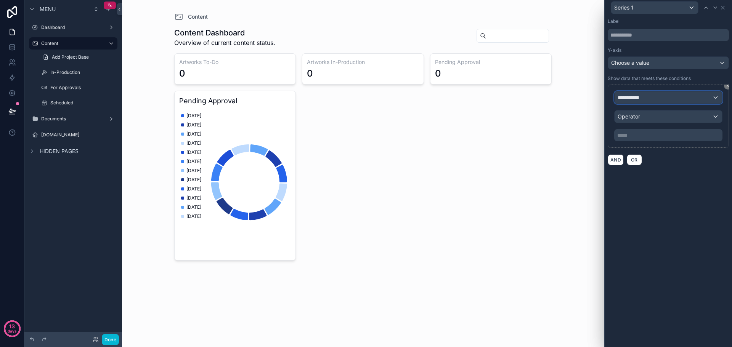
click at [649, 96] on div "**********" at bounding box center [669, 98] width 108 height 12
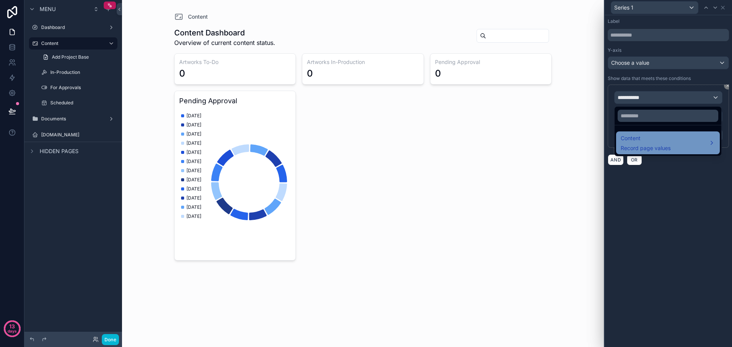
click at [649, 143] on div "Content Record page values" at bounding box center [646, 143] width 50 height 18
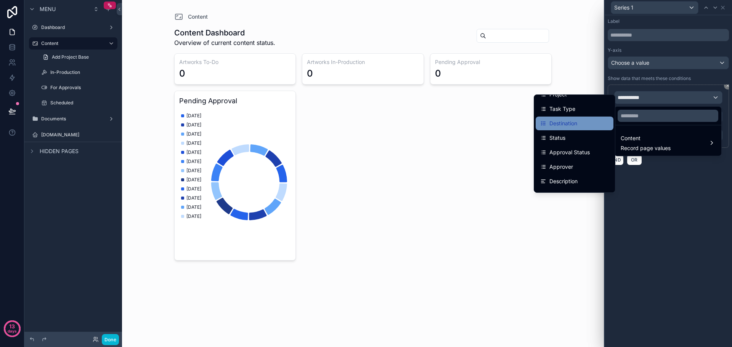
scroll to position [38, 0]
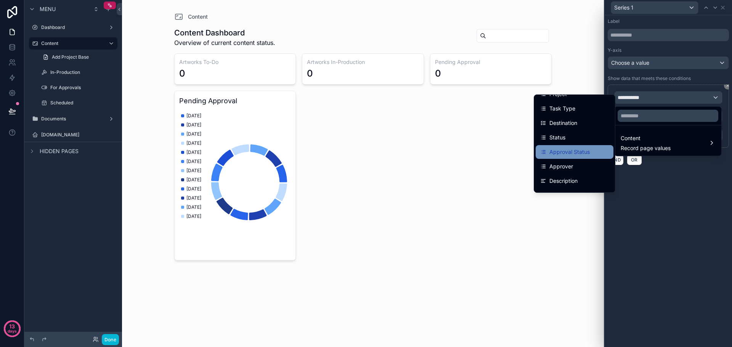
click at [571, 153] on span "Approval Status" at bounding box center [569, 152] width 40 height 9
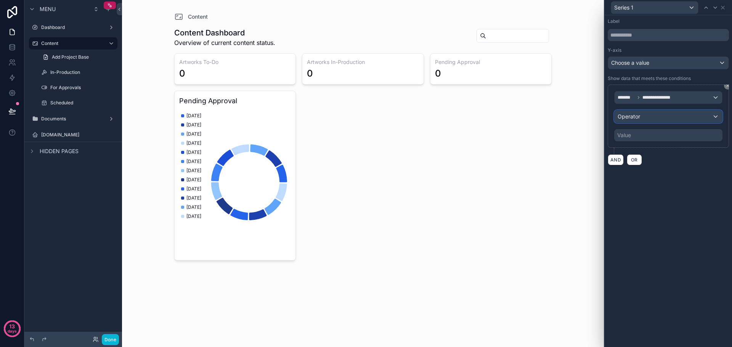
click at [658, 119] on div "Operator" at bounding box center [669, 117] width 108 height 12
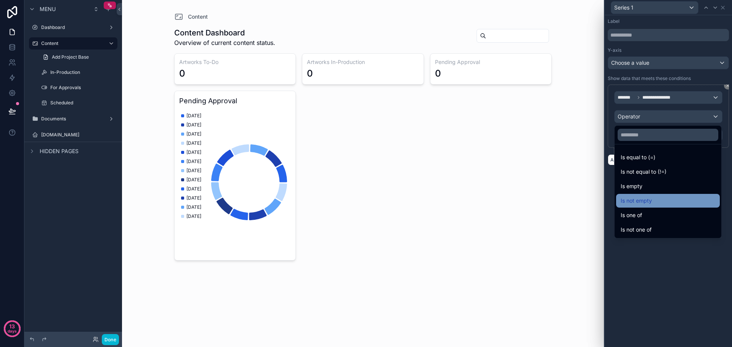
click at [650, 198] on span "Is not empty" at bounding box center [636, 200] width 31 height 9
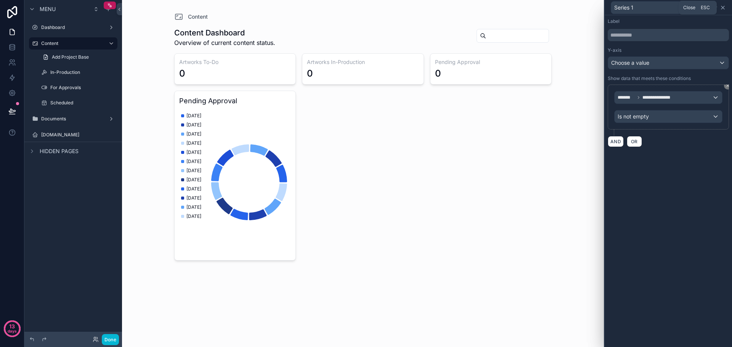
click at [723, 8] on icon at bounding box center [722, 7] width 3 height 3
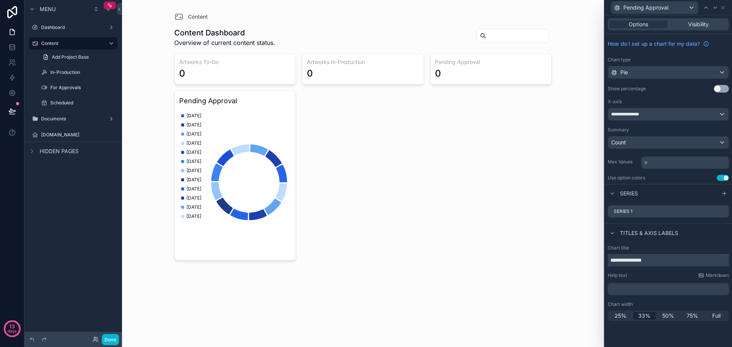
click at [665, 262] on input "**********" at bounding box center [668, 260] width 121 height 12
click at [669, 117] on div "**********" at bounding box center [668, 114] width 120 height 12
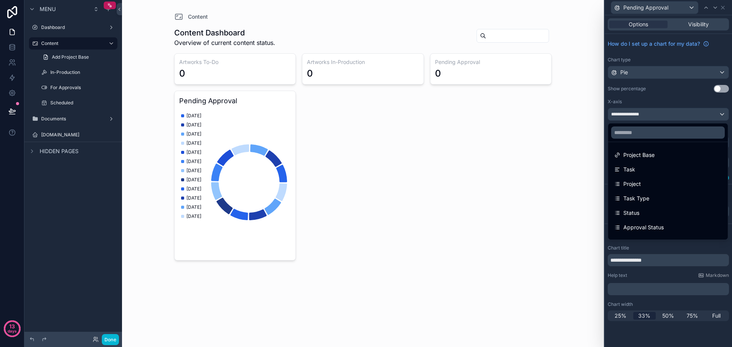
click at [690, 100] on div at bounding box center [668, 173] width 127 height 347
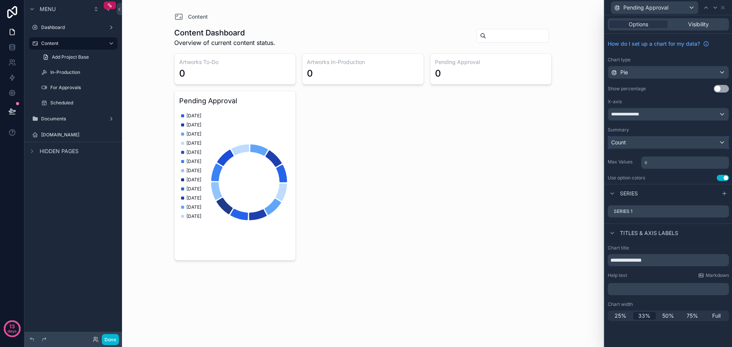
click at [679, 146] on div "Count" at bounding box center [668, 142] width 120 height 12
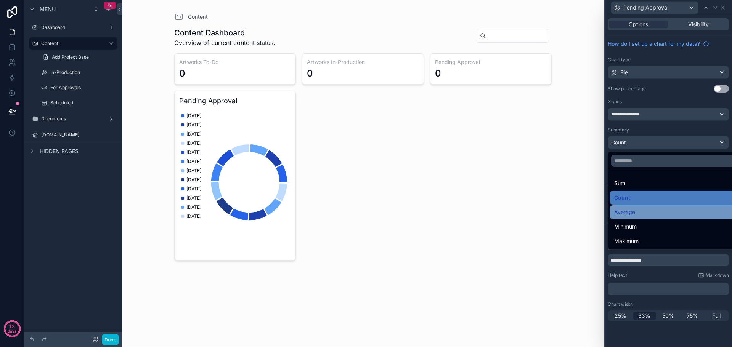
click at [642, 209] on div "Average" at bounding box center [677, 212] width 126 height 9
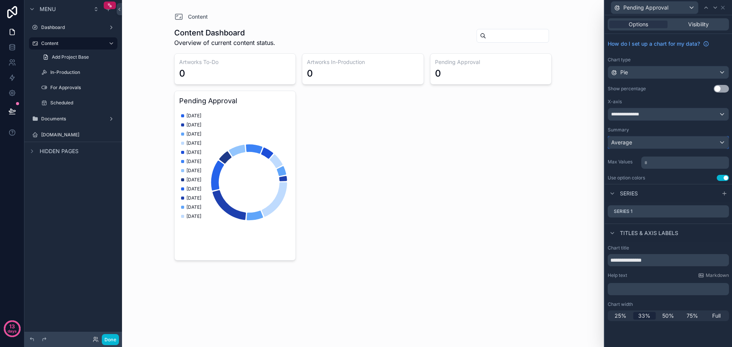
click at [657, 140] on div "Average" at bounding box center [668, 142] width 120 height 12
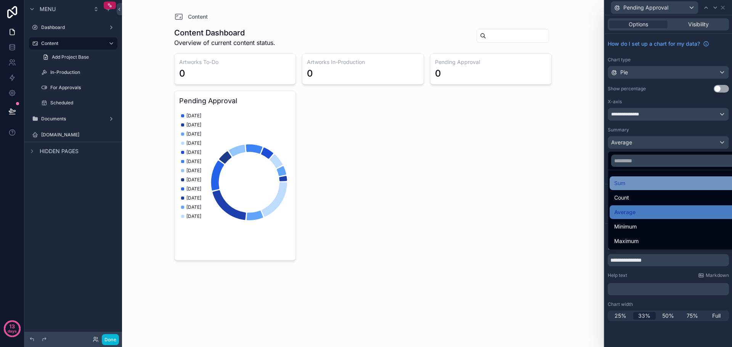
click at [636, 184] on div "Sum" at bounding box center [677, 183] width 126 height 9
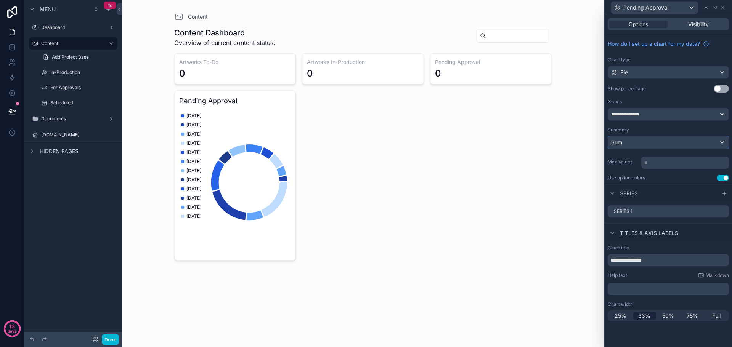
click at [656, 139] on div "Sum" at bounding box center [668, 142] width 120 height 12
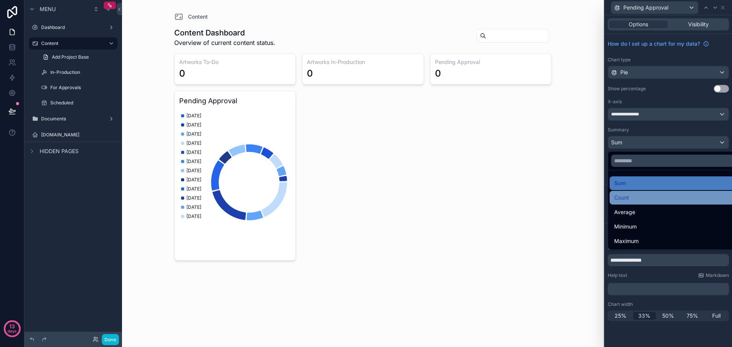
click at [637, 194] on div "Count" at bounding box center [677, 197] width 126 height 9
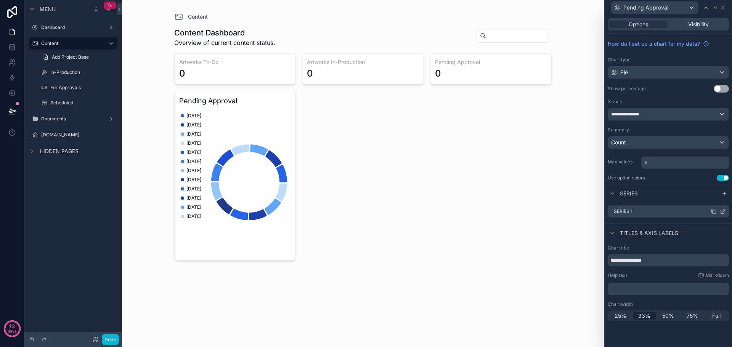
click at [722, 209] on icon at bounding box center [723, 212] width 6 height 6
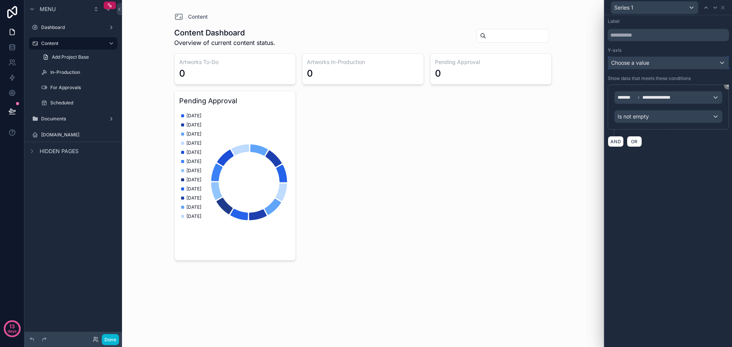
click at [660, 64] on div "Choose a value" at bounding box center [668, 63] width 120 height 12
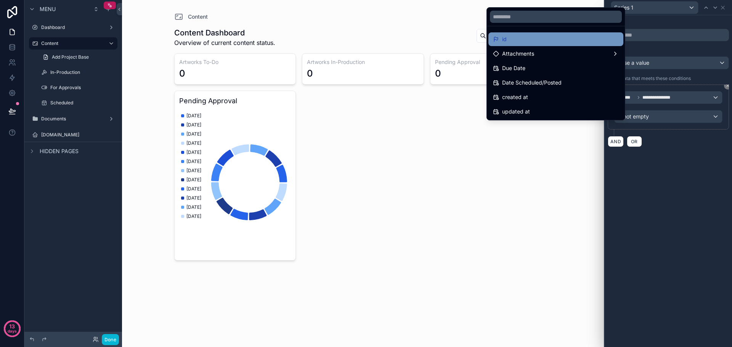
click at [542, 40] on div "id" at bounding box center [556, 39] width 126 height 9
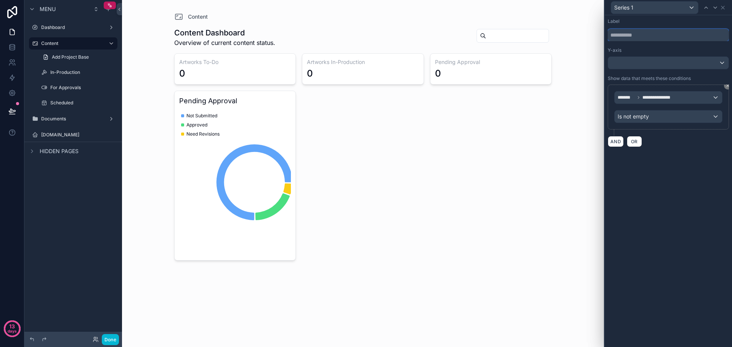
click at [676, 38] on input "text" at bounding box center [668, 35] width 121 height 12
click at [685, 191] on div "**********" at bounding box center [668, 181] width 127 height 332
click at [639, 37] on input "****" at bounding box center [668, 35] width 121 height 12
type input "*"
click at [699, 191] on div "**********" at bounding box center [668, 181] width 127 height 332
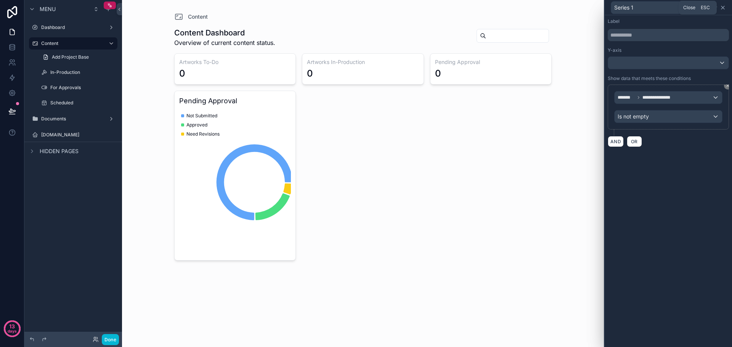
click at [722, 8] on icon at bounding box center [722, 7] width 3 height 3
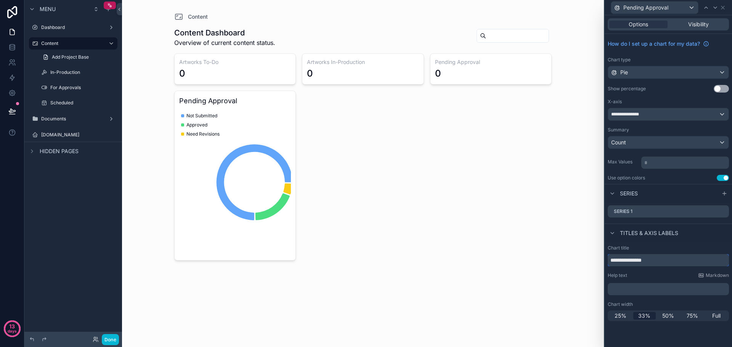
drag, startPoint x: 661, startPoint y: 261, endPoint x: 606, endPoint y: 260, distance: 54.9
click at [606, 260] on div "**********" at bounding box center [668, 283] width 127 height 82
paste input "*"
click at [656, 262] on input "**********" at bounding box center [668, 260] width 121 height 12
type input "**********"
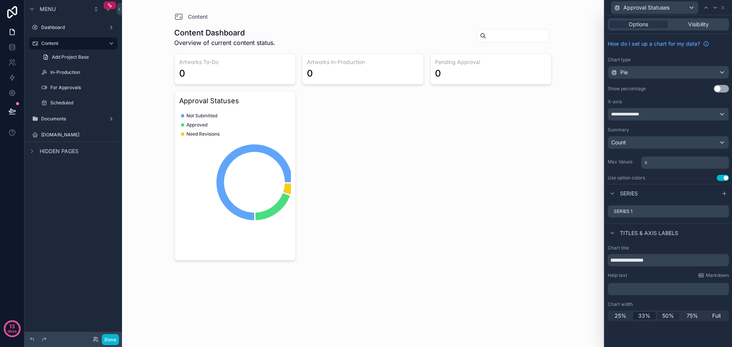
click at [666, 316] on span "50%" at bounding box center [668, 316] width 12 height 8
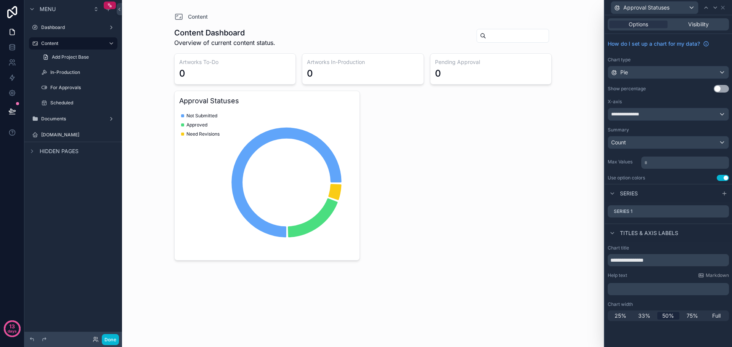
click at [725, 87] on button "Use setting" at bounding box center [721, 89] width 15 height 8
click at [613, 236] on icon at bounding box center [612, 233] width 6 height 6
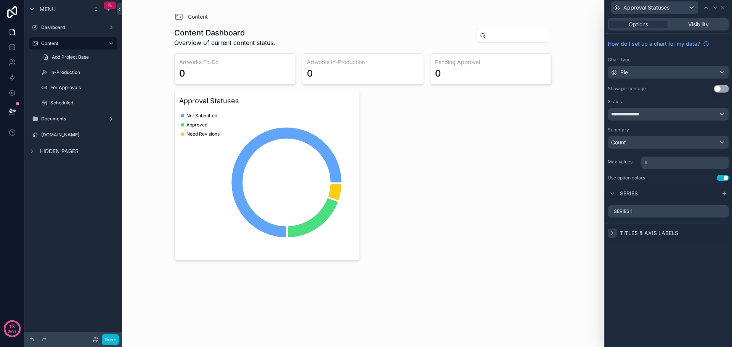
click at [613, 236] on icon at bounding box center [612, 233] width 6 height 6
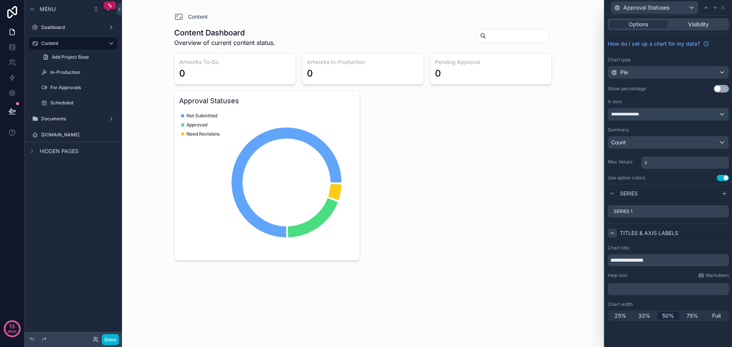
click at [696, 28] on div "Options Visibility" at bounding box center [668, 24] width 121 height 12
click at [700, 24] on span "Visibility" at bounding box center [698, 25] width 21 height 8
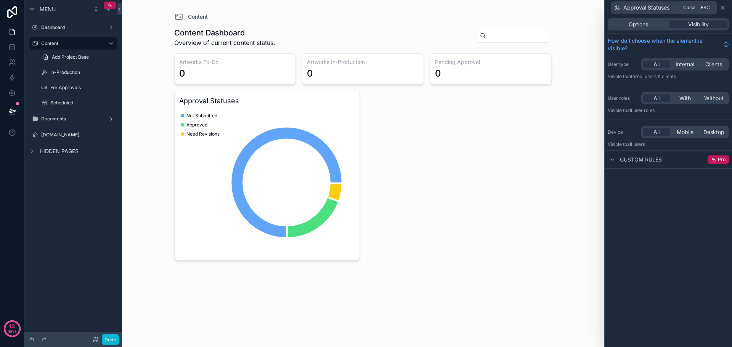
click at [724, 8] on icon at bounding box center [723, 8] width 6 height 6
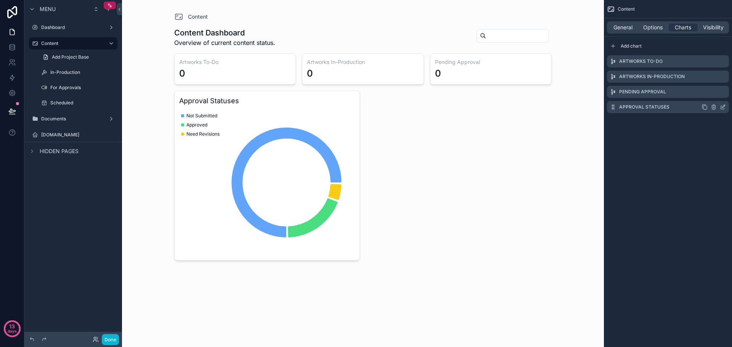
click at [706, 107] on icon "scrollable content" at bounding box center [705, 107] width 6 height 6
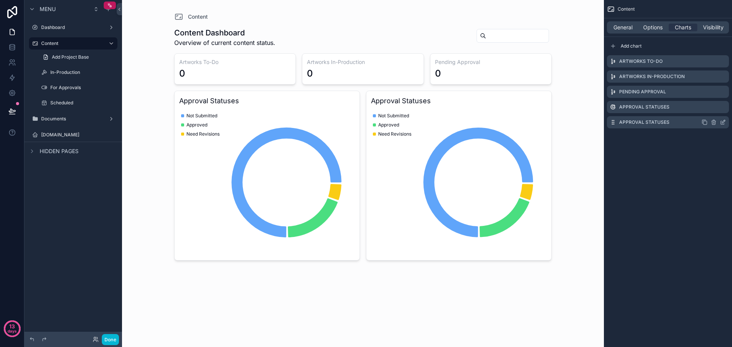
click at [722, 121] on icon "scrollable content" at bounding box center [723, 122] width 6 height 6
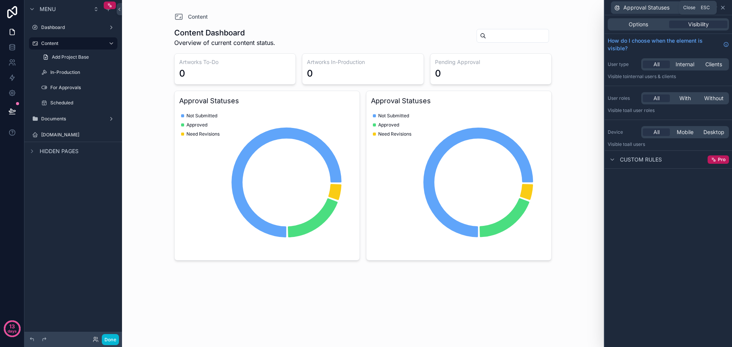
click at [722, 7] on icon at bounding box center [722, 7] width 3 height 3
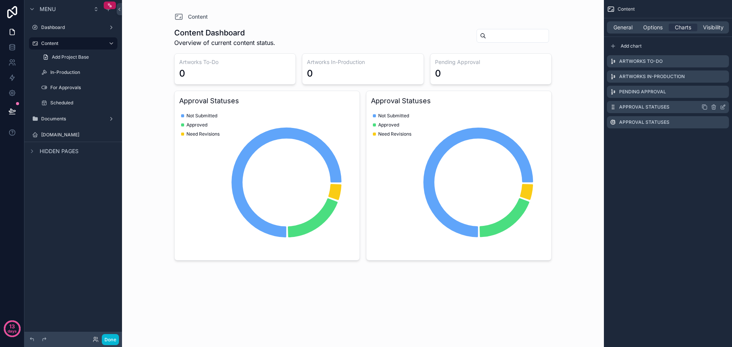
click at [721, 106] on icon "scrollable content" at bounding box center [722, 107] width 3 height 3
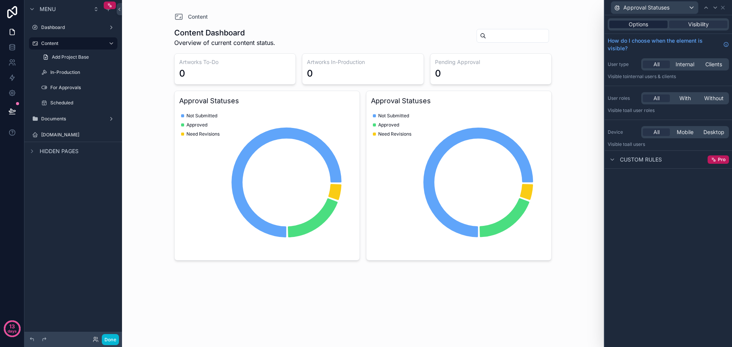
click at [658, 27] on div "Options" at bounding box center [638, 25] width 58 height 8
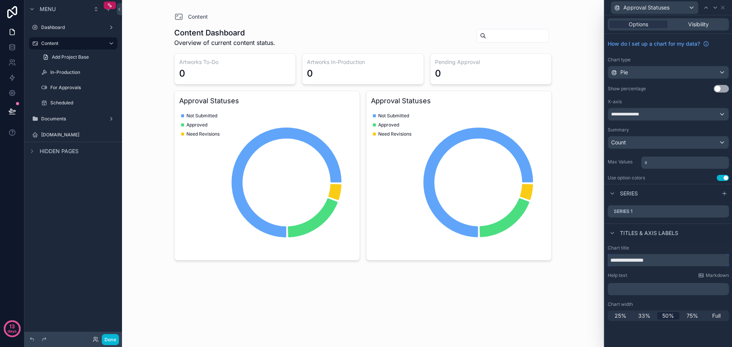
click at [662, 260] on input "**********" at bounding box center [668, 260] width 121 height 12
click at [635, 260] on input "**********" at bounding box center [668, 260] width 121 height 12
drag, startPoint x: 634, startPoint y: 260, endPoint x: 605, endPoint y: 260, distance: 28.6
click at [605, 260] on div "**********" at bounding box center [668, 283] width 127 height 82
paste input "*********"
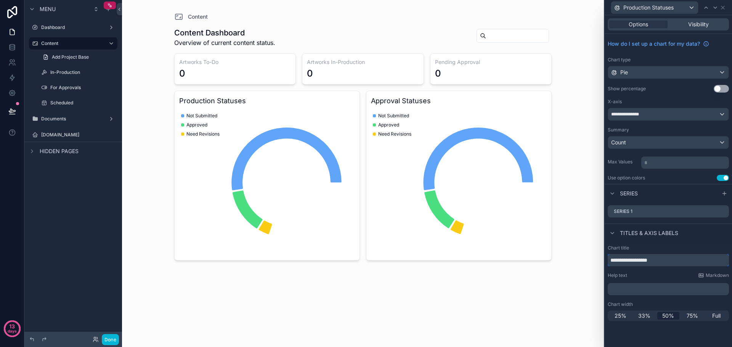
type input "**********"
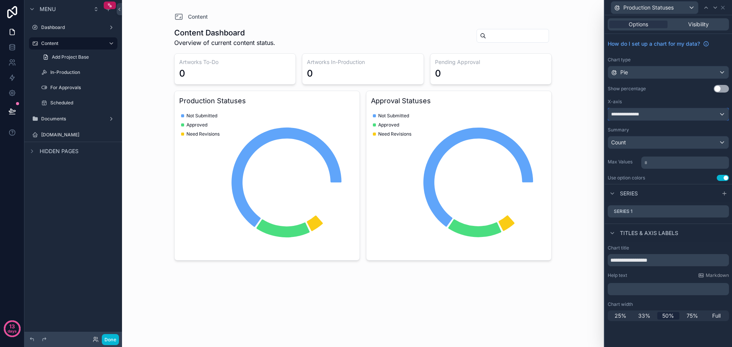
click at [663, 114] on div "**********" at bounding box center [668, 114] width 120 height 12
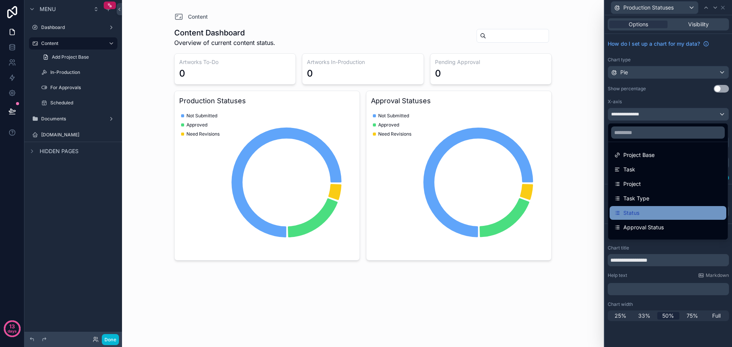
click at [650, 212] on div "Status" at bounding box center [668, 213] width 108 height 9
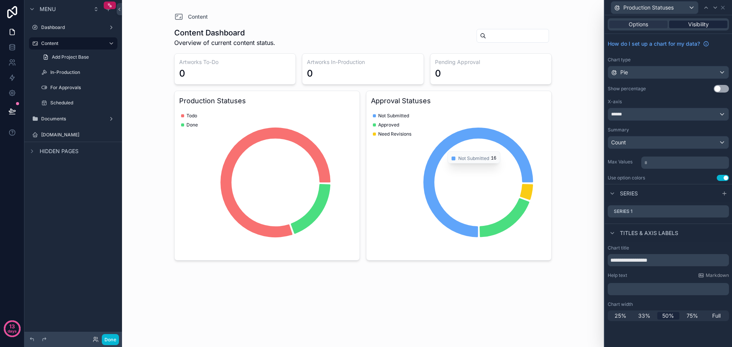
click at [709, 21] on div "Visibility" at bounding box center [698, 25] width 58 height 8
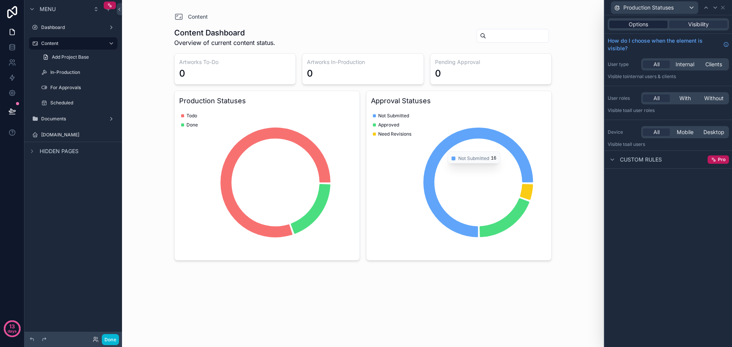
click at [644, 26] on span "Options" at bounding box center [638, 25] width 19 height 8
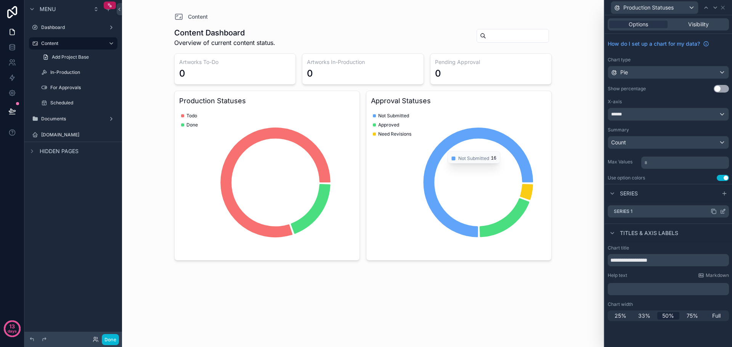
click at [720, 212] on icon at bounding box center [723, 212] width 6 height 6
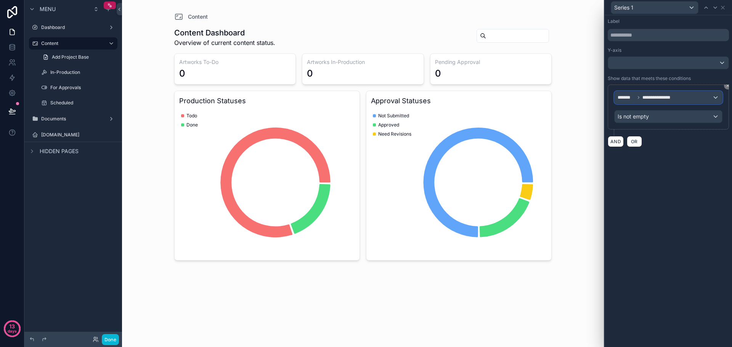
click at [671, 103] on div "**********" at bounding box center [669, 98] width 108 height 12
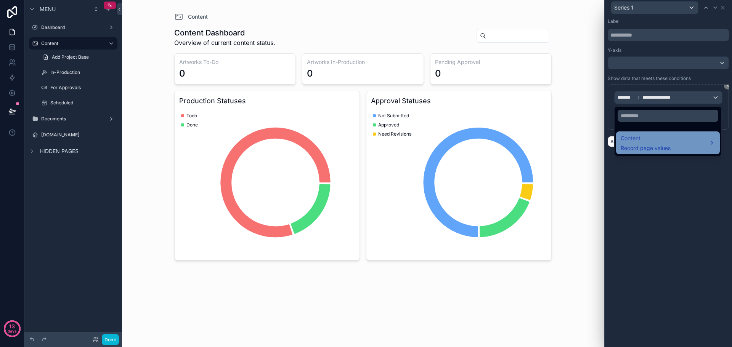
click at [665, 141] on span "Content" at bounding box center [646, 138] width 50 height 9
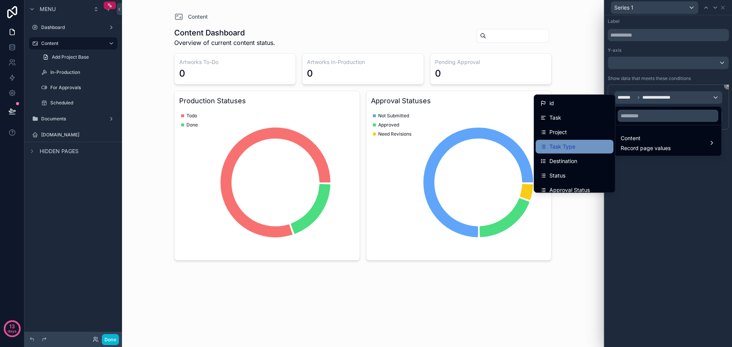
click at [560, 149] on span "Task Type" at bounding box center [562, 146] width 26 height 9
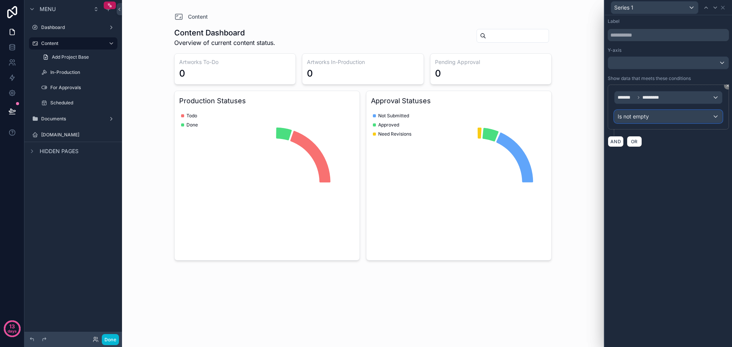
click at [656, 116] on div "Is not empty" at bounding box center [669, 117] width 108 height 12
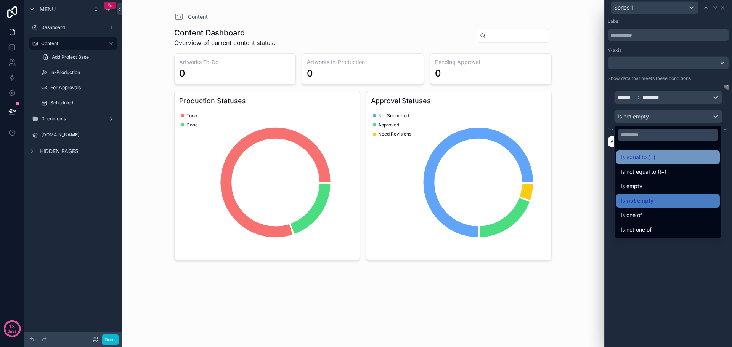
click at [655, 158] on span "Is equal to (=)" at bounding box center [638, 157] width 35 height 9
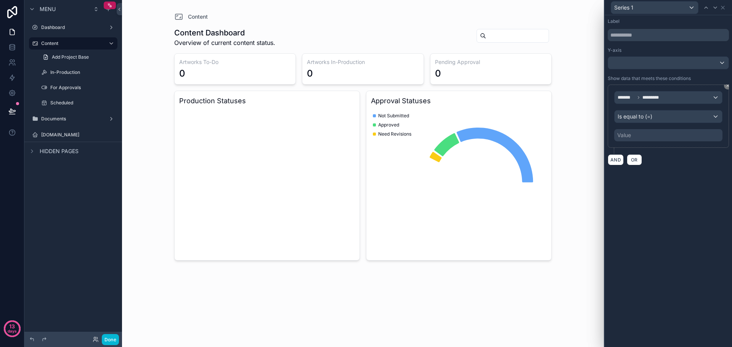
click at [633, 136] on div "Value" at bounding box center [668, 135] width 108 height 12
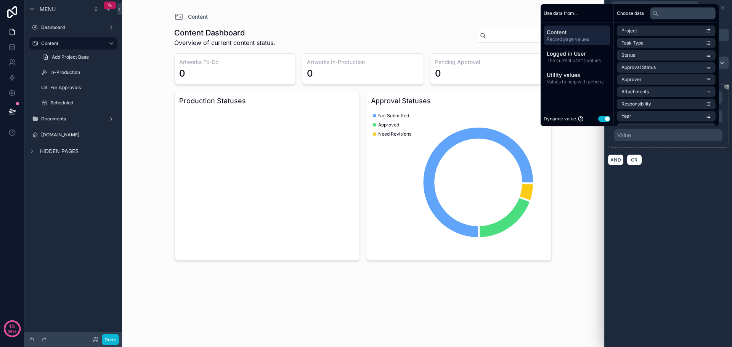
click at [602, 118] on button "Use setting" at bounding box center [604, 119] width 12 height 6
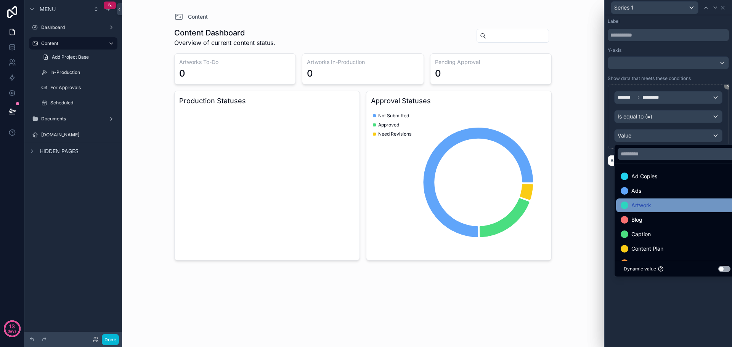
click at [649, 210] on div "Artwork" at bounding box center [677, 206] width 122 height 14
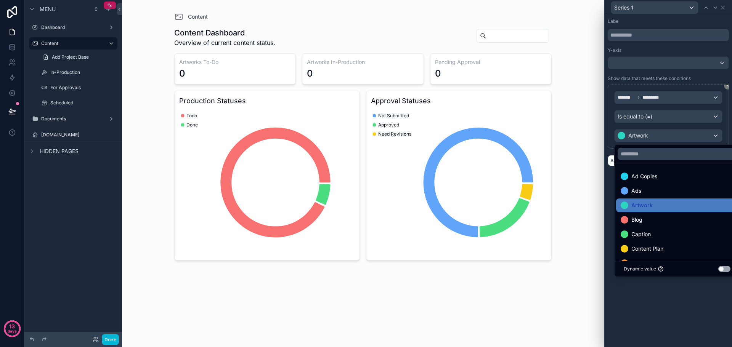
click at [686, 297] on div "Label Y-axis Show data that meets these conditions ******* ********* Is equal t…" at bounding box center [668, 181] width 127 height 332
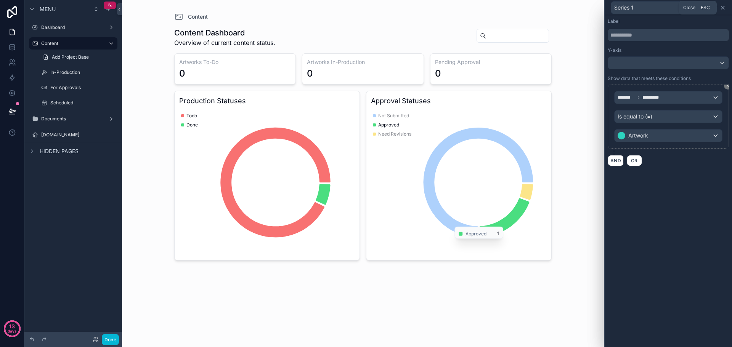
click at [723, 6] on icon at bounding box center [723, 8] width 6 height 6
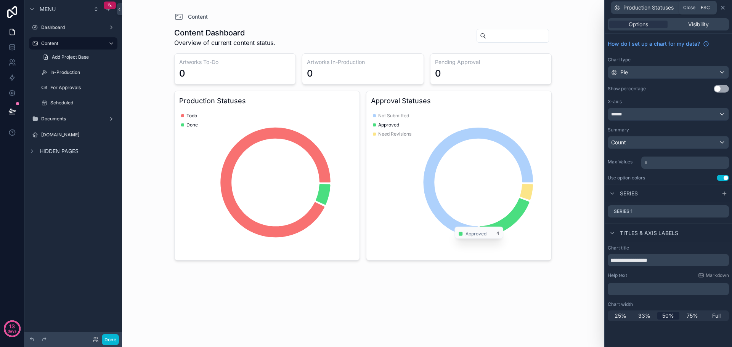
click at [723, 9] on icon at bounding box center [723, 8] width 6 height 6
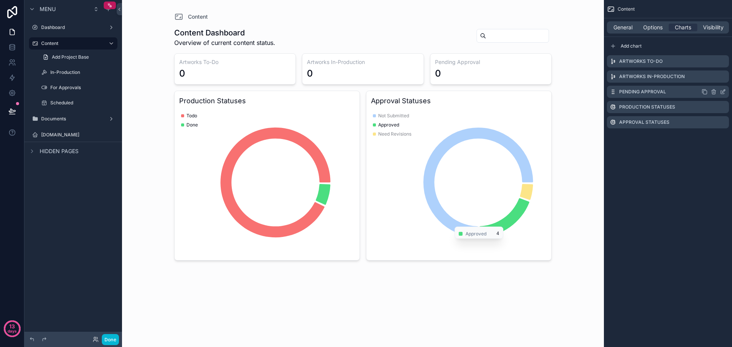
click at [703, 90] on icon "scrollable content" at bounding box center [705, 92] width 6 height 6
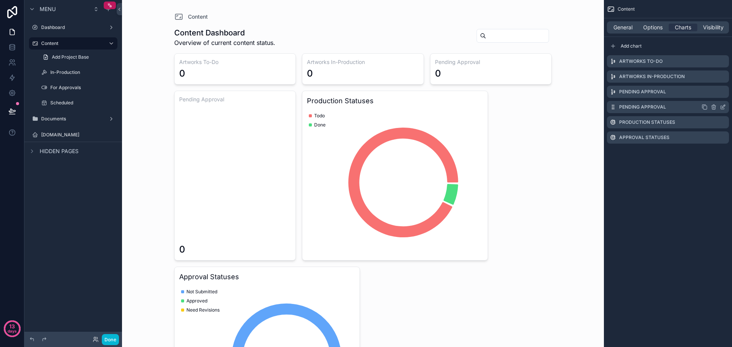
click at [703, 108] on icon "scrollable content" at bounding box center [704, 107] width 3 height 3
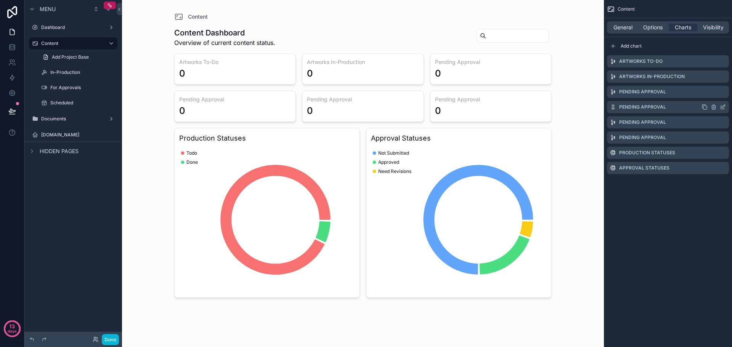
click at [723, 106] on icon "scrollable content" at bounding box center [723, 107] width 6 height 6
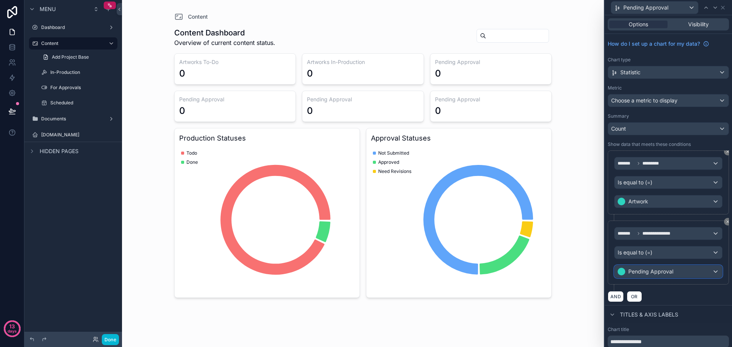
click at [679, 270] on div "Pending Approval" at bounding box center [669, 272] width 108 height 12
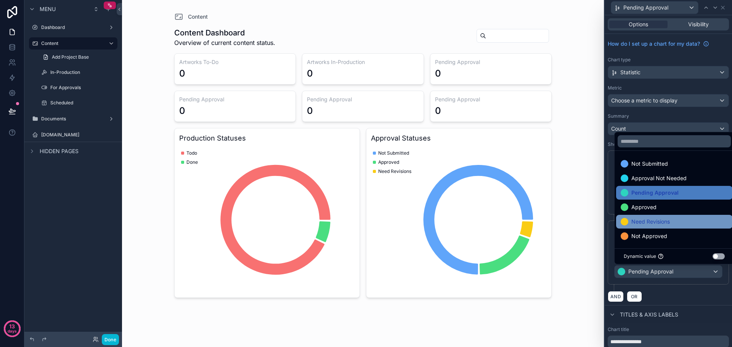
click at [673, 221] on div "Need Revisions" at bounding box center [674, 221] width 107 height 9
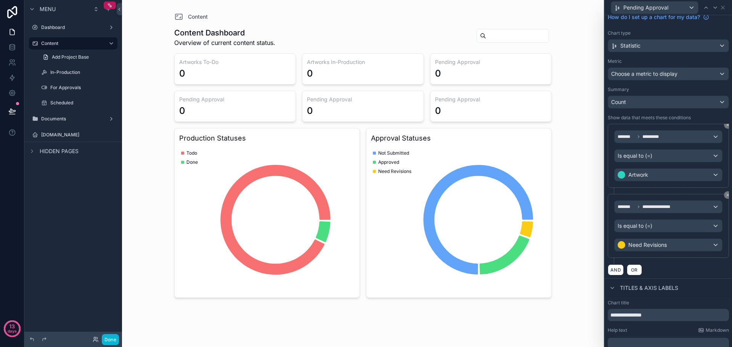
scroll to position [59, 0]
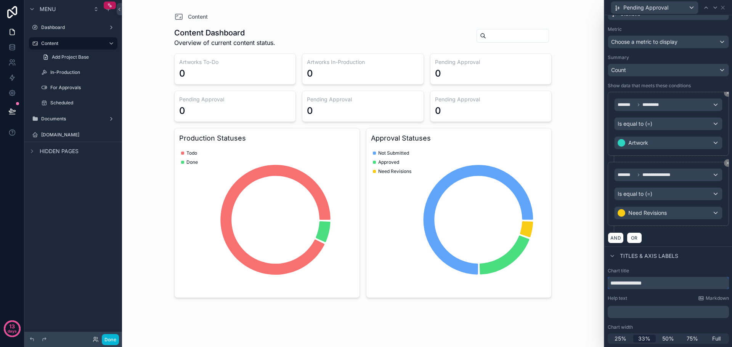
click at [666, 284] on input "**********" at bounding box center [668, 283] width 121 height 12
paste input "text"
type input "**********"
click at [723, 6] on icon at bounding box center [723, 8] width 6 height 6
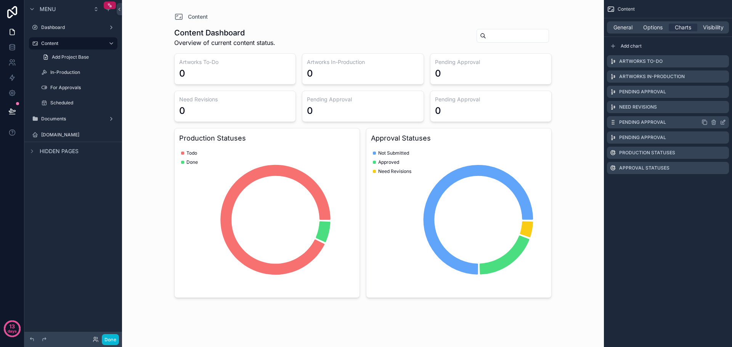
click at [674, 122] on div "Pending Approval" at bounding box center [668, 122] width 122 height 12
click at [724, 124] on icon "scrollable content" at bounding box center [723, 122] width 6 height 6
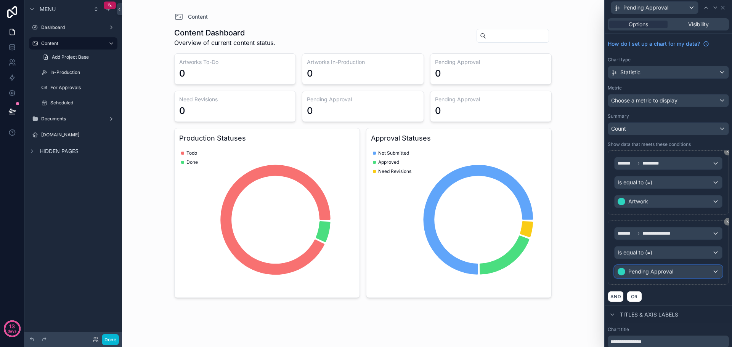
click at [663, 270] on span "Pending Approval" at bounding box center [650, 272] width 45 height 8
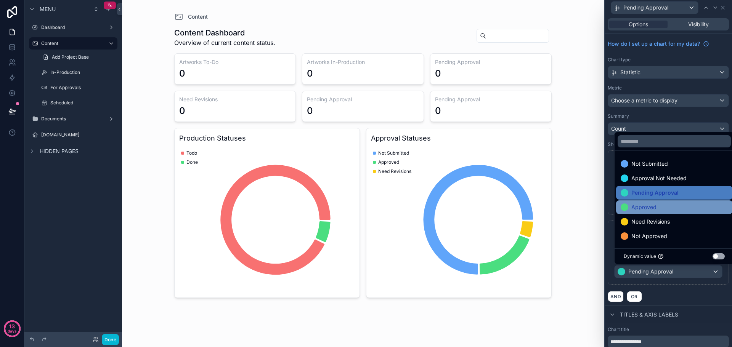
click at [656, 207] on span "Approved" at bounding box center [643, 207] width 25 height 9
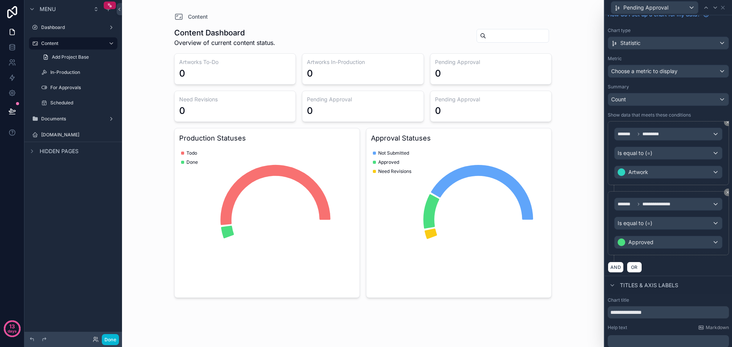
scroll to position [38, 0]
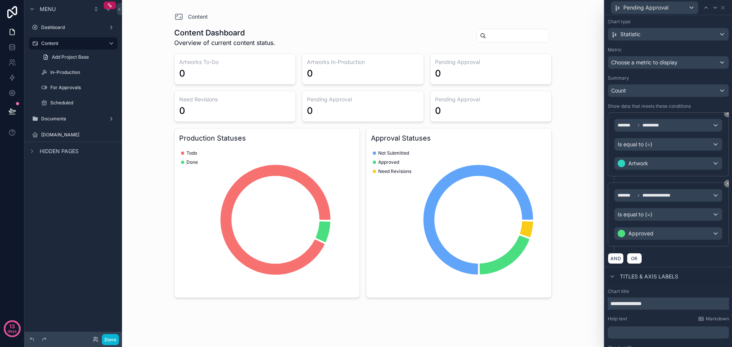
click at [668, 303] on input "**********" at bounding box center [668, 304] width 121 height 12
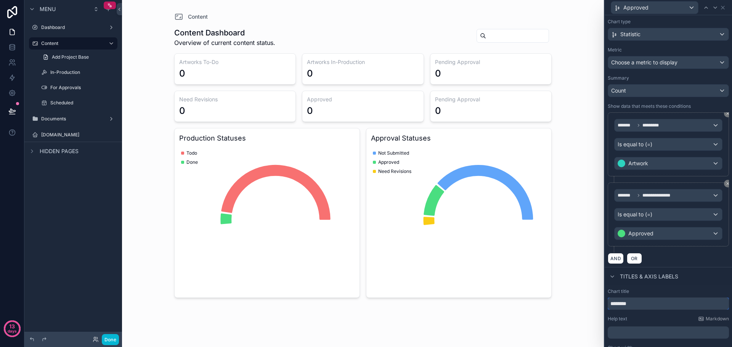
scroll to position [59, 0]
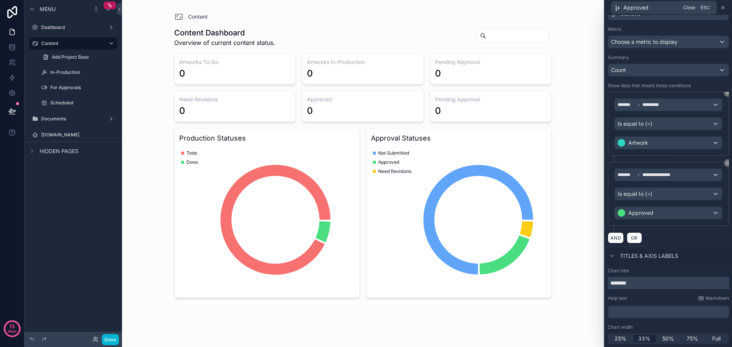
type input "********"
click at [724, 9] on icon at bounding box center [723, 8] width 6 height 6
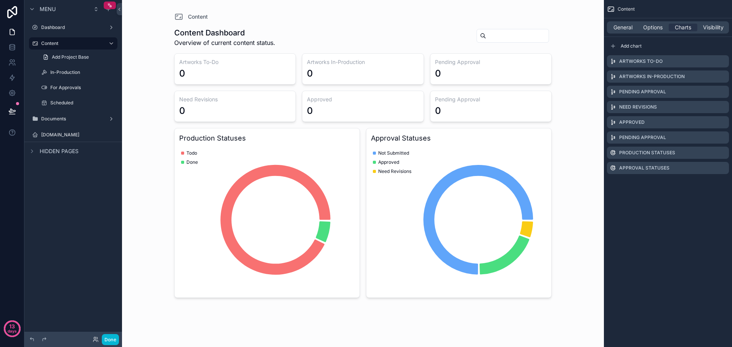
click at [666, 130] on div "Artworks To-Do Artworks In-Production Pending Approval Need Revisions Approved …" at bounding box center [668, 114] width 128 height 125
click at [666, 133] on div "Pending Approval" at bounding box center [668, 138] width 122 height 12
click at [722, 138] on icon "scrollable content" at bounding box center [723, 138] width 6 height 6
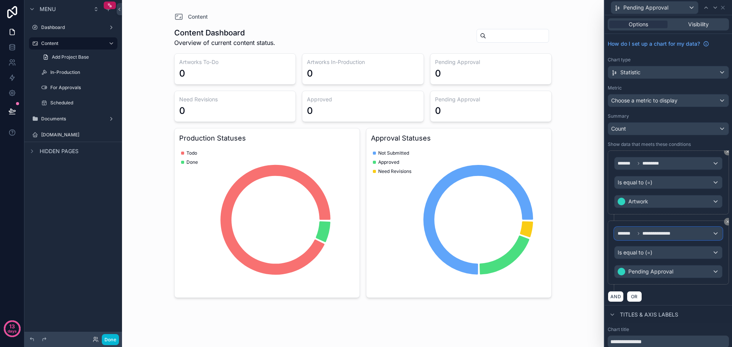
click at [680, 233] on div "**********" at bounding box center [669, 234] width 108 height 12
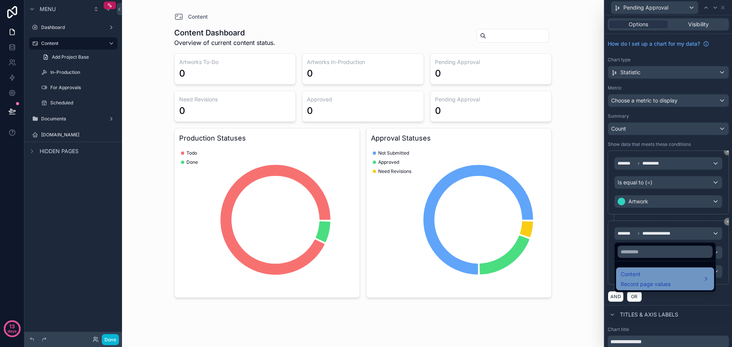
click at [659, 283] on span "Record page values" at bounding box center [646, 285] width 50 height 8
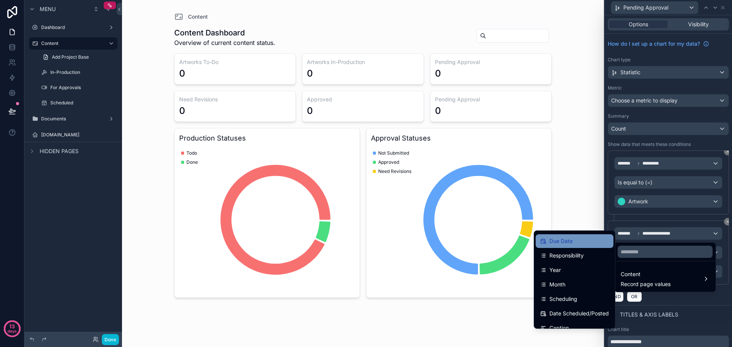
scroll to position [153, 0]
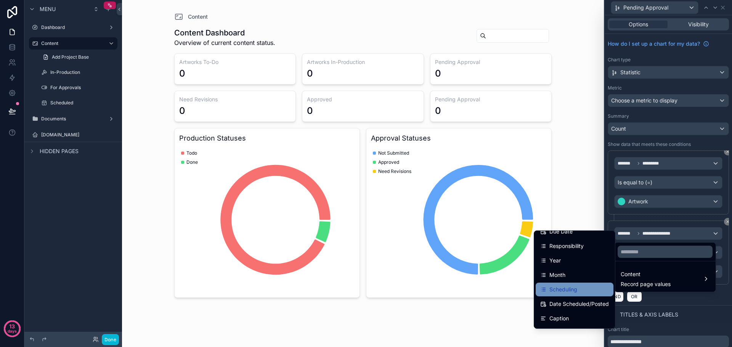
click at [569, 295] on div "Scheduling" at bounding box center [575, 290] width 78 height 14
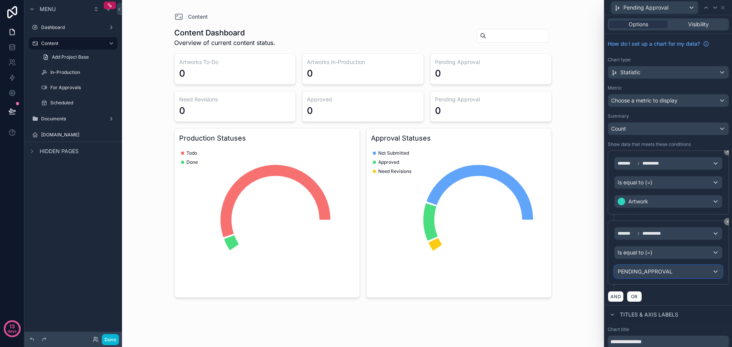
click at [666, 275] on span "PENDING_APPROVAL" at bounding box center [645, 272] width 55 height 8
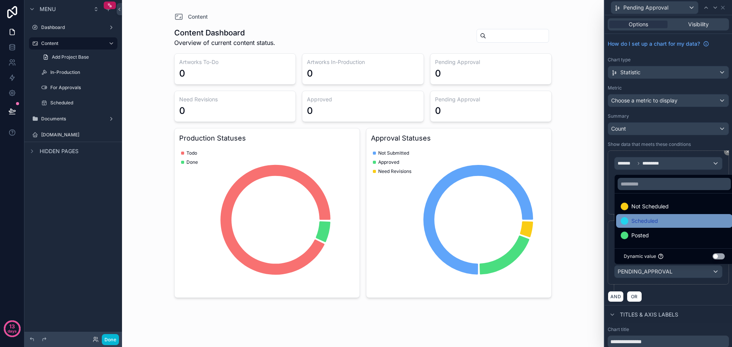
click at [666, 223] on div "Scheduled" at bounding box center [674, 221] width 107 height 9
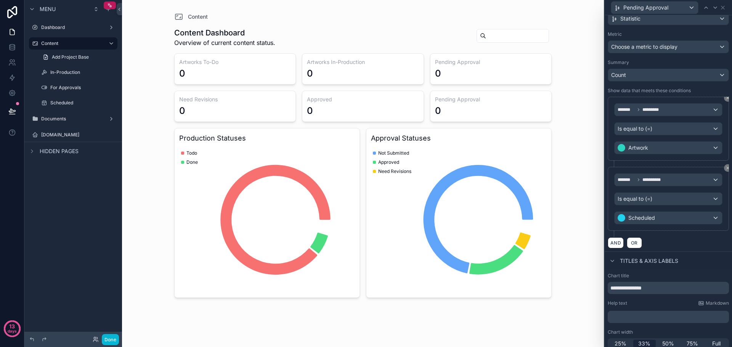
scroll to position [59, 0]
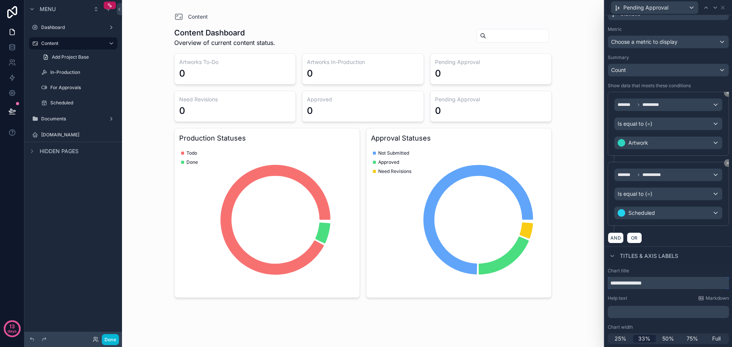
click at [672, 283] on input "**********" at bounding box center [668, 283] width 121 height 12
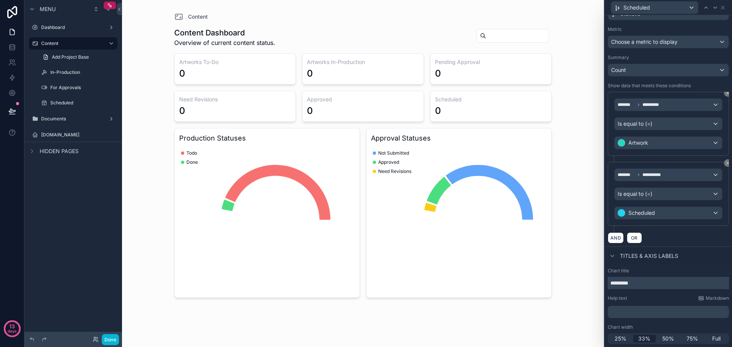
type input "*********"
click at [697, 271] on div "Chart title" at bounding box center [668, 271] width 121 height 6
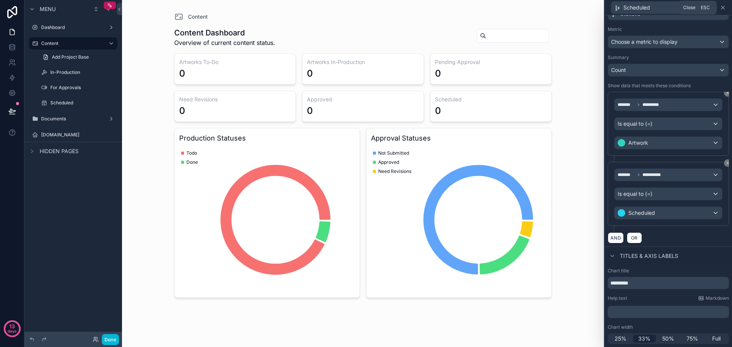
click at [724, 6] on icon at bounding box center [722, 7] width 3 height 3
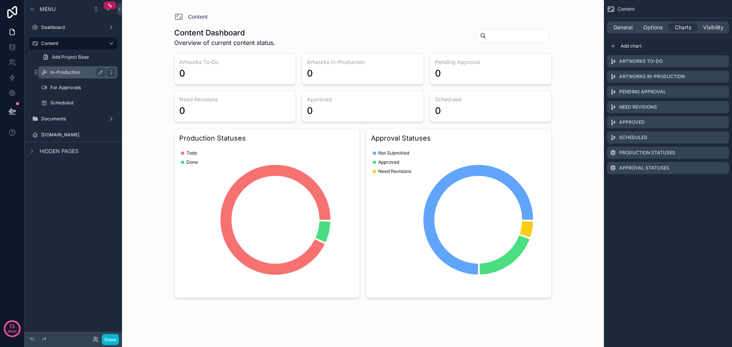
click at [79, 67] on div "In-Production" at bounding box center [78, 72] width 76 height 12
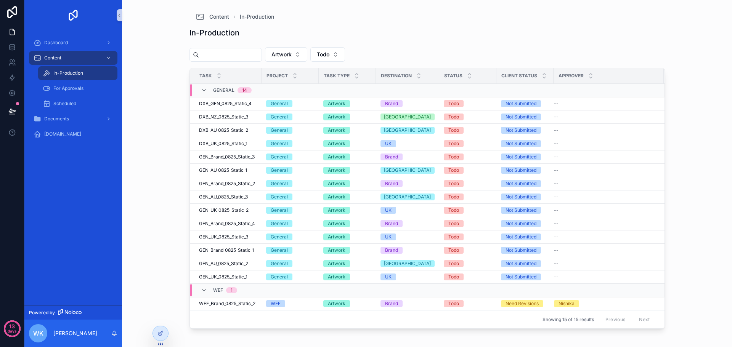
click at [710, 175] on div "Content In-Production In-Production Artwork Todo Task Project Task Type Destina…" at bounding box center [427, 173] width 610 height 347
click at [72, 55] on div "Content" at bounding box center [73, 58] width 79 height 12
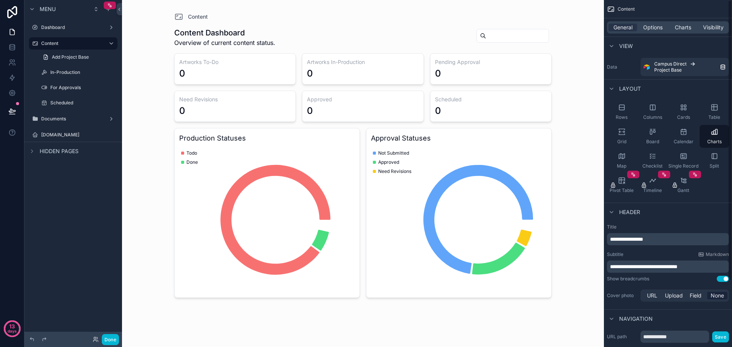
click at [490, 104] on div "scrollable content" at bounding box center [363, 161] width 390 height 323
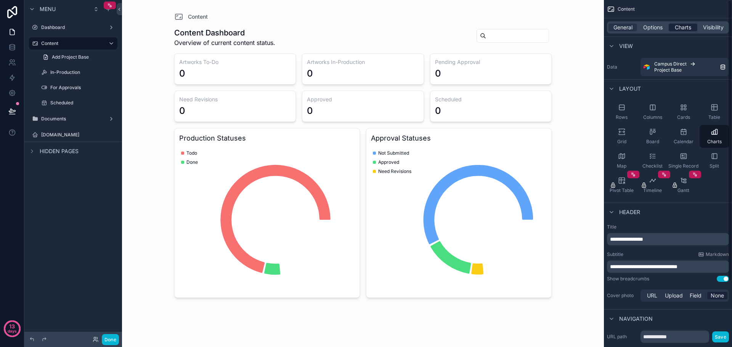
click at [684, 29] on span "Charts" at bounding box center [683, 28] width 16 height 8
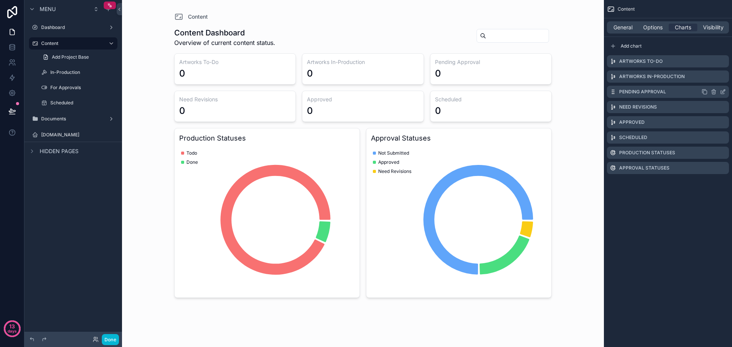
click at [721, 92] on icon "scrollable content" at bounding box center [722, 92] width 3 height 3
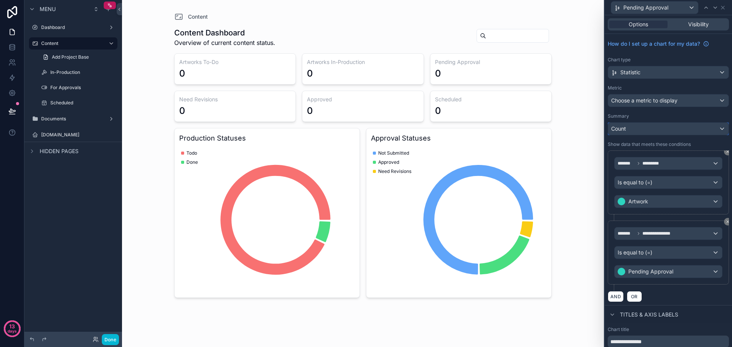
click at [687, 132] on div "Count" at bounding box center [668, 129] width 120 height 12
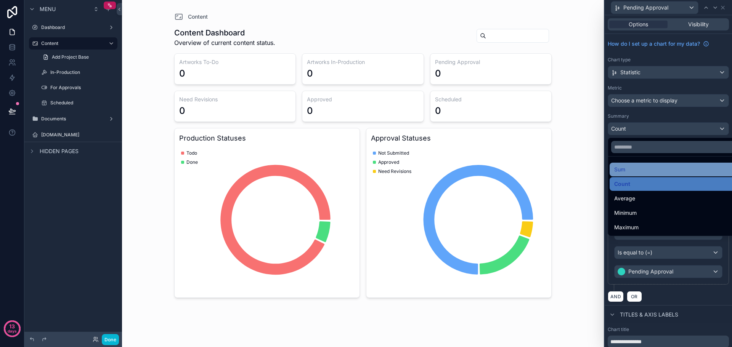
click at [653, 165] on div "Sum" at bounding box center [674, 170] width 129 height 14
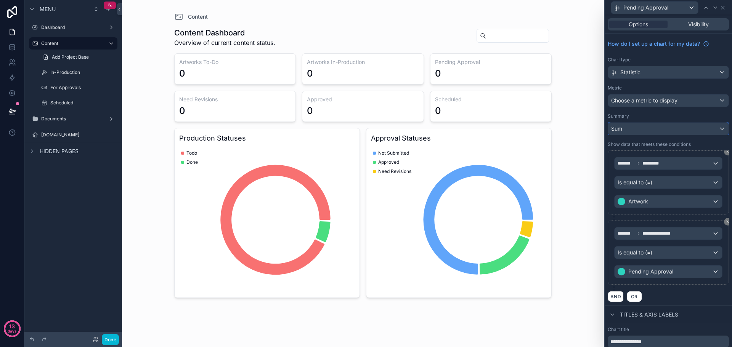
click at [648, 129] on div "Sum" at bounding box center [668, 129] width 120 height 12
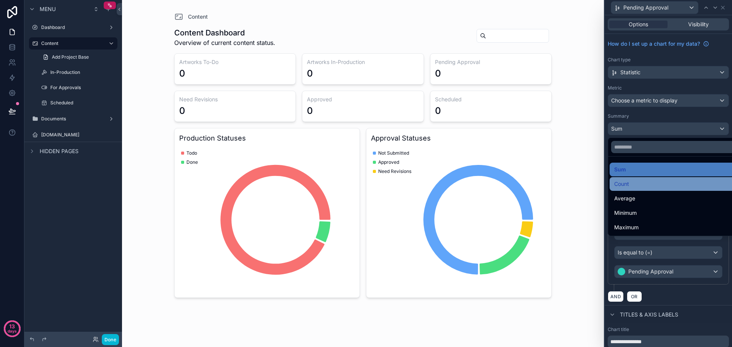
click at [639, 182] on div "Count" at bounding box center [674, 184] width 120 height 9
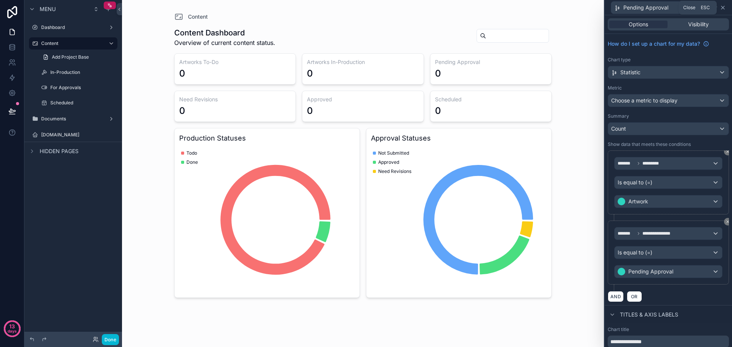
click at [724, 8] on icon at bounding box center [723, 8] width 6 height 6
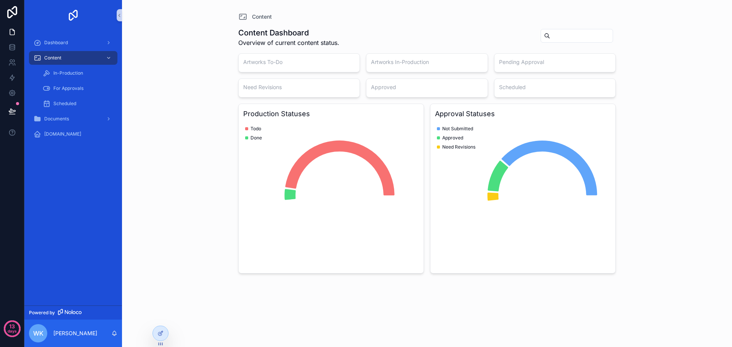
click at [673, 179] on div "Content Content Dashboard Overview of current content status. Artworks To-Do Ar…" at bounding box center [427, 173] width 610 height 347
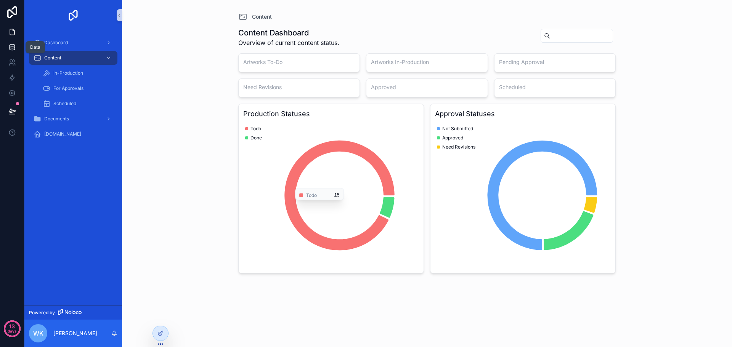
click at [11, 48] on icon at bounding box center [12, 46] width 5 height 3
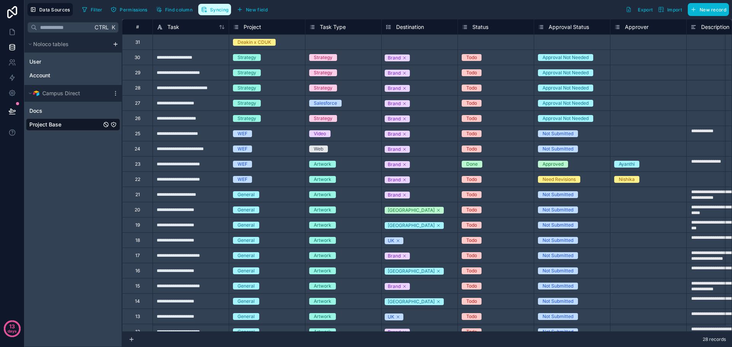
click at [223, 10] on span "Syncing" at bounding box center [219, 10] width 18 height 6
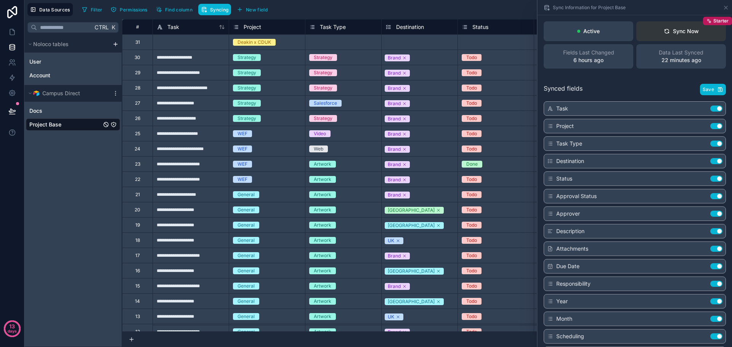
click at [689, 32] on div "Sync Now" at bounding box center [681, 31] width 35 height 8
click at [726, 8] on icon at bounding box center [726, 8] width 6 height 6
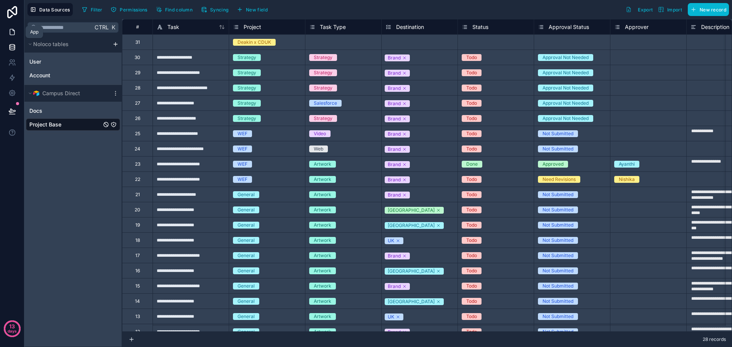
click at [14, 28] on icon at bounding box center [12, 32] width 8 height 8
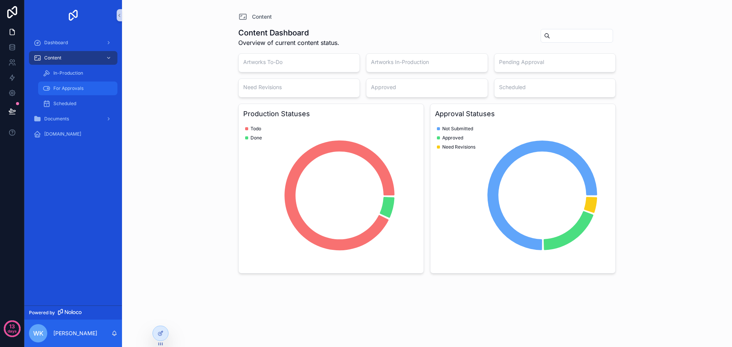
click at [71, 89] on span "For Approvals" at bounding box center [68, 88] width 30 height 6
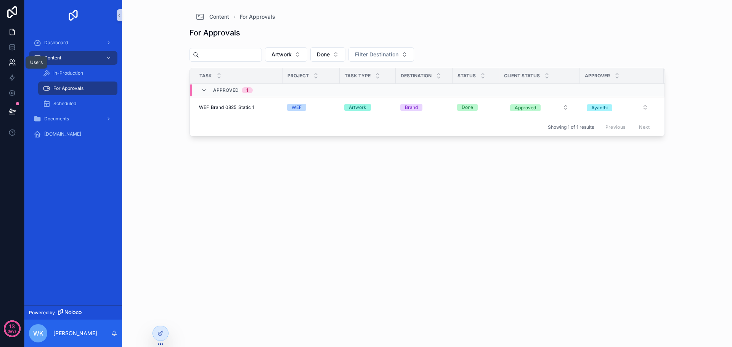
click at [15, 63] on icon at bounding box center [12, 63] width 8 height 8
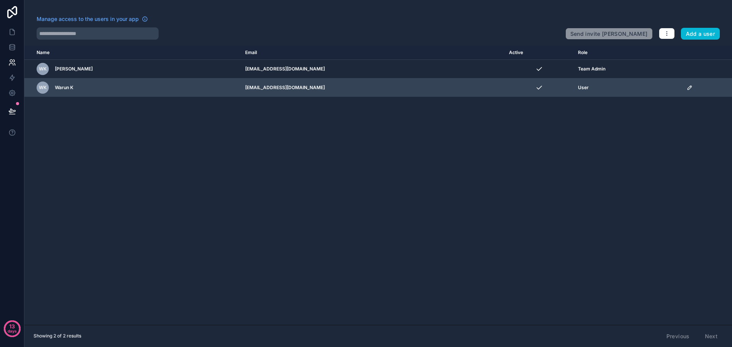
click at [689, 88] on icon "scrollable content" at bounding box center [690, 88] width 6 height 6
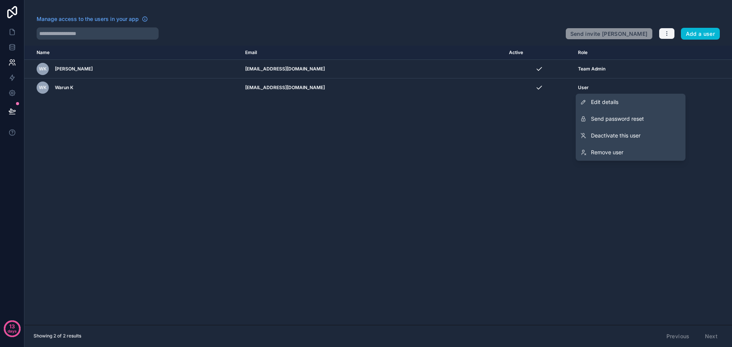
click at [668, 33] on icon "button" at bounding box center [667, 34] width 6 height 6
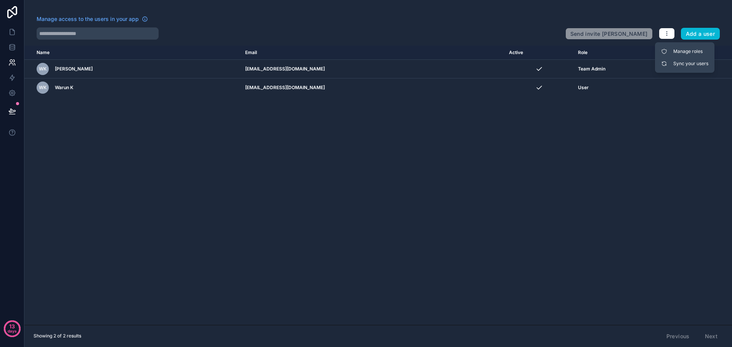
drag, startPoint x: 425, startPoint y: 169, endPoint x: 194, endPoint y: 123, distance: 235.1
click at [424, 169] on div "Name Email Active Role [DOMAIN_NAME] WK [PERSON_NAME] [EMAIL_ADDRESS][DOMAIN_NA…" at bounding box center [378, 185] width 708 height 279
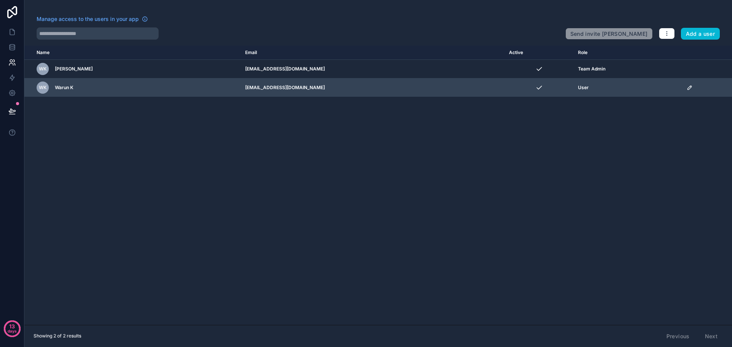
click at [54, 86] on div "[PERSON_NAME] K" at bounding box center [136, 88] width 199 height 12
click at [335, 92] on td "[EMAIL_ADDRESS][DOMAIN_NAME]" at bounding box center [373, 88] width 264 height 19
click at [336, 87] on td "[EMAIL_ADDRESS][DOMAIN_NAME]" at bounding box center [373, 88] width 264 height 19
click at [687, 87] on icon "scrollable content" at bounding box center [690, 88] width 6 height 6
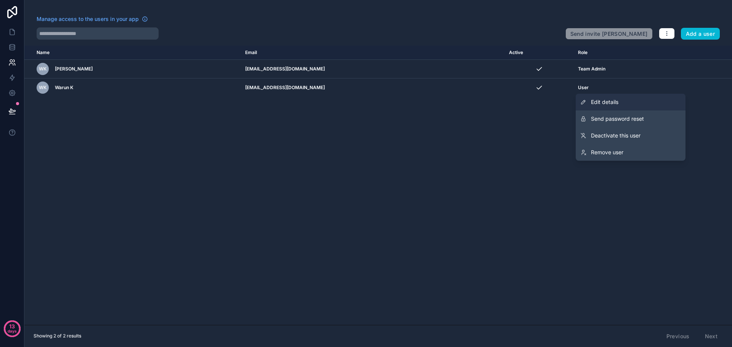
click at [653, 102] on link "Edit details" at bounding box center [631, 102] width 110 height 17
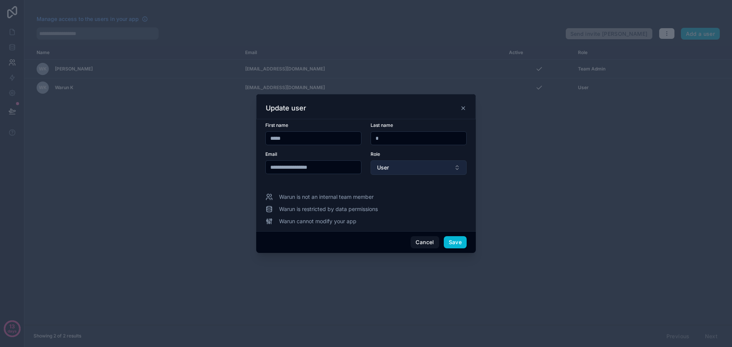
click at [409, 171] on button "User" at bounding box center [419, 168] width 96 height 14
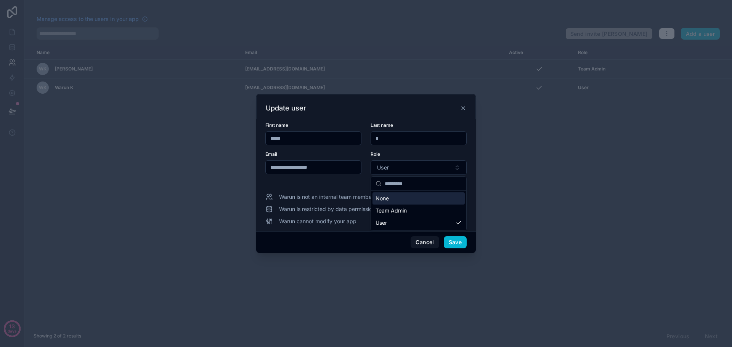
click at [413, 200] on div "None" at bounding box center [418, 199] width 92 height 12
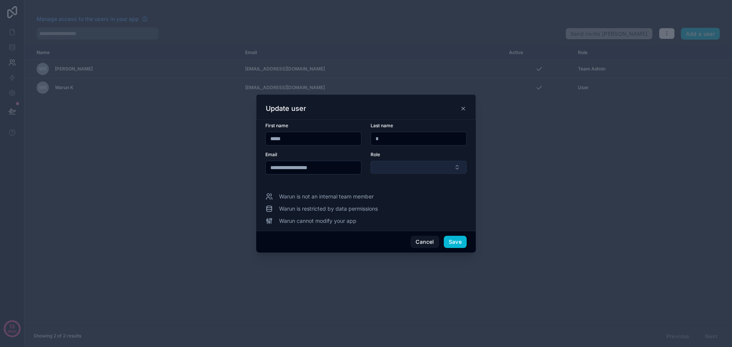
click at [417, 170] on button "Select Button" at bounding box center [419, 167] width 96 height 13
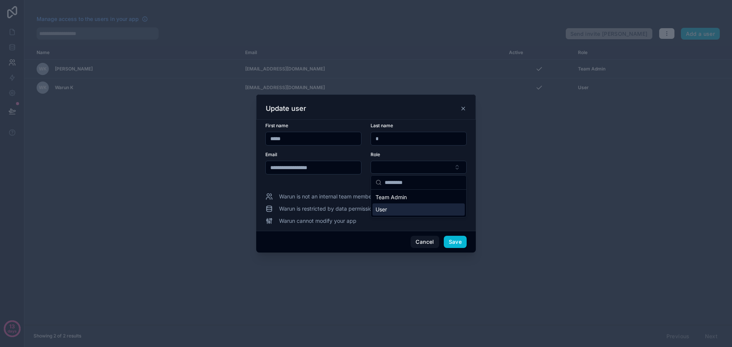
click at [410, 210] on div "User" at bounding box center [418, 210] width 92 height 12
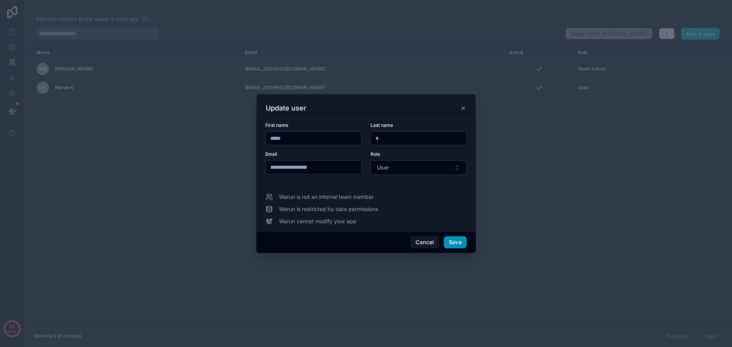
click at [459, 246] on button "Save" at bounding box center [455, 242] width 23 height 12
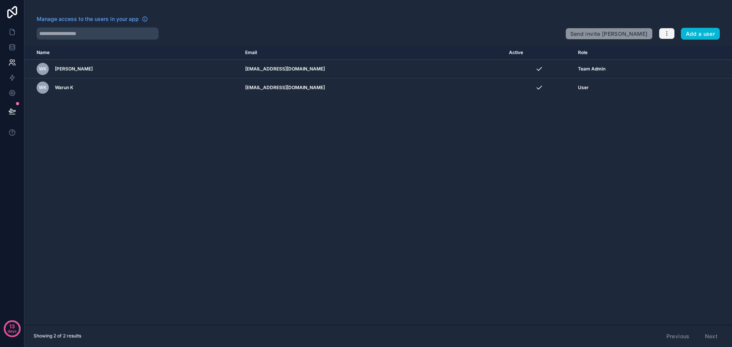
click at [673, 32] on button "button" at bounding box center [667, 33] width 16 height 11
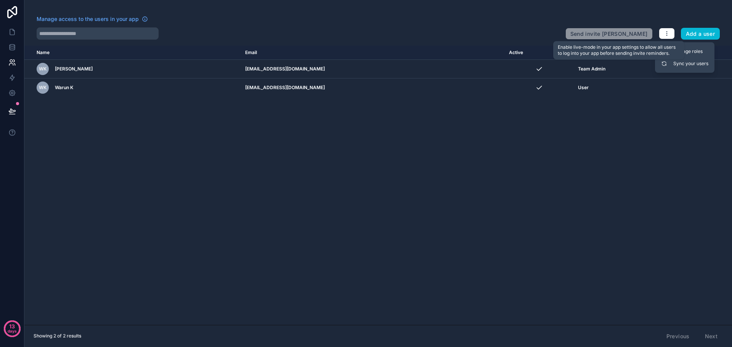
click at [603, 32] on span "Send invite [PERSON_NAME]" at bounding box center [608, 32] width 87 height 15
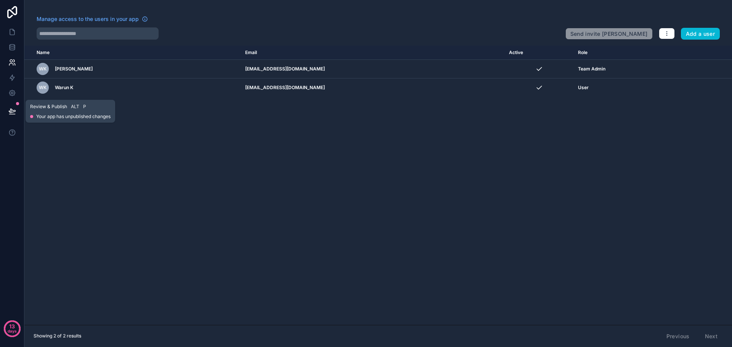
click at [15, 111] on icon at bounding box center [12, 112] width 8 height 8
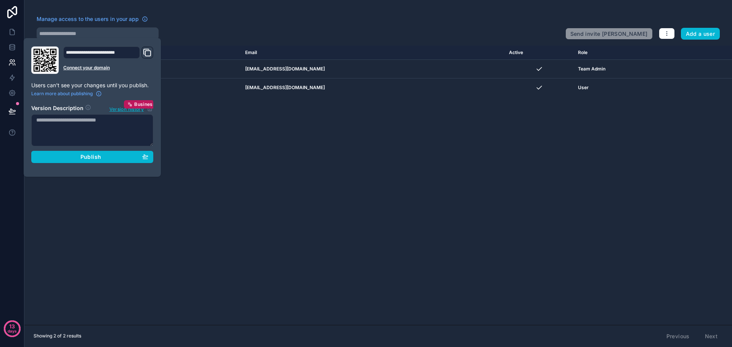
click at [144, 53] on icon "Domain and Custom Link" at bounding box center [146, 51] width 5 height 5
click at [109, 159] on div "Publish" at bounding box center [92, 157] width 112 height 7
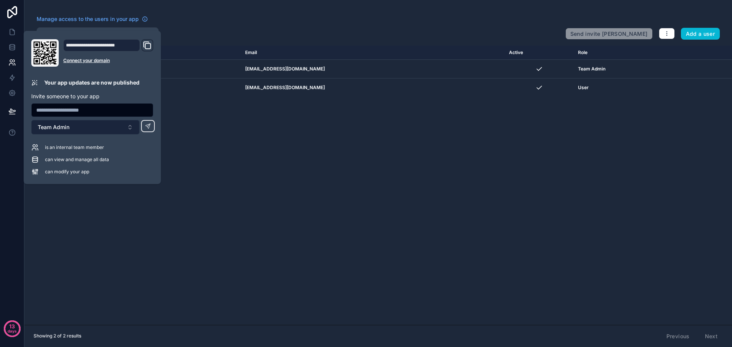
click at [127, 130] on button "Team Admin" at bounding box center [85, 127] width 108 height 14
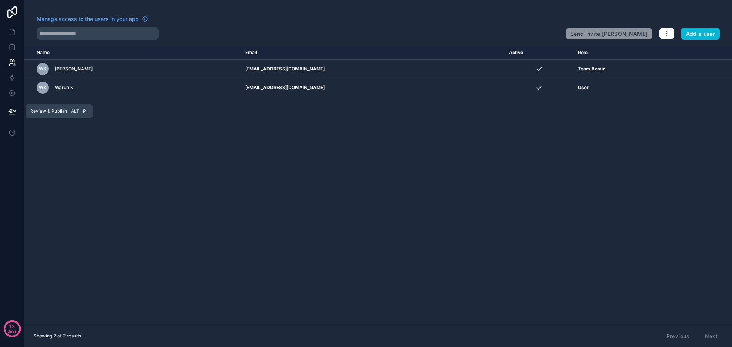
click at [14, 109] on icon at bounding box center [12, 112] width 8 height 8
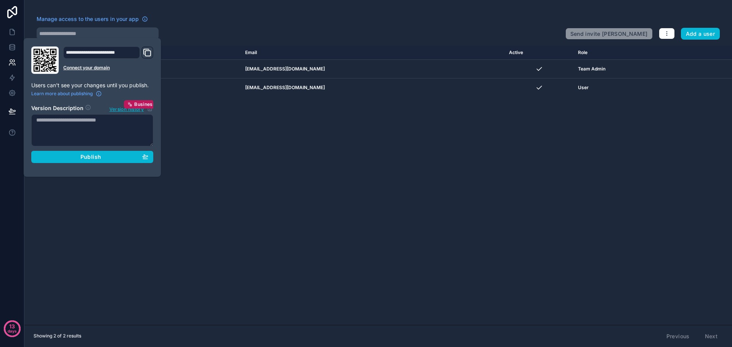
click at [146, 50] on icon "Domain and Custom Link" at bounding box center [147, 52] width 9 height 9
click at [96, 158] on span "Publish" at bounding box center [90, 157] width 21 height 7
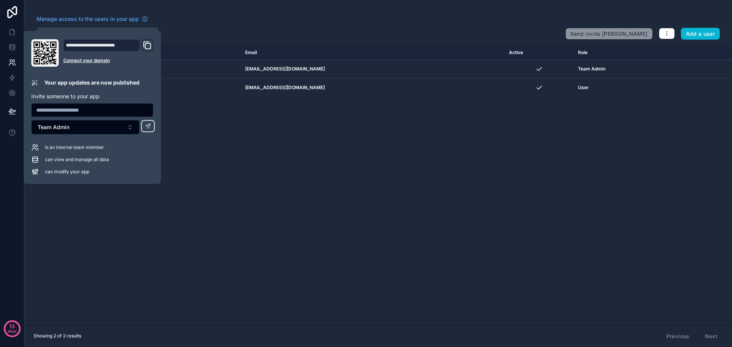
click at [83, 114] on input "text" at bounding box center [92, 110] width 121 height 11
type input "**********"
click at [113, 131] on button "Team Admin" at bounding box center [85, 127] width 108 height 14
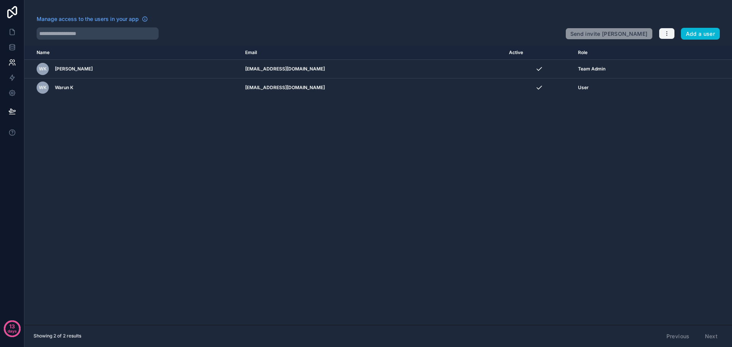
click at [672, 33] on button "button" at bounding box center [667, 33] width 16 height 11
click at [130, 18] on span "Manage access to the users in your app" at bounding box center [88, 19] width 102 height 8
click at [12, 108] on icon at bounding box center [12, 112] width 8 height 8
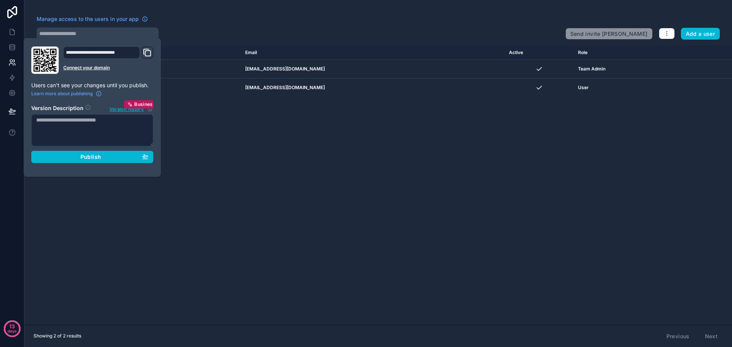
click at [146, 53] on icon "Domain and Custom Link" at bounding box center [147, 52] width 9 height 9
click at [117, 109] on span "Version history" at bounding box center [126, 109] width 34 height 8
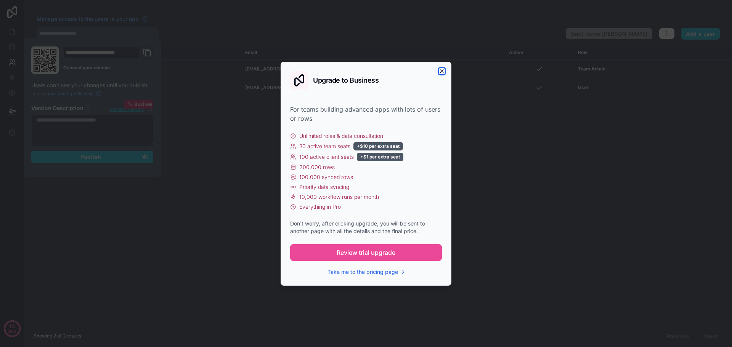
click at [442, 71] on icon "button" at bounding box center [441, 71] width 3 height 3
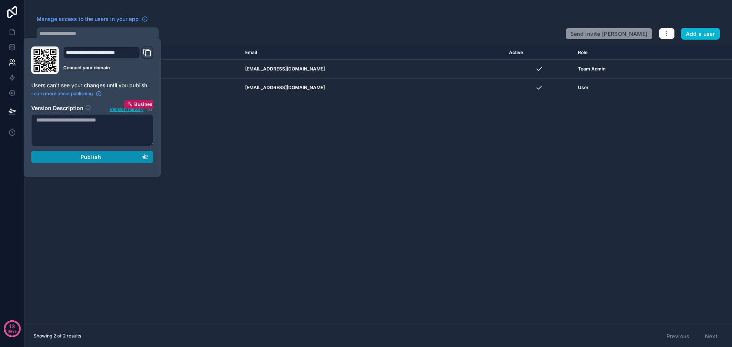
click at [145, 155] on icon "button" at bounding box center [145, 157] width 6 height 6
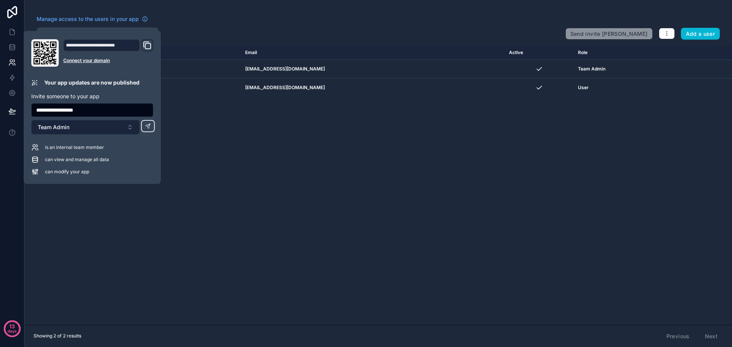
click at [120, 127] on button "Team Admin" at bounding box center [85, 127] width 108 height 14
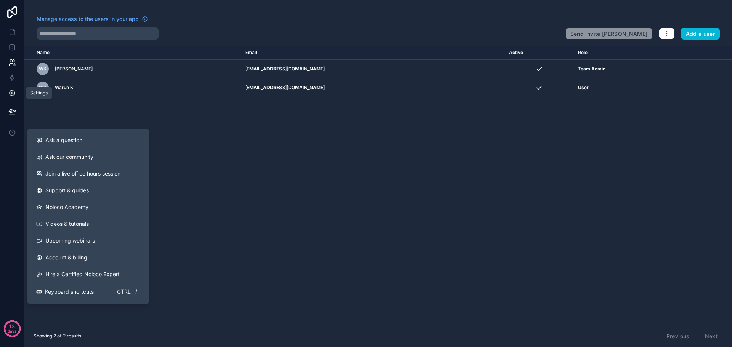
click at [16, 92] on icon at bounding box center [12, 93] width 8 height 8
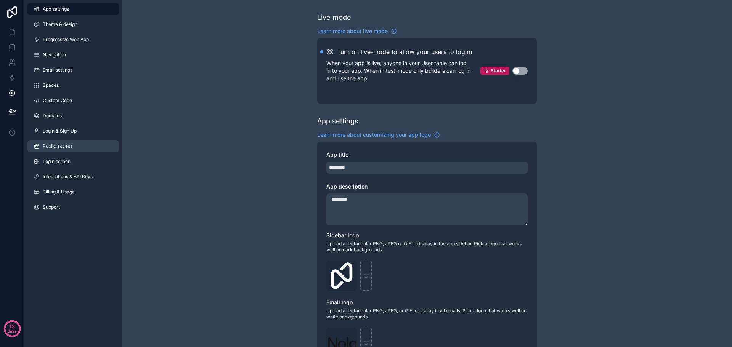
click at [80, 147] on link "Public access" at bounding box center [73, 146] width 92 height 12
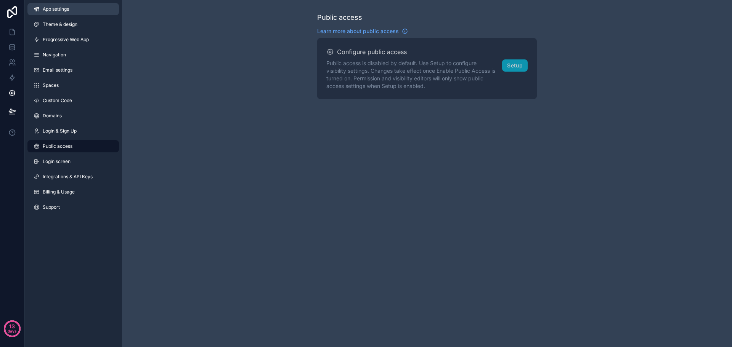
click at [81, 12] on link "App settings" at bounding box center [73, 9] width 92 height 12
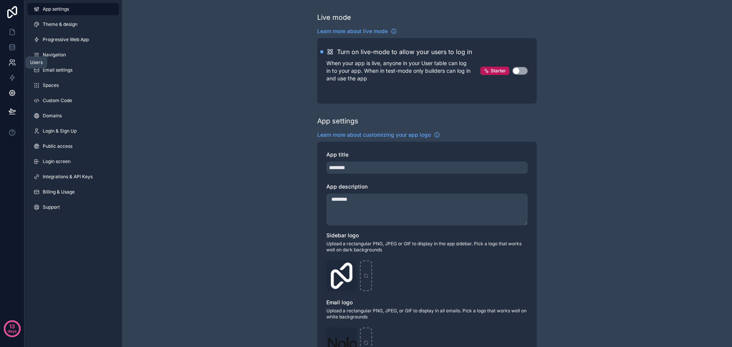
click at [13, 63] on icon at bounding box center [12, 63] width 8 height 8
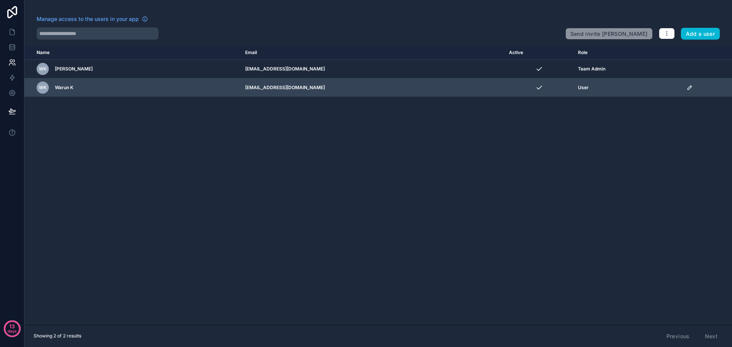
click at [687, 88] on icon "scrollable content" at bounding box center [690, 88] width 6 height 6
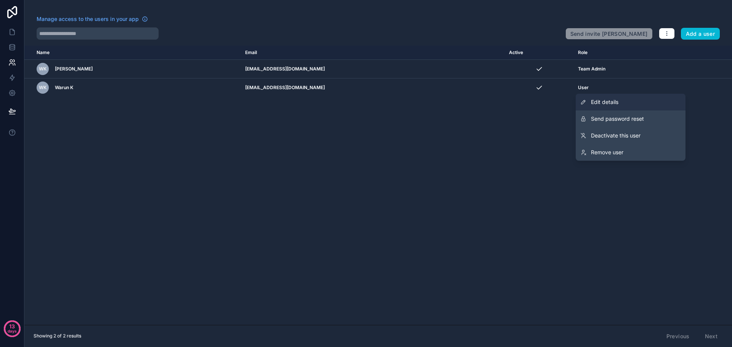
click at [630, 103] on link "Edit details" at bounding box center [631, 102] width 110 height 17
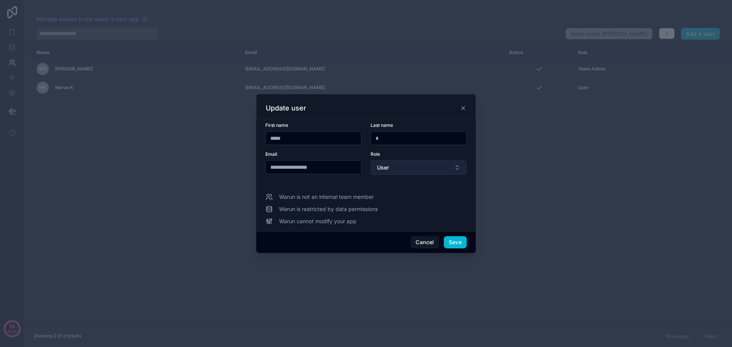
click at [421, 164] on button "User" at bounding box center [419, 168] width 96 height 14
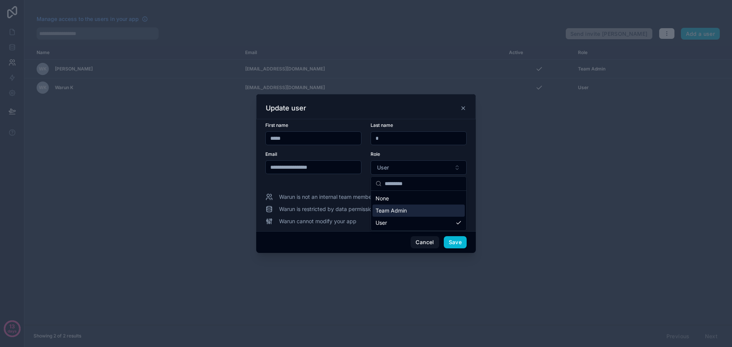
click at [405, 211] on span "Team Admin" at bounding box center [391, 211] width 31 height 8
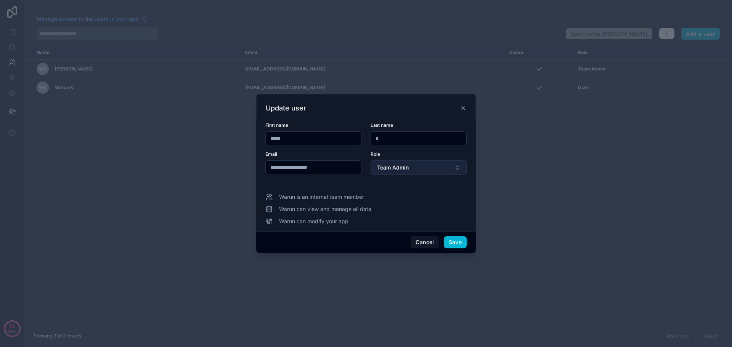
click at [411, 165] on button "Team Admin" at bounding box center [419, 168] width 96 height 14
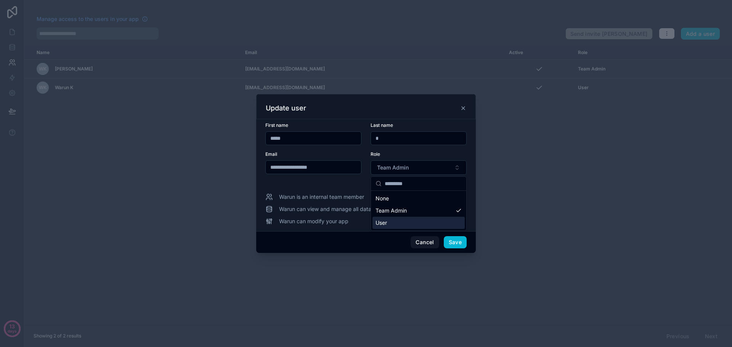
click at [400, 222] on div "User" at bounding box center [418, 223] width 92 height 12
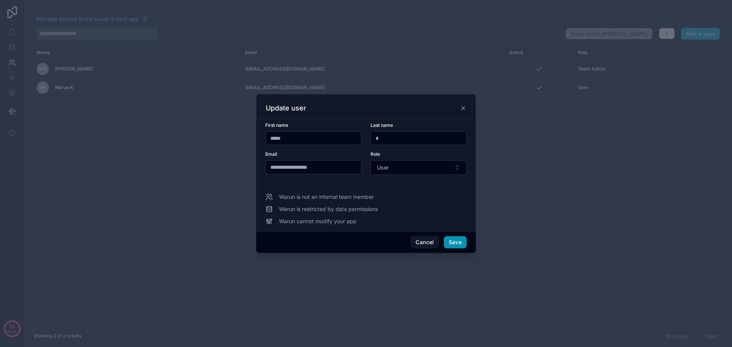
click at [459, 243] on button "Save" at bounding box center [455, 242] width 23 height 12
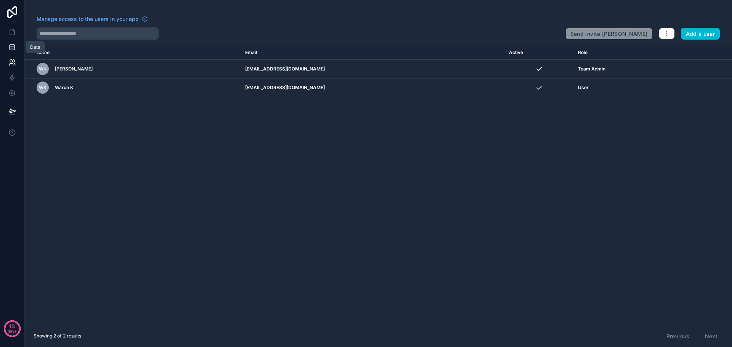
click at [14, 44] on icon at bounding box center [12, 47] width 8 height 8
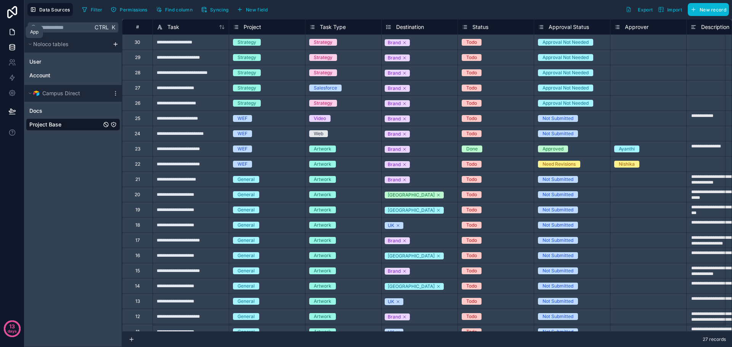
click at [10, 26] on link at bounding box center [12, 31] width 24 height 15
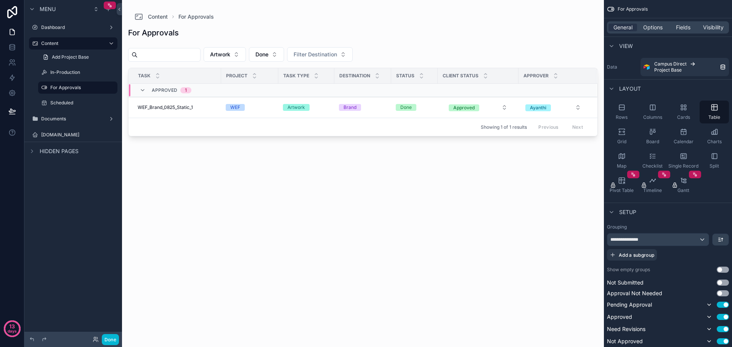
click at [430, 148] on div "scrollable content" at bounding box center [363, 169] width 482 height 338
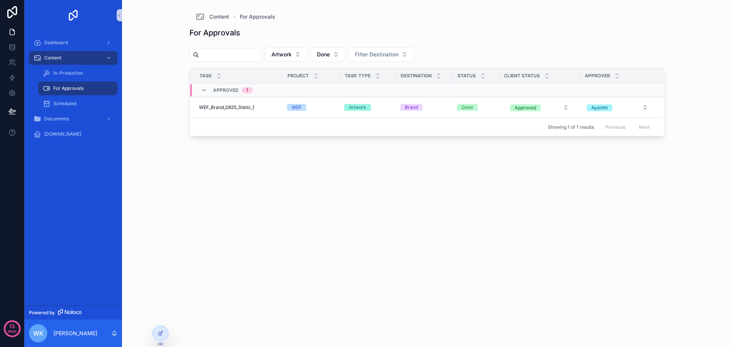
click at [215, 218] on div "For Approvals Artwork Done Filter Destination Task Project Task Type Destinatio…" at bounding box center [426, 179] width 475 height 317
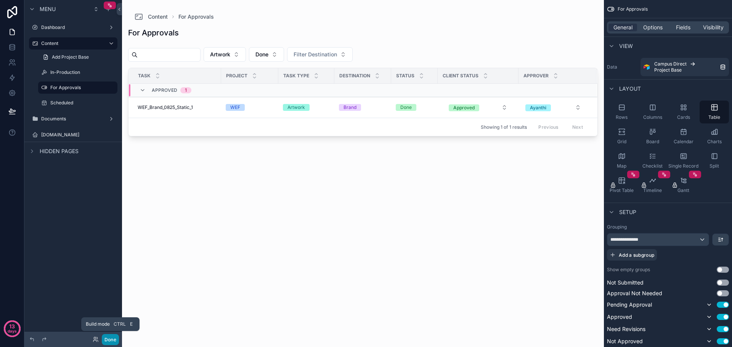
click at [109, 342] on button "Done" at bounding box center [110, 339] width 17 height 11
click at [93, 339] on icon at bounding box center [96, 340] width 6 height 6
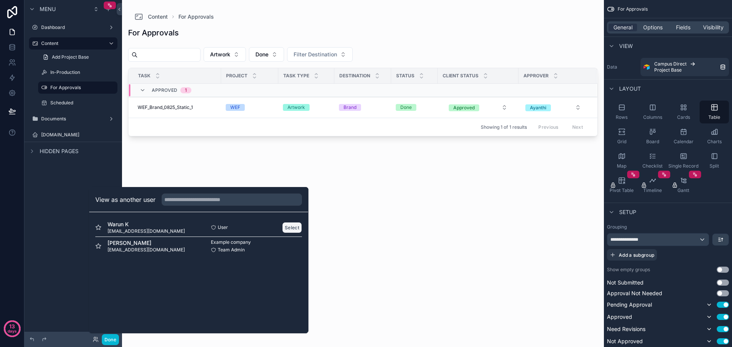
click at [294, 228] on button "Select" at bounding box center [292, 227] width 20 height 11
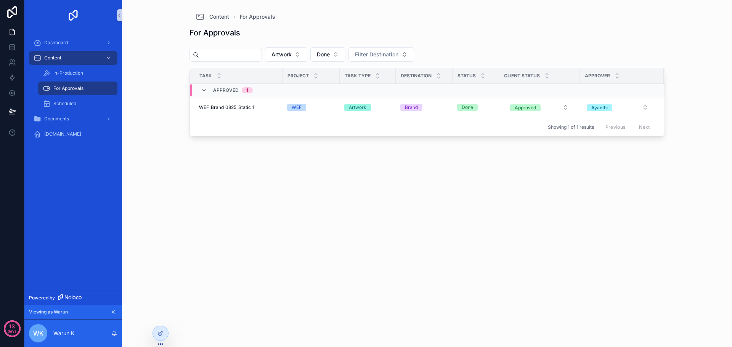
click at [328, 217] on div "For Approvals Artwork Done Filter Destination Task Project Task Type Destinatio…" at bounding box center [426, 179] width 475 height 317
click at [560, 111] on button "Approved" at bounding box center [539, 108] width 71 height 14
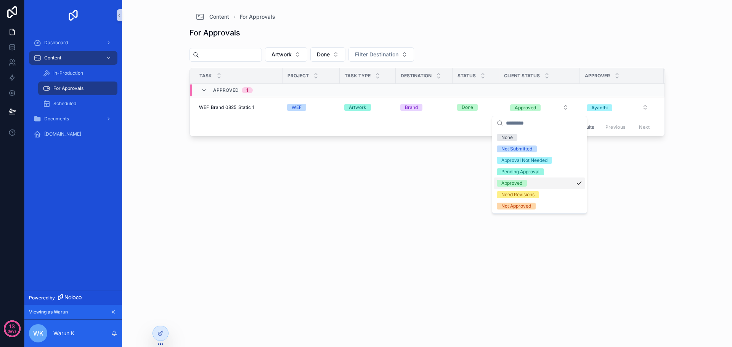
click at [643, 170] on div "For Approvals Artwork Done Filter Destination Task Project Task Type Destinatio…" at bounding box center [426, 179] width 475 height 317
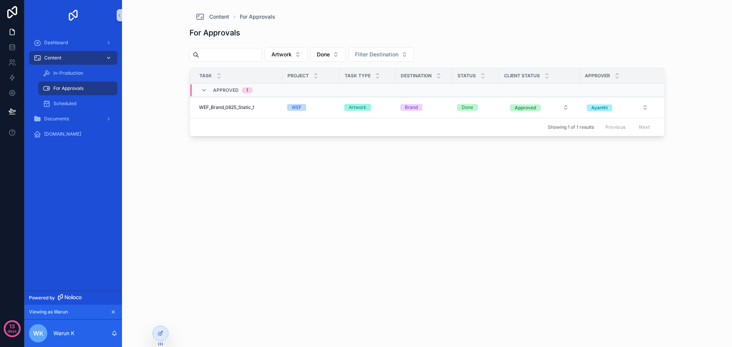
click at [80, 56] on div "Content" at bounding box center [73, 58] width 79 height 12
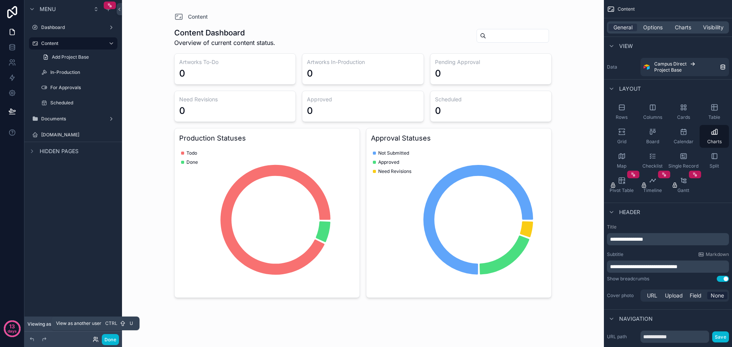
click at [97, 340] on icon at bounding box center [96, 340] width 6 height 6
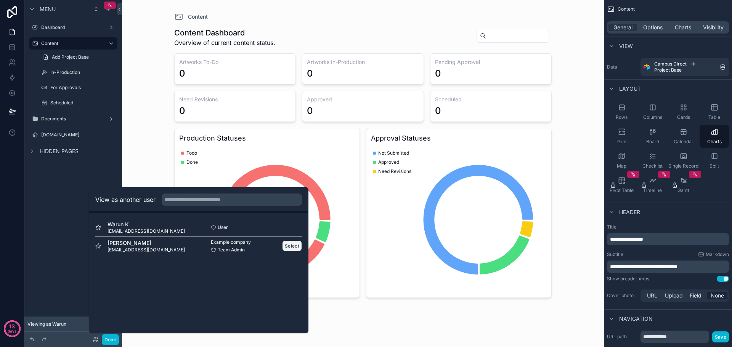
click at [295, 247] on button "Select" at bounding box center [292, 246] width 20 height 11
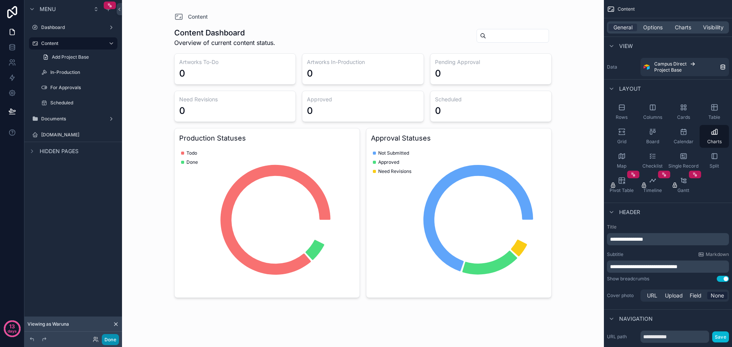
click at [108, 343] on button "Done" at bounding box center [110, 339] width 17 height 11
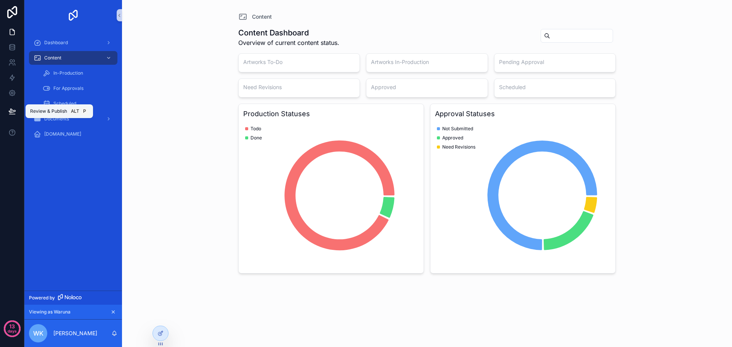
click at [14, 108] on icon at bounding box center [12, 112] width 8 height 8
click at [9, 112] on icon at bounding box center [12, 112] width 8 height 8
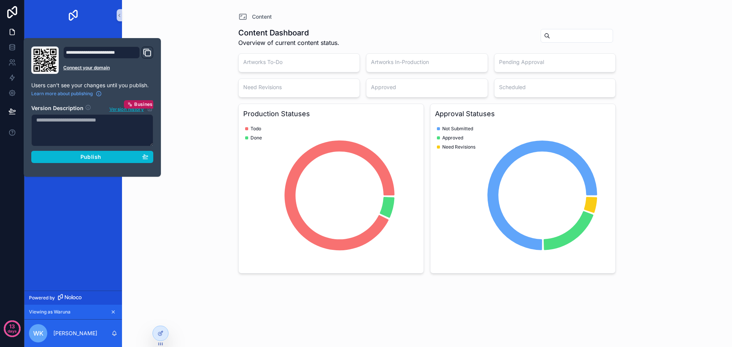
click at [86, 131] on textarea at bounding box center [92, 130] width 122 height 32
type textarea "*"
type textarea "**"
click at [78, 159] on div "Publish" at bounding box center [92, 157] width 112 height 7
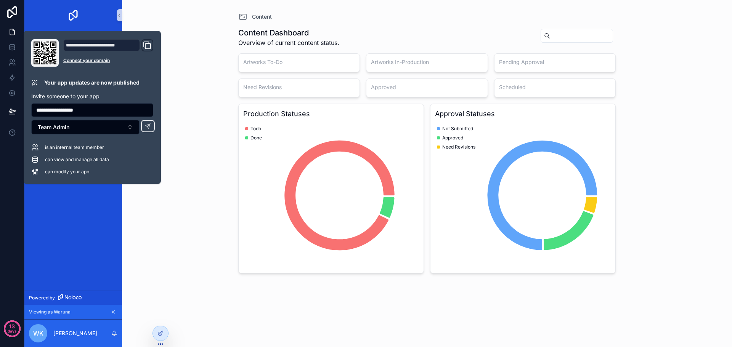
click at [147, 47] on icon "Domain and Custom Link" at bounding box center [147, 45] width 9 height 9
click at [147, 130] on button at bounding box center [148, 126] width 14 height 12
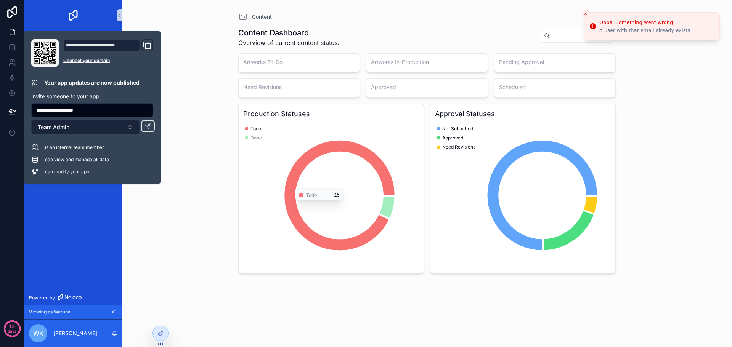
click at [126, 127] on button "Team Admin" at bounding box center [85, 127] width 108 height 14
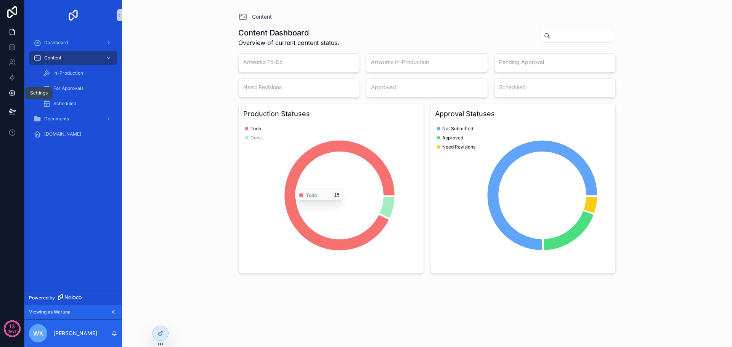
click at [13, 89] on link at bounding box center [12, 92] width 24 height 15
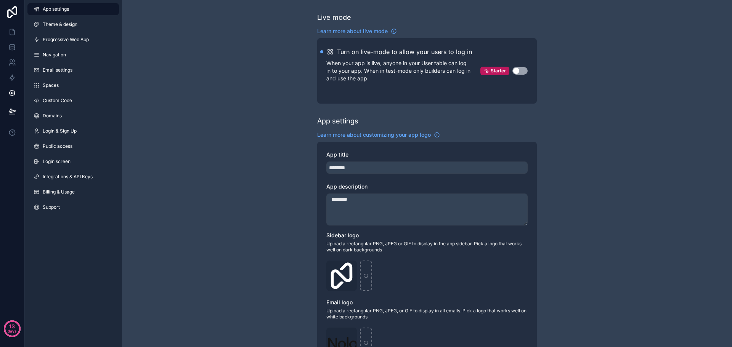
click at [523, 71] on button "Use setting" at bounding box center [519, 71] width 15 height 8
click at [12, 63] on icon at bounding box center [12, 63] width 8 height 8
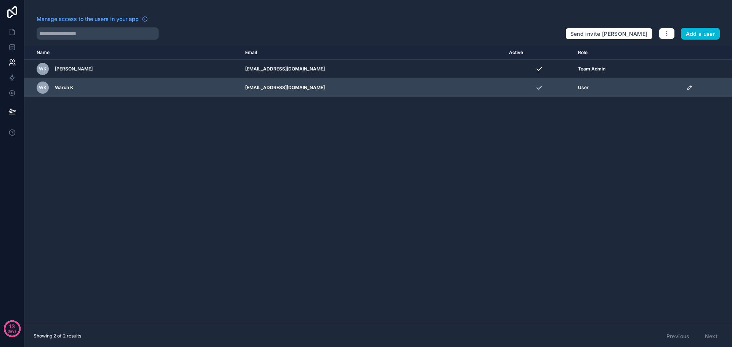
click at [691, 87] on div "scrollable content" at bounding box center [707, 88] width 41 height 6
click at [688, 88] on icon "scrollable content" at bounding box center [690, 88] width 6 height 6
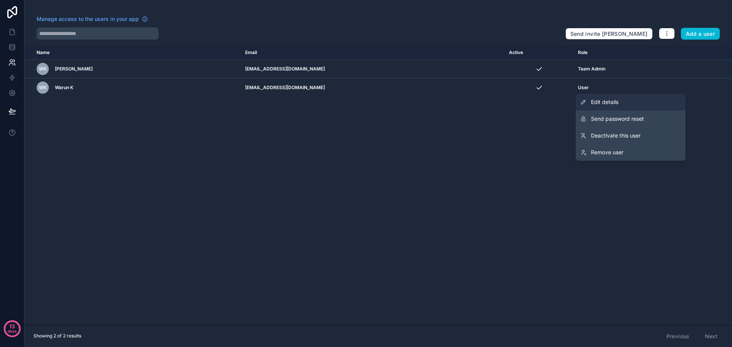
click at [622, 104] on link "Edit details" at bounding box center [631, 102] width 110 height 17
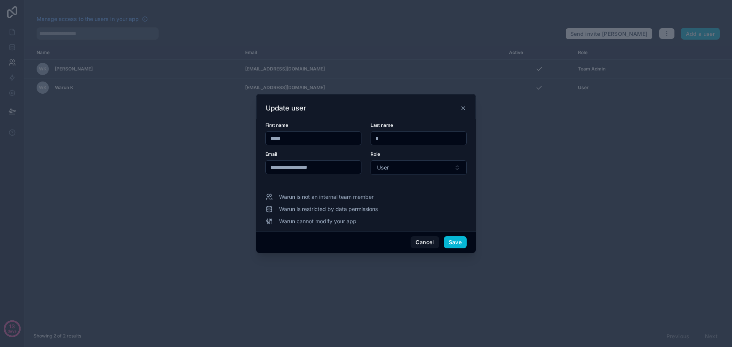
click at [464, 109] on icon at bounding box center [463, 108] width 6 height 6
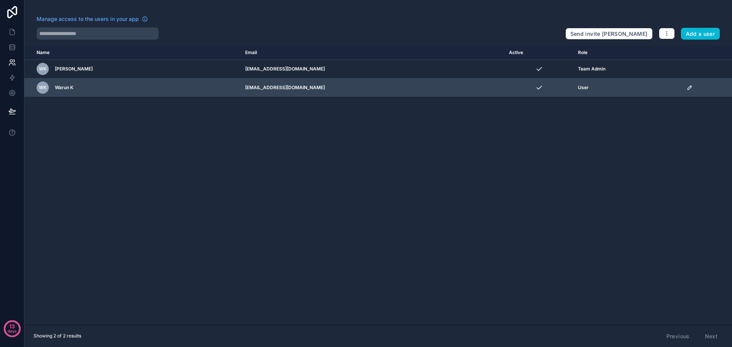
click at [688, 90] on icon "scrollable content" at bounding box center [690, 88] width 4 height 4
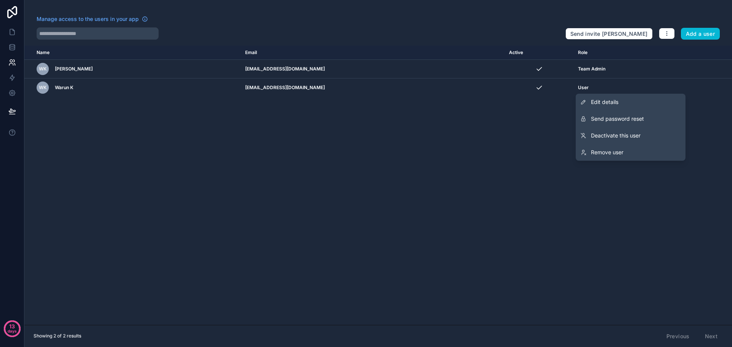
click at [474, 127] on div "Name Email Active Role [DOMAIN_NAME] WK [PERSON_NAME] [EMAIL_ADDRESS][DOMAIN_NA…" at bounding box center [378, 185] width 708 height 279
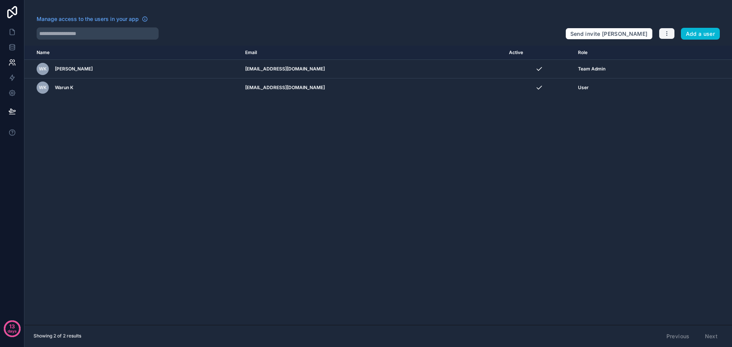
click at [670, 33] on button "button" at bounding box center [667, 33] width 16 height 11
drag, startPoint x: 318, startPoint y: 183, endPoint x: 128, endPoint y: 128, distance: 197.3
click at [317, 183] on div "Name Email Active Role [DOMAIN_NAME] WK [PERSON_NAME] [EMAIL_ADDRESS][DOMAIN_NA…" at bounding box center [378, 185] width 708 height 279
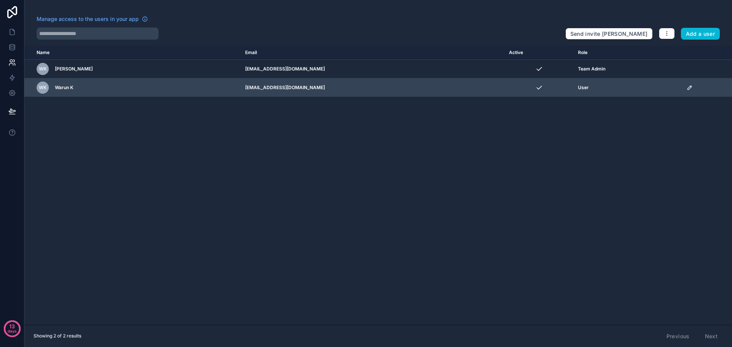
click at [46, 88] on span "WK" at bounding box center [43, 88] width 8 height 6
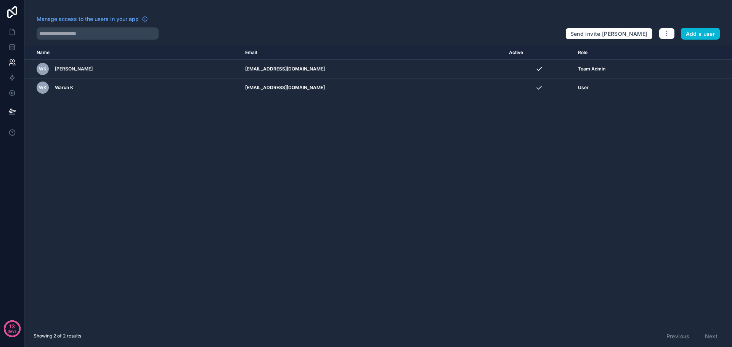
drag, startPoint x: 46, startPoint y: 88, endPoint x: 257, endPoint y: 134, distance: 215.9
click at [268, 136] on div "Name Email Active Role [DOMAIN_NAME] WK [PERSON_NAME] [EMAIL_ADDRESS][DOMAIN_NA…" at bounding box center [378, 185] width 708 height 279
click at [12, 33] on icon at bounding box center [12, 32] width 8 height 8
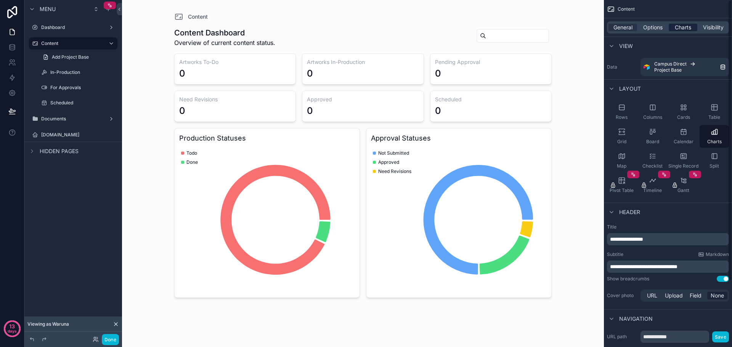
click at [687, 28] on span "Charts" at bounding box center [683, 28] width 16 height 8
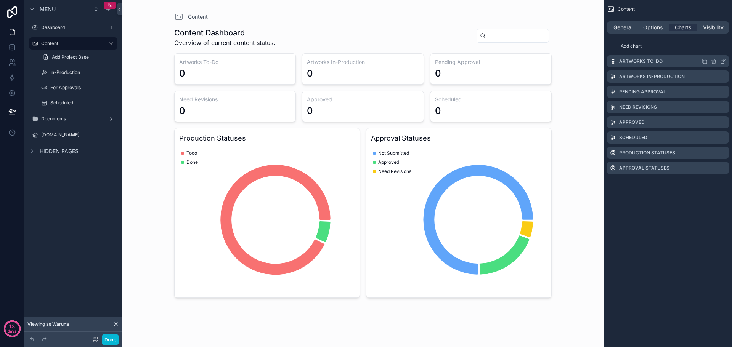
click at [722, 62] on icon "scrollable content" at bounding box center [723, 61] width 6 height 6
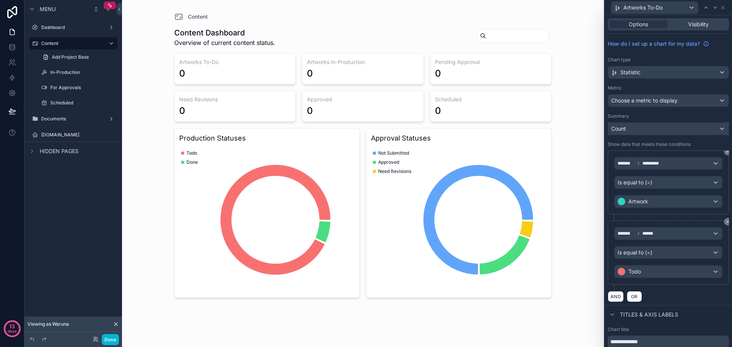
click at [669, 128] on div "Count" at bounding box center [668, 129] width 120 height 12
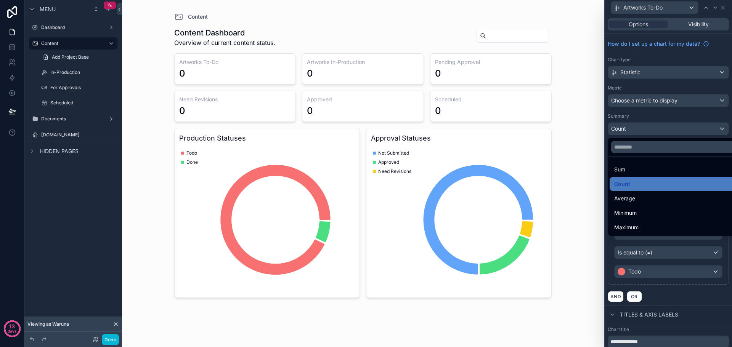
click at [673, 100] on div at bounding box center [668, 173] width 127 height 347
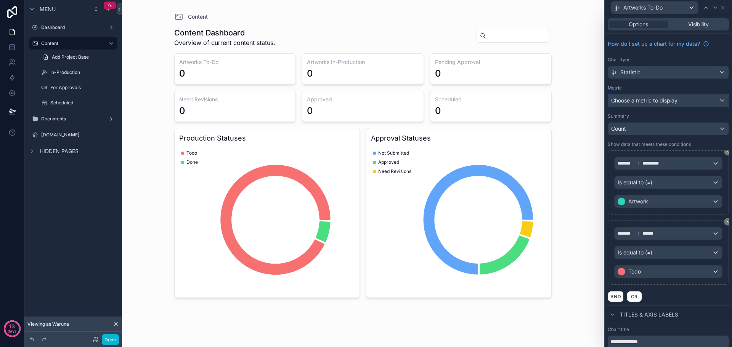
click at [673, 100] on span "Choose a metric to display" at bounding box center [644, 100] width 66 height 6
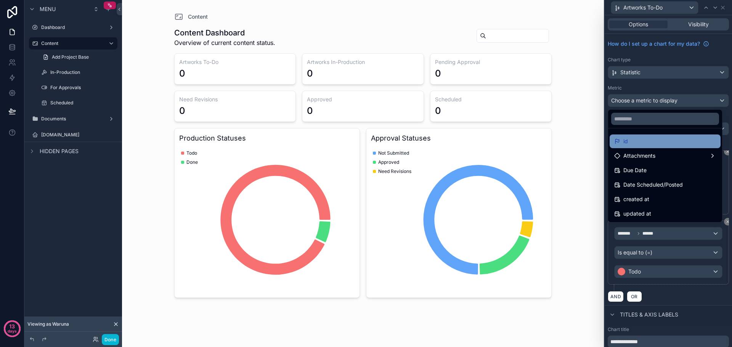
click at [648, 144] on div "id" at bounding box center [665, 141] width 102 height 9
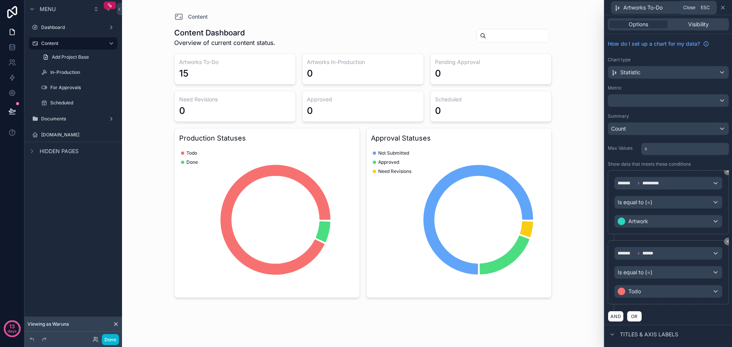
click at [723, 8] on icon at bounding box center [722, 7] width 3 height 3
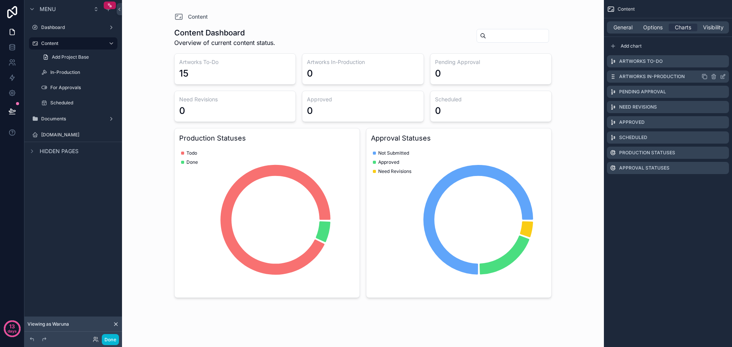
click at [724, 77] on icon "scrollable content" at bounding box center [723, 77] width 6 height 6
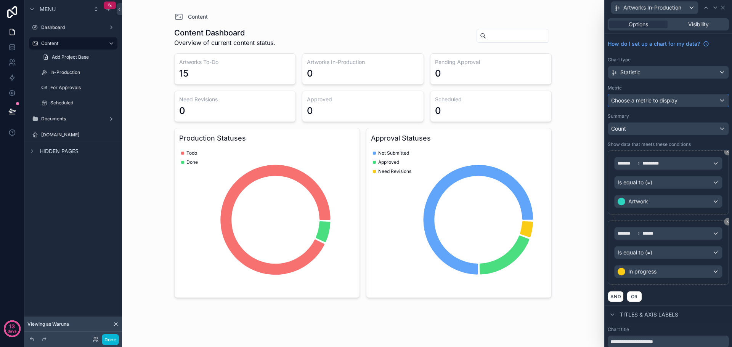
click at [642, 101] on span "Choose a metric to display" at bounding box center [644, 100] width 66 height 6
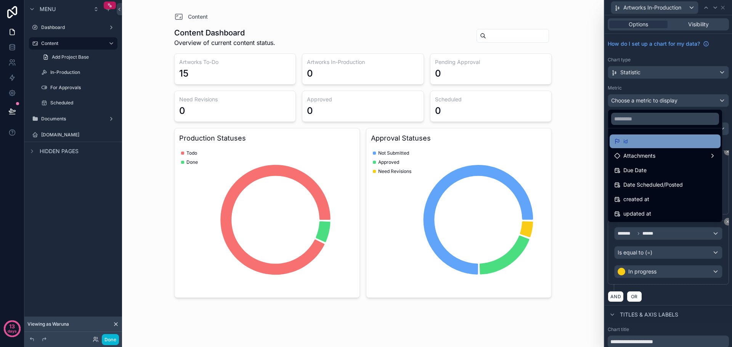
click at [642, 144] on div "id" at bounding box center [665, 141] width 102 height 9
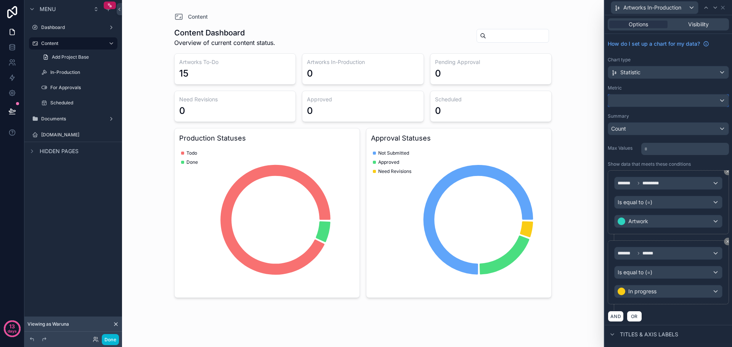
click at [661, 100] on div at bounding box center [668, 101] width 120 height 12
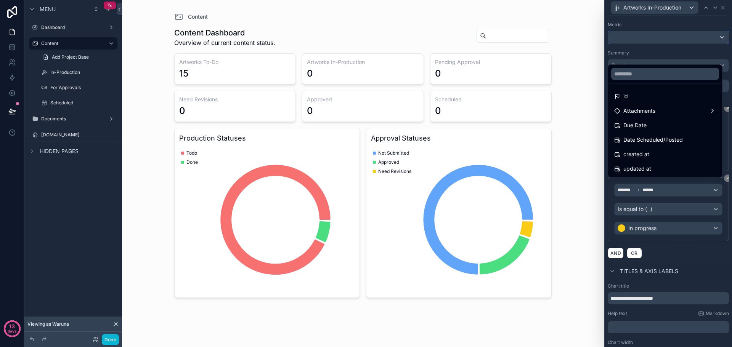
scroll to position [76, 0]
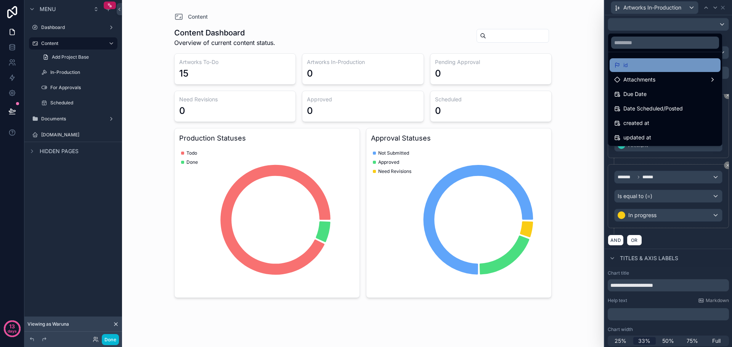
click at [660, 67] on div "id" at bounding box center [665, 65] width 102 height 9
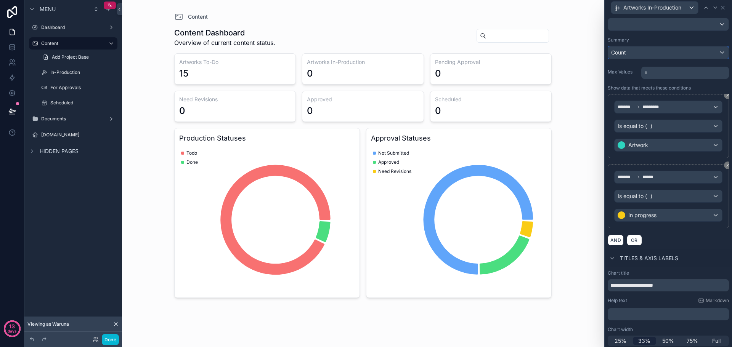
click at [654, 51] on div "Count" at bounding box center [668, 53] width 120 height 12
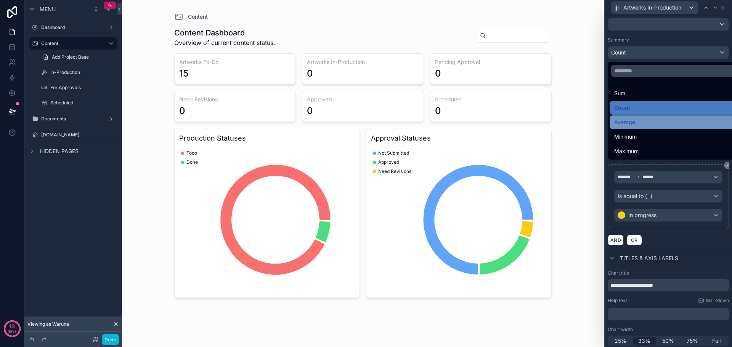
click at [631, 121] on span "Average" at bounding box center [624, 122] width 21 height 9
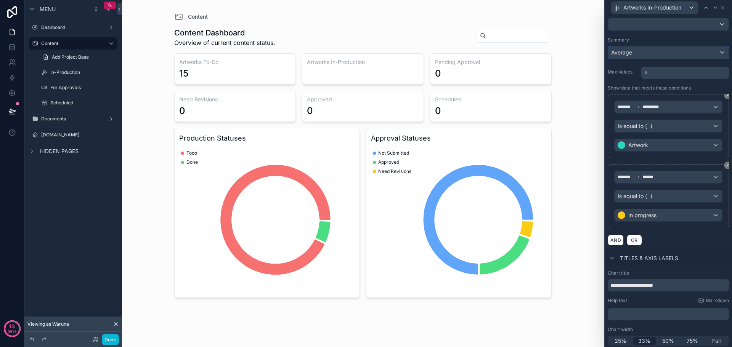
click at [649, 47] on div "Average" at bounding box center [668, 53] width 120 height 12
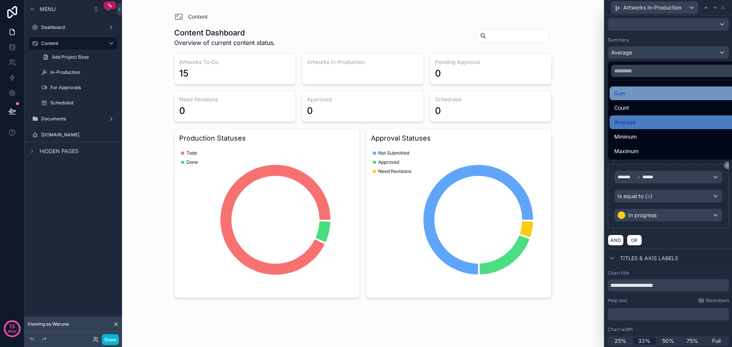
click at [635, 95] on div "Sum" at bounding box center [674, 93] width 120 height 9
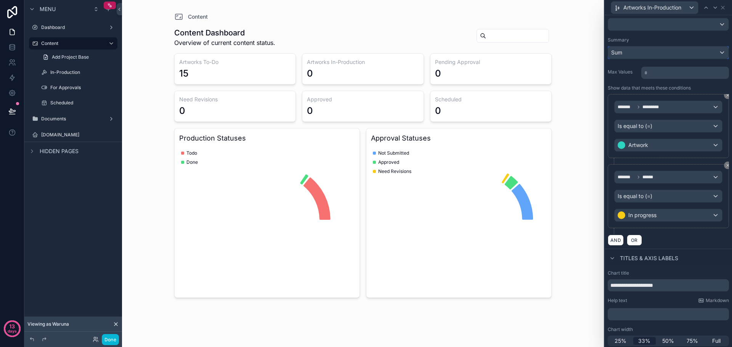
click at [647, 54] on div "Sum" at bounding box center [668, 53] width 120 height 12
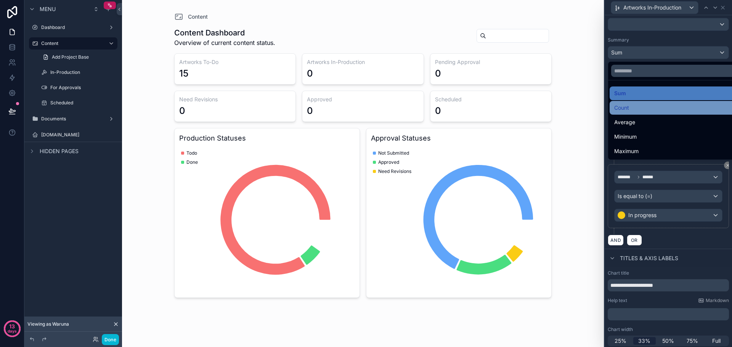
click at [635, 110] on div "Count" at bounding box center [674, 107] width 120 height 9
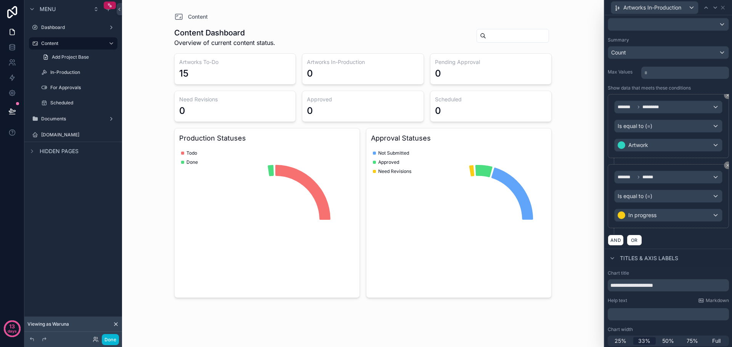
scroll to position [0, 0]
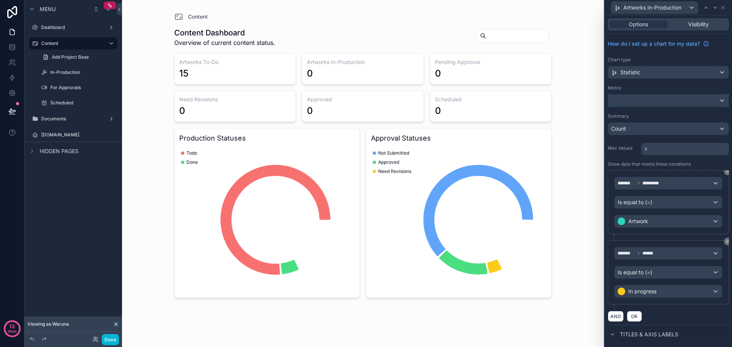
click at [662, 101] on div at bounding box center [668, 101] width 120 height 12
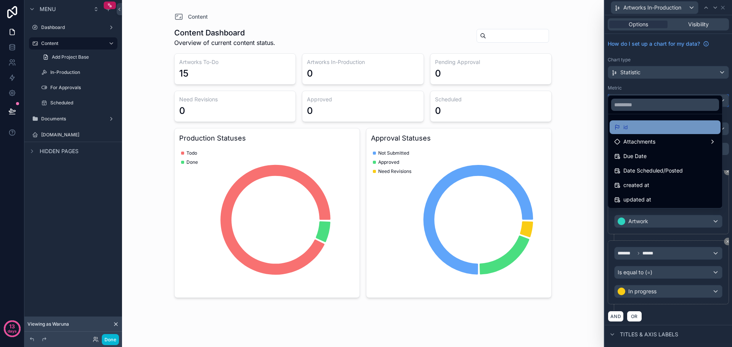
scroll to position [38, 0]
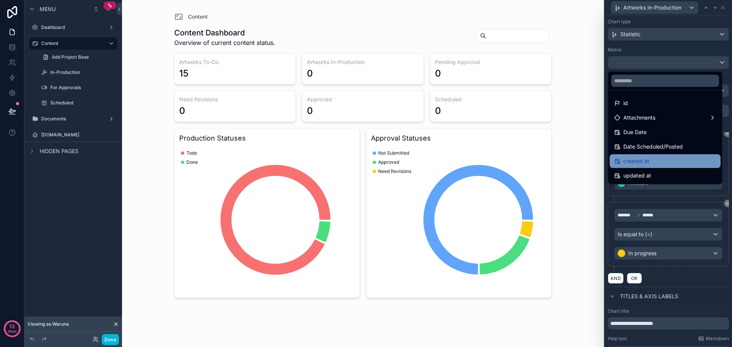
click at [650, 155] on div "created at" at bounding box center [665, 161] width 111 height 14
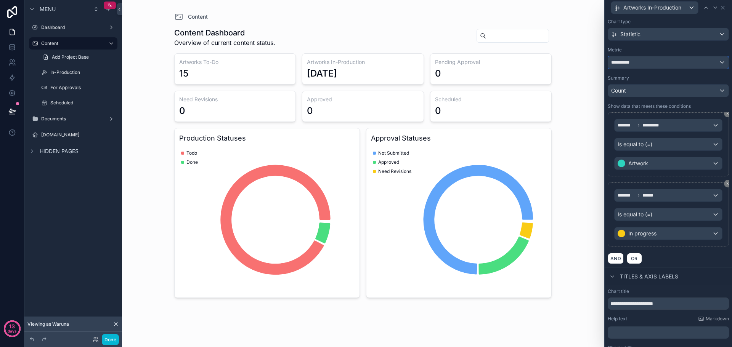
click at [648, 64] on div "**********" at bounding box center [668, 62] width 120 height 12
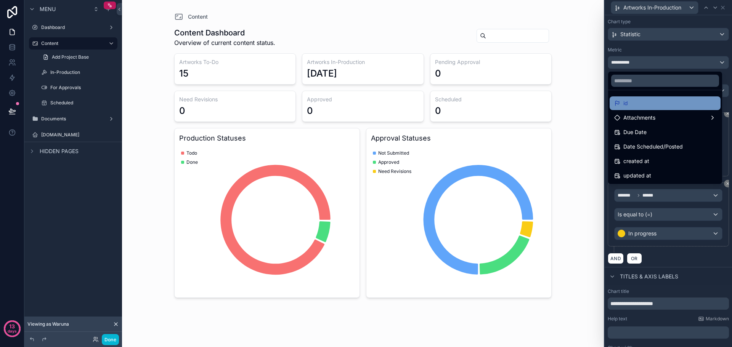
click at [642, 100] on div "id" at bounding box center [665, 103] width 102 height 9
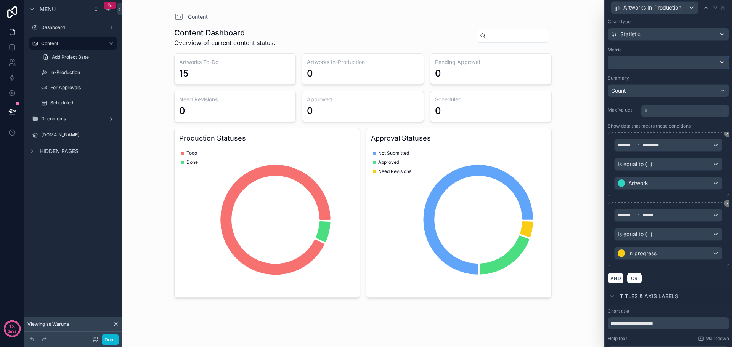
click at [718, 67] on div at bounding box center [668, 62] width 120 height 12
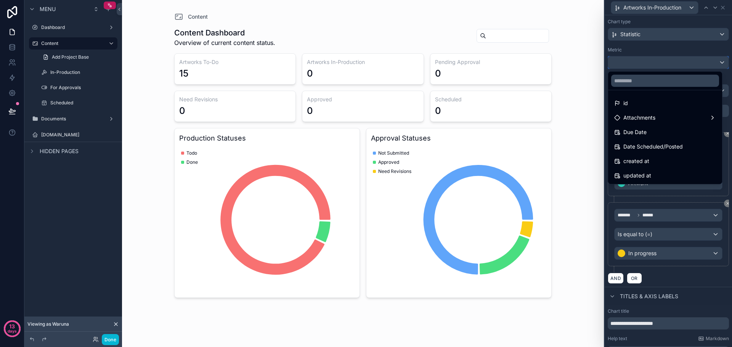
scroll to position [0, 0]
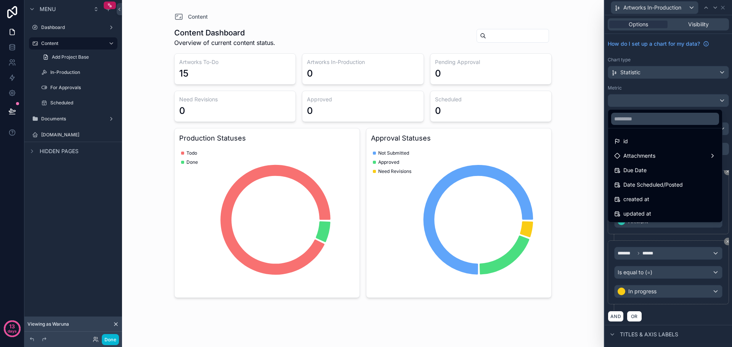
click at [722, 7] on div at bounding box center [668, 173] width 127 height 347
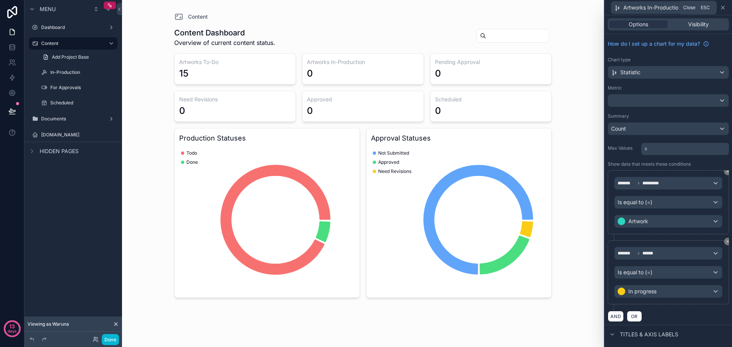
click at [723, 7] on icon at bounding box center [722, 7] width 3 height 3
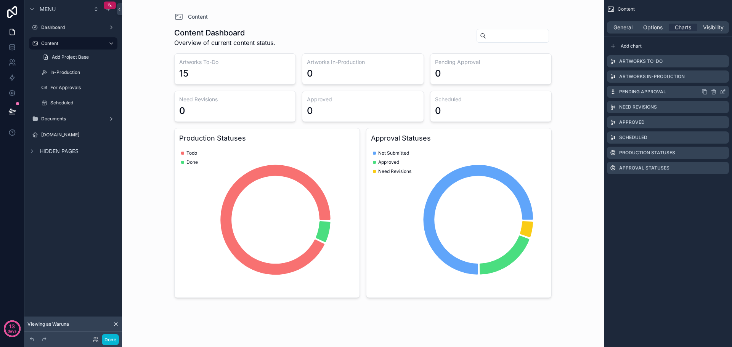
click at [722, 92] on icon "scrollable content" at bounding box center [723, 91] width 3 height 3
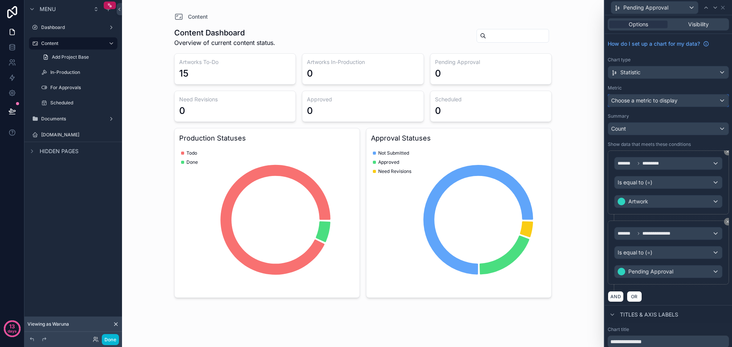
click at [668, 100] on span "Choose a metric to display" at bounding box center [644, 100] width 66 height 6
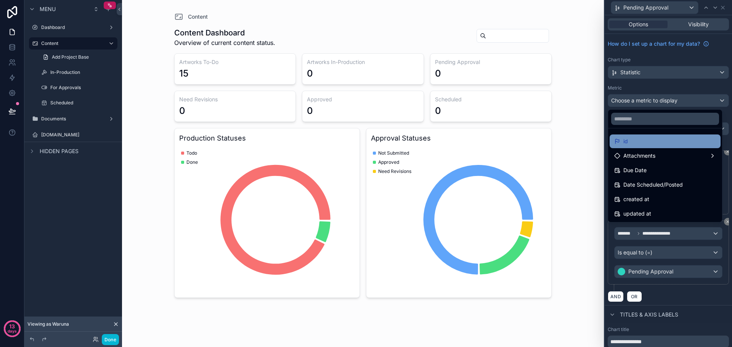
click at [666, 142] on div "id" at bounding box center [665, 141] width 102 height 9
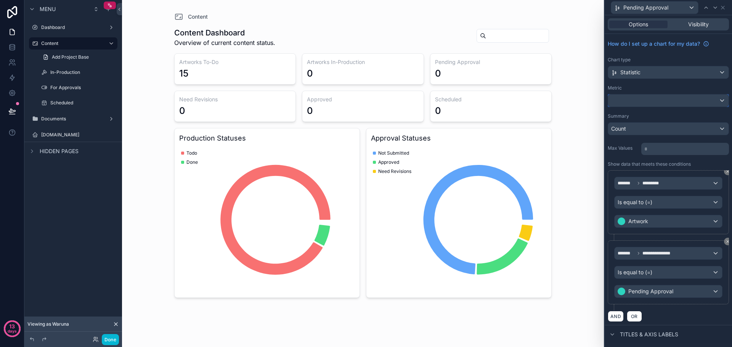
click at [687, 100] on div at bounding box center [668, 101] width 120 height 12
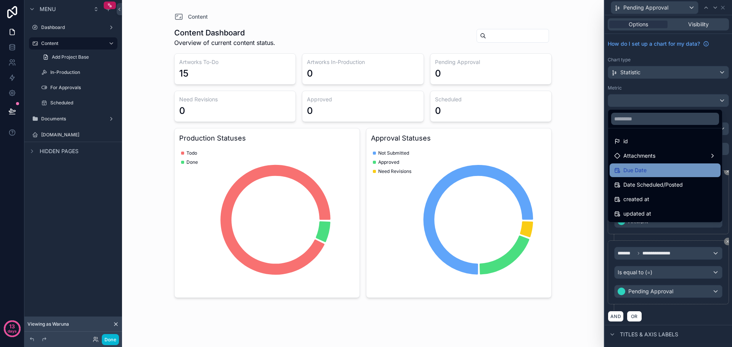
click at [669, 169] on div "Due Date" at bounding box center [665, 170] width 102 height 9
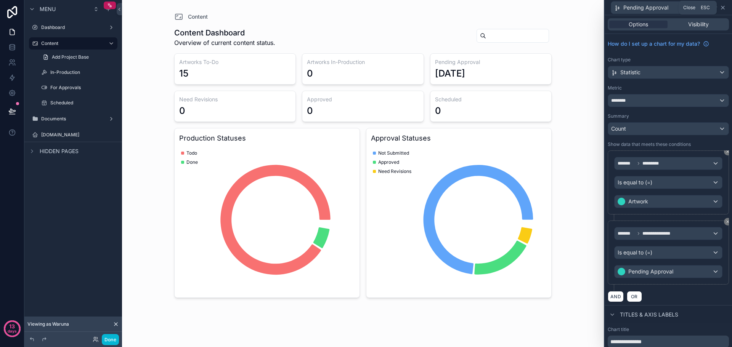
click at [723, 6] on icon at bounding box center [723, 8] width 6 height 6
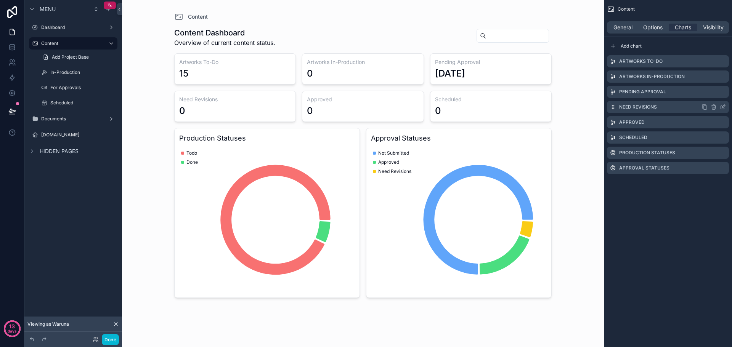
click at [725, 109] on icon "scrollable content" at bounding box center [723, 107] width 6 height 6
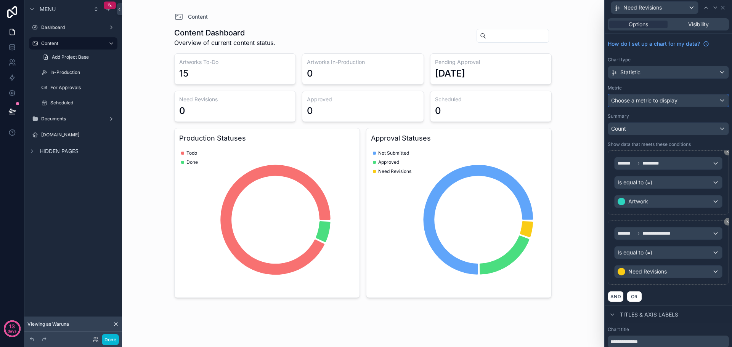
click at [661, 103] on span "Choose a metric to display" at bounding box center [644, 100] width 66 height 6
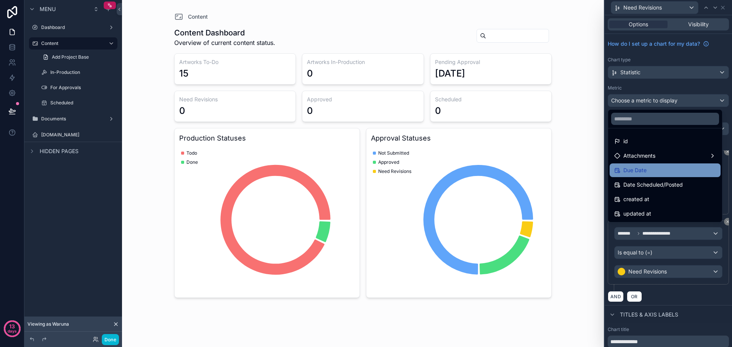
click at [645, 175] on span "Due Date" at bounding box center [634, 170] width 23 height 9
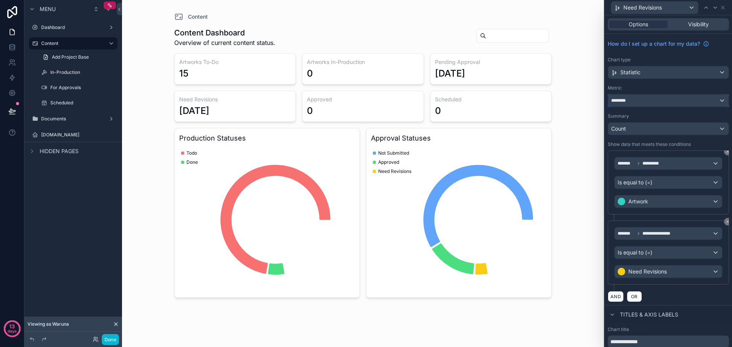
click at [667, 95] on div "********" at bounding box center [668, 101] width 120 height 12
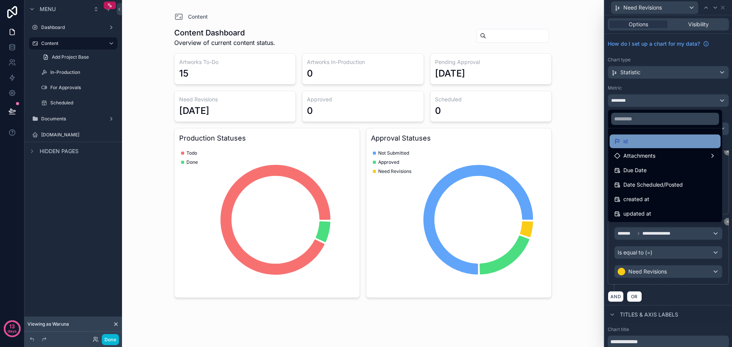
click at [656, 143] on div "id" at bounding box center [665, 141] width 102 height 9
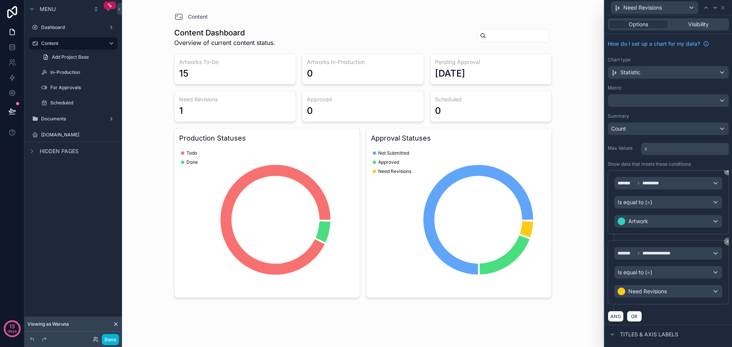
click at [726, 8] on div "Need Revisions" at bounding box center [668, 7] width 121 height 15
click at [724, 8] on icon at bounding box center [723, 8] width 6 height 6
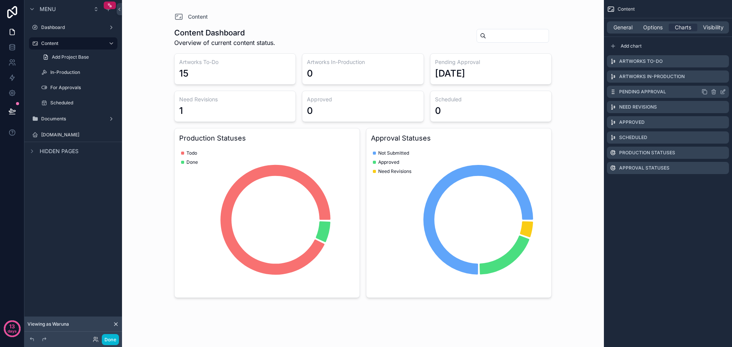
click at [723, 92] on icon "scrollable content" at bounding box center [723, 91] width 3 height 3
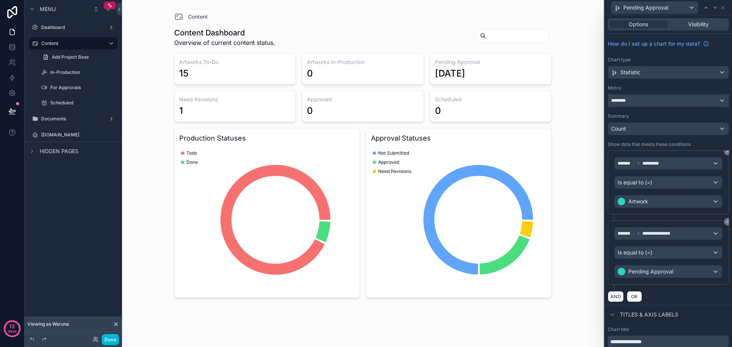
click at [657, 98] on div "********" at bounding box center [668, 101] width 120 height 12
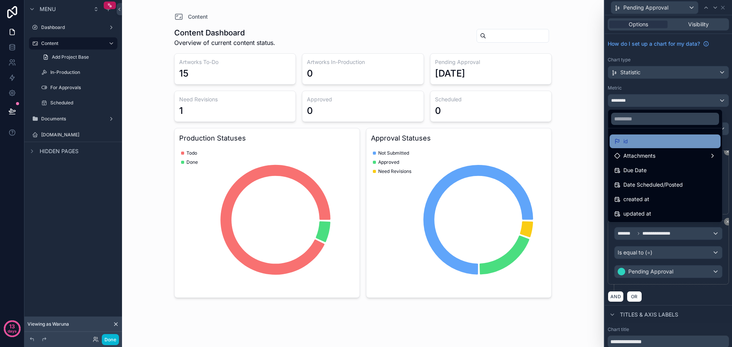
click at [659, 148] on div "id" at bounding box center [665, 142] width 111 height 14
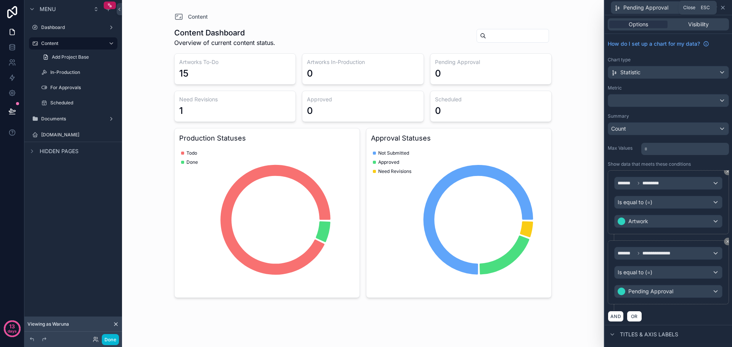
click at [724, 8] on icon at bounding box center [723, 8] width 6 height 6
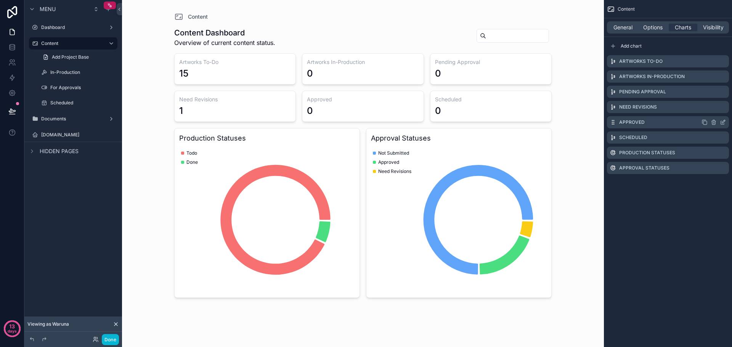
click at [722, 124] on icon "scrollable content" at bounding box center [723, 122] width 6 height 6
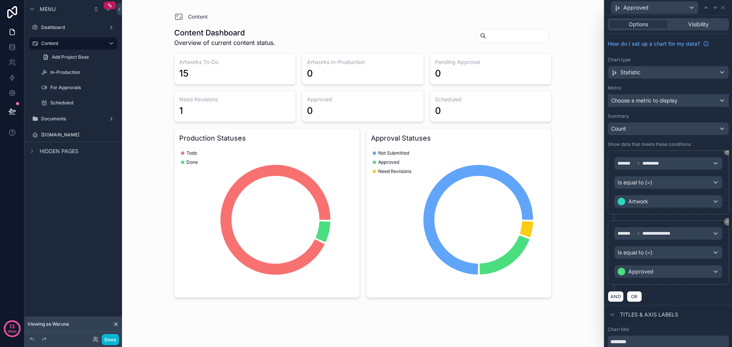
click at [650, 100] on span "Choose a metric to display" at bounding box center [644, 100] width 66 height 6
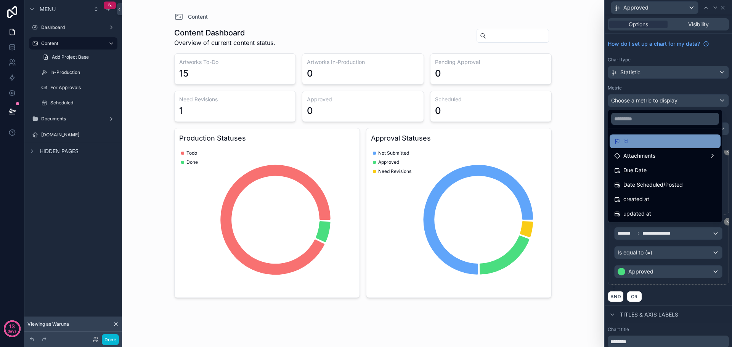
click at [639, 137] on div "id" at bounding box center [665, 141] width 102 height 9
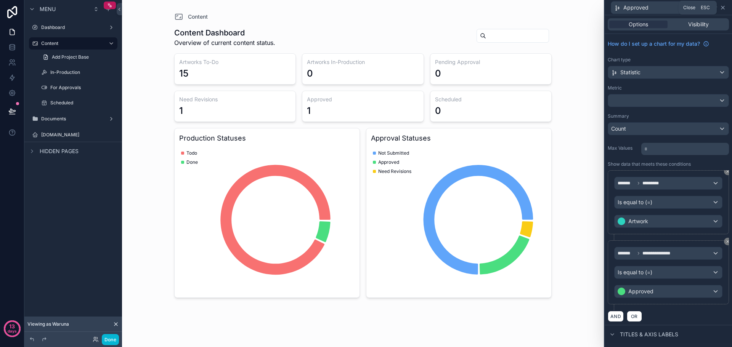
click at [724, 8] on icon at bounding box center [723, 8] width 6 height 6
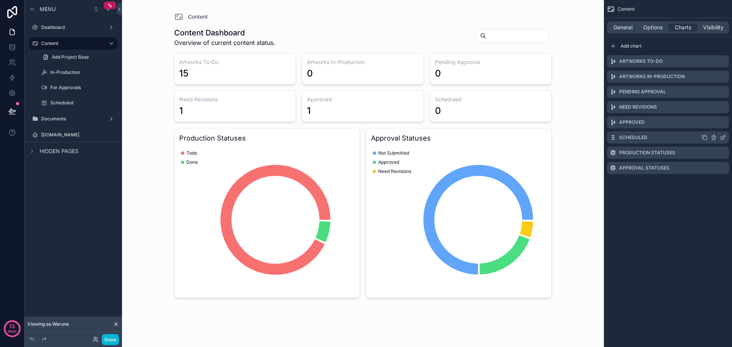
click at [722, 140] on icon "scrollable content" at bounding box center [722, 137] width 3 height 3
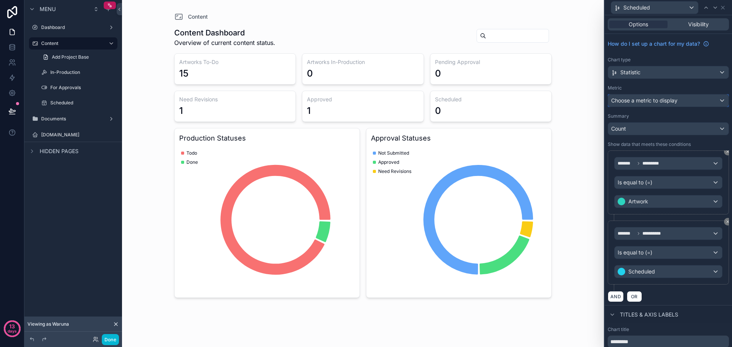
click at [674, 104] on div "Choose a metric to display" at bounding box center [668, 101] width 120 height 12
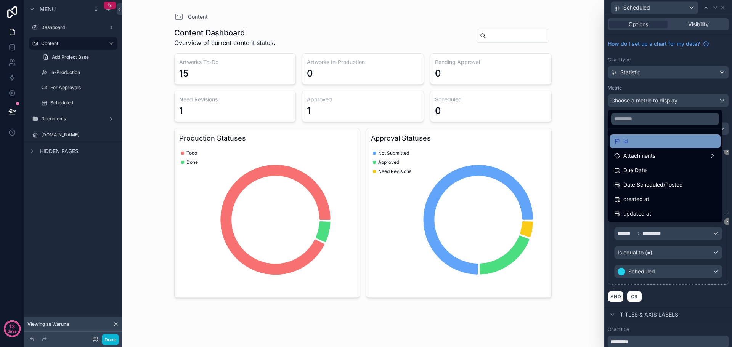
click at [641, 144] on div "id" at bounding box center [665, 141] width 102 height 9
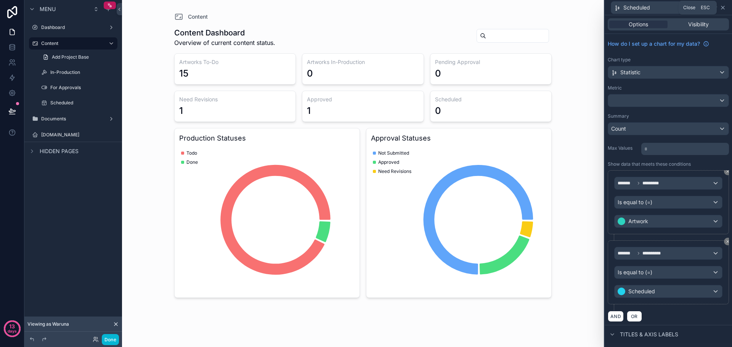
click at [722, 8] on icon at bounding box center [723, 8] width 6 height 6
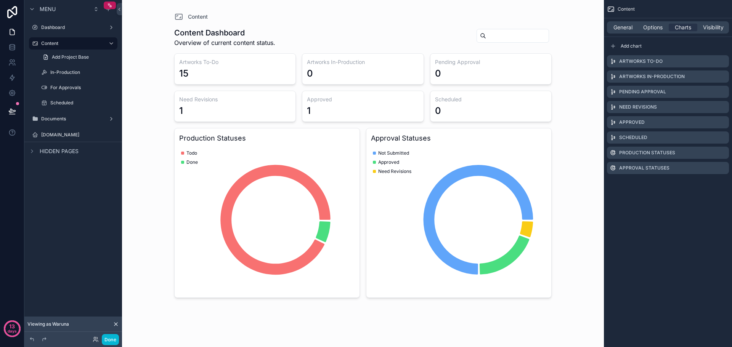
click at [433, 193] on div "scrollable content" at bounding box center [363, 161] width 390 height 323
click at [513, 146] on div "Approval Statuses Not Submitted Approved Need Revisions" at bounding box center [459, 213] width 186 height 170
click at [726, 167] on icon "scrollable content" at bounding box center [723, 168] width 6 height 6
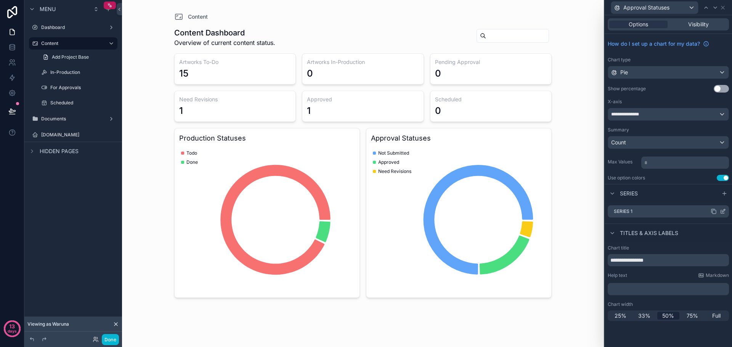
click at [724, 210] on icon at bounding box center [723, 212] width 6 height 6
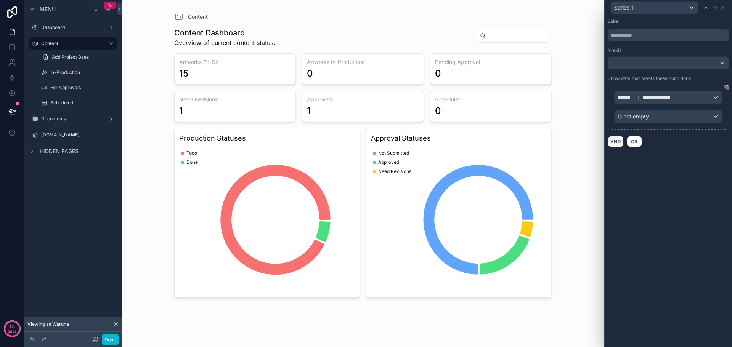
click at [622, 141] on button "AND" at bounding box center [616, 141] width 16 height 11
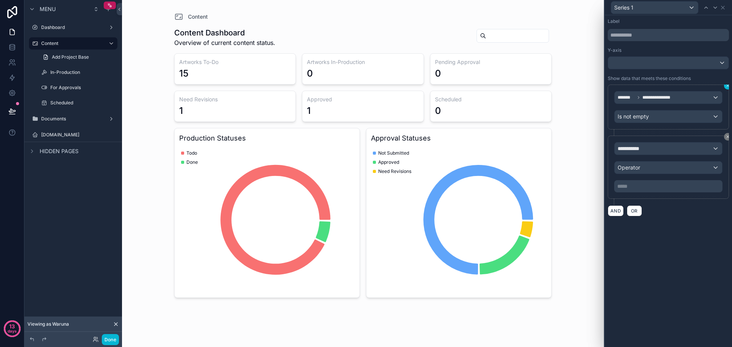
click at [728, 86] on icon at bounding box center [728, 86] width 2 height 2
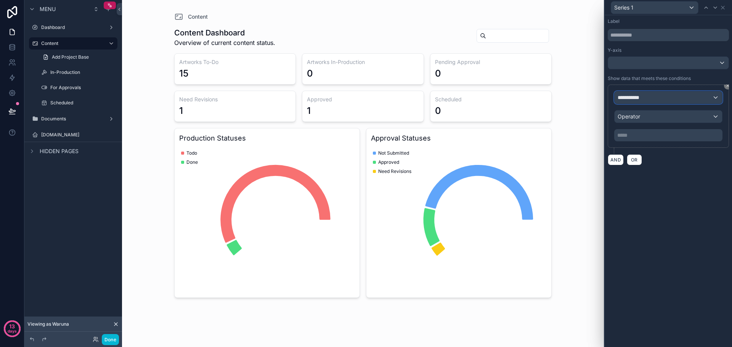
click at [707, 100] on div "**********" at bounding box center [669, 98] width 108 height 12
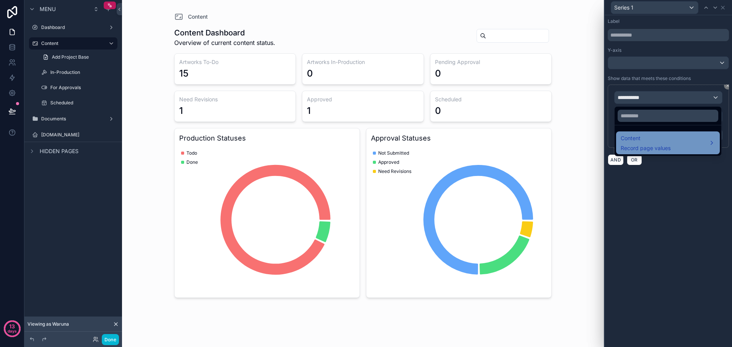
click at [675, 138] on div "Content Record page values" at bounding box center [668, 143] width 95 height 18
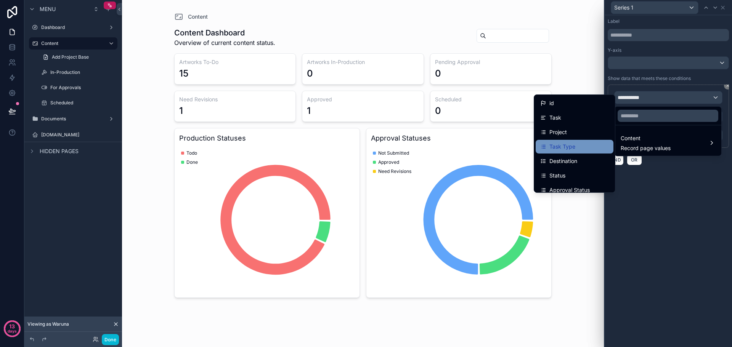
click at [570, 145] on div "Task Type" at bounding box center [574, 146] width 69 height 9
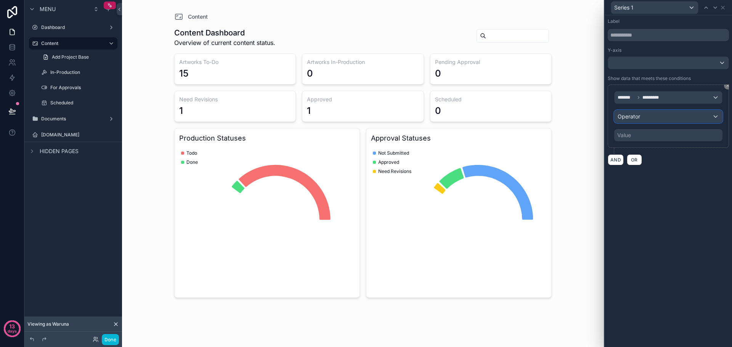
click at [670, 116] on div "Operator" at bounding box center [669, 117] width 108 height 12
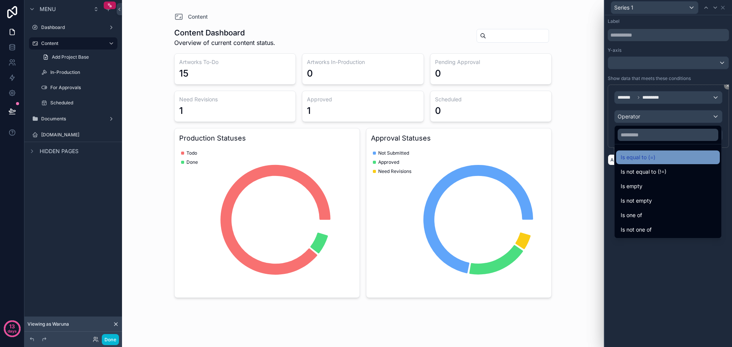
click at [655, 157] on span "Is equal to (=)" at bounding box center [638, 157] width 35 height 9
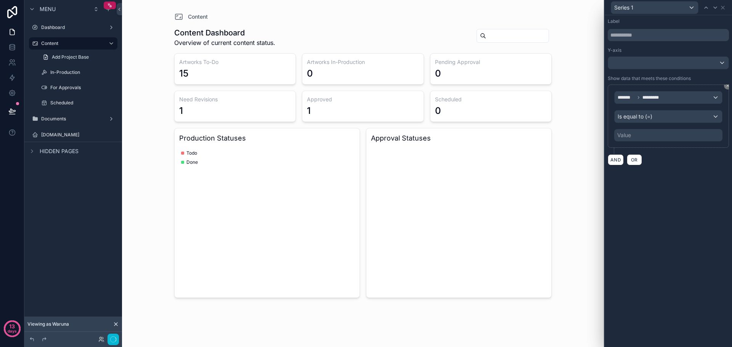
click at [660, 133] on div "Value" at bounding box center [668, 135] width 108 height 12
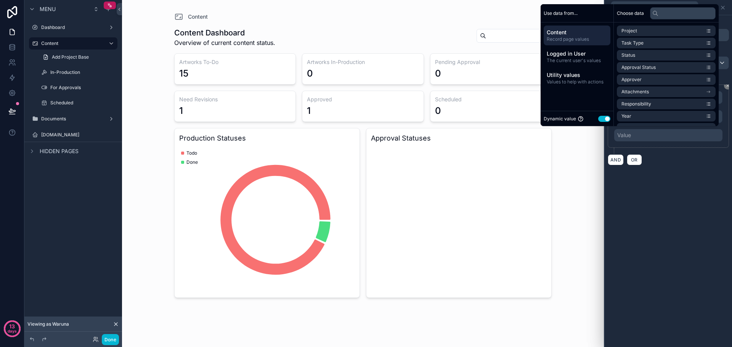
click at [603, 118] on button "Use setting" at bounding box center [604, 119] width 12 height 6
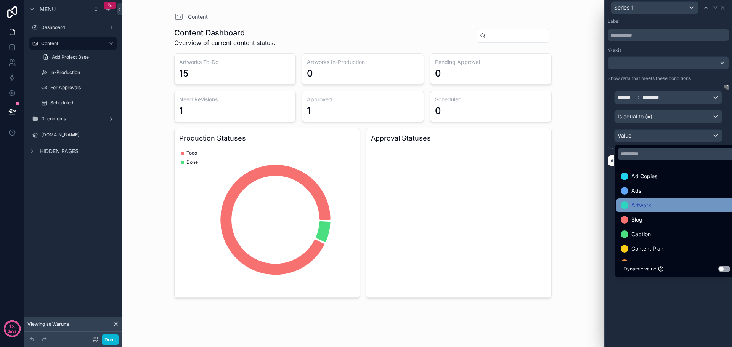
click at [647, 203] on span "Artwork" at bounding box center [641, 205] width 20 height 9
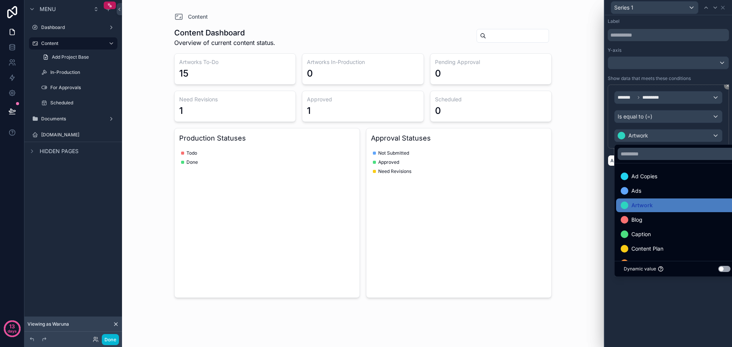
click at [713, 310] on div "Label Y-axis Show data that meets these conditions ******* ********* Is equal t…" at bounding box center [668, 181] width 127 height 332
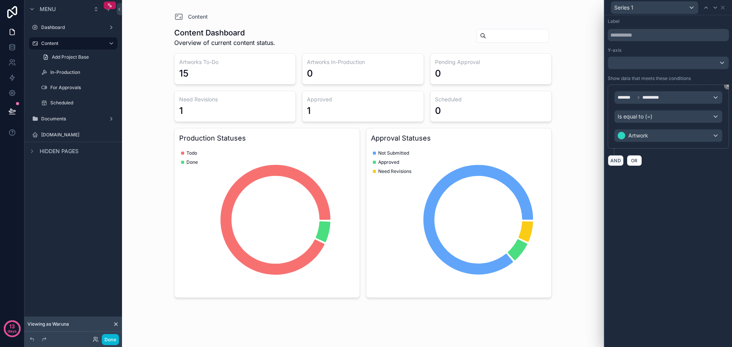
click at [611, 162] on button "AND" at bounding box center [616, 160] width 16 height 11
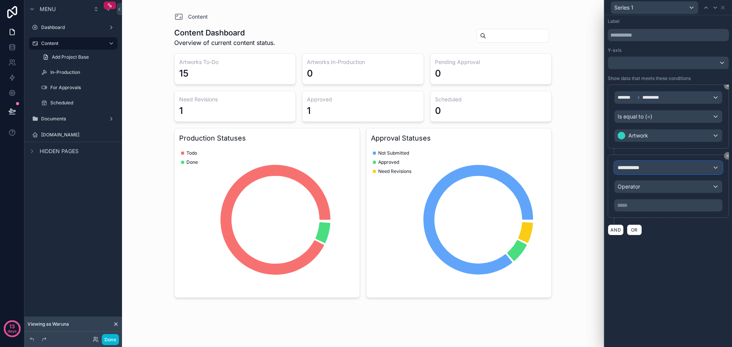
click at [681, 166] on div "**********" at bounding box center [669, 168] width 108 height 12
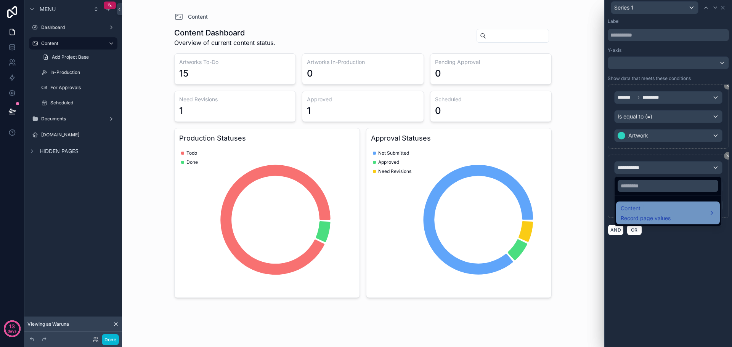
click at [673, 211] on div "Content Record page values" at bounding box center [668, 213] width 95 height 18
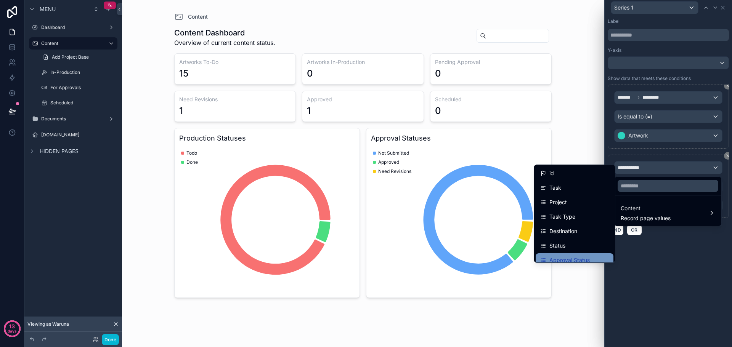
click at [578, 261] on span "Approval Status" at bounding box center [569, 260] width 40 height 9
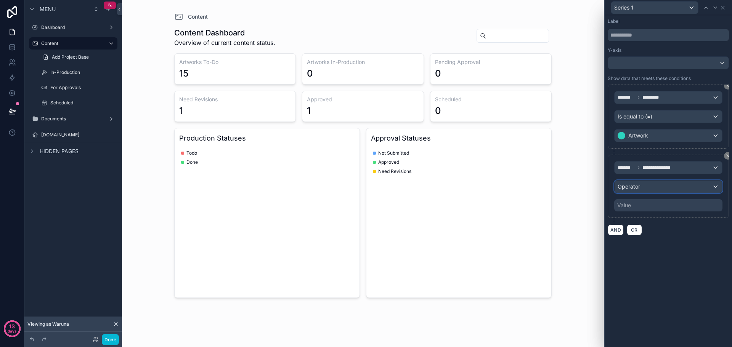
click at [675, 189] on div "Operator" at bounding box center [669, 187] width 108 height 12
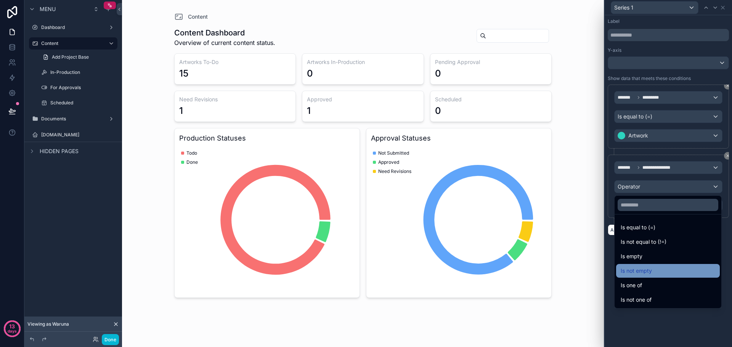
click at [655, 271] on div "Is not empty" at bounding box center [668, 271] width 95 height 9
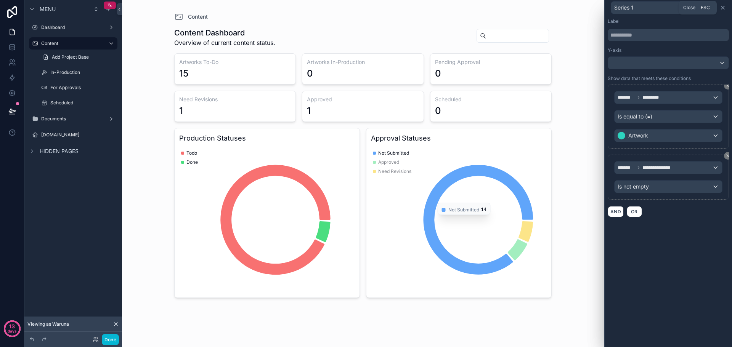
click at [724, 5] on icon at bounding box center [723, 8] width 6 height 6
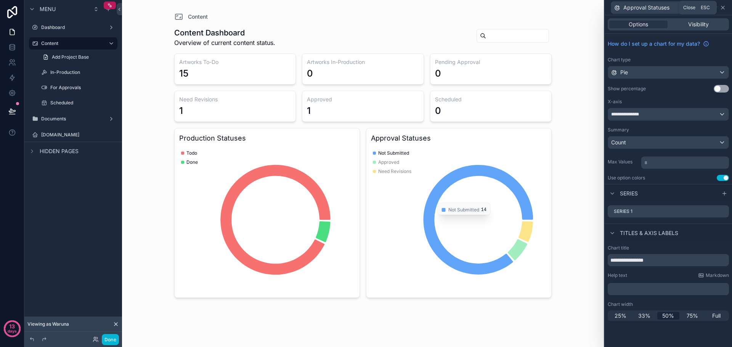
click at [724, 6] on icon at bounding box center [722, 7] width 3 height 3
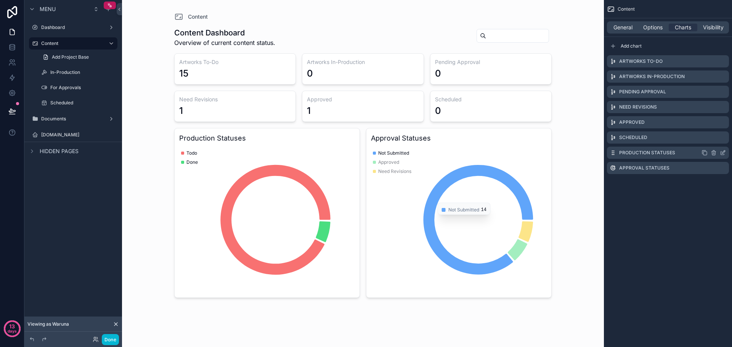
click at [723, 152] on icon "scrollable content" at bounding box center [723, 153] width 6 height 6
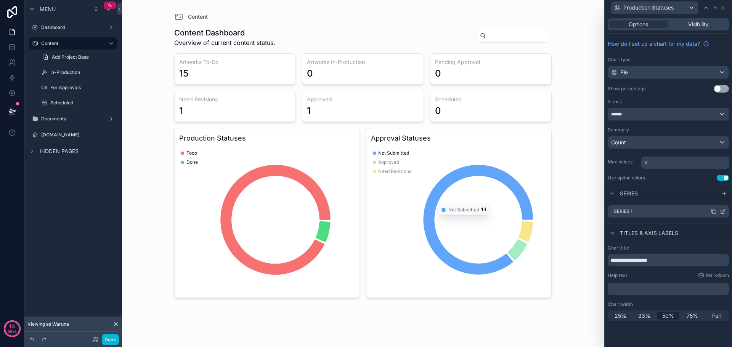
click at [722, 210] on icon at bounding box center [723, 212] width 6 height 6
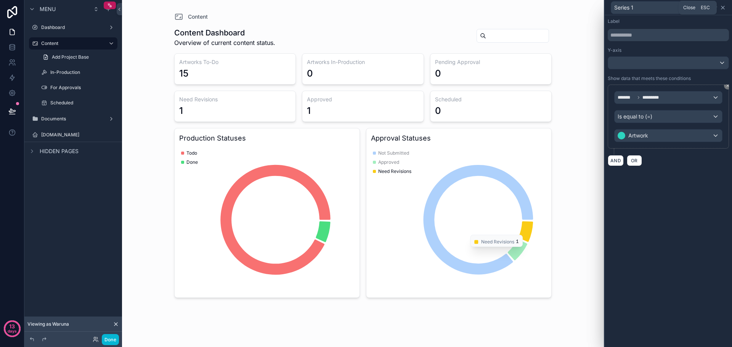
click at [724, 7] on icon at bounding box center [722, 7] width 3 height 3
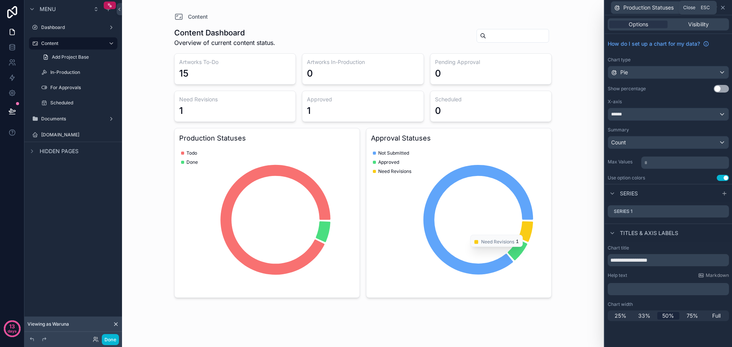
click at [721, 9] on icon at bounding box center [722, 7] width 3 height 3
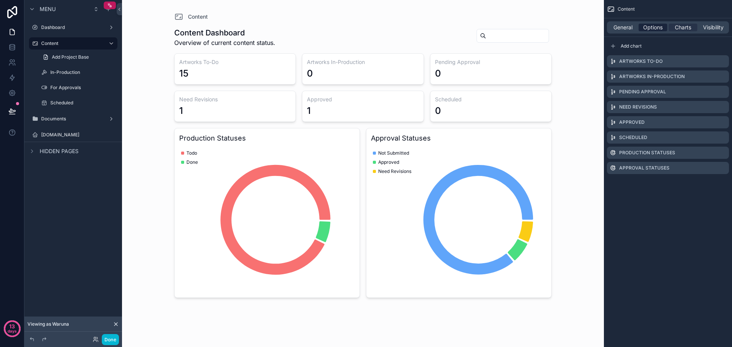
click at [654, 27] on span "Options" at bounding box center [652, 28] width 19 height 8
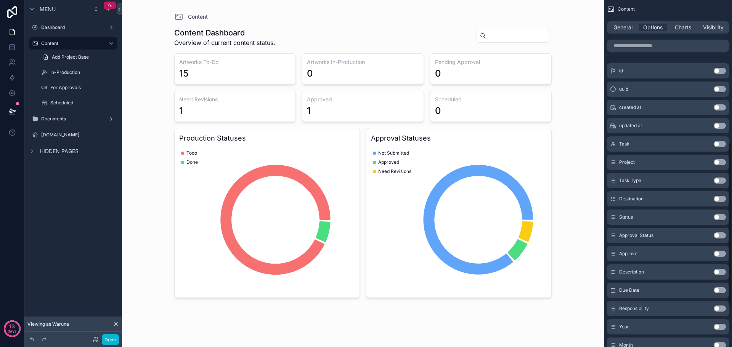
scroll to position [305, 0]
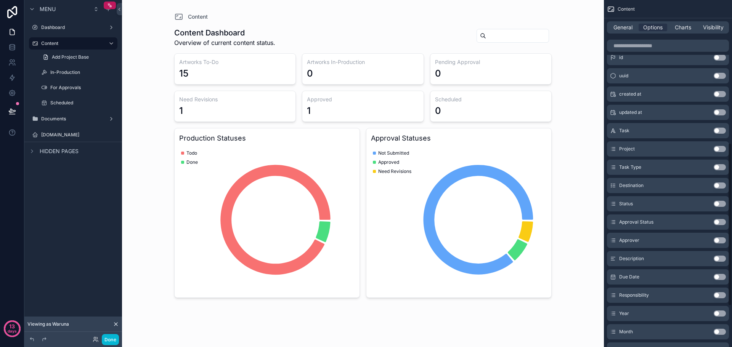
click at [721, 187] on button "Use setting" at bounding box center [720, 186] width 12 height 6
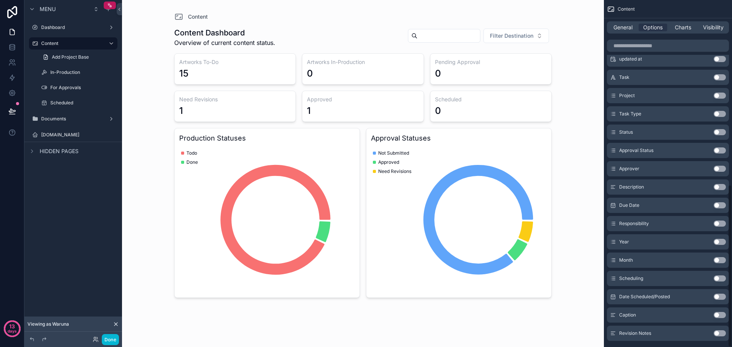
scroll to position [395, 0]
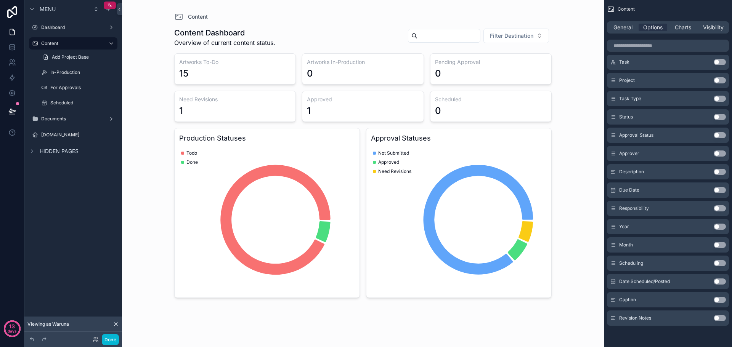
click at [721, 247] on button "Use setting" at bounding box center [720, 245] width 12 height 6
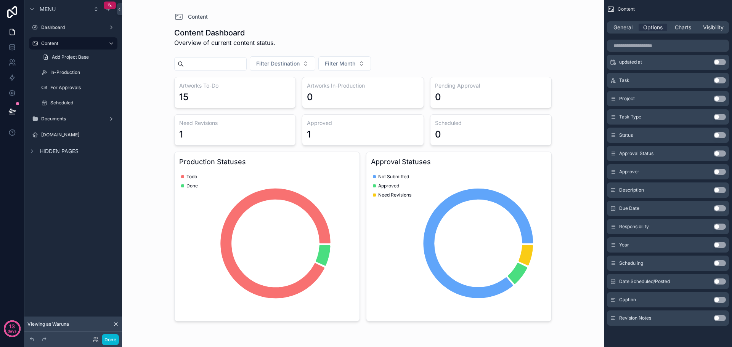
click at [721, 246] on button "Use setting" at bounding box center [720, 245] width 12 height 6
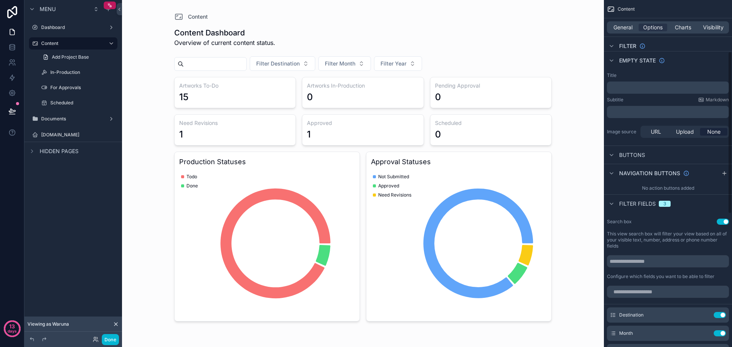
scroll to position [114, 0]
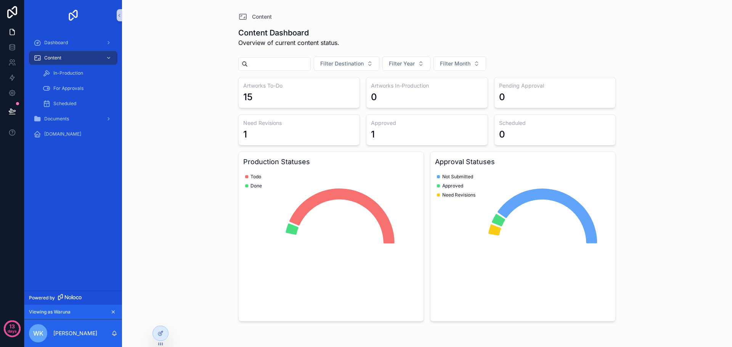
click at [698, 186] on div "Content Content Dashboard Overview of current content status. Filter Destinatio…" at bounding box center [427, 173] width 610 height 347
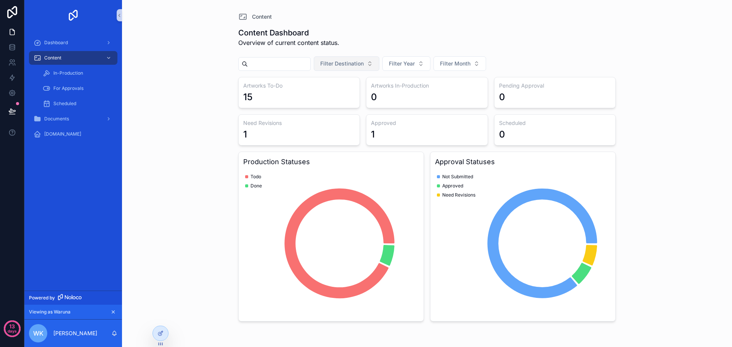
click at [364, 67] on span "Filter Destination" at bounding box center [341, 64] width 43 height 8
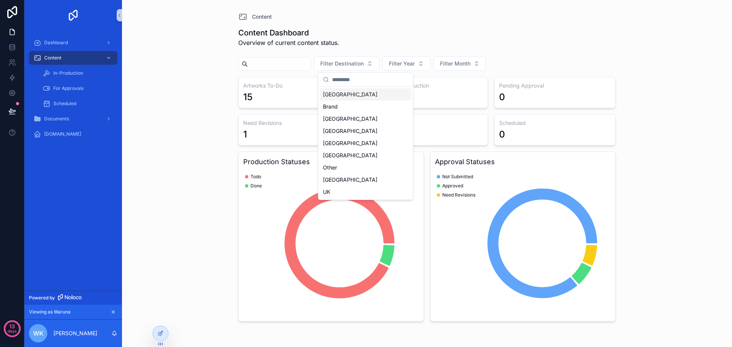
click at [365, 95] on div "[GEOGRAPHIC_DATA]" at bounding box center [366, 94] width 92 height 12
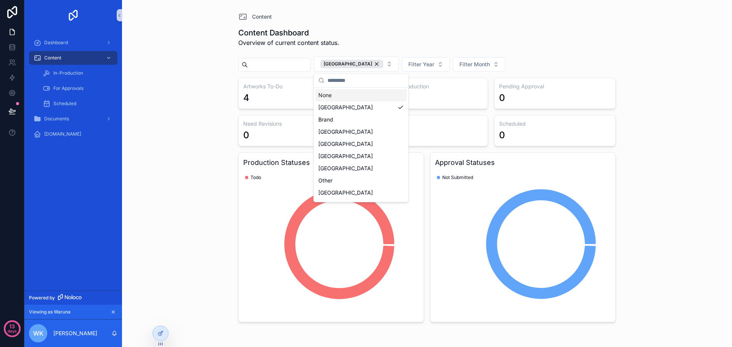
click at [364, 99] on div "None" at bounding box center [361, 95] width 92 height 12
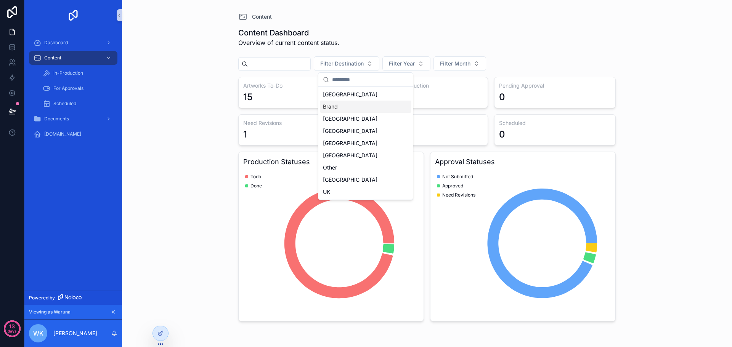
click at [690, 135] on div "Content Content Dashboard Overview of current content status. Filter Destinatio…" at bounding box center [427, 173] width 610 height 347
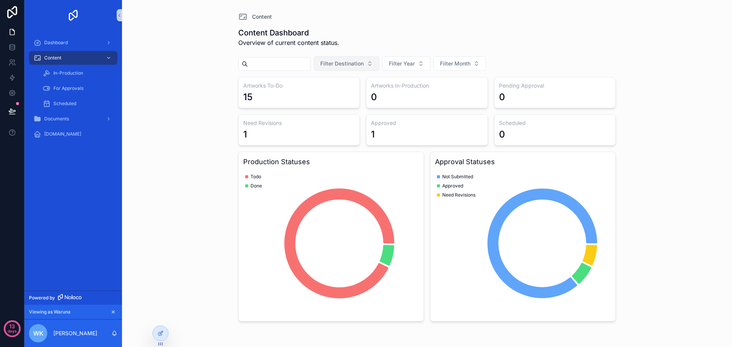
click at [364, 67] on span "Filter Destination" at bounding box center [341, 64] width 43 height 8
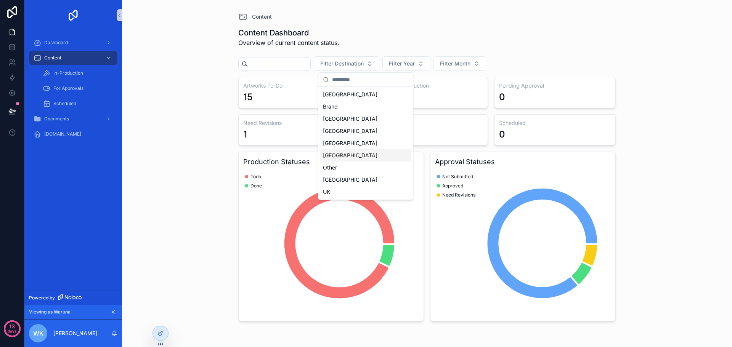
click at [661, 105] on div "Content Content Dashboard Overview of current content status. Filter Destinatio…" at bounding box center [427, 173] width 610 height 347
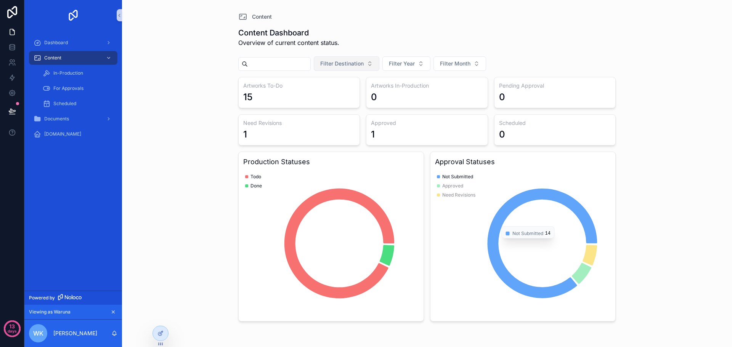
click at [363, 68] on button "Filter Destination" at bounding box center [347, 63] width 66 height 14
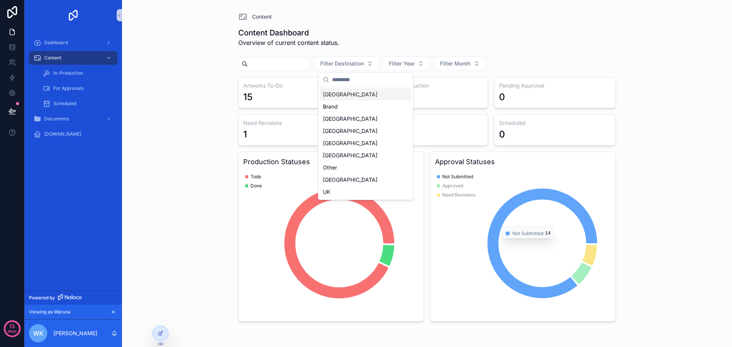
click at [356, 96] on div "[GEOGRAPHIC_DATA]" at bounding box center [366, 94] width 92 height 12
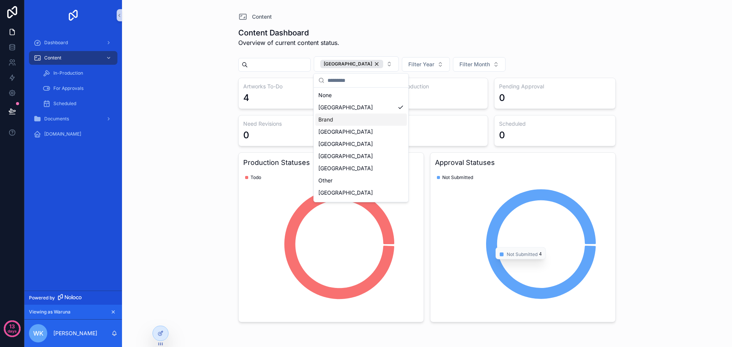
click at [643, 223] on div "Content Content Dashboard Overview of current content status. Australia Filter …" at bounding box center [427, 173] width 610 height 347
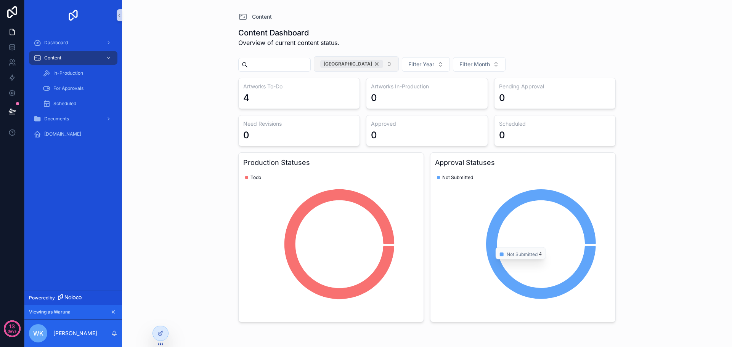
click at [365, 64] on div "[GEOGRAPHIC_DATA]" at bounding box center [351, 64] width 63 height 8
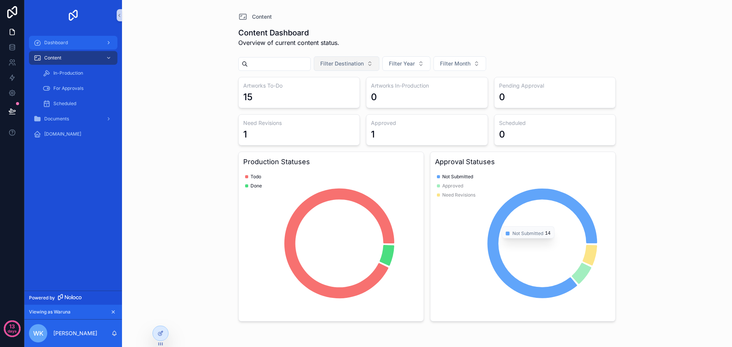
click at [81, 44] on div "Dashboard" at bounding box center [73, 43] width 79 height 12
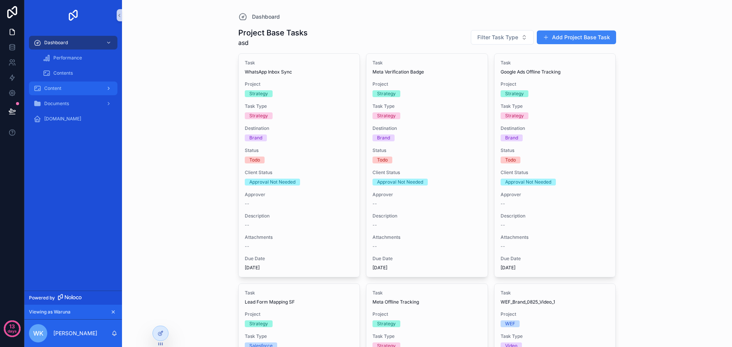
click at [48, 86] on span "Content" at bounding box center [52, 88] width 17 height 6
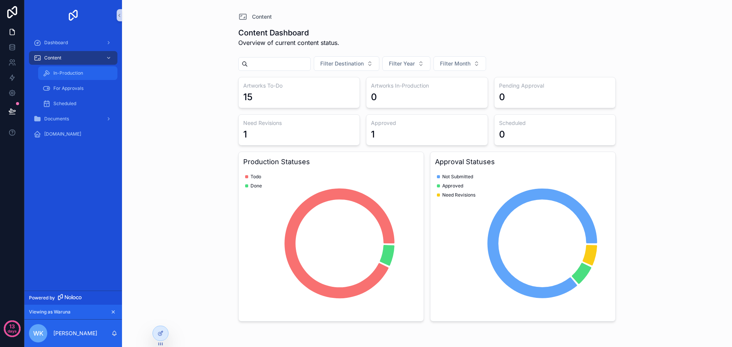
click at [75, 74] on span "In-Production" at bounding box center [68, 73] width 30 height 6
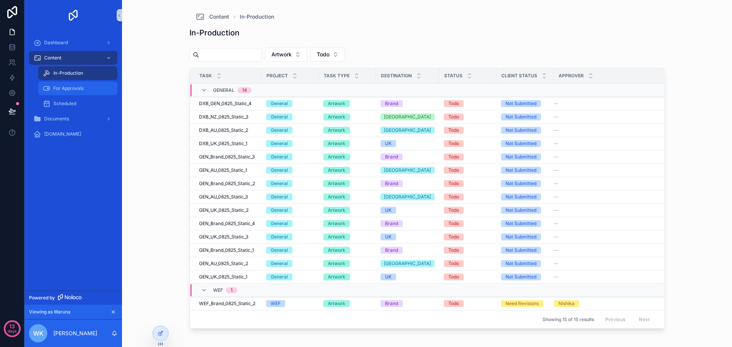
click at [77, 85] on span "For Approvals" at bounding box center [68, 88] width 30 height 6
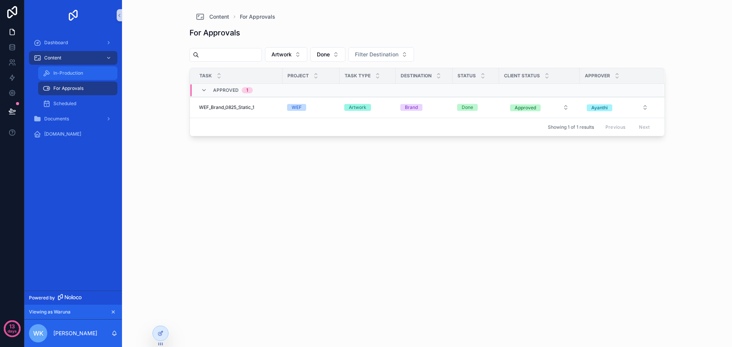
click at [83, 72] on div "In-Production" at bounding box center [78, 73] width 70 height 12
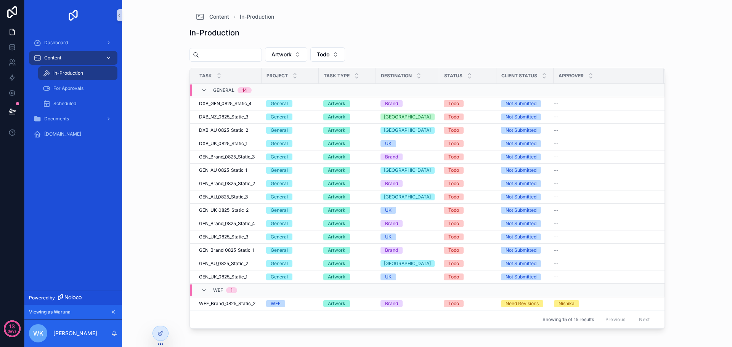
click at [86, 57] on div "Content" at bounding box center [73, 58] width 79 height 12
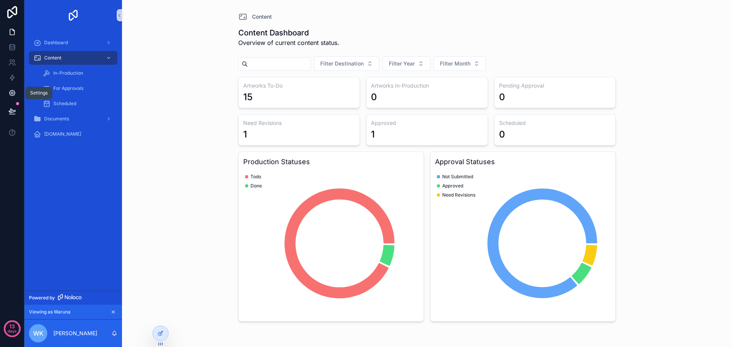
click at [11, 90] on icon at bounding box center [12, 93] width 8 height 8
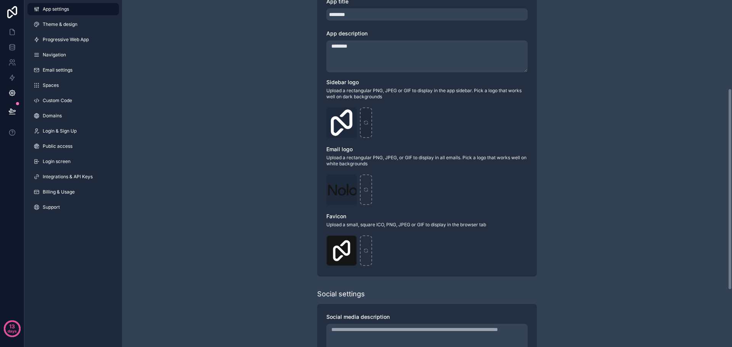
scroll to position [153, 0]
click at [366, 125] on icon "scrollable content" at bounding box center [365, 123] width 5 height 5
click at [612, 234] on div "Live mode Learn more about live mode Turn on live-mode to allow your users to l…" at bounding box center [427, 146] width 610 height 598
click at [614, 188] on div "Live mode Learn more about live mode Turn on live-mode to allow your users to l…" at bounding box center [427, 146] width 610 height 598
click at [366, 120] on div "scrollable content" at bounding box center [366, 123] width 12 height 31
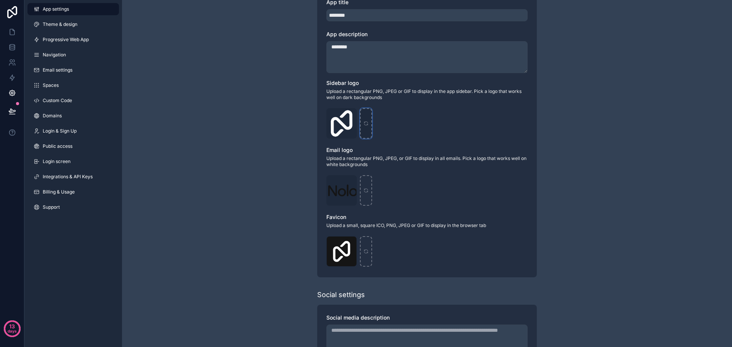
type input "**********"
click at [365, 247] on div "scrollable content" at bounding box center [366, 251] width 12 height 31
click at [364, 194] on div "scrollable content" at bounding box center [366, 190] width 12 height 31
type input "**********"
click at [13, 35] on icon at bounding box center [12, 32] width 5 height 6
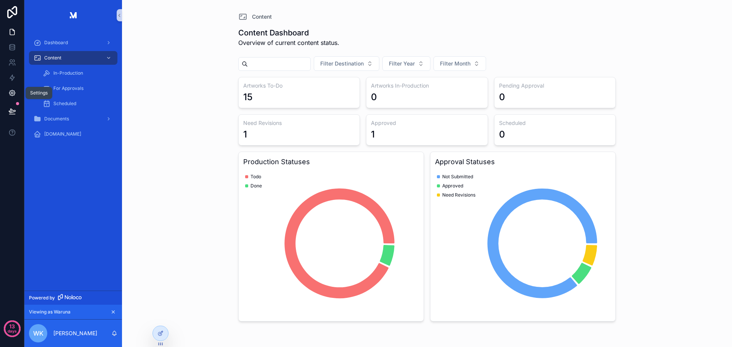
click at [13, 95] on icon at bounding box center [12, 93] width 6 height 6
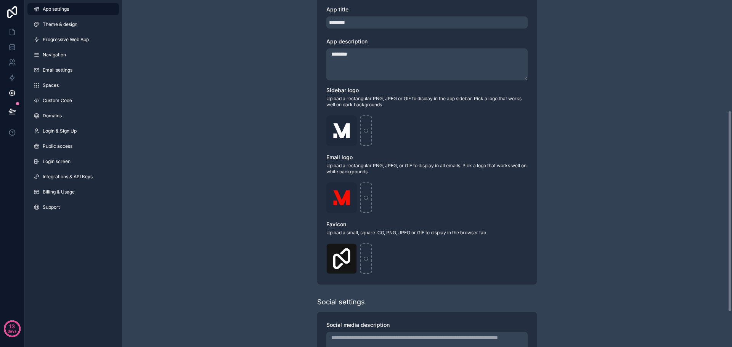
scroll to position [191, 0]
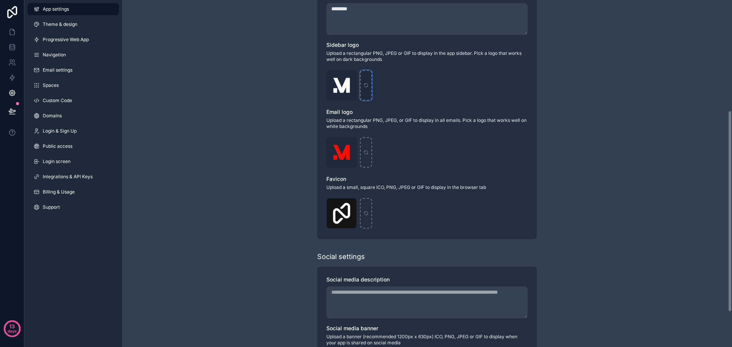
click at [364, 88] on icon "scrollable content" at bounding box center [365, 85] width 5 height 5
type input "**********"
click at [11, 32] on icon at bounding box center [12, 32] width 8 height 8
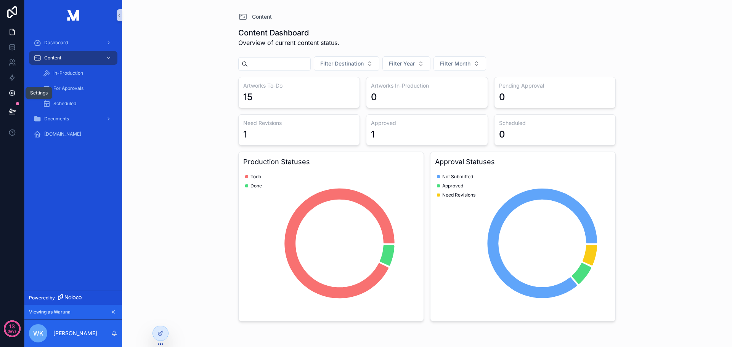
click at [13, 95] on icon at bounding box center [12, 93] width 6 height 6
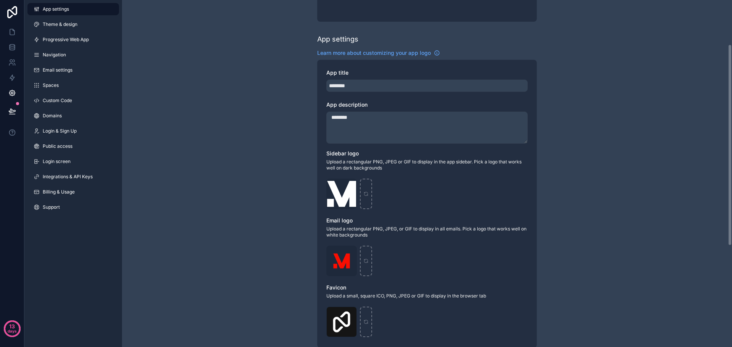
scroll to position [76, 0]
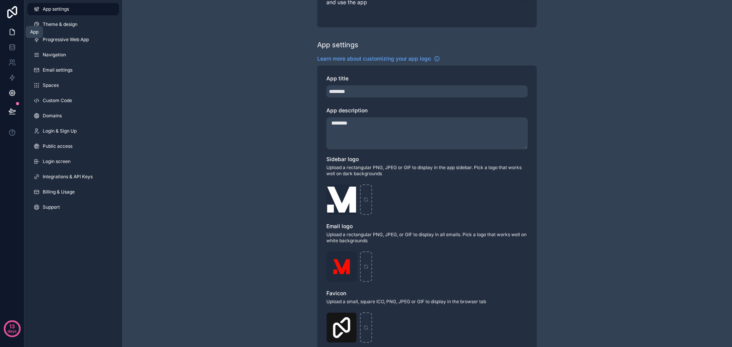
click at [15, 34] on icon at bounding box center [12, 32] width 8 height 8
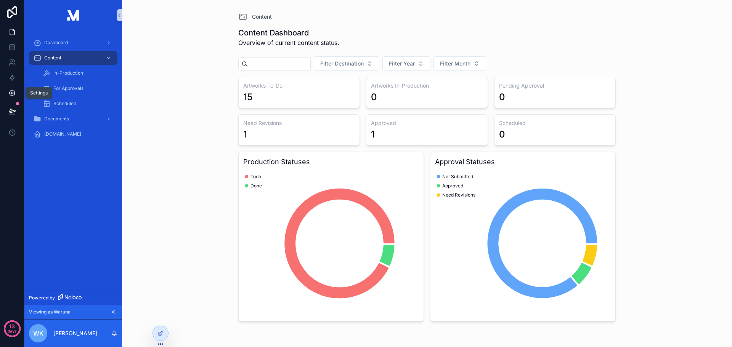
click at [13, 94] on icon at bounding box center [12, 93] width 8 height 8
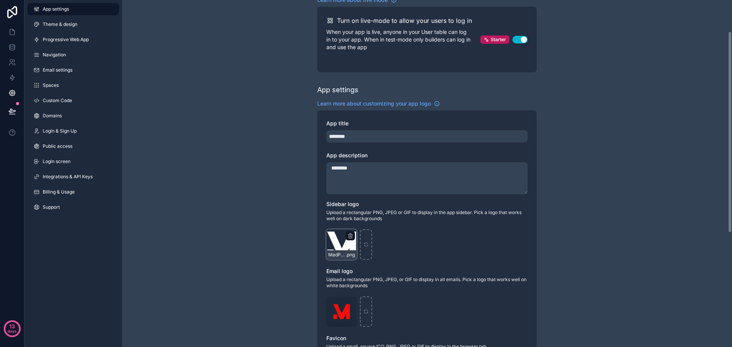
scroll to position [114, 0]
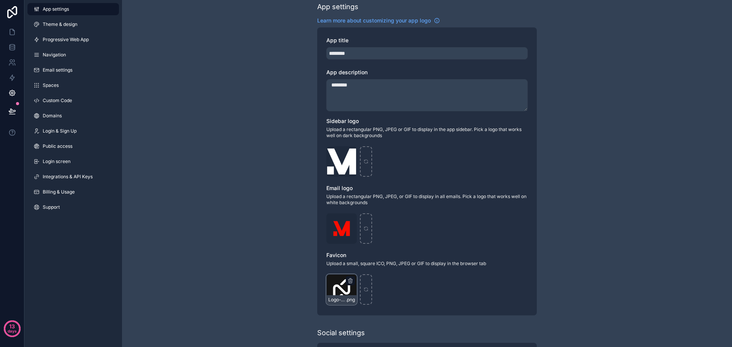
click at [338, 284] on div "Logo-WebClip .png" at bounding box center [341, 290] width 31 height 31
drag, startPoint x: 338, startPoint y: 284, endPoint x: 283, endPoint y: 271, distance: 57.2
click at [283, 271] on div "Live mode Learn more about live mode Turn on live-mode to allow your users to l…" at bounding box center [427, 185] width 610 height 598
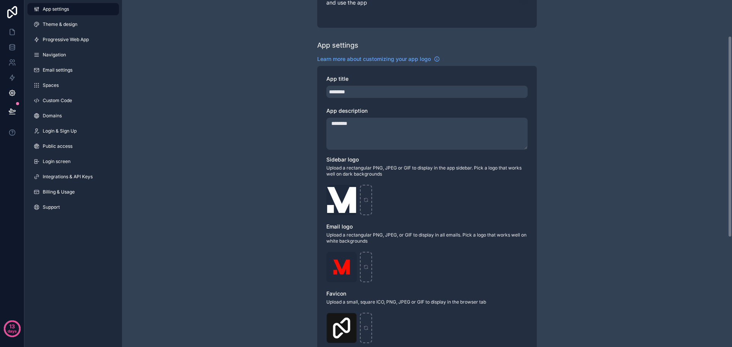
scroll to position [60, 0]
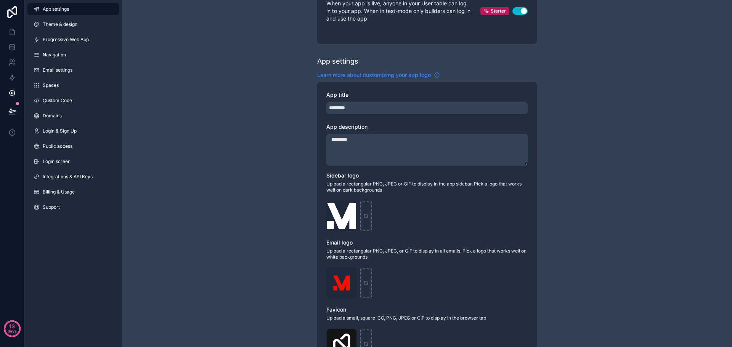
click at [439, 76] on icon "scrollable content" at bounding box center [437, 75] width 6 height 6
click at [17, 27] on link at bounding box center [12, 31] width 24 height 15
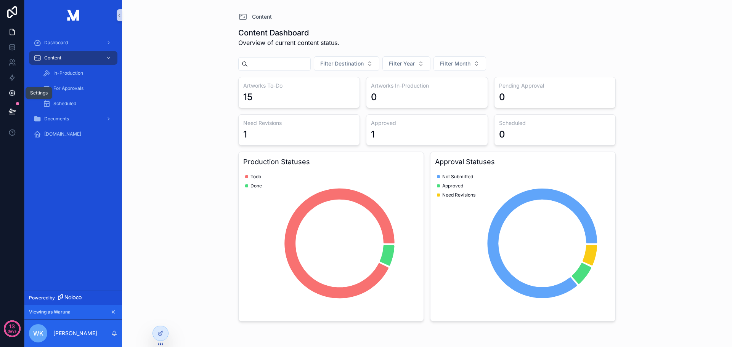
click at [11, 89] on icon at bounding box center [12, 93] width 8 height 8
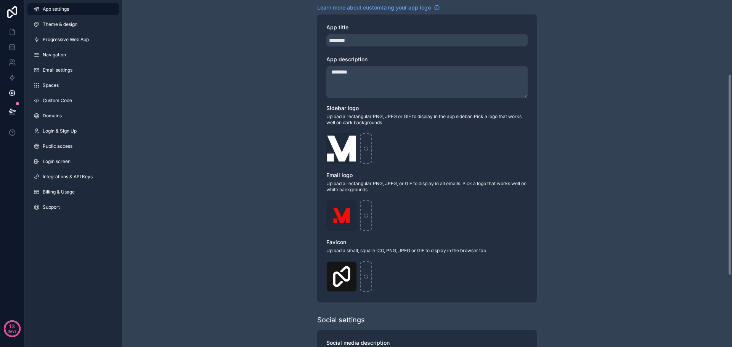
scroll to position [153, 0]
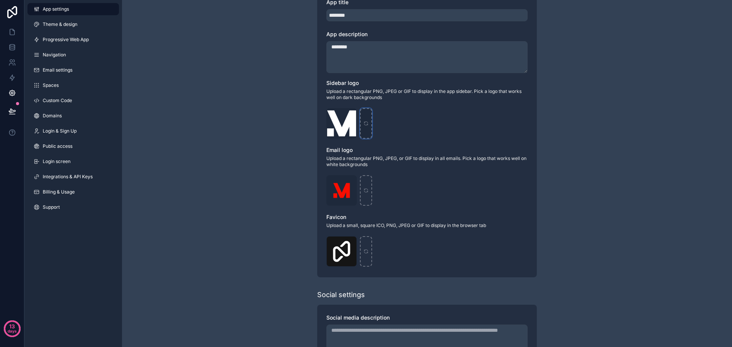
click at [371, 128] on div "scrollable content" at bounding box center [366, 123] width 12 height 31
type input "**********"
click at [13, 36] on link at bounding box center [12, 31] width 24 height 15
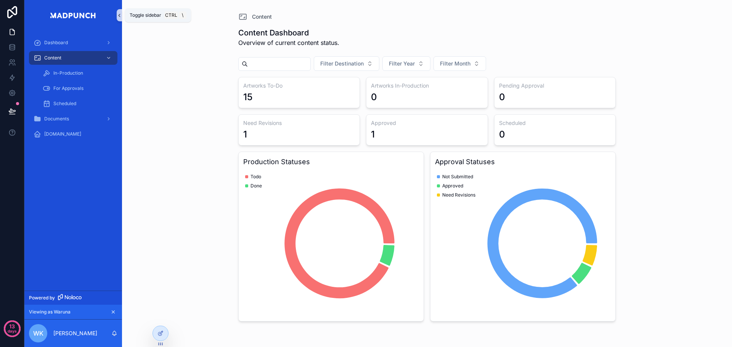
click at [117, 13] on icon "scrollable content" at bounding box center [119, 16] width 5 height 6
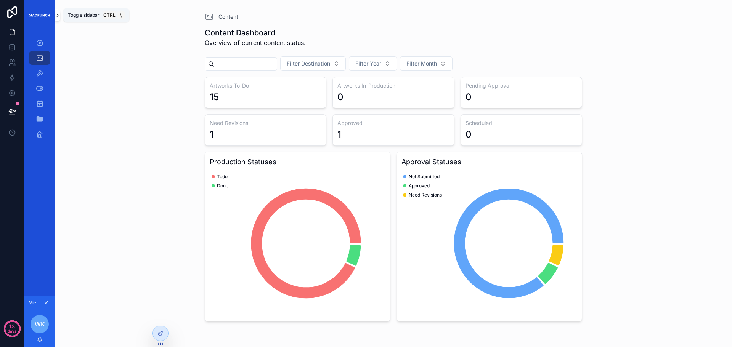
click at [58, 14] on icon "scrollable content" at bounding box center [57, 16] width 5 height 6
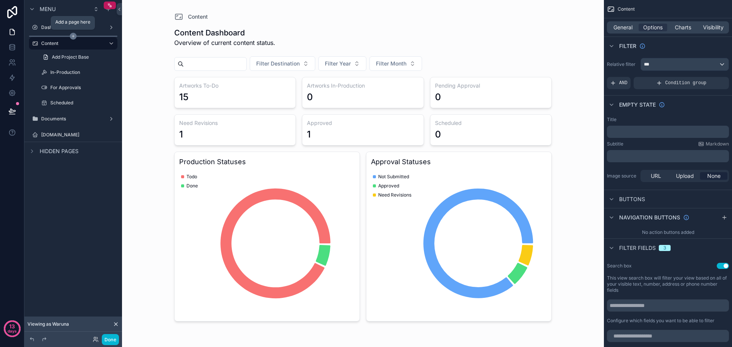
click at [74, 34] on icon "scrollable content" at bounding box center [73, 36] width 7 height 7
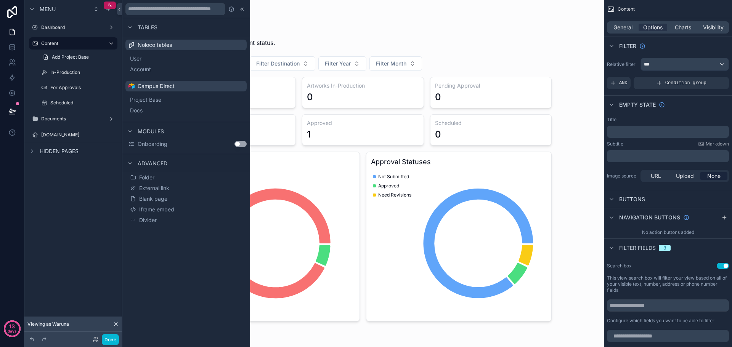
click at [241, 146] on button "Use setting" at bounding box center [240, 144] width 12 height 6
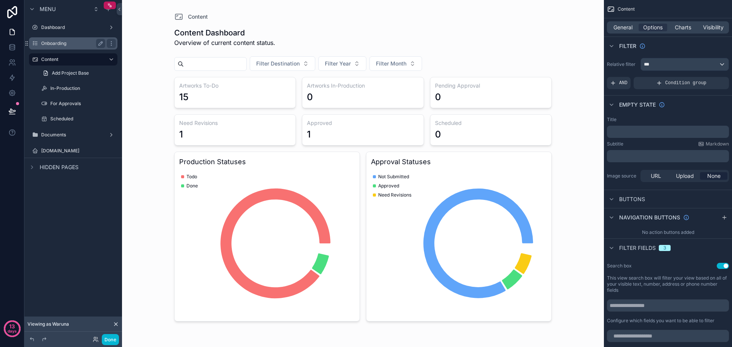
click at [69, 43] on label "Onboarding" at bounding box center [71, 43] width 61 height 6
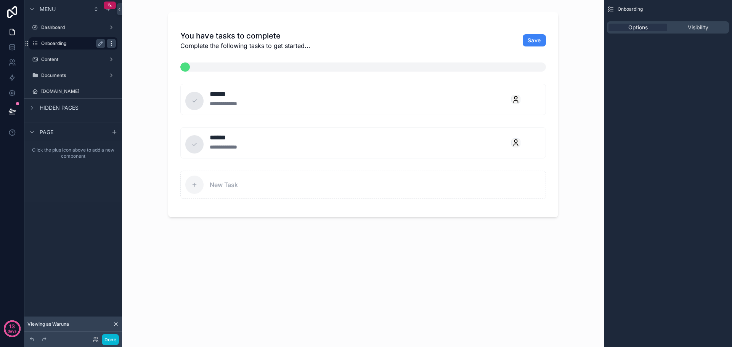
click at [112, 44] on icon "scrollable content" at bounding box center [111, 43] width 6 height 6
click at [142, 47] on span "Remove" at bounding box center [146, 49] width 20 height 8
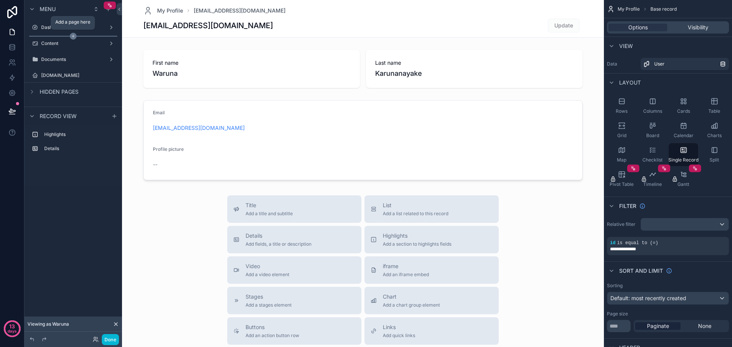
click at [73, 36] on icon "scrollable content" at bounding box center [73, 36] width 2 height 0
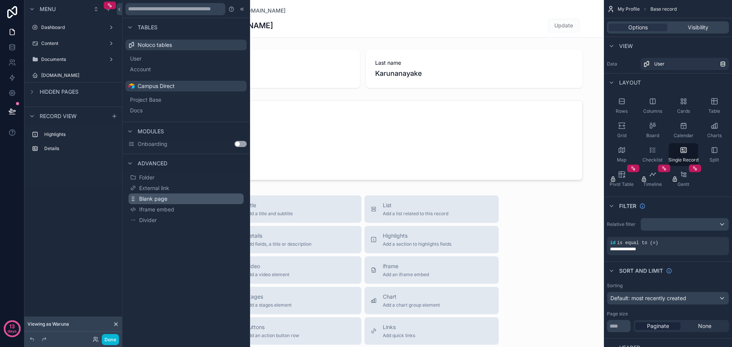
click at [156, 197] on span "Blank page" at bounding box center [153, 199] width 28 height 8
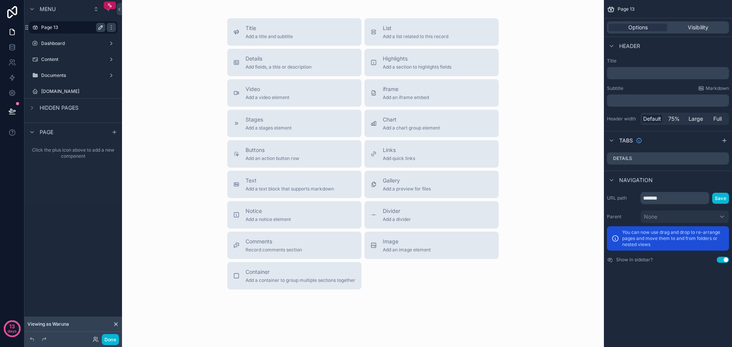
click at [98, 27] on icon "scrollable content" at bounding box center [101, 27] width 6 height 6
click at [72, 29] on input "*******" at bounding box center [67, 27] width 52 height 9
type input "**********"
click at [32, 26] on icon "scrollable content" at bounding box center [35, 27] width 6 height 6
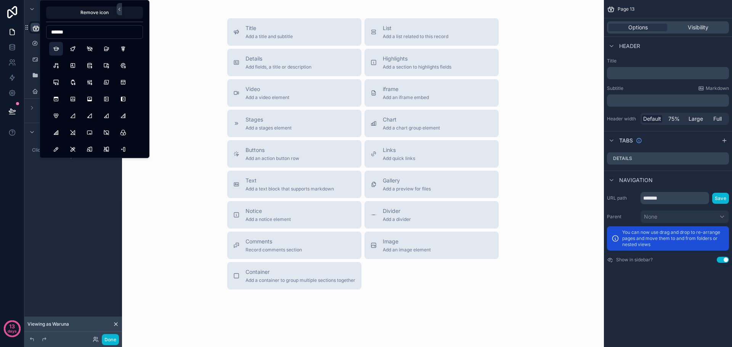
type input "******"
click at [57, 51] on button "School" at bounding box center [56, 49] width 14 height 14
click at [78, 173] on div "Click the plus icon above to add a new component" at bounding box center [73, 171] width 98 height 61
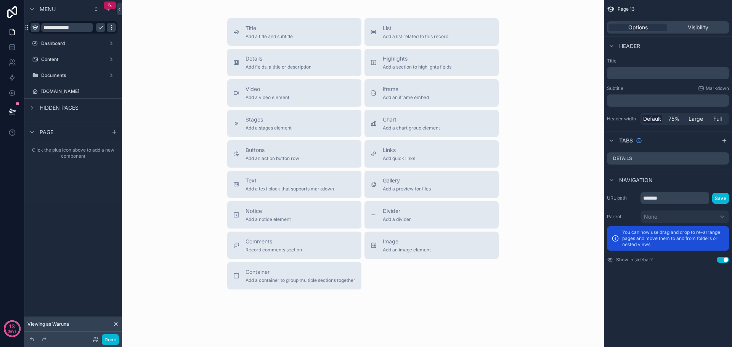
click at [114, 27] on div "scrollable content" at bounding box center [111, 27] width 9 height 9
click at [109, 27] on icon "scrollable content" at bounding box center [111, 27] width 4 height 3
click at [302, 35] on div "Title Add a title and subtitle" at bounding box center [294, 31] width 122 height 15
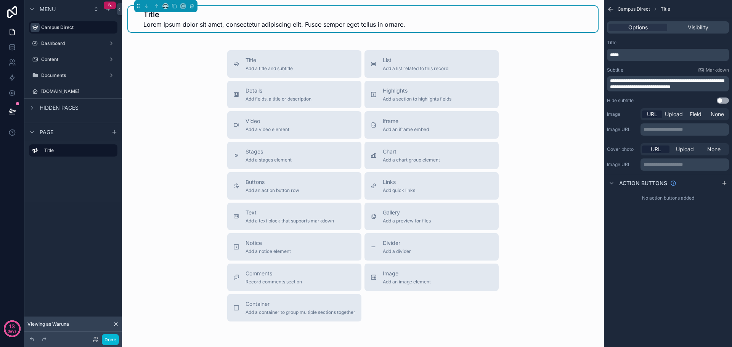
click at [657, 61] on div "**********" at bounding box center [668, 72] width 128 height 70
click at [657, 58] on p "*****" at bounding box center [668, 55] width 117 height 6
click at [703, 204] on div "No action buttons added" at bounding box center [668, 198] width 128 height 12
click at [693, 82] on span "**********" at bounding box center [667, 84] width 114 height 11
click at [700, 86] on p "**********" at bounding box center [668, 84] width 117 height 12
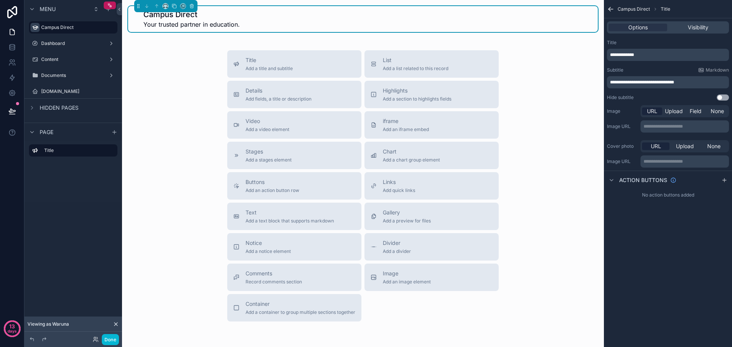
click at [682, 236] on div "**********" at bounding box center [668, 173] width 128 height 347
click at [299, 107] on button "Details Add fields, a title or description" at bounding box center [294, 94] width 134 height 27
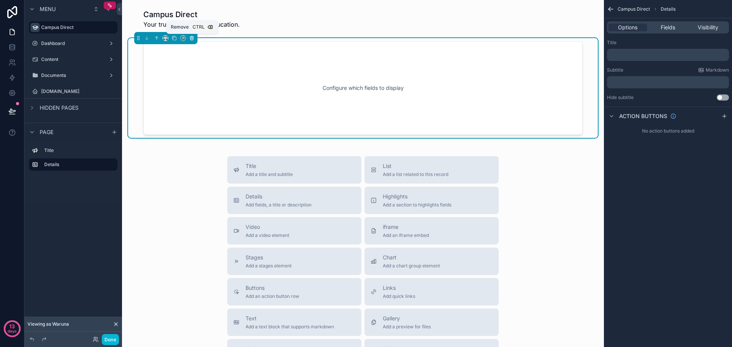
click at [192, 39] on icon "scrollable content" at bounding box center [191, 37] width 5 height 5
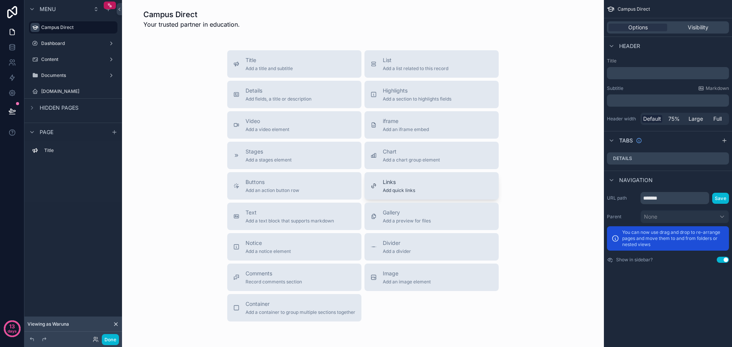
click at [409, 185] on span "Links" at bounding box center [399, 182] width 32 height 8
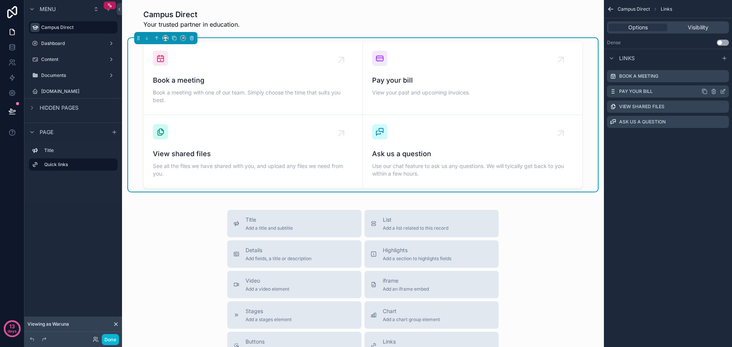
click at [722, 90] on icon "scrollable content" at bounding box center [723, 91] width 6 height 6
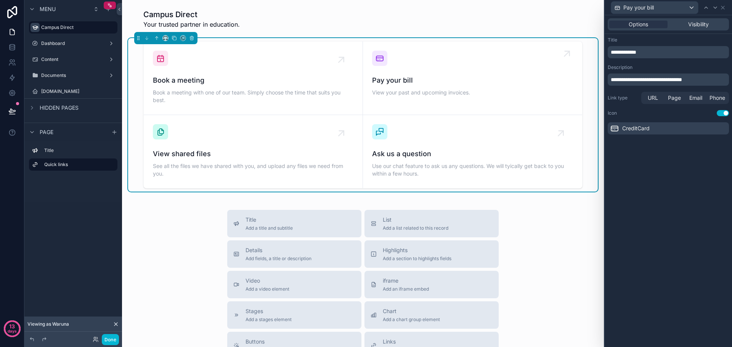
click at [427, 89] on span "View your past and upcoming invoices." at bounding box center [472, 93] width 201 height 8
click at [722, 6] on icon at bounding box center [723, 8] width 6 height 6
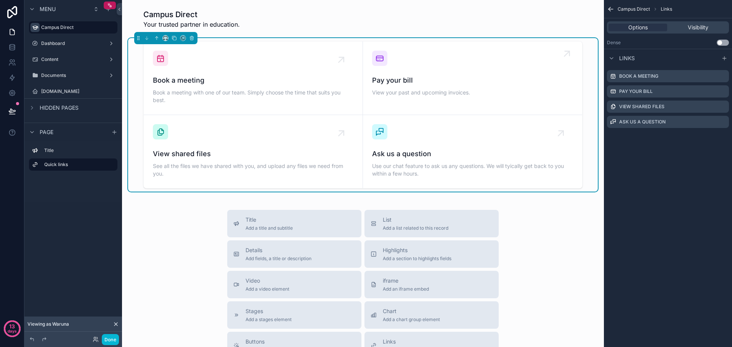
click at [564, 55] on icon "scrollable content" at bounding box center [566, 53] width 5 height 5
click at [446, 67] on div "Pay your bill View your past and upcoming invoices." at bounding box center [472, 74] width 201 height 47
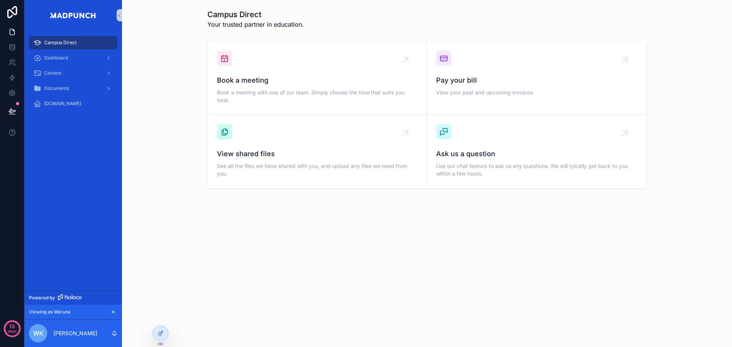
click at [610, 219] on div "Campus Direct Your trusted partner in education. Book a meeting Book a meeting …" at bounding box center [427, 120] width 610 height 241
click at [493, 69] on div "Pay your bill View your past and upcoming invoices." at bounding box center [536, 74] width 201 height 47
click at [235, 83] on span "Book a meeting" at bounding box center [317, 80] width 201 height 11
click at [410, 52] on icon "scrollable content" at bounding box center [411, 54] width 12 height 12
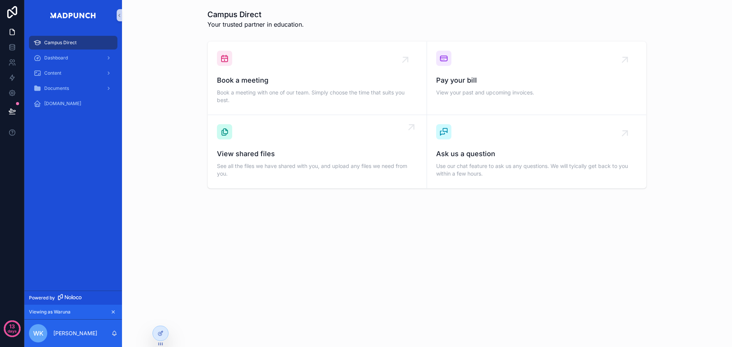
click at [367, 132] on div "View shared files See all the files we have shared with you, and upload any fil…" at bounding box center [317, 151] width 201 height 55
click at [562, 161] on div "Ask us a question Use our chat feature to ask us any questions. We will tyicall…" at bounding box center [536, 164] width 201 height 31
click at [91, 90] on div "Documents" at bounding box center [73, 88] width 79 height 12
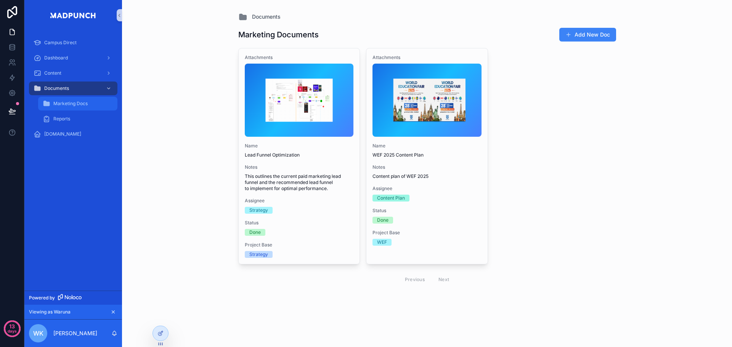
click at [90, 106] on div "Marketing Docs" at bounding box center [78, 104] width 70 height 12
click at [77, 44] on div "Campus Direct" at bounding box center [73, 43] width 79 height 12
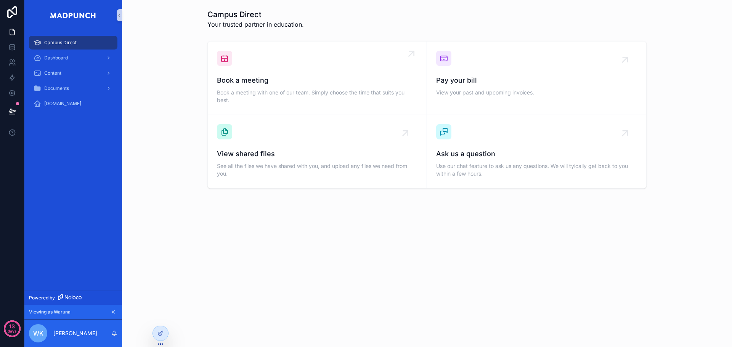
click at [276, 82] on span "Book a meeting" at bounding box center [317, 80] width 201 height 11
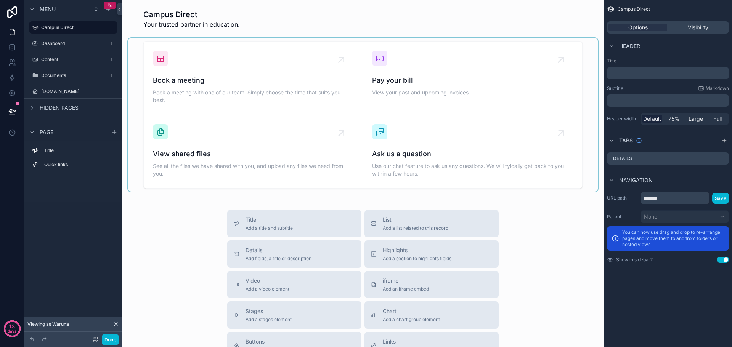
click at [306, 79] on div "scrollable content" at bounding box center [363, 115] width 470 height 154
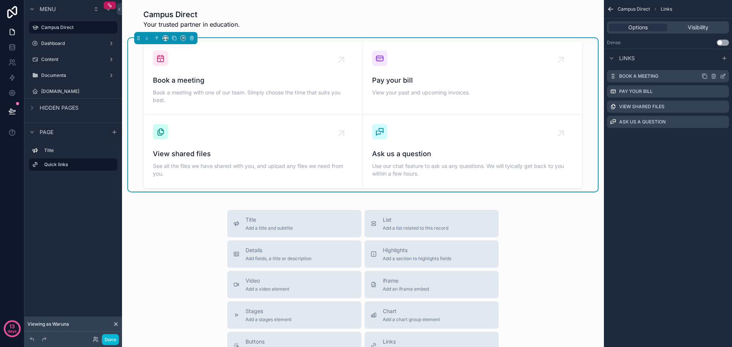
click at [725, 78] on icon "scrollable content" at bounding box center [723, 76] width 6 height 6
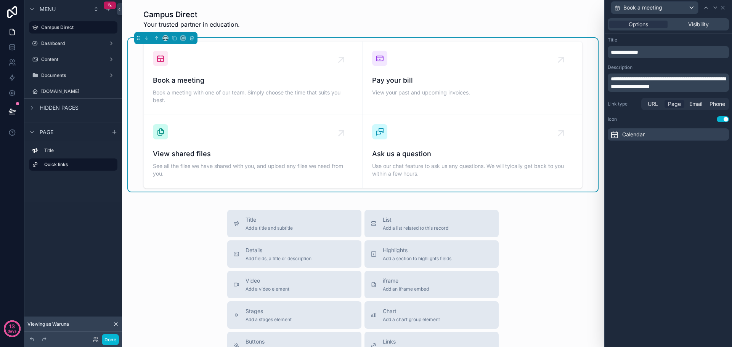
click at [676, 106] on span "Page" at bounding box center [674, 104] width 13 height 8
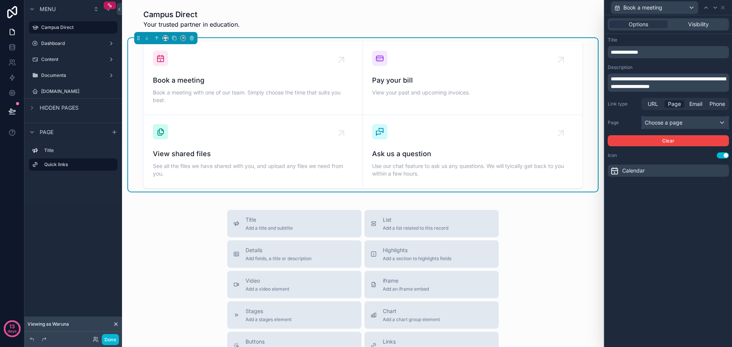
click at [679, 118] on div "Choose a page" at bounding box center [685, 123] width 87 height 12
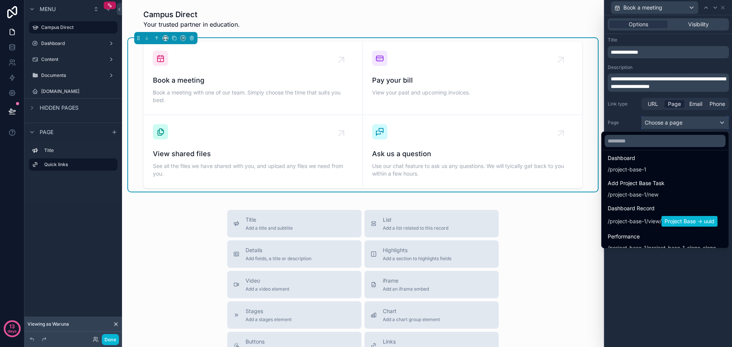
scroll to position [114, 0]
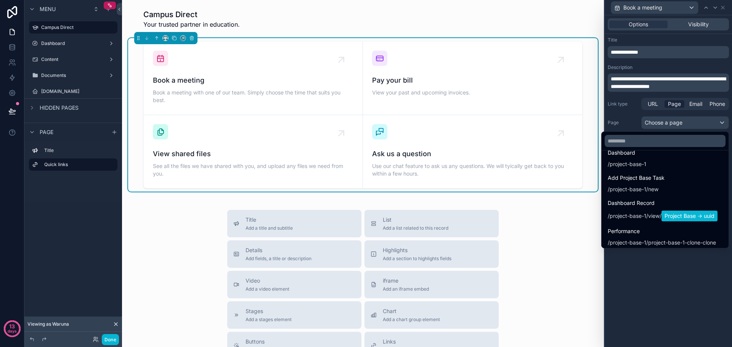
click at [640, 107] on div at bounding box center [668, 173] width 127 height 347
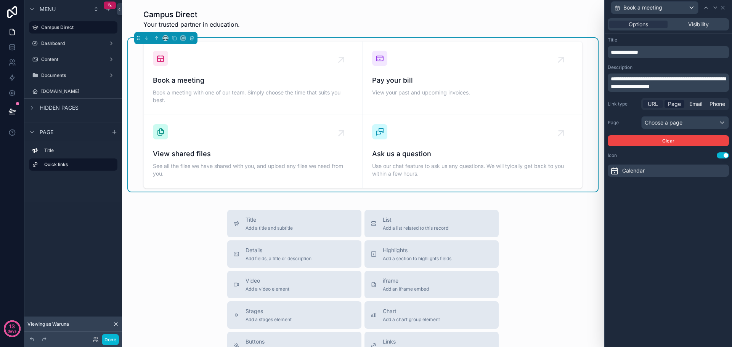
click at [648, 105] on span "URL" at bounding box center [653, 104] width 10 height 8
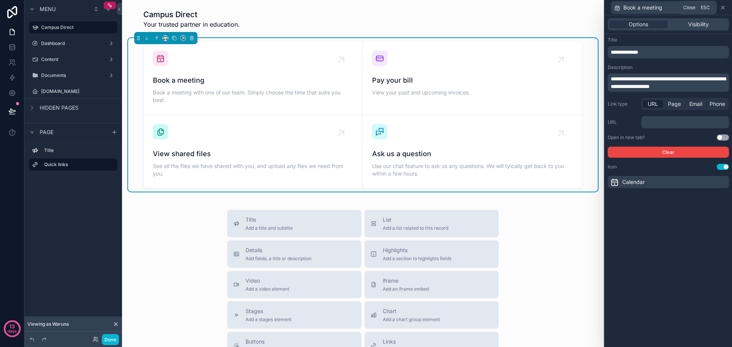
click at [724, 6] on icon at bounding box center [722, 7] width 3 height 3
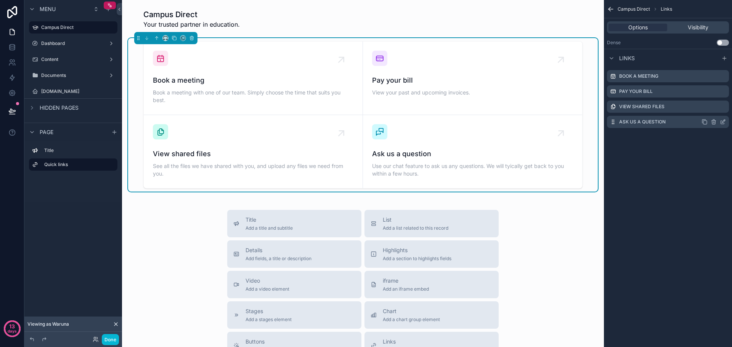
click at [725, 122] on icon "scrollable content" at bounding box center [723, 122] width 6 height 6
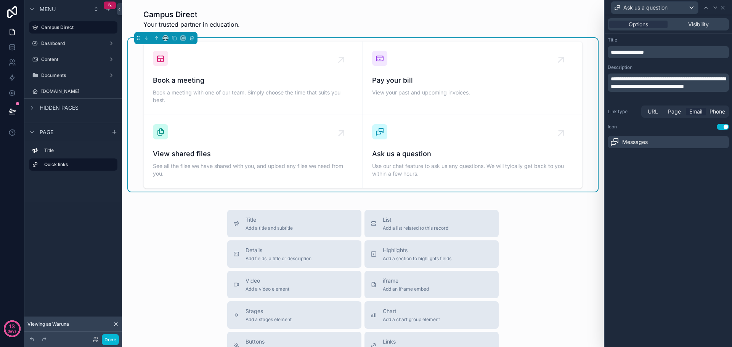
click at [702, 112] on span "Email" at bounding box center [695, 112] width 13 height 8
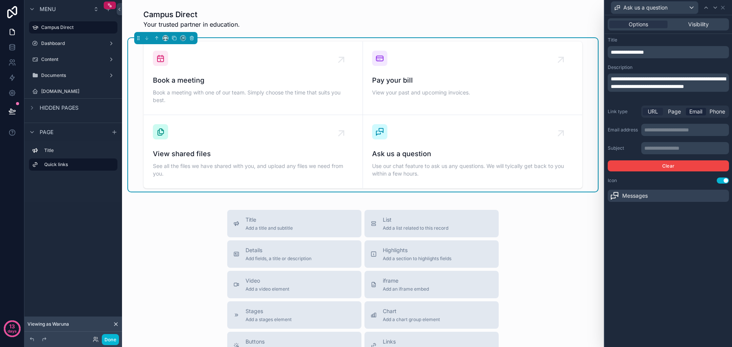
click at [655, 111] on span "URL" at bounding box center [653, 112] width 10 height 8
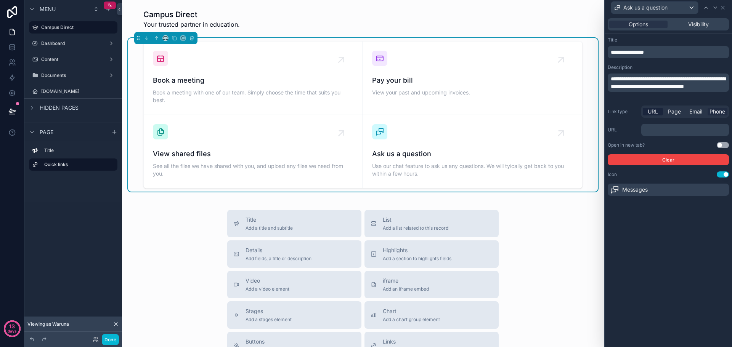
click at [719, 114] on span "Phone" at bounding box center [718, 112] width 16 height 8
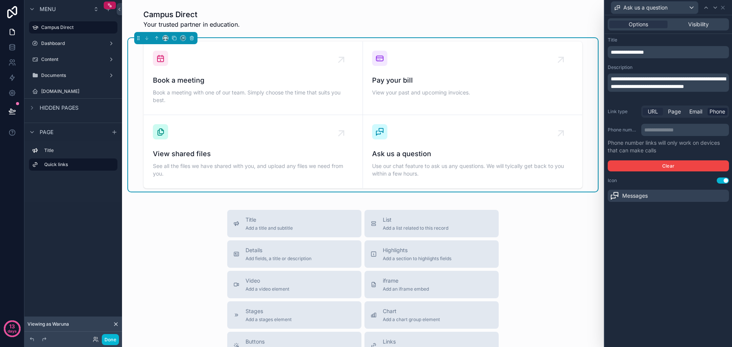
click at [654, 115] on span "URL" at bounding box center [653, 112] width 10 height 8
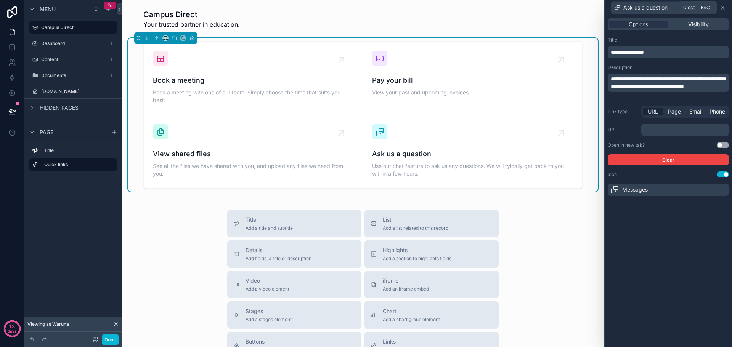
click at [724, 10] on icon at bounding box center [723, 8] width 6 height 6
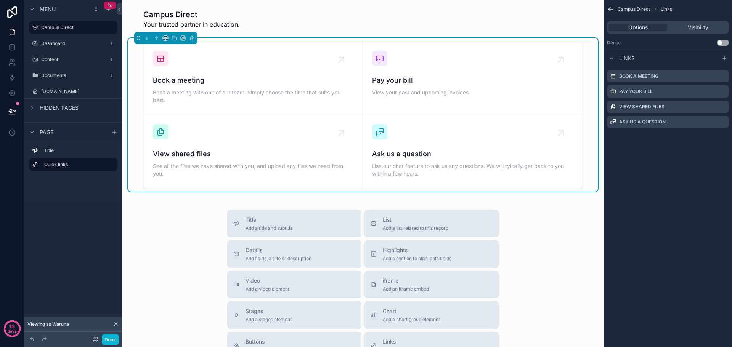
click at [716, 164] on div "Campus Direct Links Options Visibility Dense Use setting Links Book a meeting P…" at bounding box center [668, 173] width 128 height 347
click at [588, 230] on div "Title Add a title and subtitle List Add a list related to this record Details A…" at bounding box center [363, 345] width 470 height 271
click at [612, 11] on icon "scrollable content" at bounding box center [611, 9] width 8 height 8
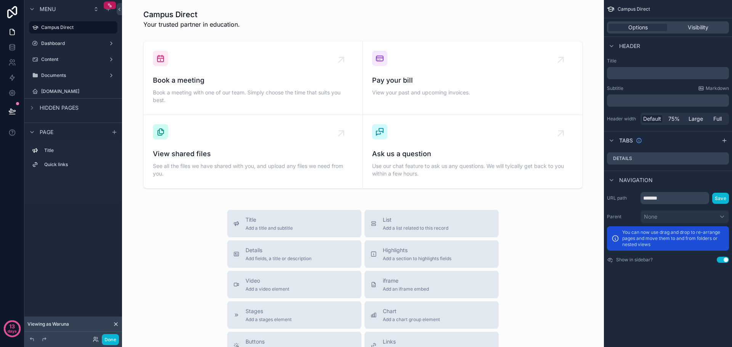
click at [536, 252] on div "Title Add a title and subtitle List Add a list related to this record Details A…" at bounding box center [363, 345] width 470 height 271
click at [65, 93] on label "[DOMAIN_NAME]" at bounding box center [71, 91] width 61 height 6
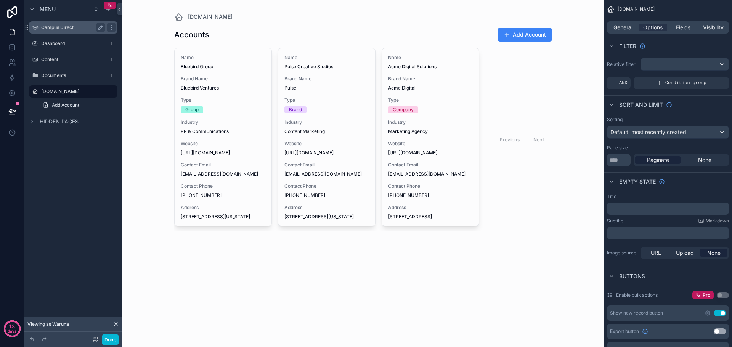
click at [78, 29] on label "Campus Direct" at bounding box center [71, 27] width 61 height 6
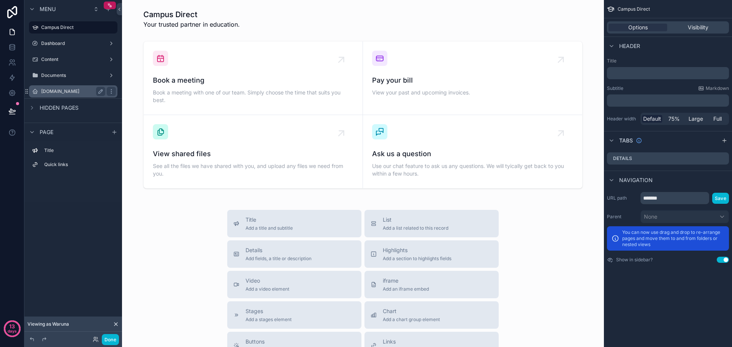
click at [63, 88] on div "[DOMAIN_NAME]" at bounding box center [73, 91] width 64 height 9
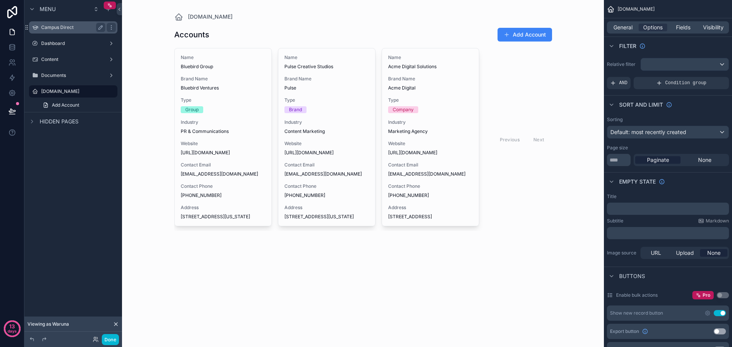
click at [78, 27] on label "Campus Direct" at bounding box center [71, 27] width 61 height 6
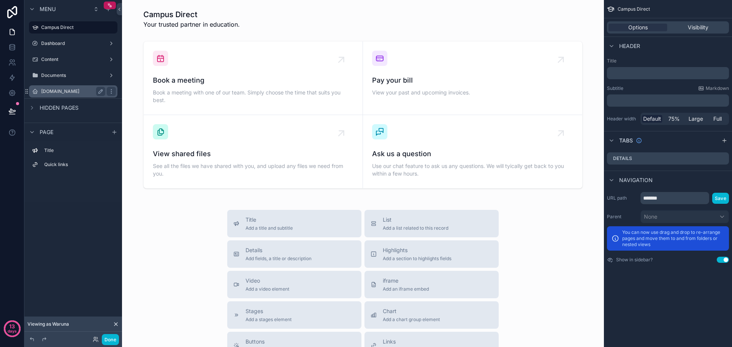
click at [63, 89] on label "[DOMAIN_NAME]" at bounding box center [71, 91] width 61 height 6
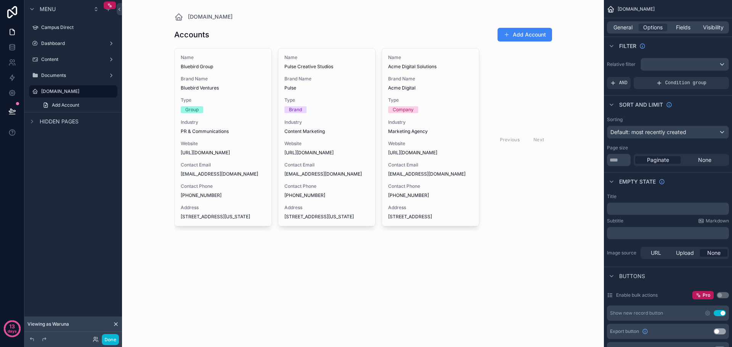
click at [387, 255] on div "scrollable content" at bounding box center [363, 127] width 390 height 255
click at [629, 26] on span "General" at bounding box center [622, 28] width 19 height 8
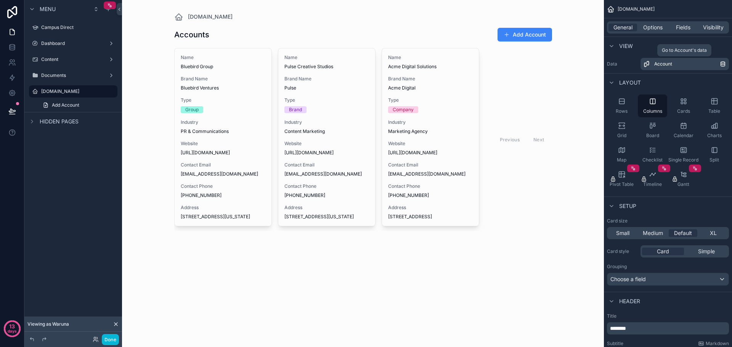
click at [699, 59] on link "Account" at bounding box center [685, 64] width 88 height 12
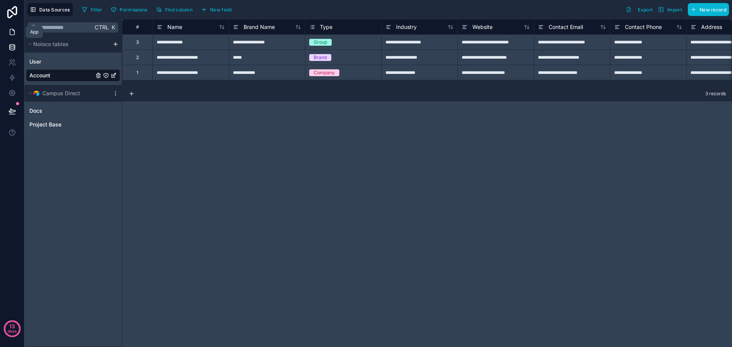
click at [13, 33] on icon at bounding box center [12, 32] width 8 height 8
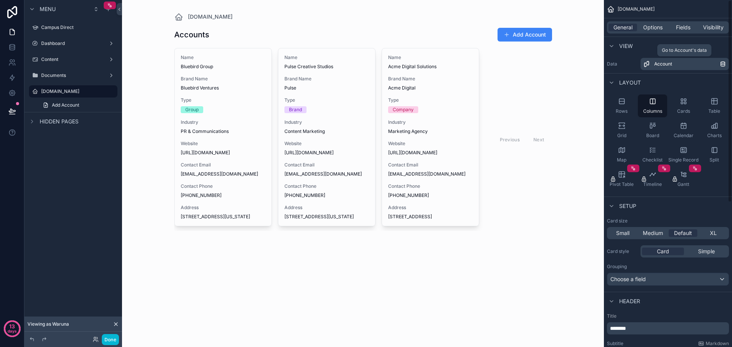
click at [723, 64] on icon "scrollable content" at bounding box center [723, 64] width 6 height 6
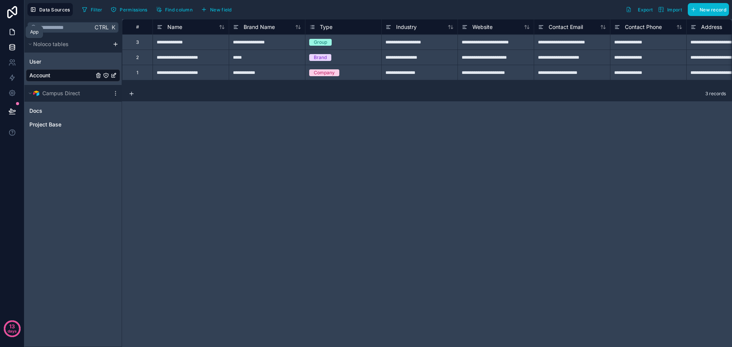
click at [13, 34] on icon at bounding box center [12, 32] width 8 height 8
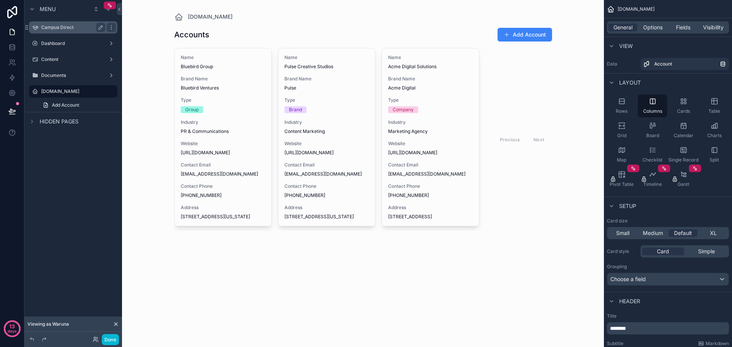
click at [53, 27] on label "Campus Direct" at bounding box center [71, 27] width 61 height 6
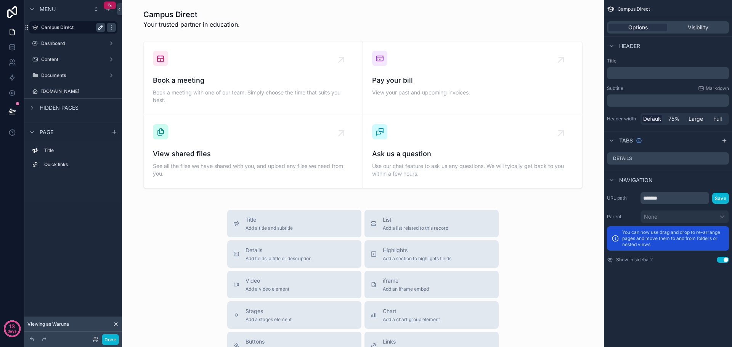
click at [100, 28] on icon "scrollable content" at bounding box center [101, 27] width 6 height 6
click at [35, 29] on icon "scrollable content" at bounding box center [35, 27] width 6 height 6
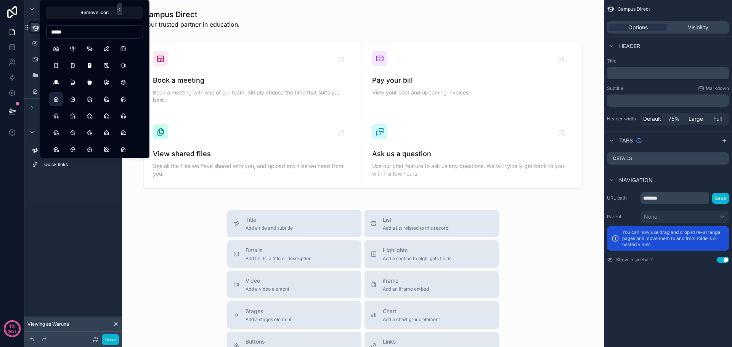
type input "*****"
click at [59, 100] on button "Home" at bounding box center [56, 99] width 14 height 14
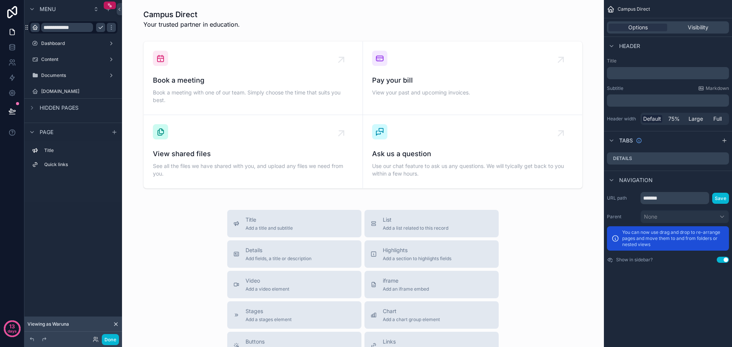
click at [53, 191] on div "Title Quick links" at bounding box center [73, 171] width 98 height 61
click at [85, 31] on input "**********" at bounding box center [67, 27] width 52 height 9
type input "**********"
click at [108, 25] on icon "scrollable content" at bounding box center [111, 27] width 6 height 6
click at [111, 90] on icon "scrollable content" at bounding box center [111, 91] width 6 height 6
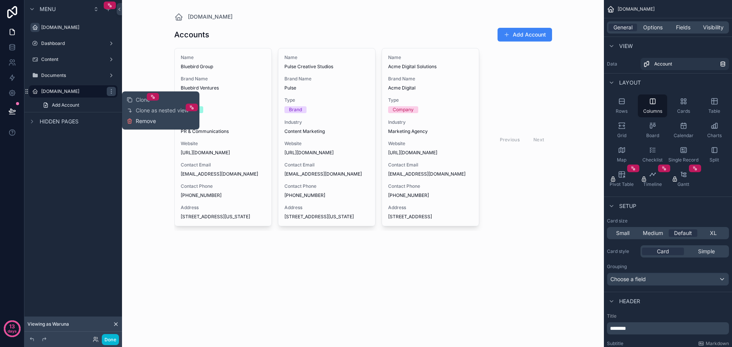
click at [146, 123] on span "Remove" at bounding box center [146, 121] width 20 height 8
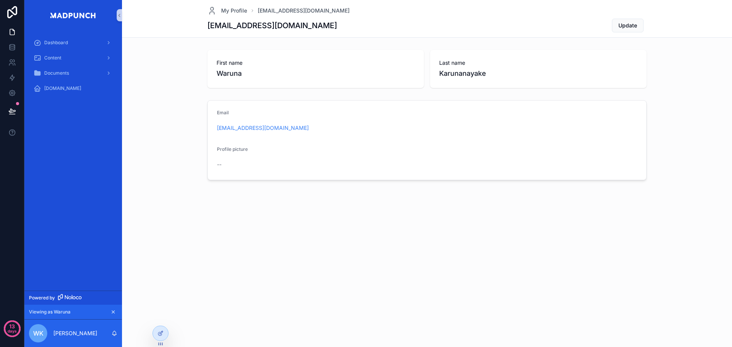
click at [200, 222] on div "My Profile waruna@madpunch.io waruna@madpunch.io Update First name Waruna Last …" at bounding box center [427, 116] width 610 height 232
click at [69, 89] on span "[DOMAIN_NAME]" at bounding box center [62, 88] width 37 height 6
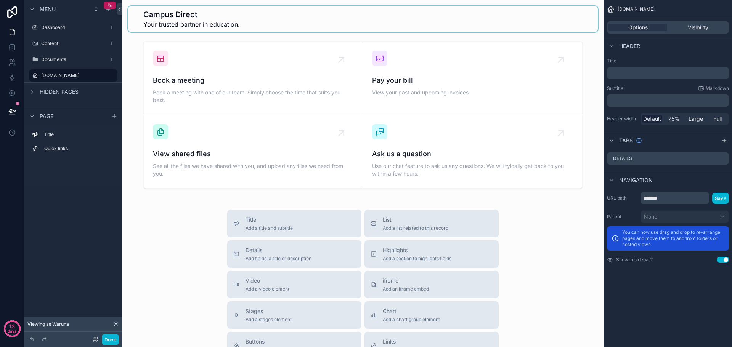
click at [277, 15] on div "scrollable content" at bounding box center [363, 19] width 470 height 26
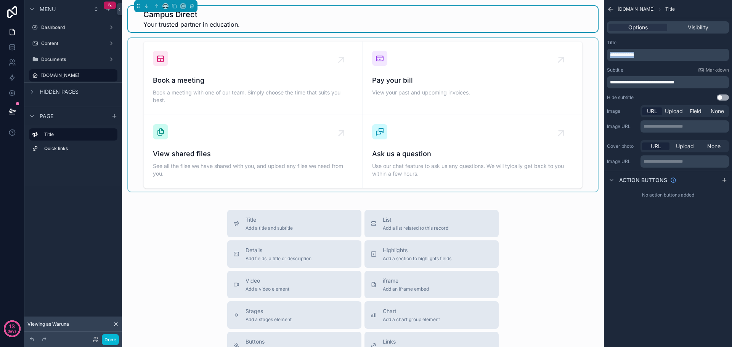
drag, startPoint x: 658, startPoint y: 56, endPoint x: 568, endPoint y: 55, distance: 90.7
click at [568, 55] on div "Dashboard Content Documents MadPunch.io My Profile Powered by Viewing as Waruna…" at bounding box center [427, 173] width 610 height 347
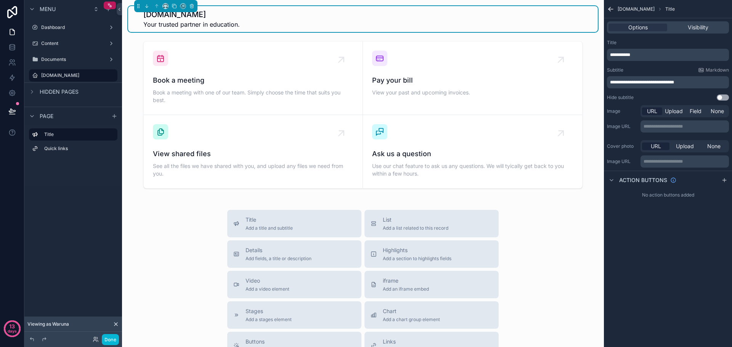
click at [689, 84] on p "**********" at bounding box center [668, 82] width 117 height 6
click at [704, 81] on p "**********" at bounding box center [668, 82] width 117 height 6
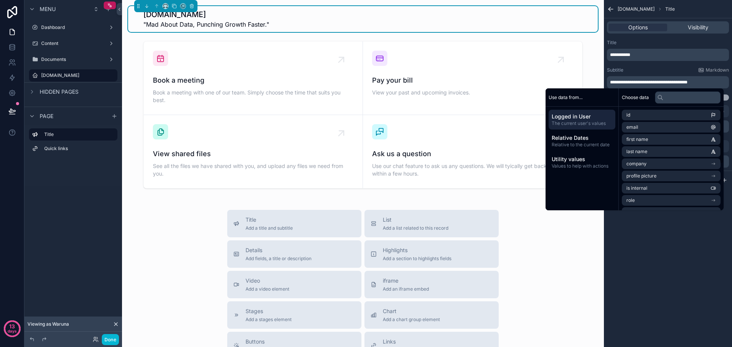
click at [690, 250] on div "**********" at bounding box center [668, 173] width 128 height 347
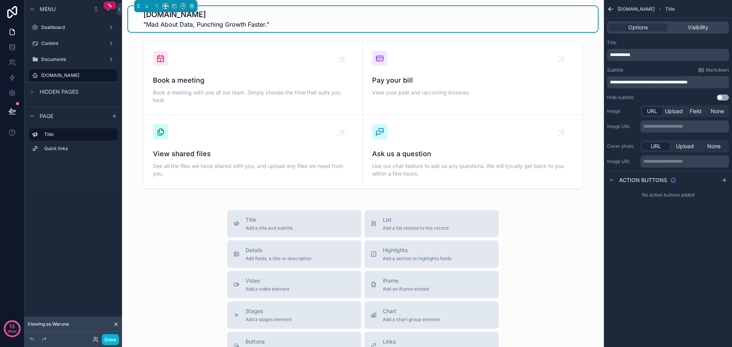
click at [710, 79] on div "**********" at bounding box center [668, 82] width 122 height 12
click at [708, 80] on p "**********" at bounding box center [668, 82] width 117 height 6
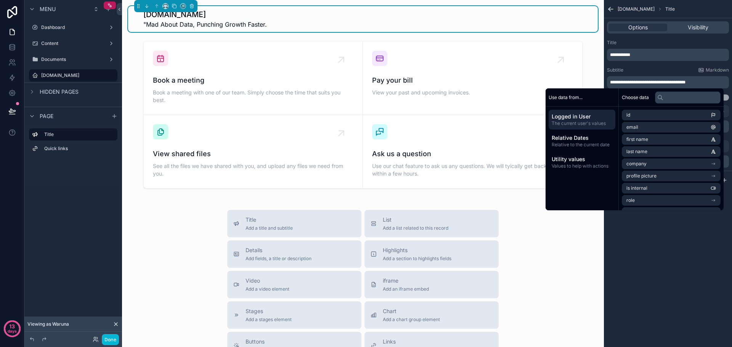
click at [612, 82] on span "**********" at bounding box center [647, 82] width 75 height 5
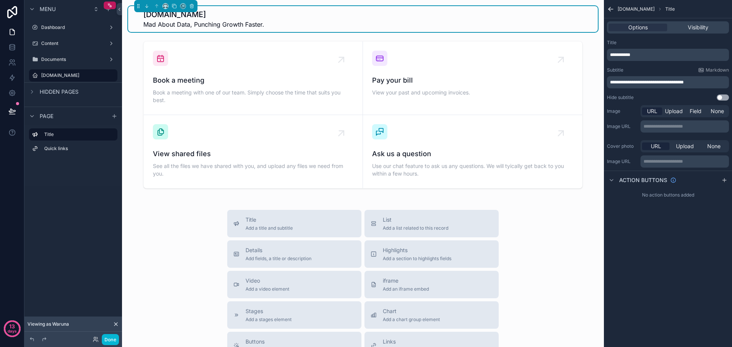
click at [683, 226] on div "**********" at bounding box center [668, 173] width 128 height 347
click at [686, 150] on span "Upload" at bounding box center [685, 147] width 18 height 8
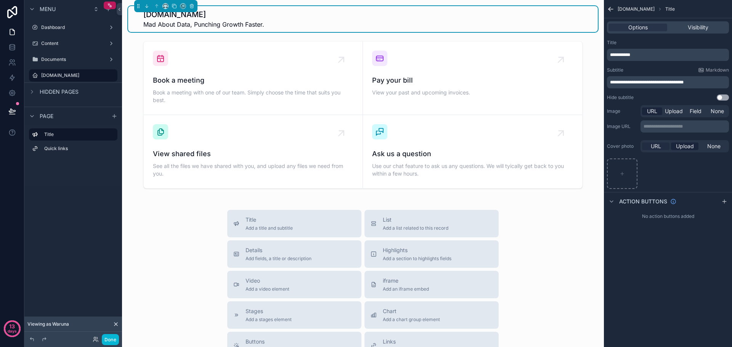
click at [656, 146] on span "URL" at bounding box center [656, 147] width 10 height 8
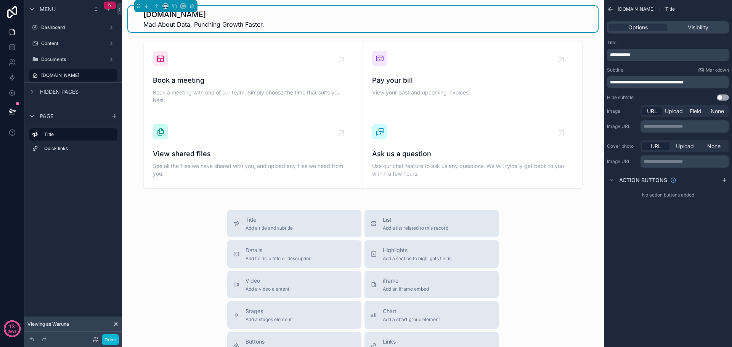
click at [586, 224] on div "Title Add a title and subtitle List Add a list related to this record Details A…" at bounding box center [363, 345] width 470 height 271
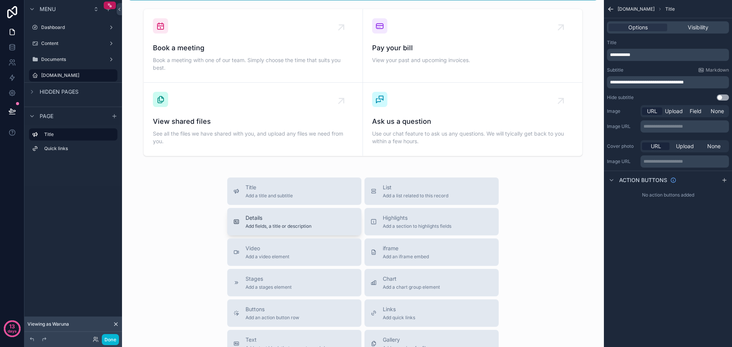
scroll to position [114, 0]
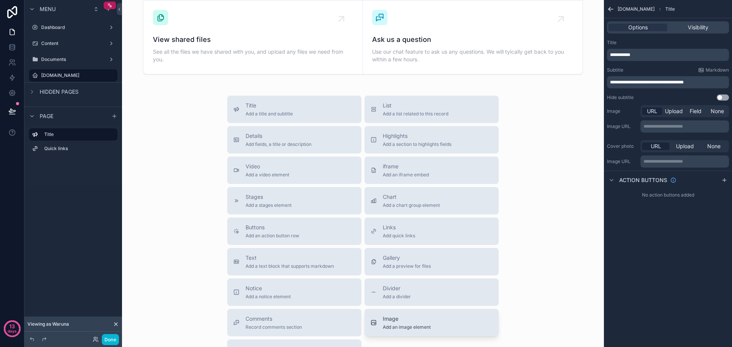
click at [417, 323] on div "Image Add an image element" at bounding box center [407, 322] width 48 height 15
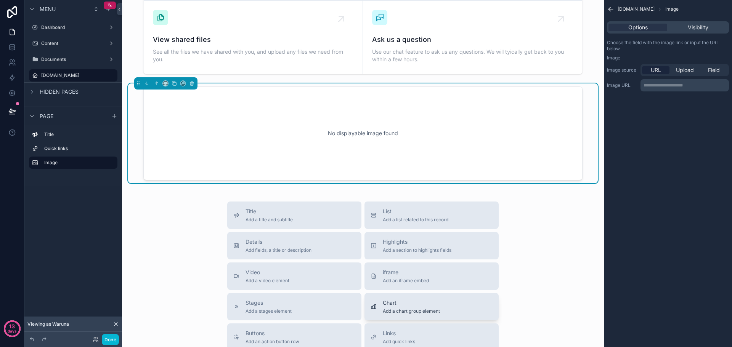
scroll to position [74, 0]
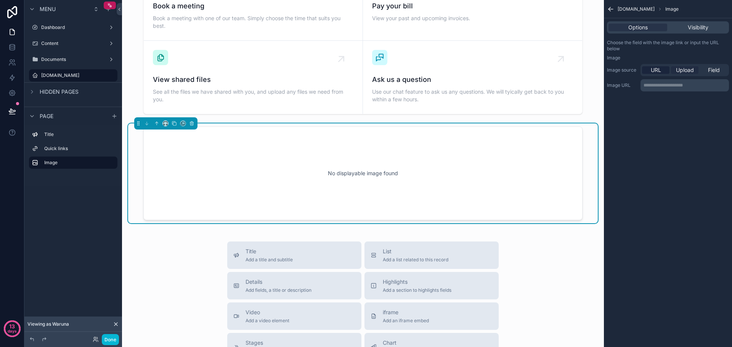
click at [684, 71] on span "Upload" at bounding box center [685, 70] width 18 height 8
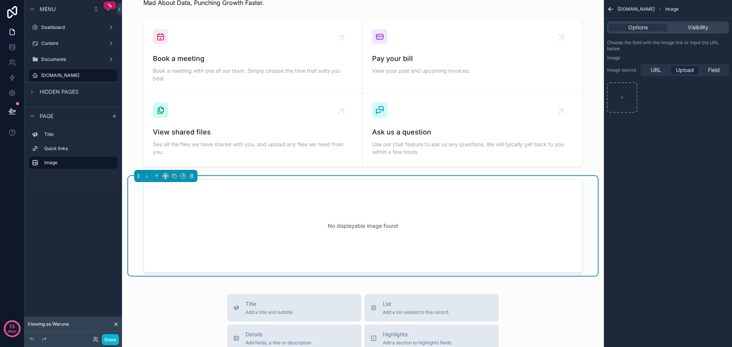
scroll to position [0, 0]
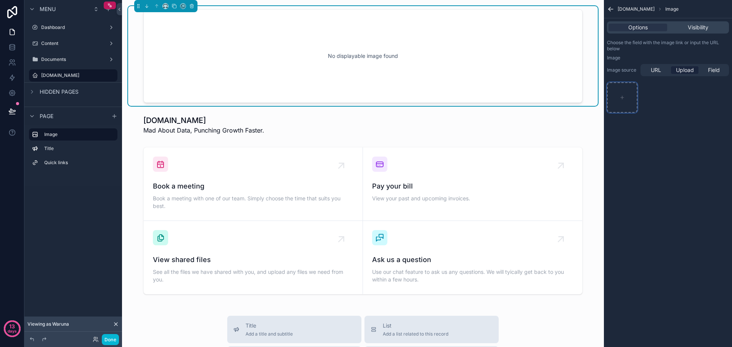
click at [630, 97] on div "scrollable content" at bounding box center [622, 97] width 31 height 31
type input "**********"
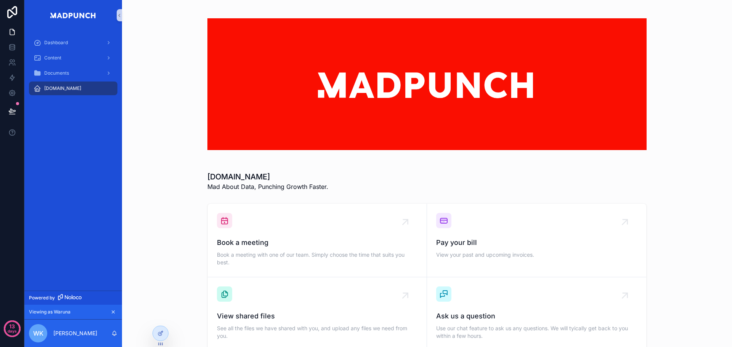
click at [678, 193] on div "MadPunch.io Mad About Data, Punching Growth Faster." at bounding box center [427, 182] width 598 height 26
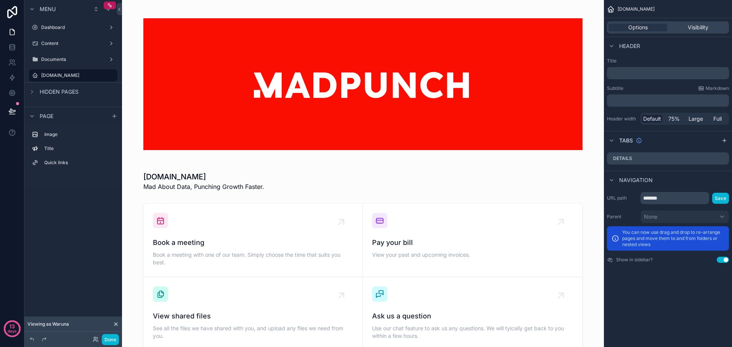
click at [446, 197] on div "MadPunch.io Mad About Data, Punching Growth Faster. Book a meeting Book a meeti…" at bounding box center [363, 352] width 482 height 705
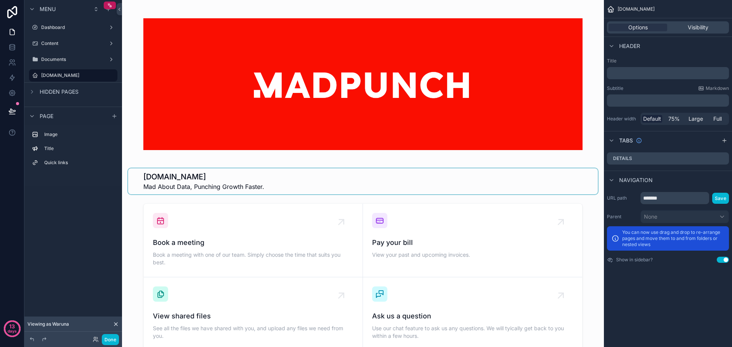
click at [332, 183] on div "scrollable content" at bounding box center [363, 182] width 470 height 26
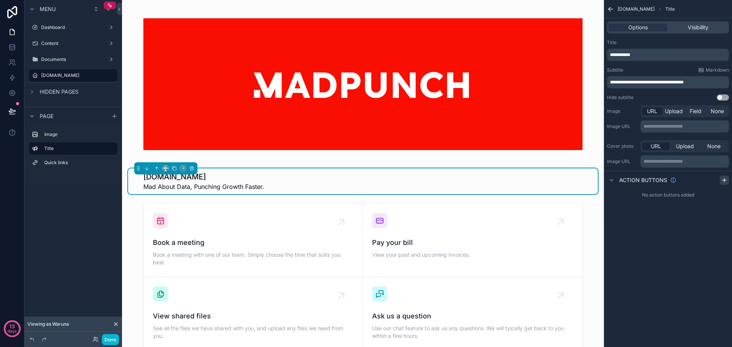
click at [725, 181] on icon "scrollable content" at bounding box center [724, 180] width 6 height 6
click at [724, 198] on icon "scrollable content" at bounding box center [723, 197] width 3 height 3
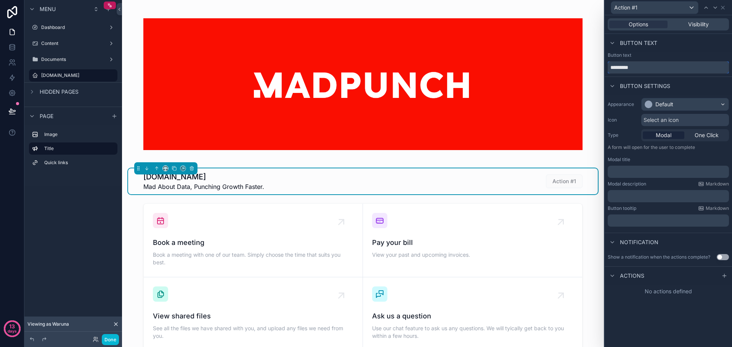
click at [651, 70] on input "*********" at bounding box center [668, 67] width 121 height 12
type input "**********"
click at [709, 102] on div "Default" at bounding box center [685, 104] width 87 height 12
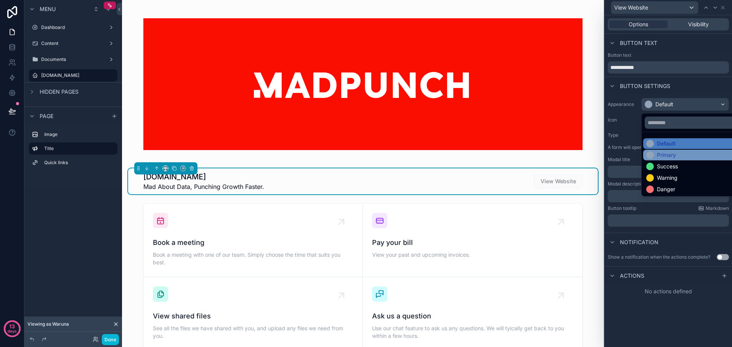
click at [692, 155] on div "Primary" at bounding box center [693, 155] width 95 height 8
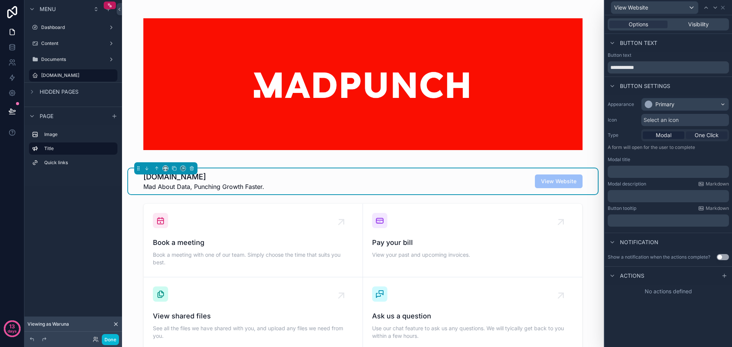
click at [710, 137] on span "One Click" at bounding box center [707, 136] width 24 height 8
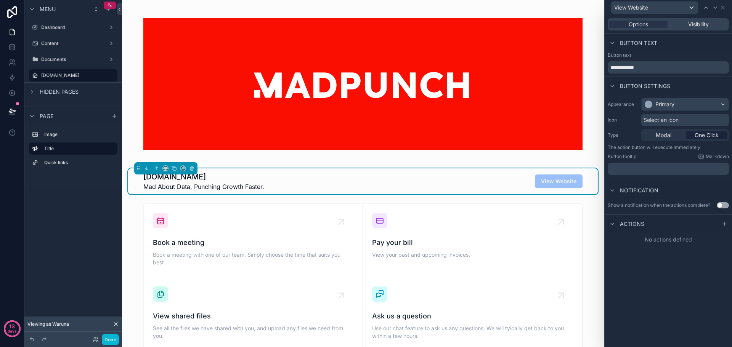
click at [666, 168] on p "﻿" at bounding box center [669, 169] width 117 height 8
click at [678, 281] on div "**********" at bounding box center [668, 181] width 127 height 332
click at [720, 224] on div at bounding box center [724, 224] width 9 height 9
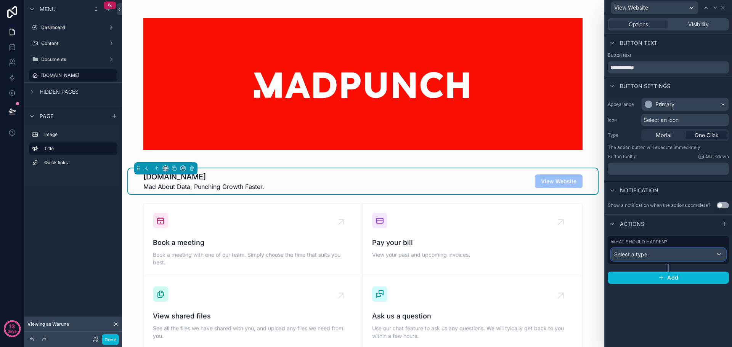
click at [675, 252] on div "Select a type" at bounding box center [668, 255] width 114 height 12
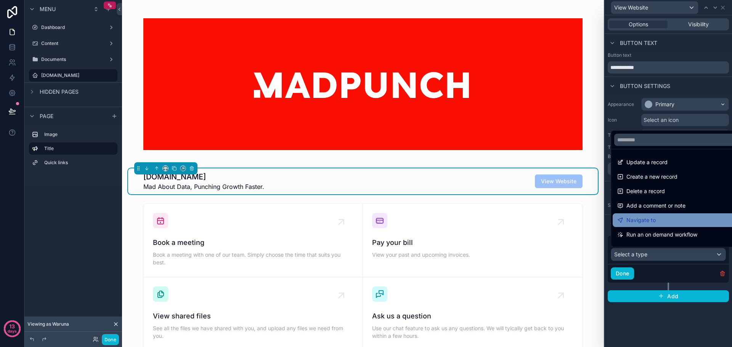
click at [671, 218] on div "Navigate to" at bounding box center [677, 220] width 120 height 9
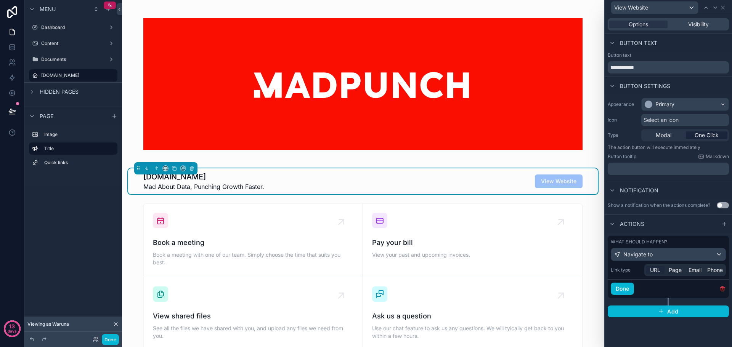
click at [658, 270] on span "URL" at bounding box center [655, 271] width 10 height 8
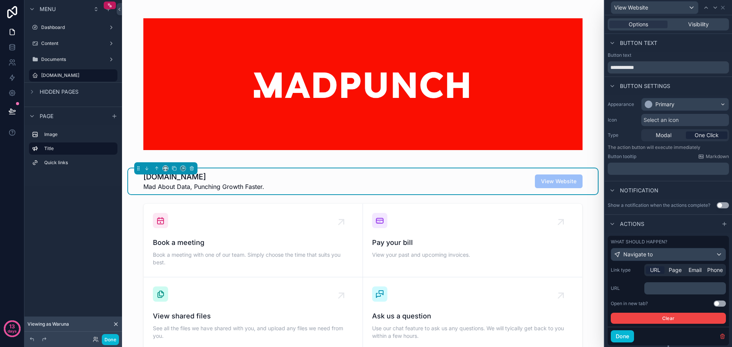
click at [657, 289] on p "﻿" at bounding box center [685, 289] width 77 height 8
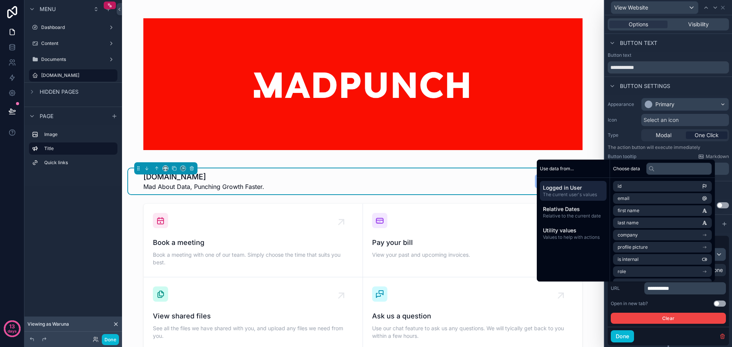
click at [715, 304] on button "Use setting" at bounding box center [720, 304] width 12 height 6
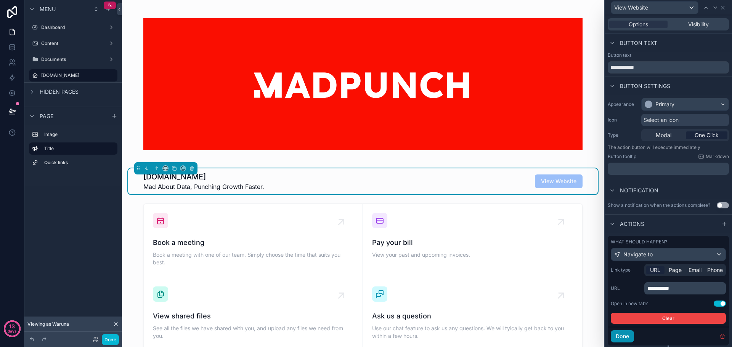
click at [630, 336] on button "Done" at bounding box center [622, 337] width 23 height 12
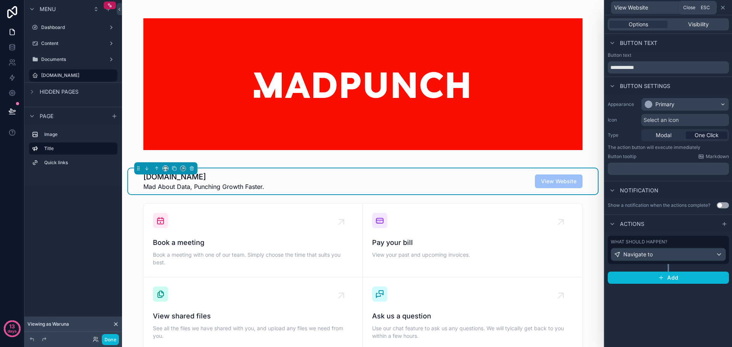
click at [721, 8] on icon at bounding box center [723, 8] width 6 height 6
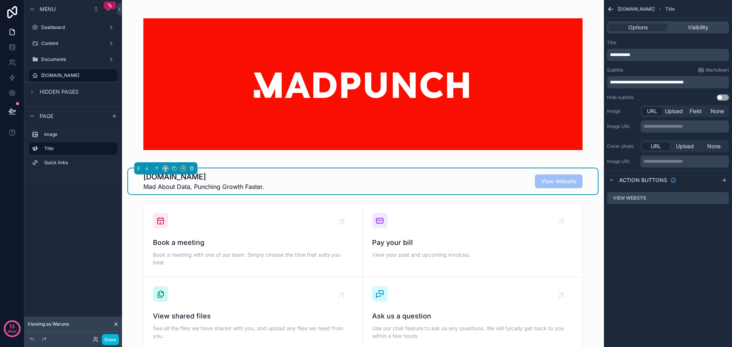
click at [598, 225] on div "MadPunch.io Mad About Data, Punching Growth Faster. View Website Book a meeting…" at bounding box center [363, 352] width 482 height 705
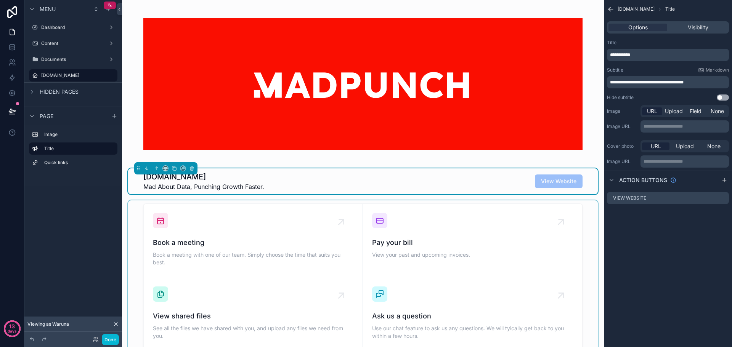
click at [585, 225] on div "scrollable content" at bounding box center [363, 278] width 470 height 154
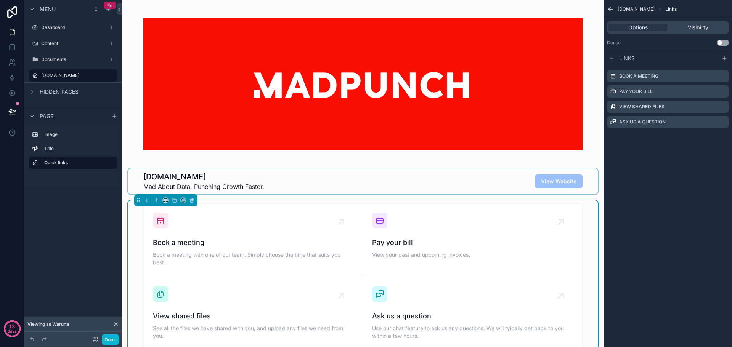
click at [365, 189] on div "scrollable content" at bounding box center [363, 182] width 470 height 26
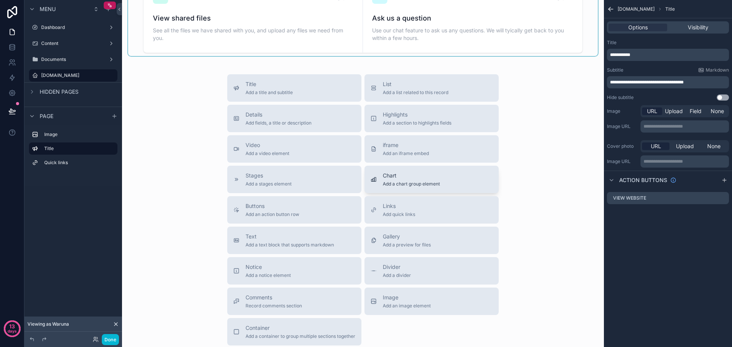
scroll to position [305, 0]
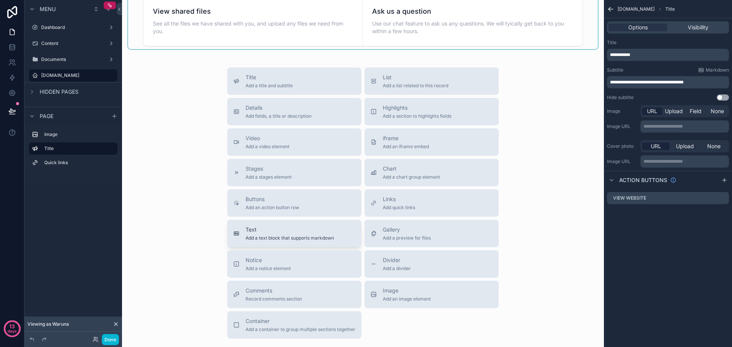
click at [309, 243] on button "Text Add a text block that supports markdown" at bounding box center [294, 233] width 134 height 27
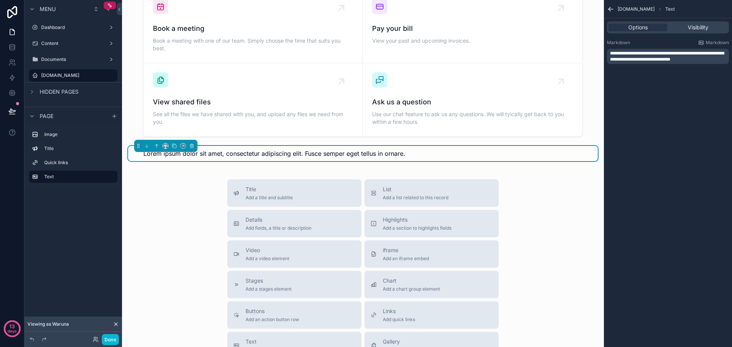
scroll to position [194, 0]
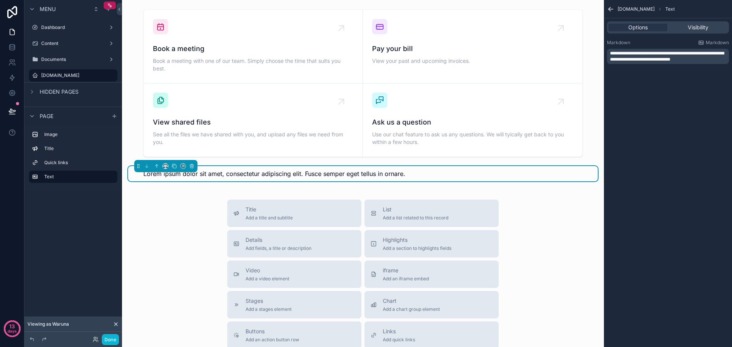
click at [396, 175] on span "Lorem ipsum dolor sit amet, consectetur adipiscing elit. Fusce semper eget tell…" at bounding box center [274, 174] width 262 height 8
click at [655, 58] on span "**********" at bounding box center [667, 56] width 114 height 11
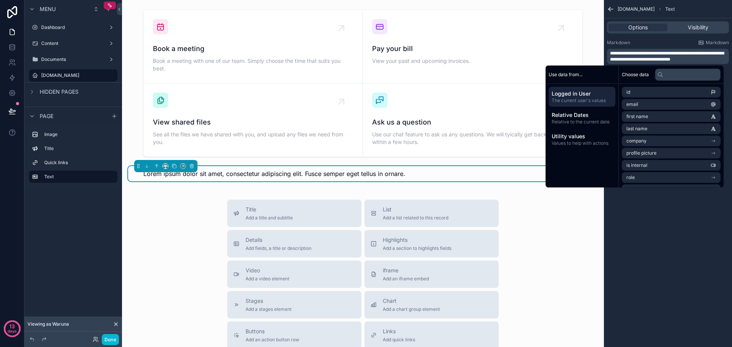
click at [700, 58] on p "**********" at bounding box center [668, 56] width 117 height 12
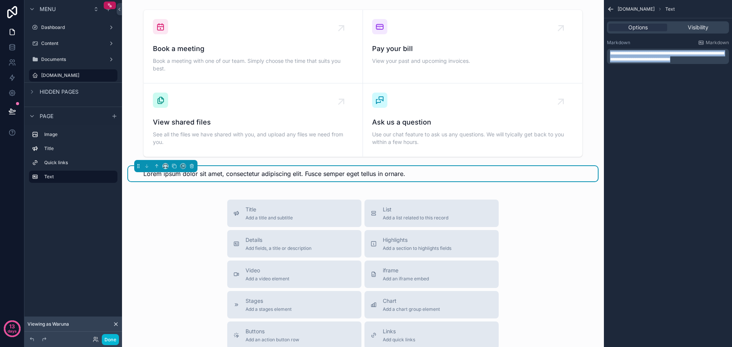
drag, startPoint x: 700, startPoint y: 58, endPoint x: 607, endPoint y: 49, distance: 93.1
click at [607, 49] on div "**********" at bounding box center [668, 56] width 122 height 15
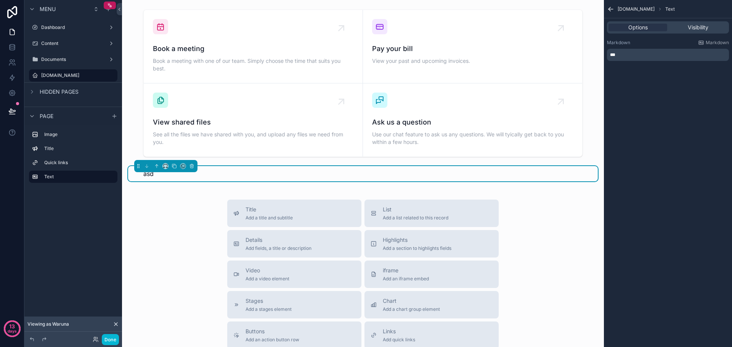
click at [665, 83] on div "MadPunch.io Text Options Visibility Markdown Markdown ***" at bounding box center [668, 173] width 128 height 347
drag, startPoint x: 635, startPoint y: 55, endPoint x: 612, endPoint y: 53, distance: 23.3
click at [612, 53] on p "***" at bounding box center [668, 55] width 117 height 6
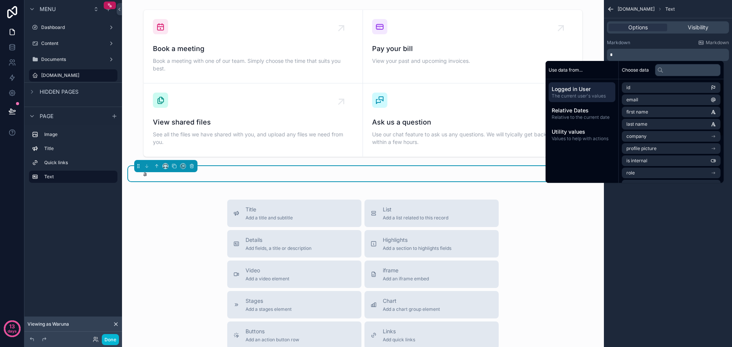
click at [651, 217] on div "MadPunch.io Text Options Visibility Markdown Markdown *" at bounding box center [668, 173] width 128 height 347
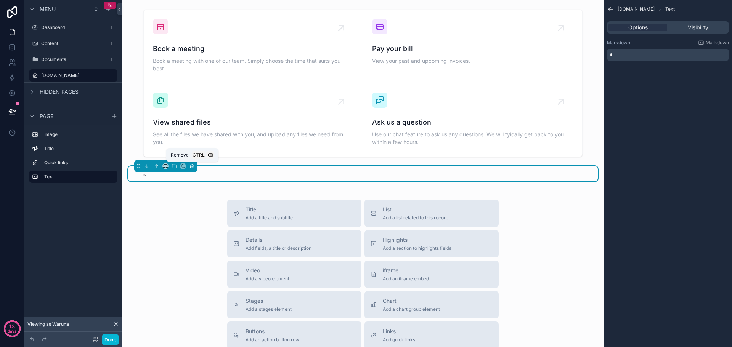
click at [192, 168] on icon "scrollable content" at bounding box center [191, 166] width 5 height 5
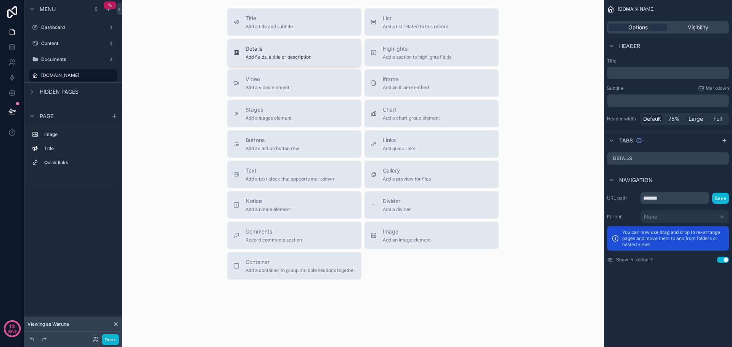
scroll to position [370, 0]
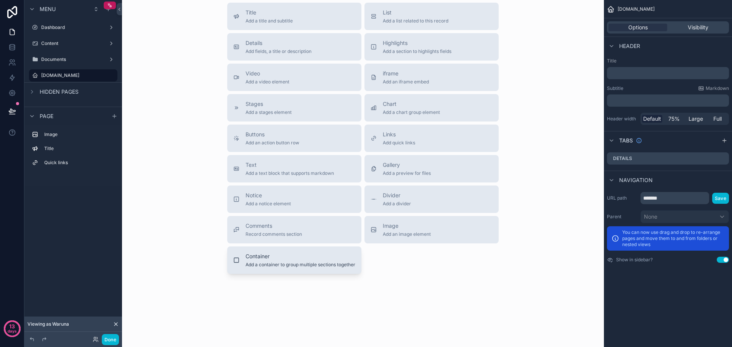
click at [286, 259] on span "Container" at bounding box center [301, 257] width 110 height 8
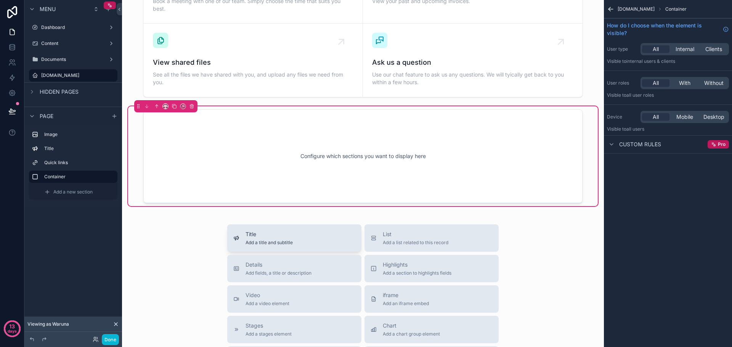
scroll to position [236, 0]
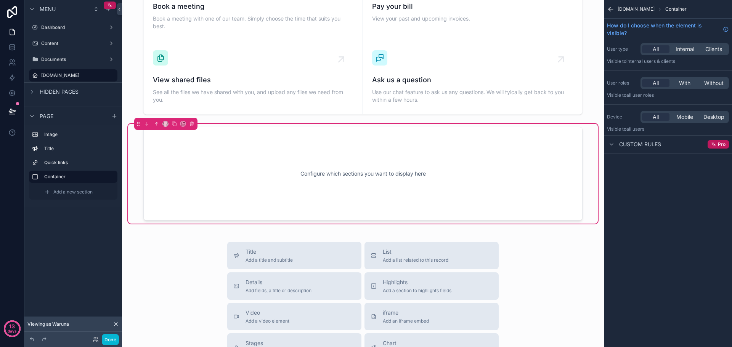
click at [333, 176] on div "Configure which sections you want to display here" at bounding box center [363, 174] width 414 height 69
click at [307, 178] on div "Configure which sections you want to display here" at bounding box center [363, 174] width 414 height 69
click at [192, 123] on icon "scrollable content" at bounding box center [191, 123] width 5 height 5
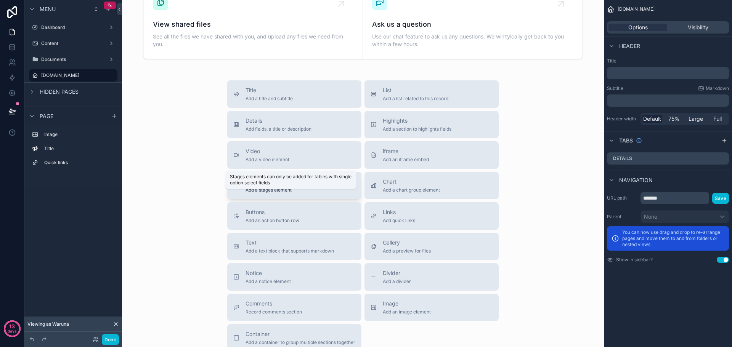
scroll to position [313, 0]
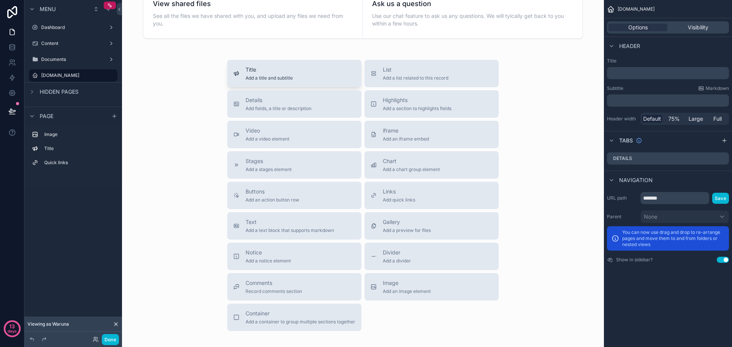
click at [301, 77] on div "Title Add a title and subtitle" at bounding box center [294, 73] width 122 height 15
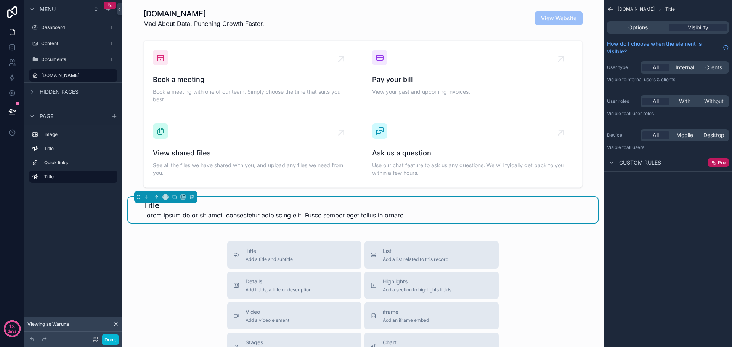
scroll to position [85, 0]
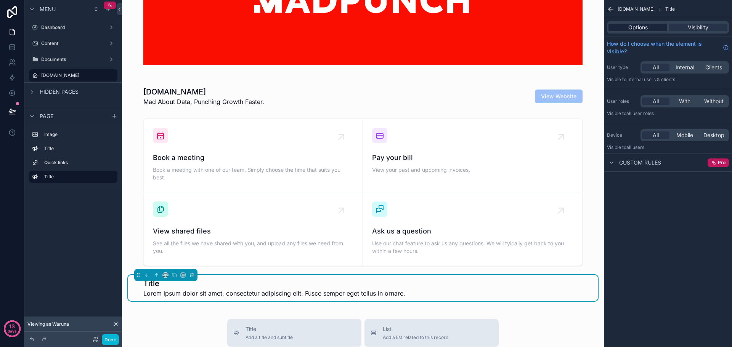
click at [645, 27] on span "Options" at bounding box center [637, 28] width 19 height 8
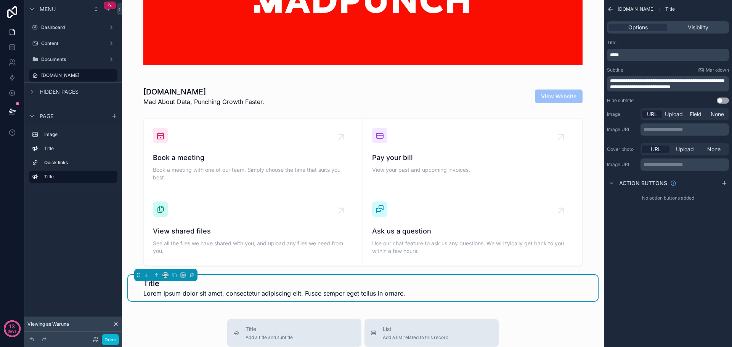
click at [635, 51] on div "*****" at bounding box center [668, 55] width 122 height 12
click at [635, 54] on p "*****" at bounding box center [668, 55] width 117 height 6
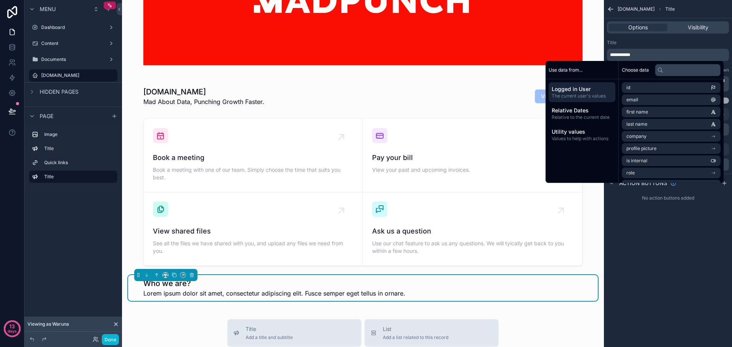
click at [653, 240] on div "**********" at bounding box center [668, 173] width 128 height 347
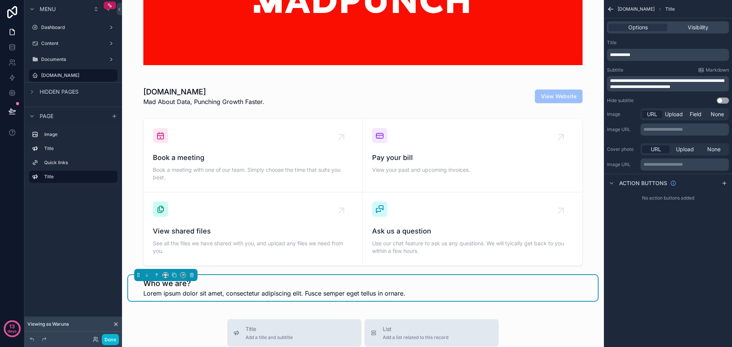
click at [608, 8] on icon "scrollable content" at bounding box center [611, 9] width 8 height 8
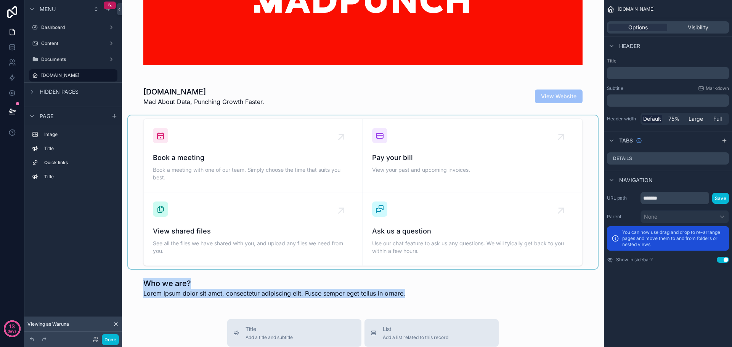
drag, startPoint x: 145, startPoint y: 287, endPoint x: 152, endPoint y: 230, distance: 57.6
click at [152, 230] on div "MadPunch.io Mad About Data, Punching Growth Faster. View Website Book a meeting…" at bounding box center [363, 283] width 482 height 737
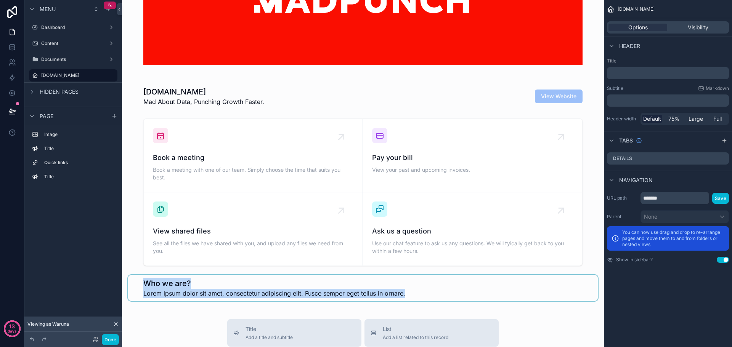
click at [135, 286] on div "scrollable content" at bounding box center [363, 288] width 470 height 26
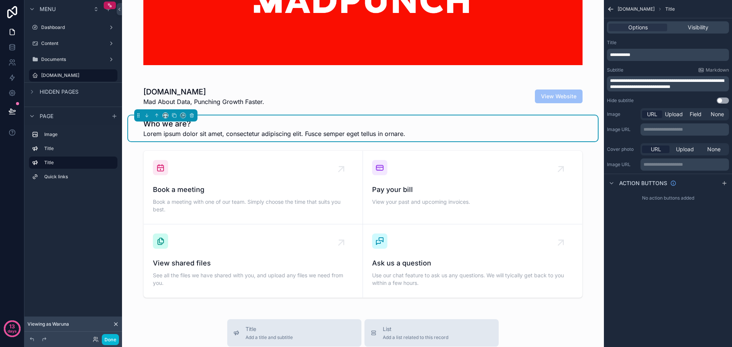
click at [194, 112] on button "scrollable content" at bounding box center [192, 115] width 8 height 8
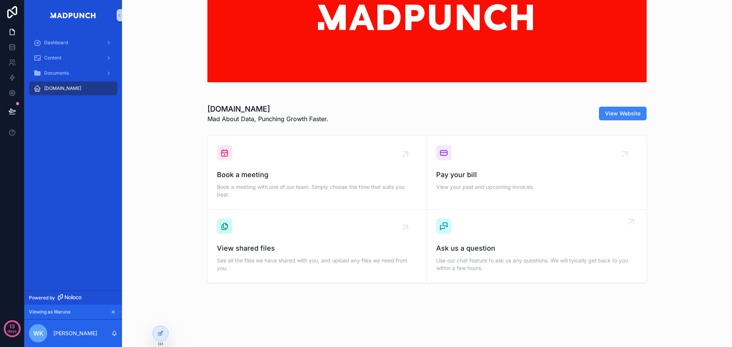
scroll to position [68, 0]
click at [684, 238] on div "Book a meeting Book a meeting with one of our team. Simply choose the time that…" at bounding box center [427, 210] width 598 height 154
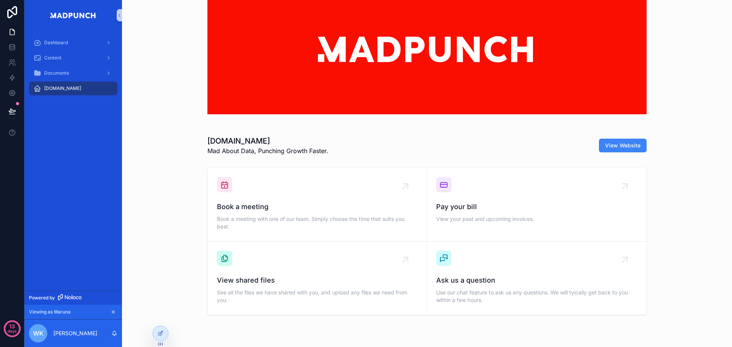
scroll to position [0, 0]
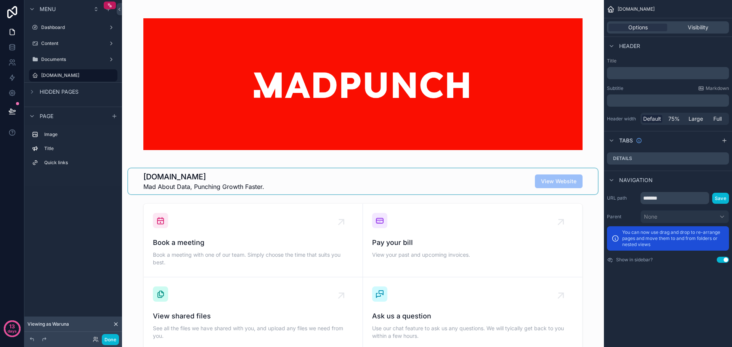
click at [482, 191] on div "scrollable content" at bounding box center [363, 182] width 470 height 26
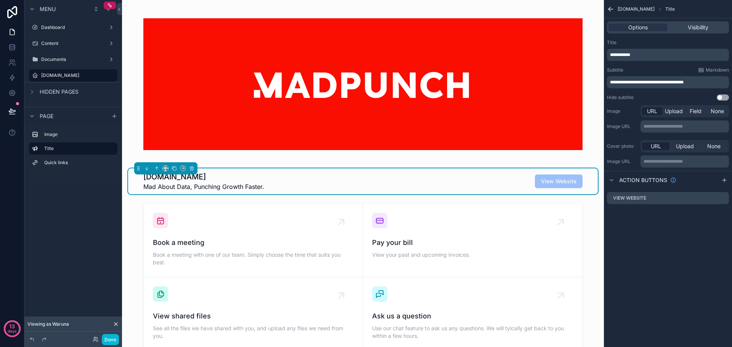
click at [726, 97] on button "Use setting" at bounding box center [723, 98] width 12 height 6
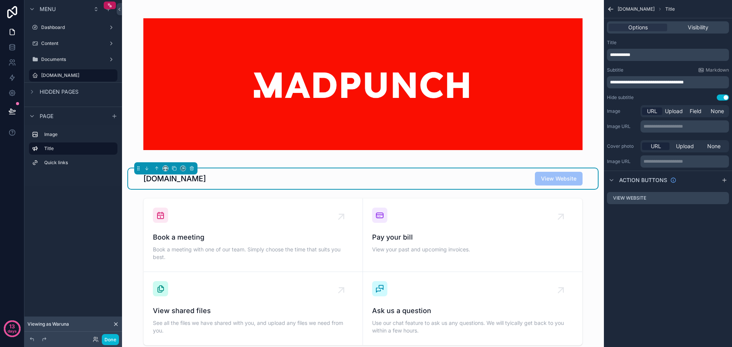
click at [726, 97] on button "Use setting" at bounding box center [723, 98] width 12 height 6
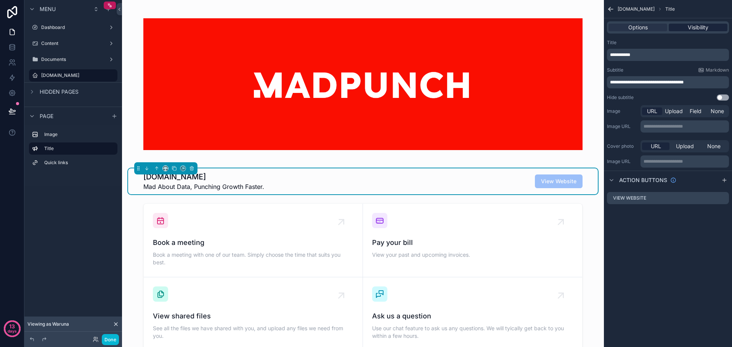
click at [688, 30] on span "Visibility" at bounding box center [698, 28] width 21 height 8
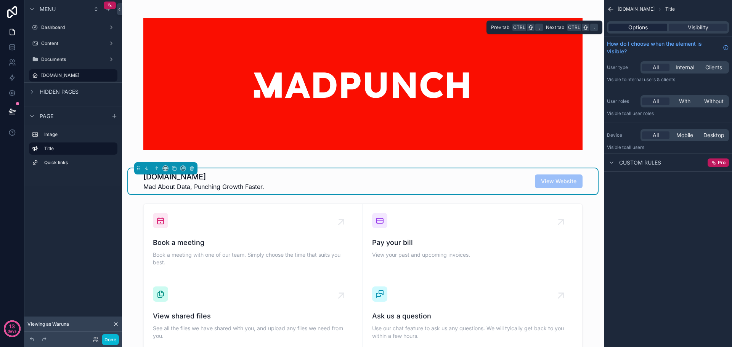
click at [638, 30] on span "Options" at bounding box center [637, 28] width 19 height 8
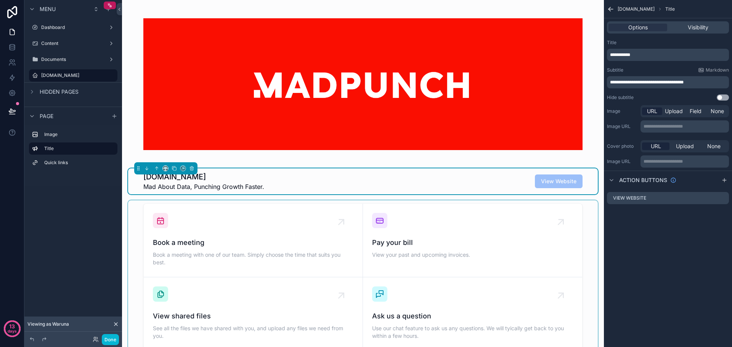
scroll to position [153, 0]
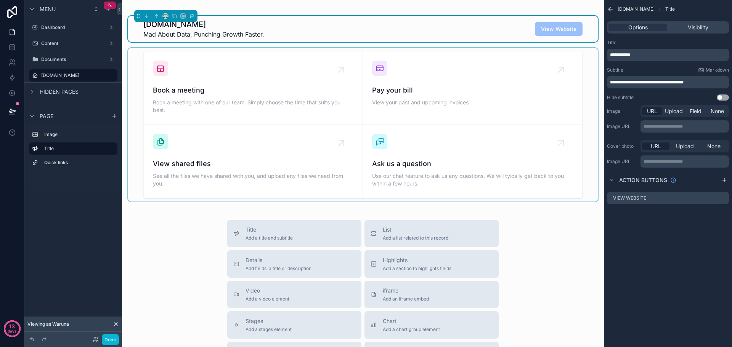
click at [282, 78] on div "scrollable content" at bounding box center [363, 125] width 470 height 154
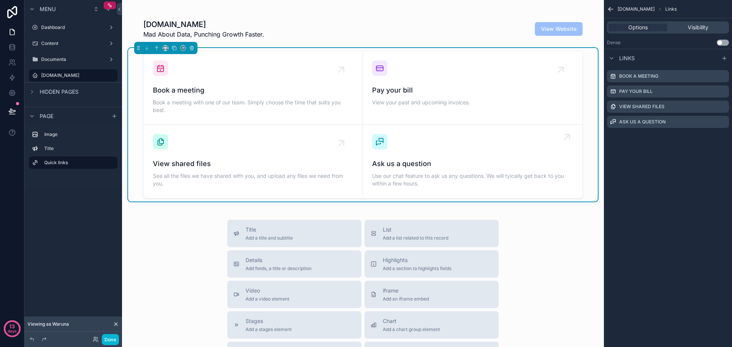
scroll to position [68, 0]
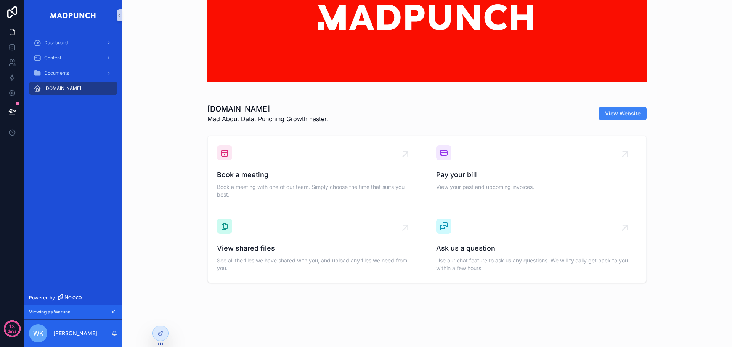
click at [671, 212] on div "Book a meeting Book a meeting with one of our team. Simply choose the time that…" at bounding box center [427, 210] width 598 height 154
click at [73, 64] on div "Content" at bounding box center [73, 58] width 79 height 12
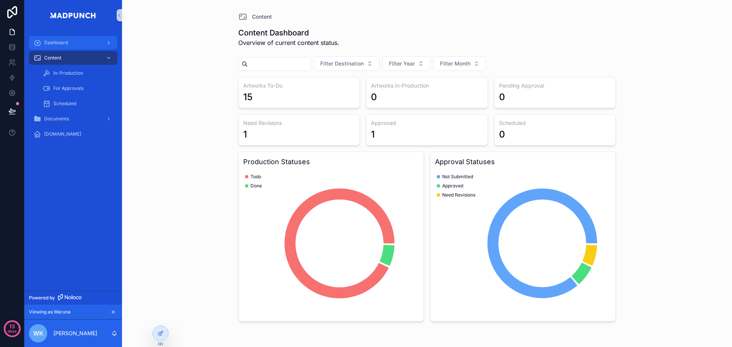
click at [59, 46] on div "Dashboard" at bounding box center [73, 43] width 79 height 12
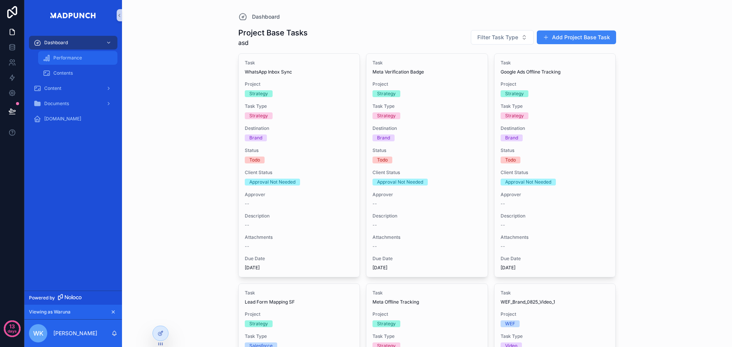
click at [60, 62] on div "Performance" at bounding box center [78, 58] width 70 height 12
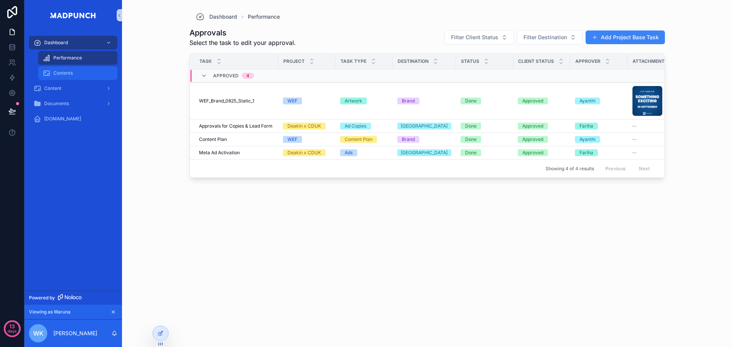
click at [64, 75] on span "Contents" at bounding box center [62, 73] width 19 height 6
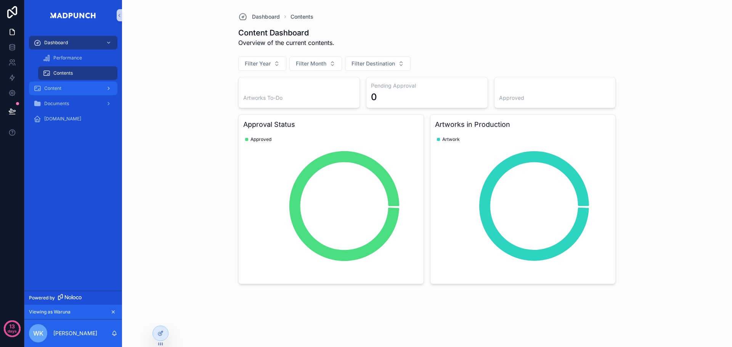
click at [69, 92] on div "Content" at bounding box center [73, 88] width 79 height 12
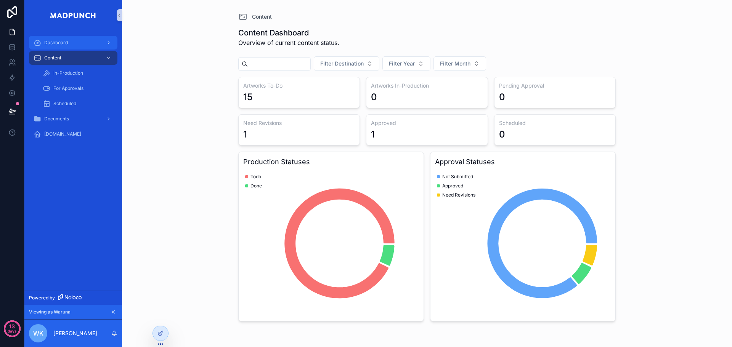
click at [77, 38] on div "Dashboard" at bounding box center [73, 43] width 79 height 12
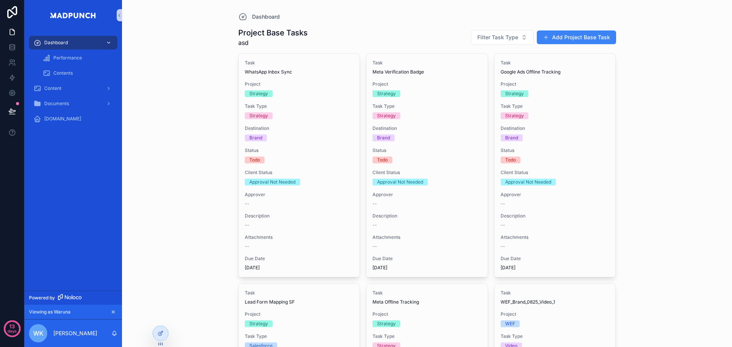
click at [84, 45] on div "Dashboard" at bounding box center [73, 43] width 79 height 12
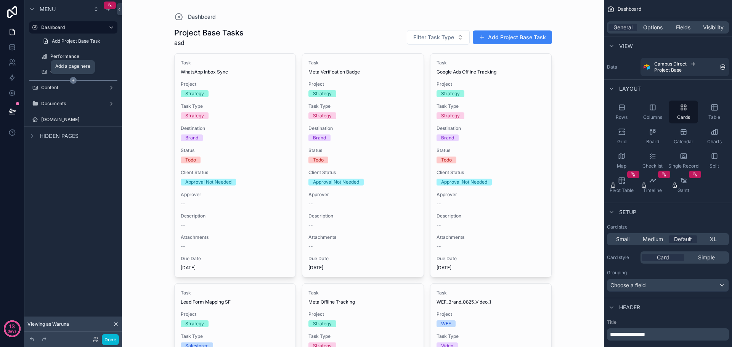
click at [73, 79] on icon "scrollable content" at bounding box center [73, 80] width 7 height 7
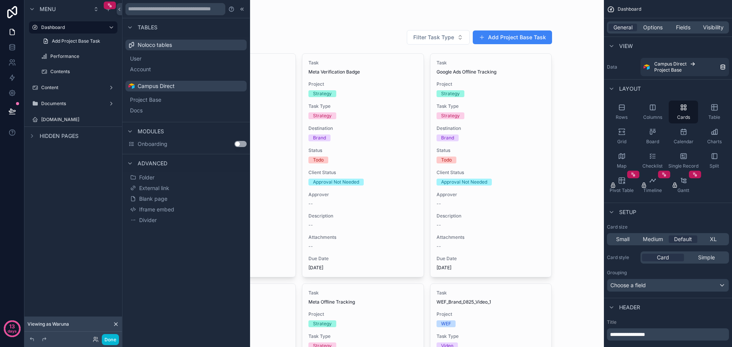
click at [241, 10] on icon at bounding box center [241, 9] width 1 height 3
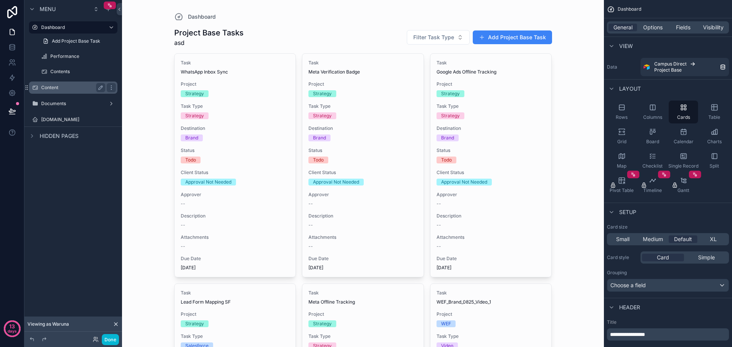
click at [58, 88] on label "Content" at bounding box center [71, 88] width 61 height 6
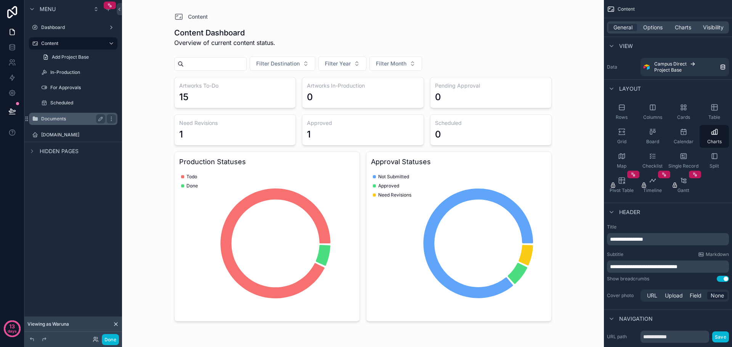
click at [71, 124] on div "Documents" at bounding box center [73, 119] width 85 height 12
